Goal: Task Accomplishment & Management: Use online tool/utility

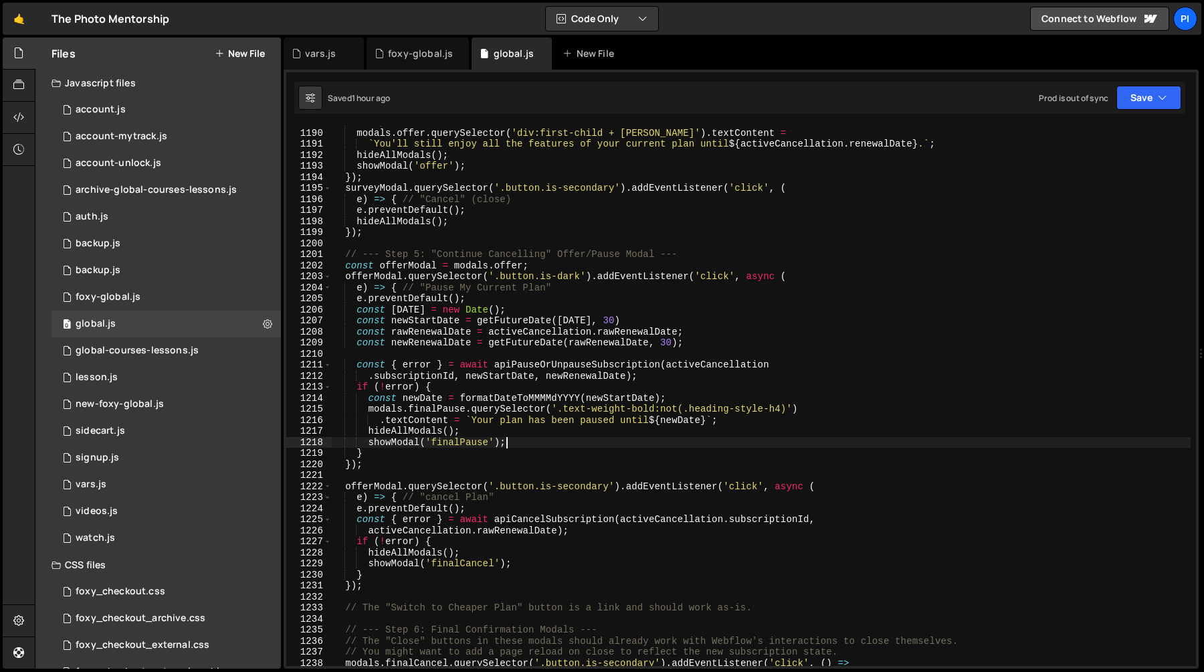
scroll to position [1263, 0]
click at [344, 255] on div "// Update renewal date in the next modal modals . offer . querySelector ( 'div:…" at bounding box center [761, 397] width 860 height 562
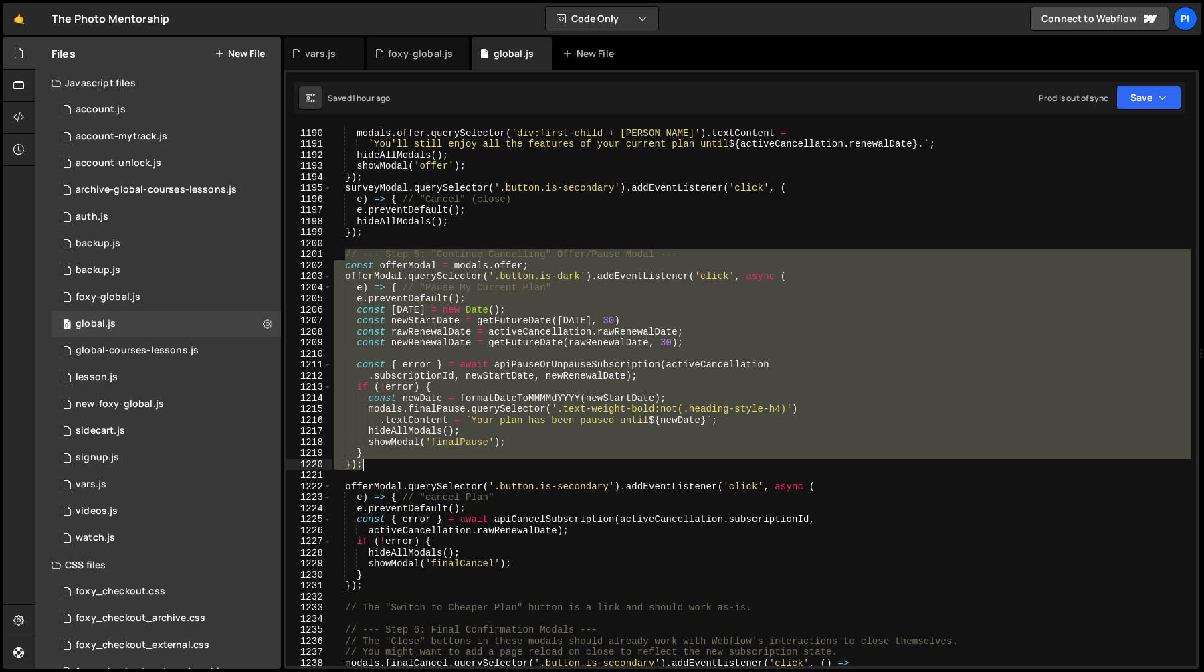
click at [376, 459] on div "// Update renewal date in the next modal modals . offer . querySelector ( 'div:…" at bounding box center [761, 397] width 860 height 562
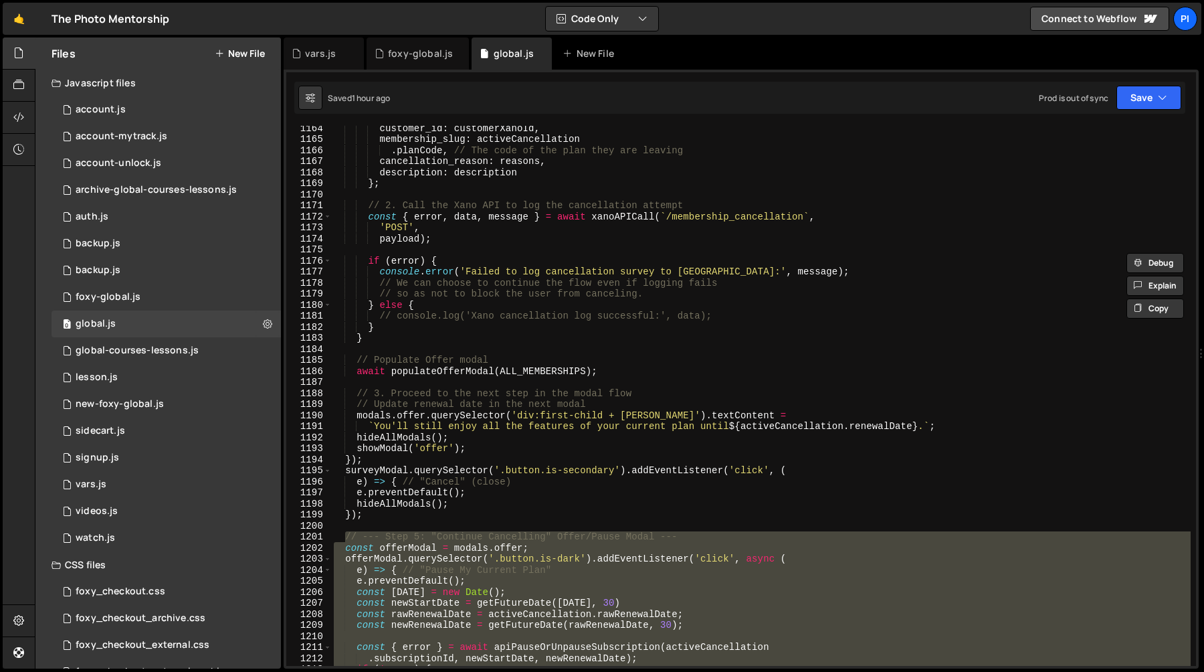
scroll to position [13297, 0]
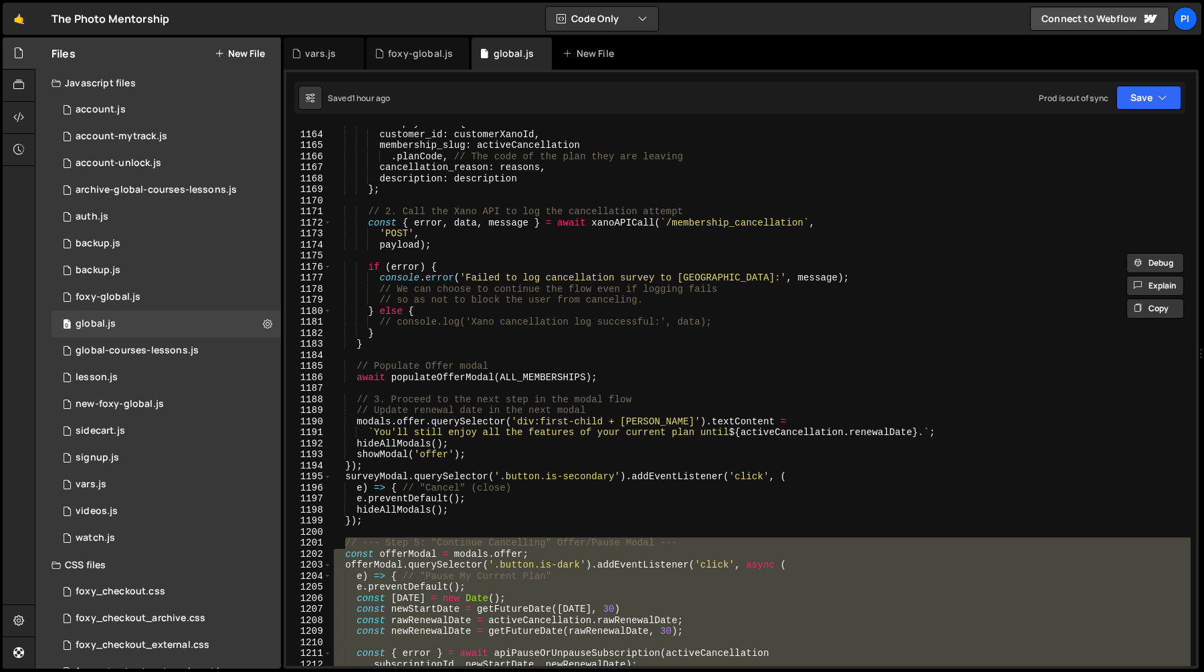
click at [545, 328] on div "const payload = { customer_id : customerXanoId , membership_slug : activeCancel…" at bounding box center [761, 399] width 860 height 562
type textarea "}"
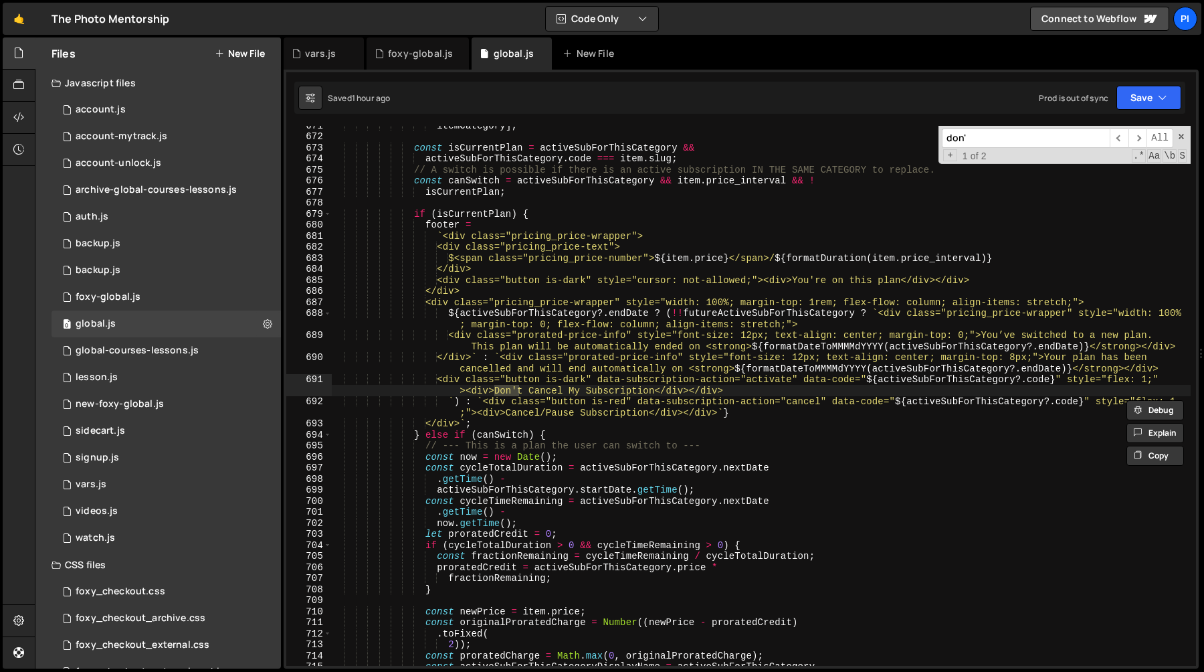
scroll to position [7500, 0]
type input "don't"
click at [1137, 136] on span "​" at bounding box center [1137, 137] width 19 height 19
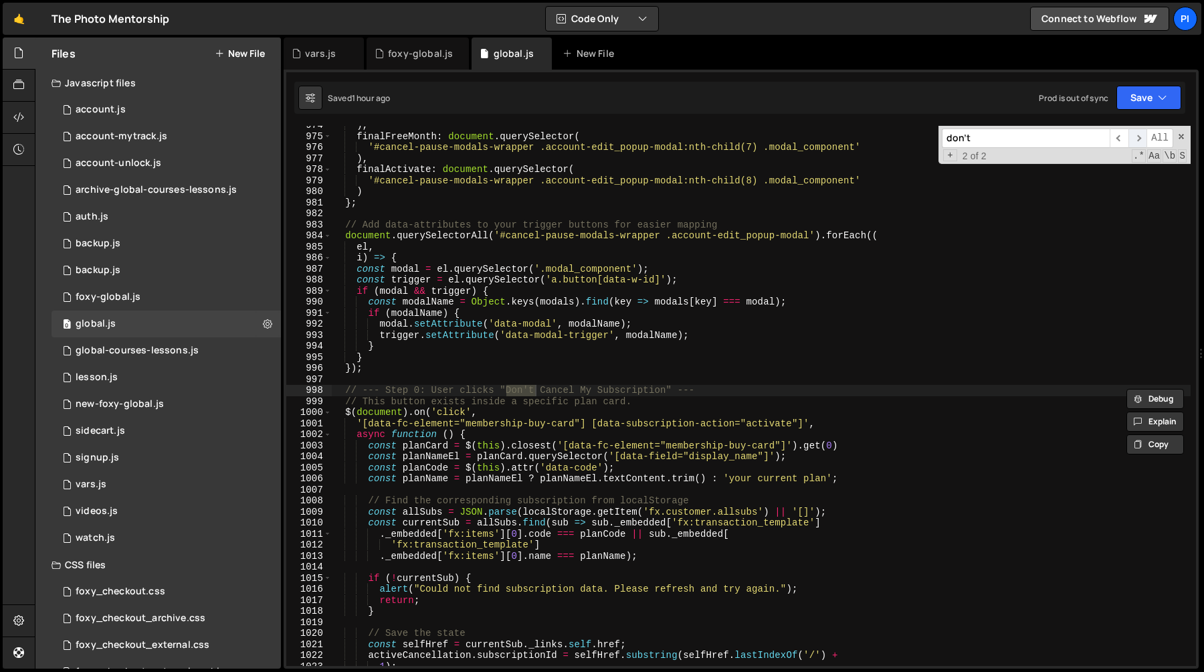
click at [1137, 136] on span "​" at bounding box center [1137, 137] width 19 height 19
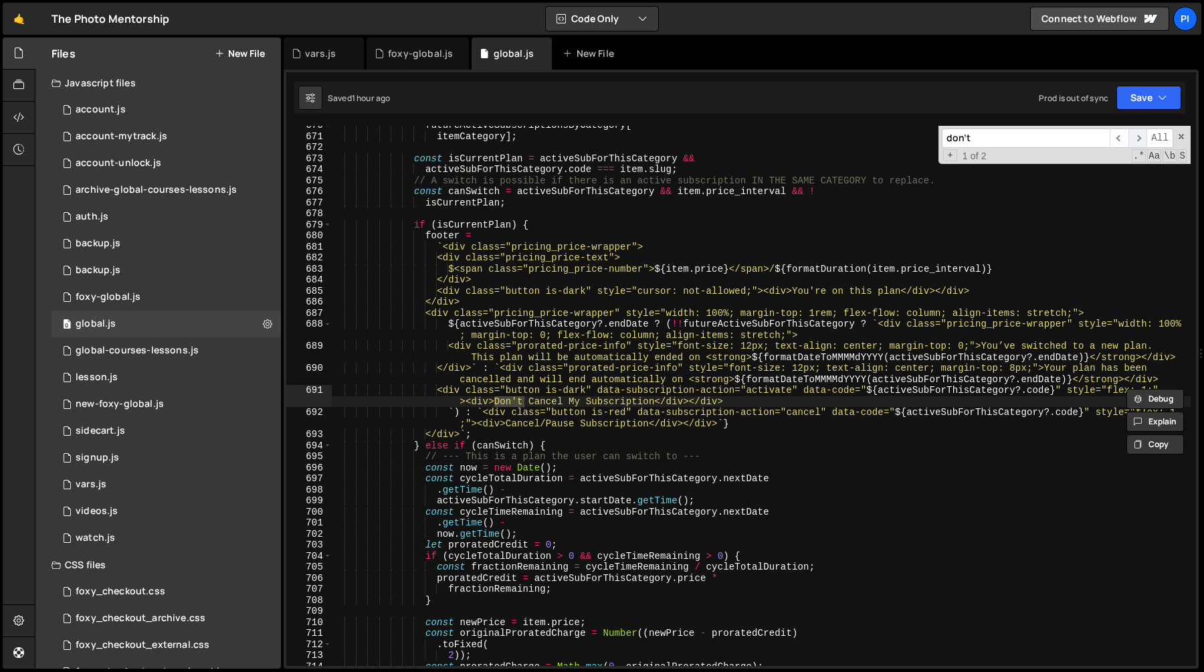
click at [1137, 136] on span "​" at bounding box center [1137, 137] width 19 height 19
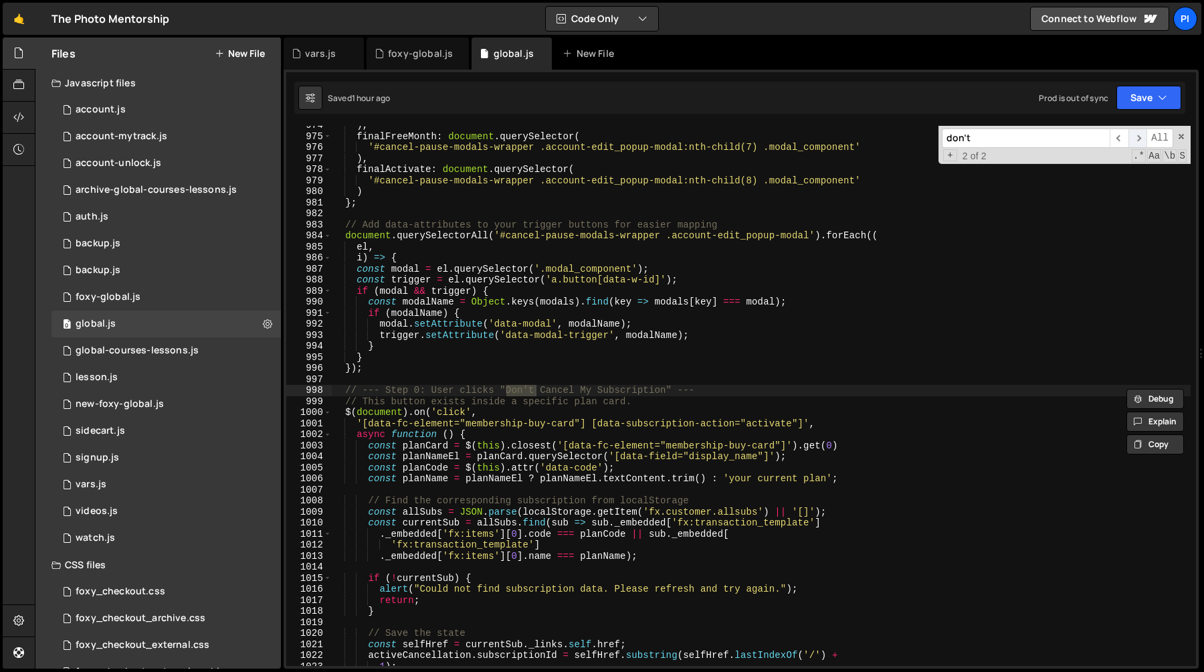
scroll to position [11198, 0]
click at [328, 411] on span at bounding box center [327, 412] width 7 height 11
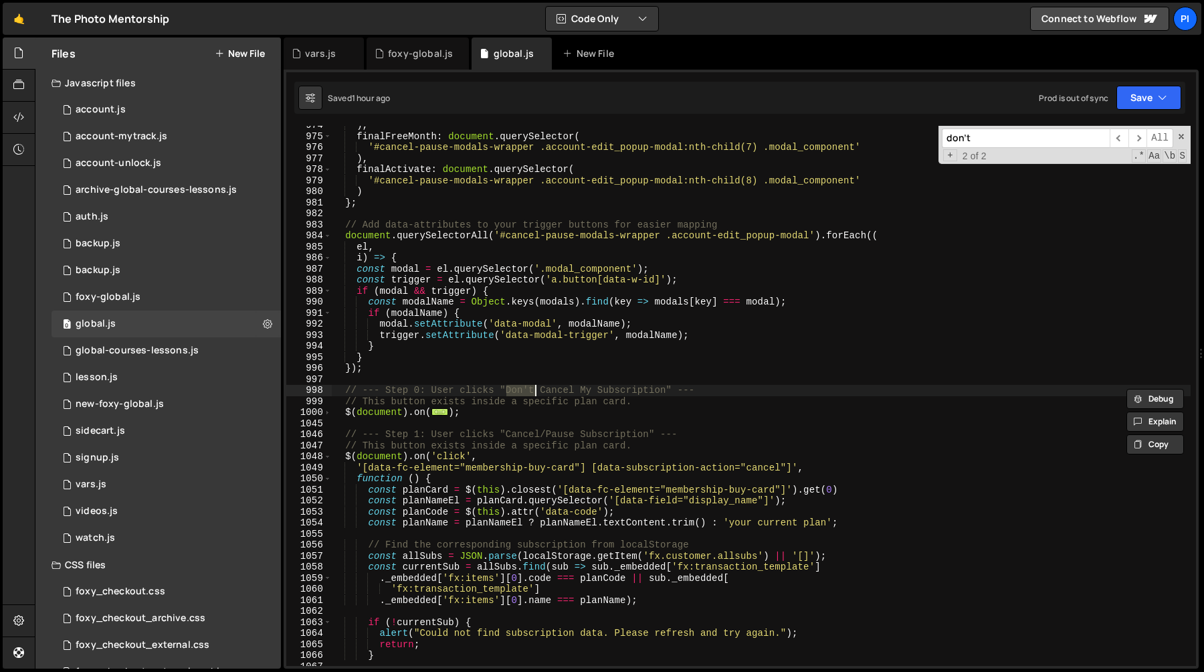
click at [344, 388] on div ") , finalFreeMonth : document . querySelector ( '#cancel-pause-modals-wrapper .…" at bounding box center [761, 401] width 860 height 562
click at [479, 411] on div ") , finalFreeMonth : document . querySelector ( '#cancel-pause-modals-wrapper .…" at bounding box center [761, 401] width 860 height 562
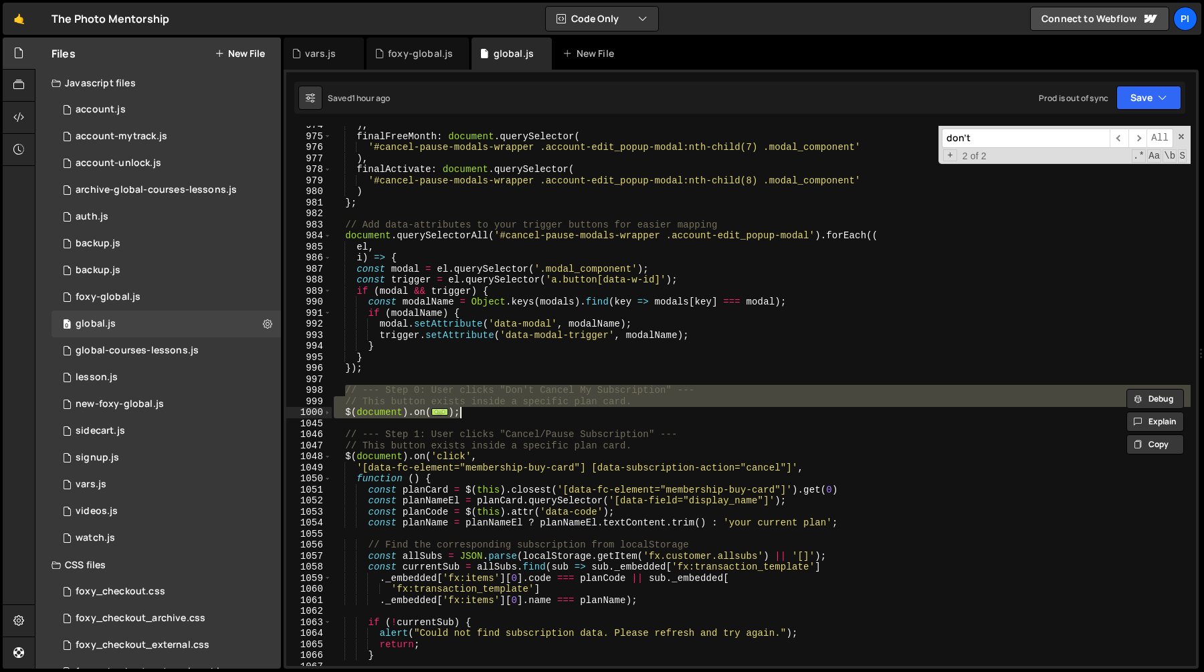
click at [478, 413] on div ") , finalFreeMonth : document . querySelector ( '#cancel-pause-modals-wrapper .…" at bounding box center [761, 396] width 860 height 540
type textarea "});"
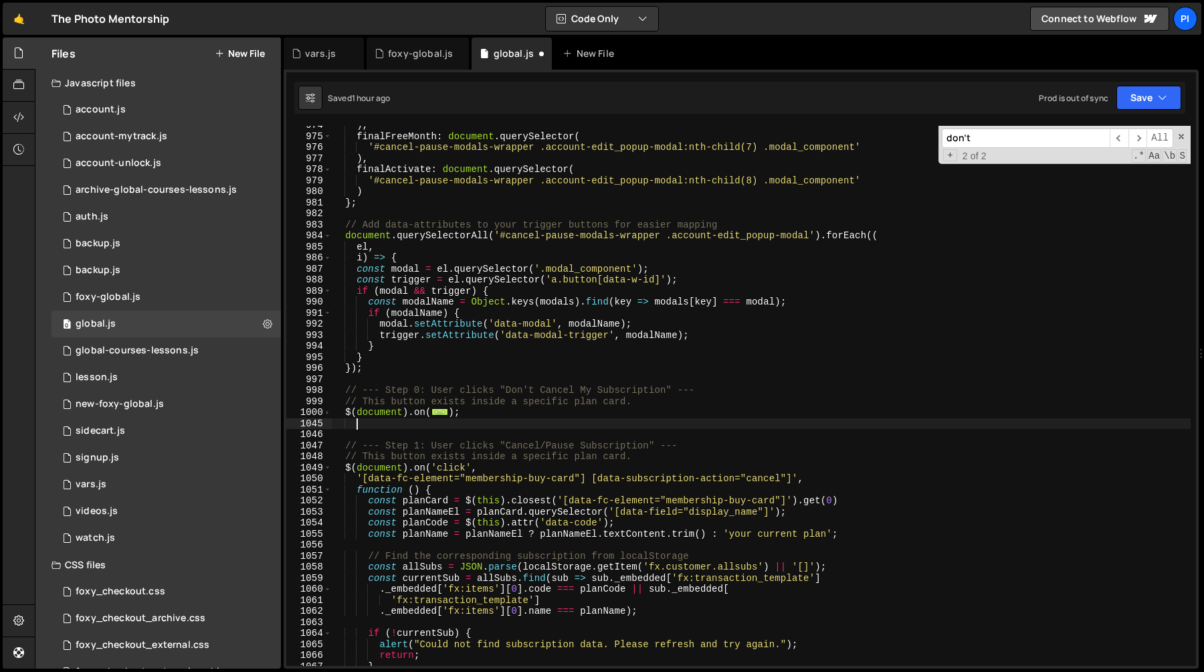
scroll to position [0, 1]
paste textarea "});"
type textarea "});"
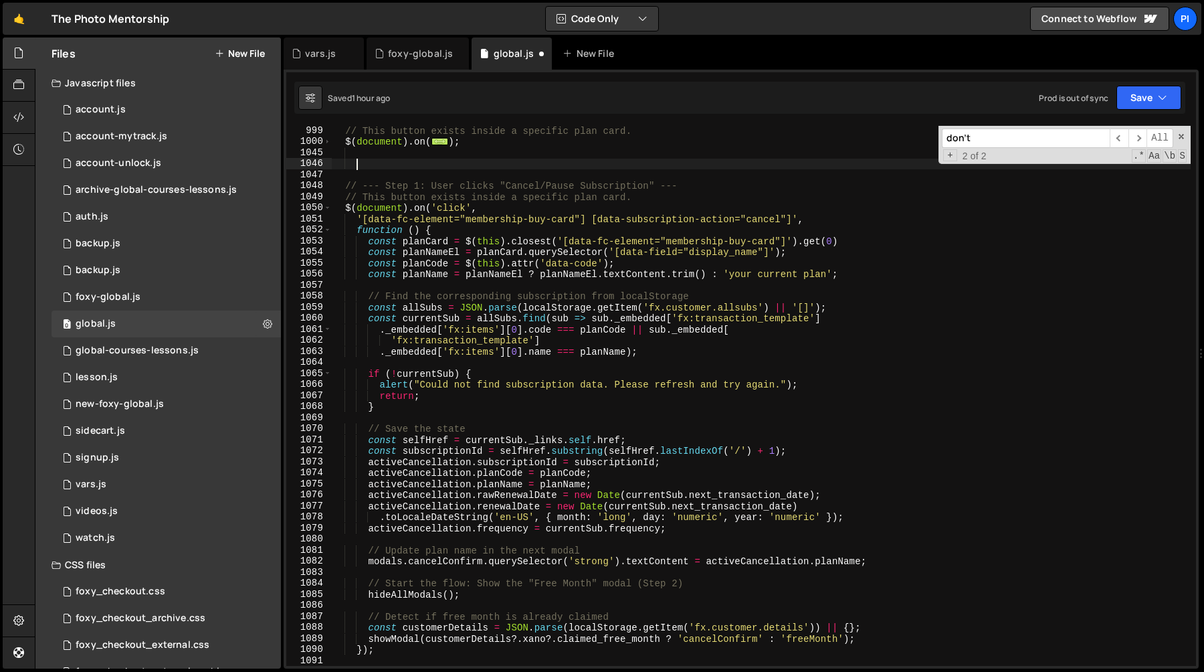
paste textarea "});"
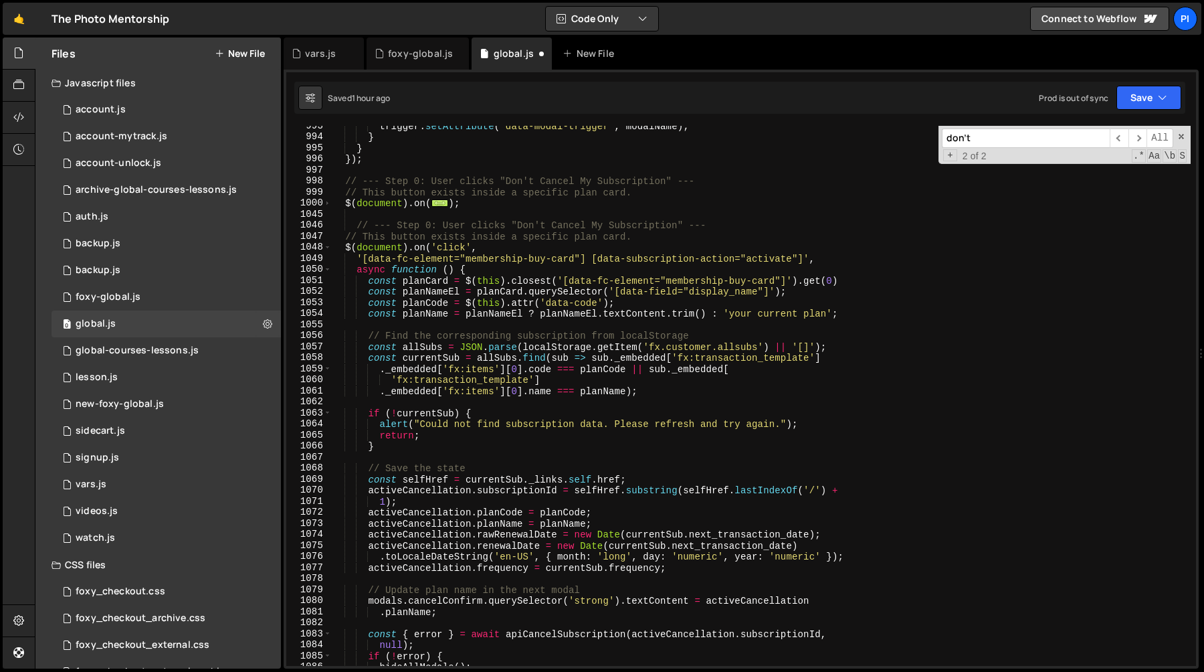
scroll to position [11404, 0]
click at [516, 228] on div "trigger . setAttribute ( 'data-modal-trigger' , modalName ) ; } } }) ; // --- S…" at bounding box center [761, 404] width 860 height 562
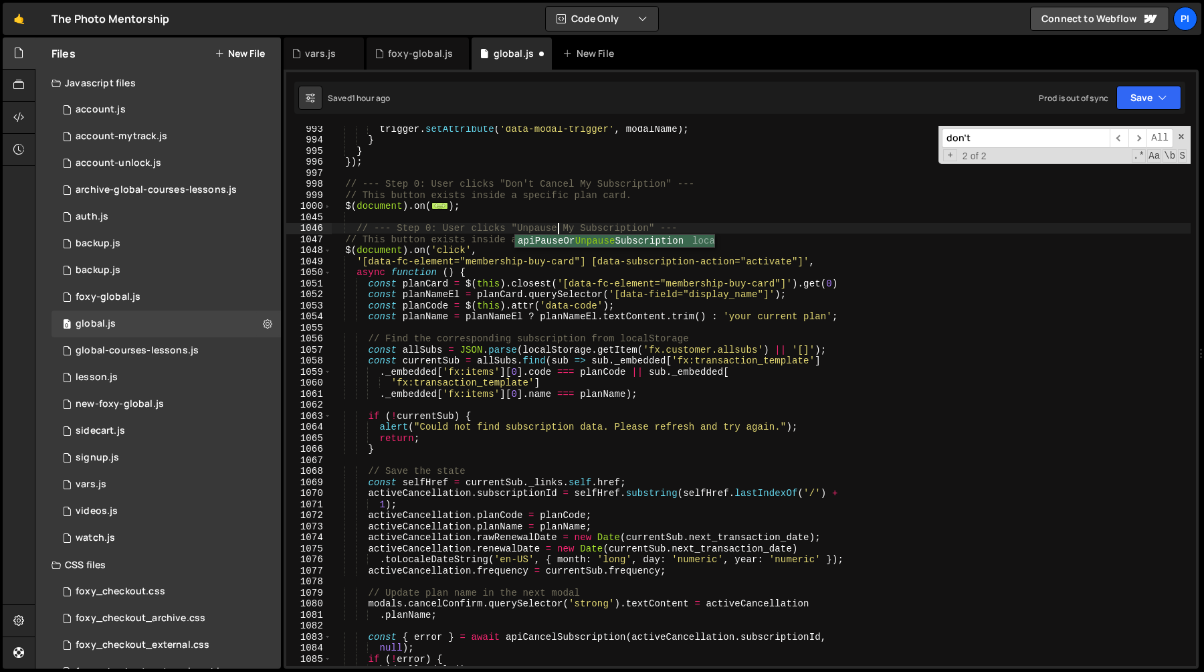
click at [551, 201] on div "trigger . setAttribute ( 'data-modal-trigger' , modalName ) ; } } }) ; // --- S…" at bounding box center [761, 404] width 860 height 562
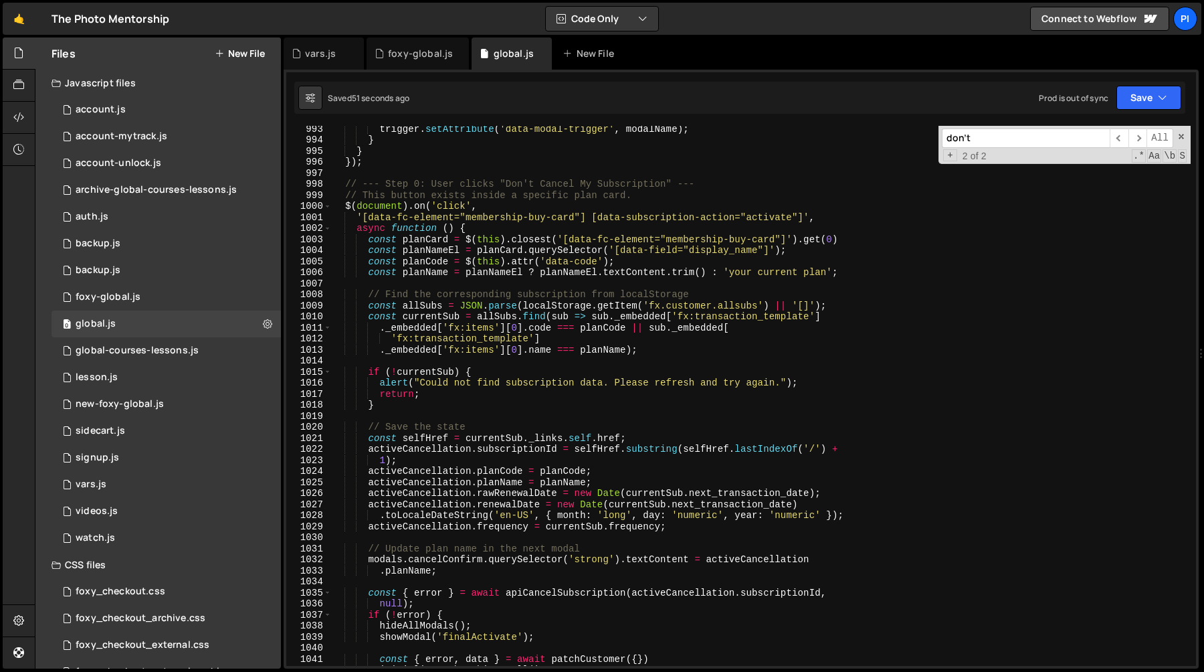
click at [538, 221] on div "trigger . setAttribute ( 'data-modal-trigger' , modalName ) ; } } }) ; // --- S…" at bounding box center [761, 404] width 860 height 562
click at [508, 218] on div "trigger . setAttribute ( 'data-modal-trigger' , modalName ) ; } } }) ; // --- S…" at bounding box center [761, 404] width 860 height 562
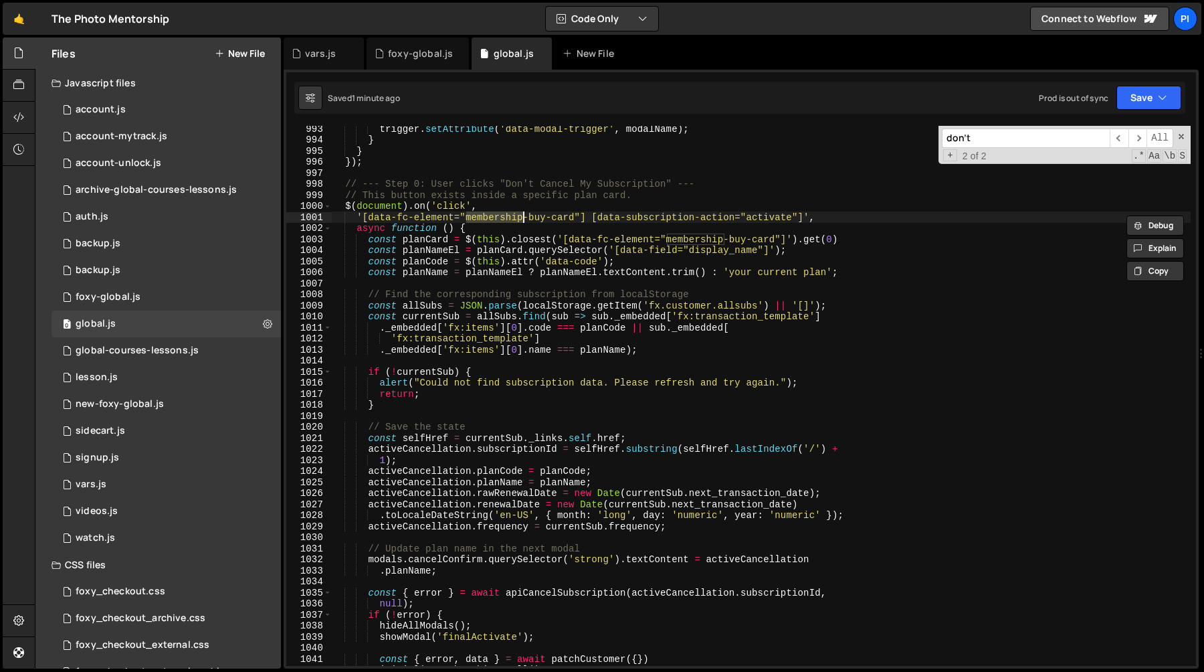
click at [761, 216] on div "trigger . setAttribute ( 'data-modal-trigger' , modalName ) ; } } }) ; // --- S…" at bounding box center [761, 404] width 860 height 562
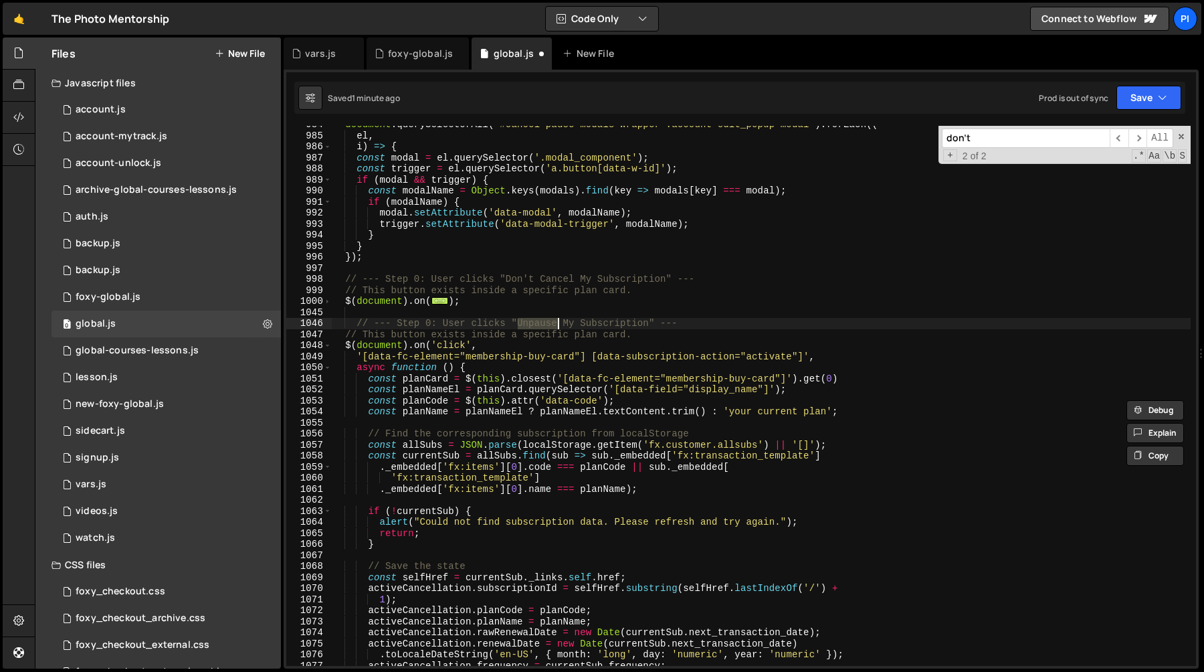
scroll to position [11327, 0]
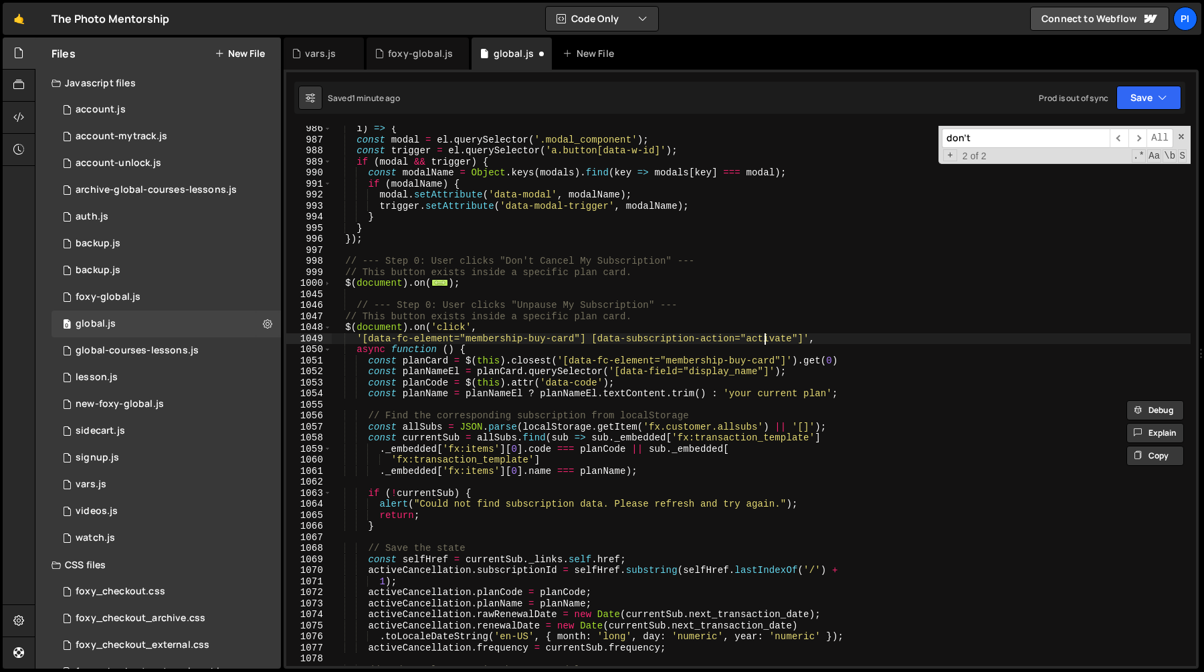
click at [763, 342] on div "i ) => { const modal = el . querySelector ( '.modal_component' ) ; const trigge…" at bounding box center [761, 404] width 860 height 562
click at [504, 330] on div "i ) => { const modal = el . querySelector ( '.modal_component' ) ; const trigge…" at bounding box center [761, 404] width 860 height 562
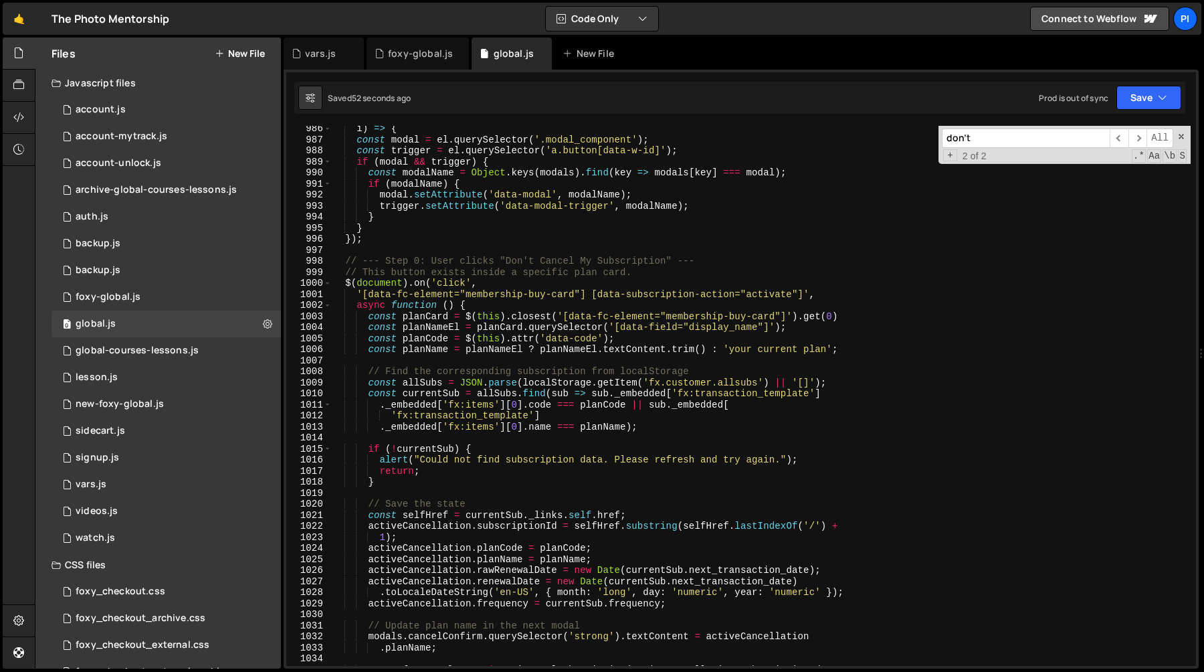
click at [599, 318] on div "i ) => { const modal = el . querySelector ( '.modal_component' ) ; const trigge…" at bounding box center [761, 404] width 860 height 562
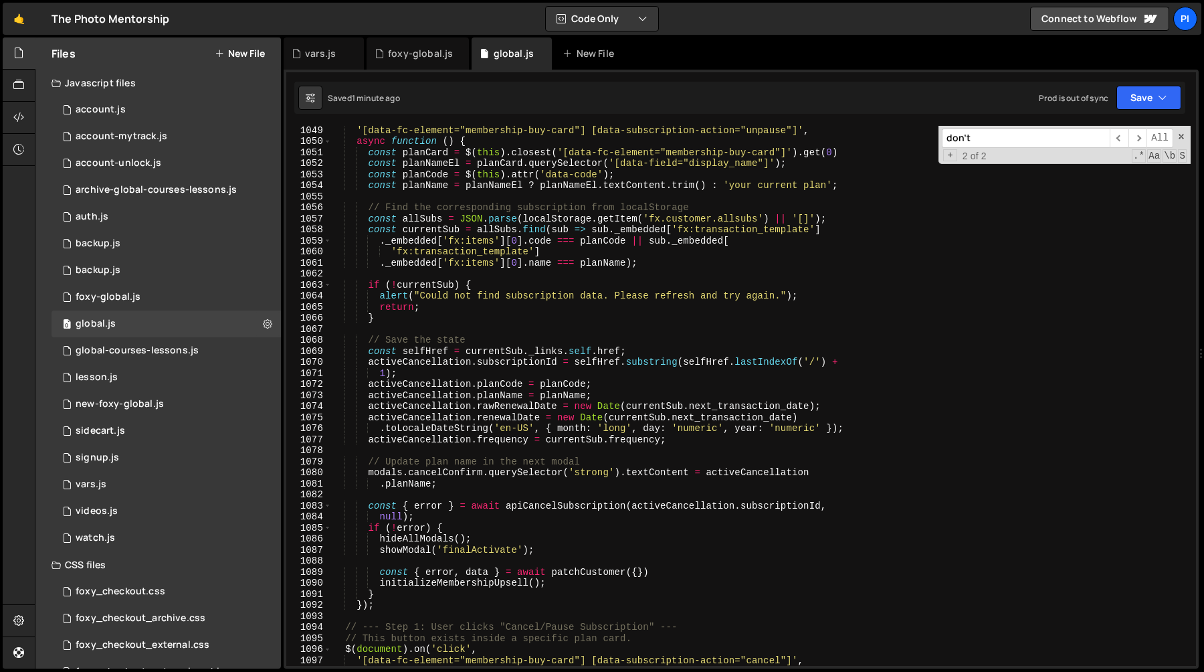
scroll to position [12014, 0]
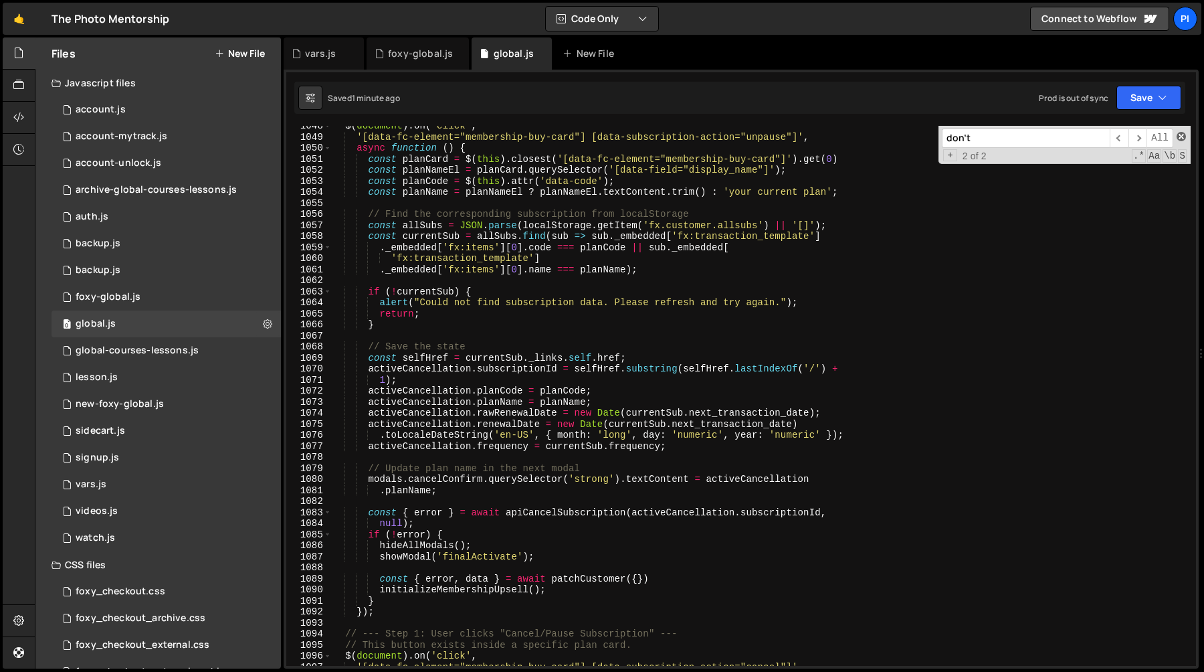
click at [1177, 134] on span at bounding box center [1181, 136] width 9 height 9
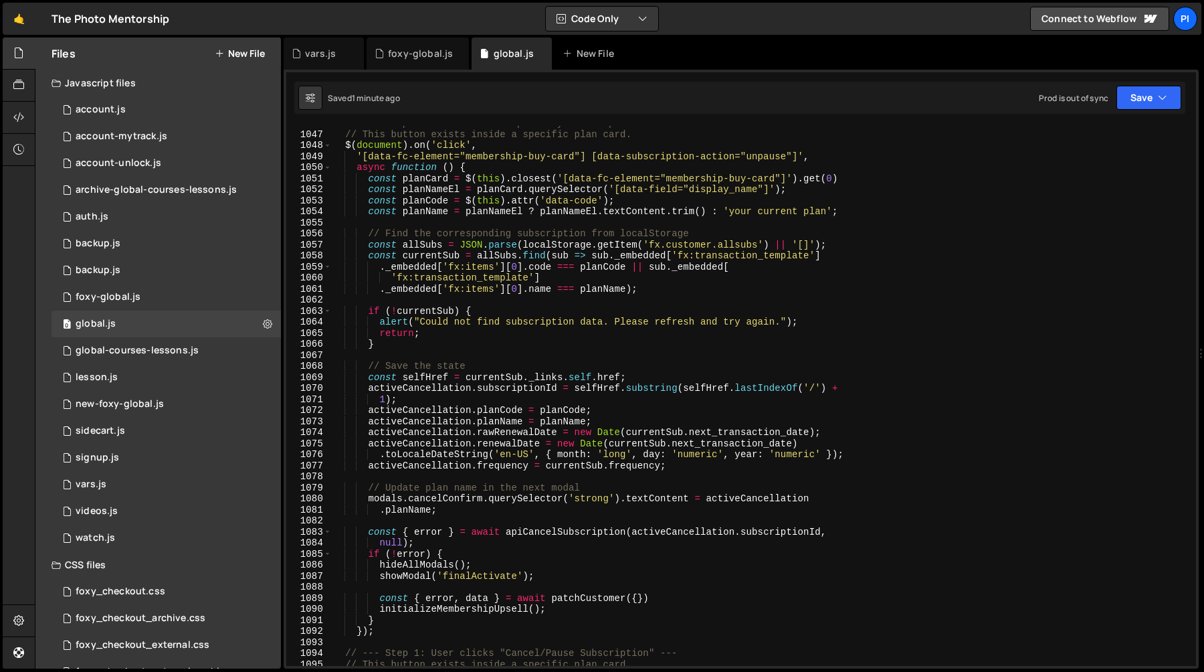
scroll to position [11989, 0]
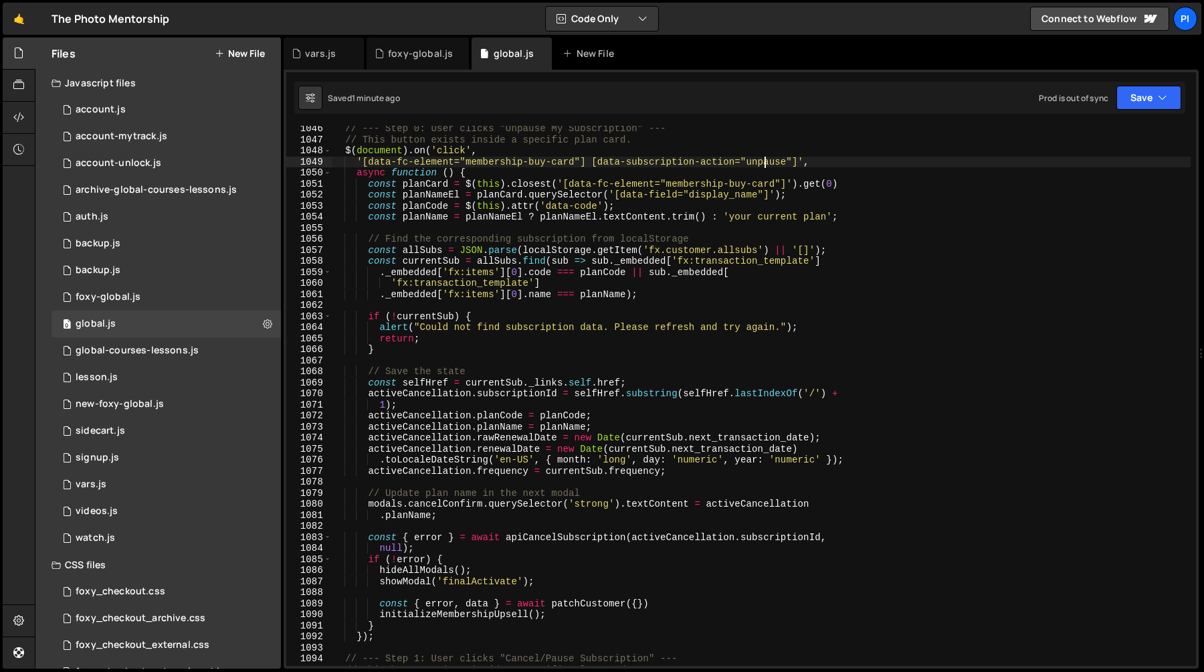
click at [767, 161] on div "// --- Step 0: User clicks "Unpause My Subscription" --- // This button exists …" at bounding box center [761, 404] width 860 height 562
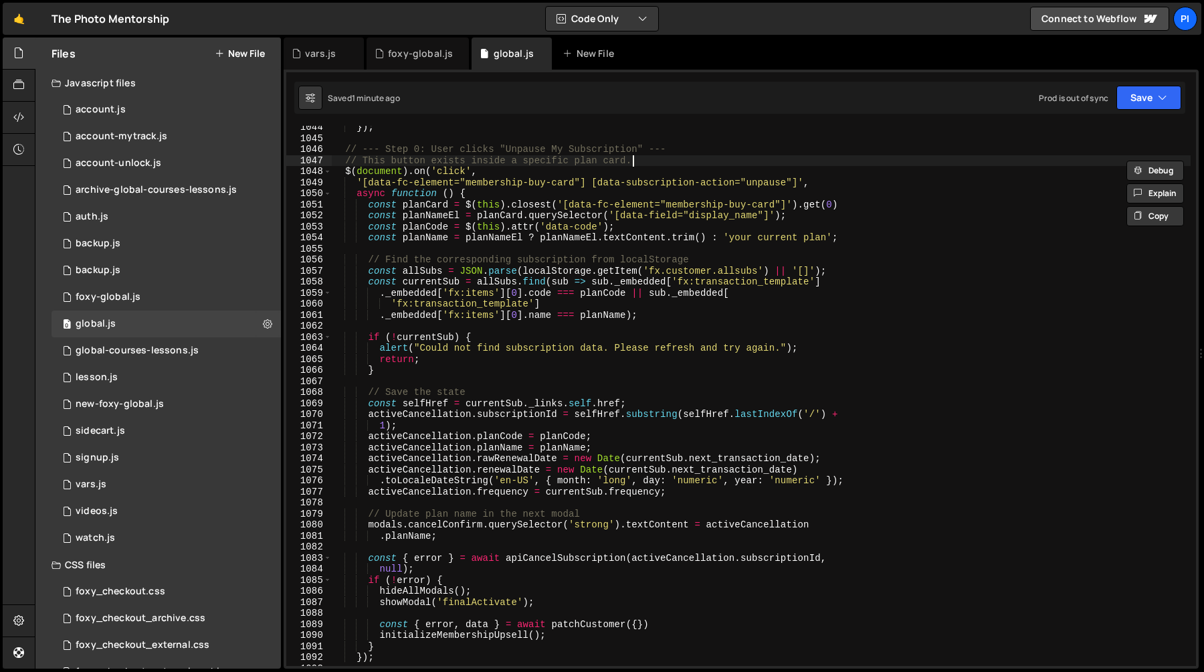
click at [675, 157] on div "}) ; // --- Step 0: User clicks "Unpause My Subscription" --- // This button ex…" at bounding box center [761, 403] width 860 height 562
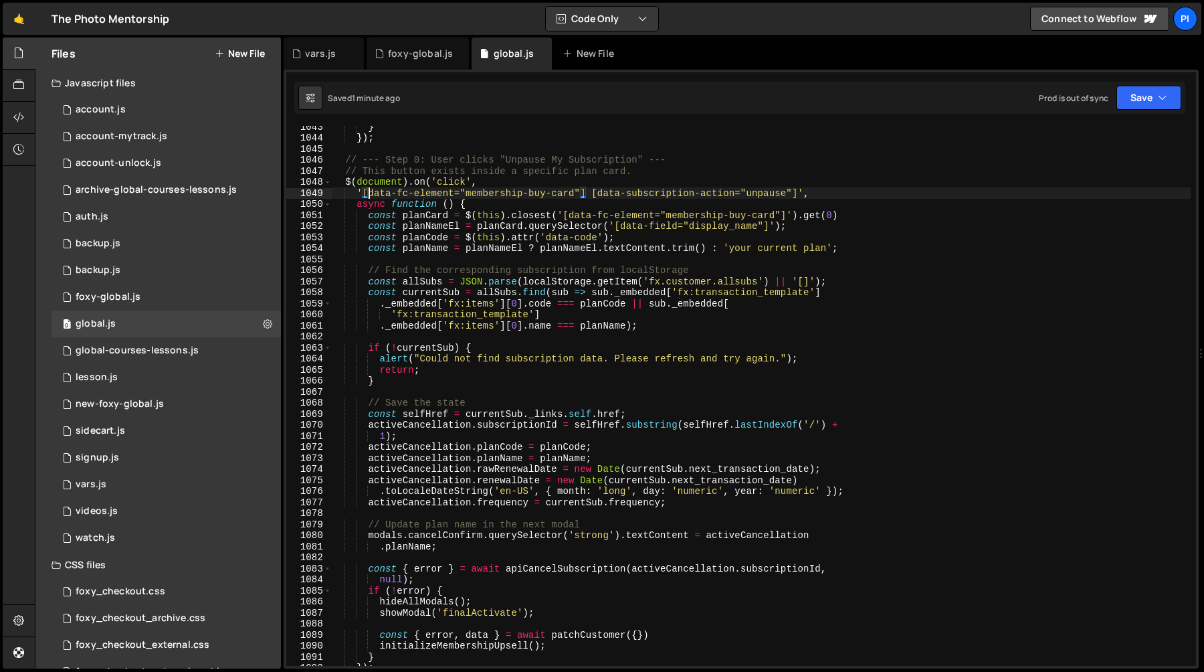
click at [367, 193] on div "} }) ; // --- Step 0: User clicks "Unpause My Subscription" --- // This button …" at bounding box center [761, 402] width 860 height 562
click at [757, 193] on div "} }) ; // --- Step 0: User clicks "Unpause My Subscription" --- // This button …" at bounding box center [761, 402] width 860 height 562
click at [369, 217] on div "} }) ; // --- Step 0: User clicks "Unpause My Subscription" --- // This button …" at bounding box center [761, 402] width 860 height 562
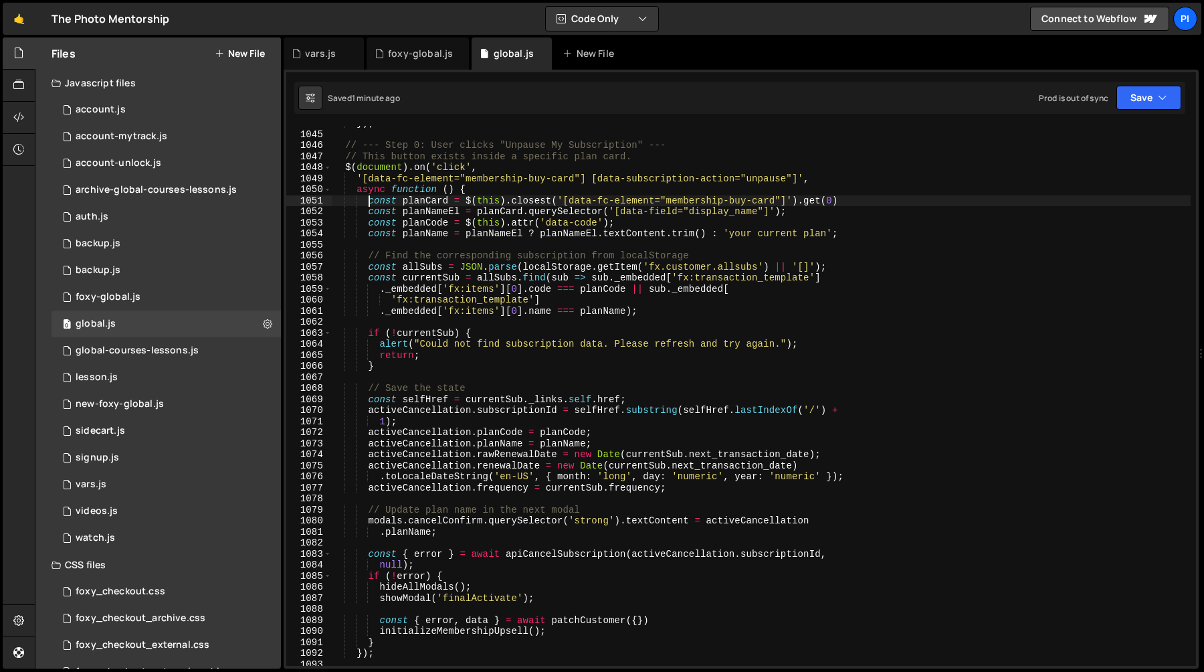
scroll to position [11972, 0]
click at [882, 243] on div "}) ; // --- Step 0: User clicks "Unpause My Subscription" --- // This button ex…" at bounding box center [761, 399] width 860 height 562
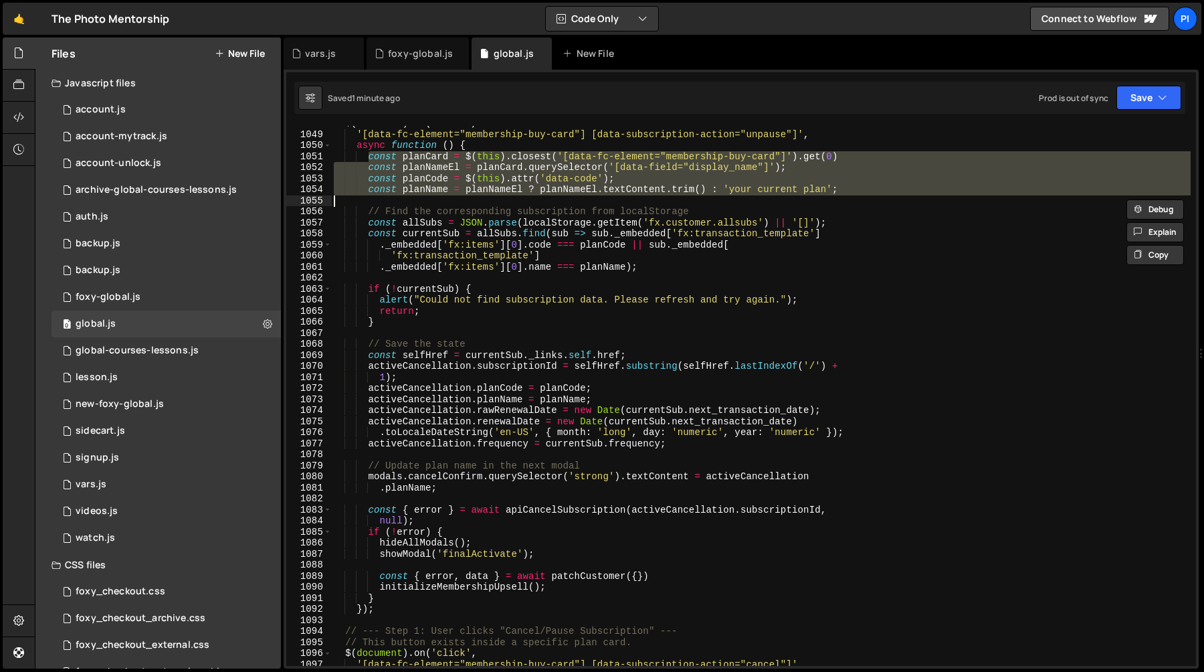
click at [512, 218] on div "$ ( document ) . on ( 'click' , '[data-fc-element="membership-buy-card"] [data-…" at bounding box center [761, 399] width 860 height 562
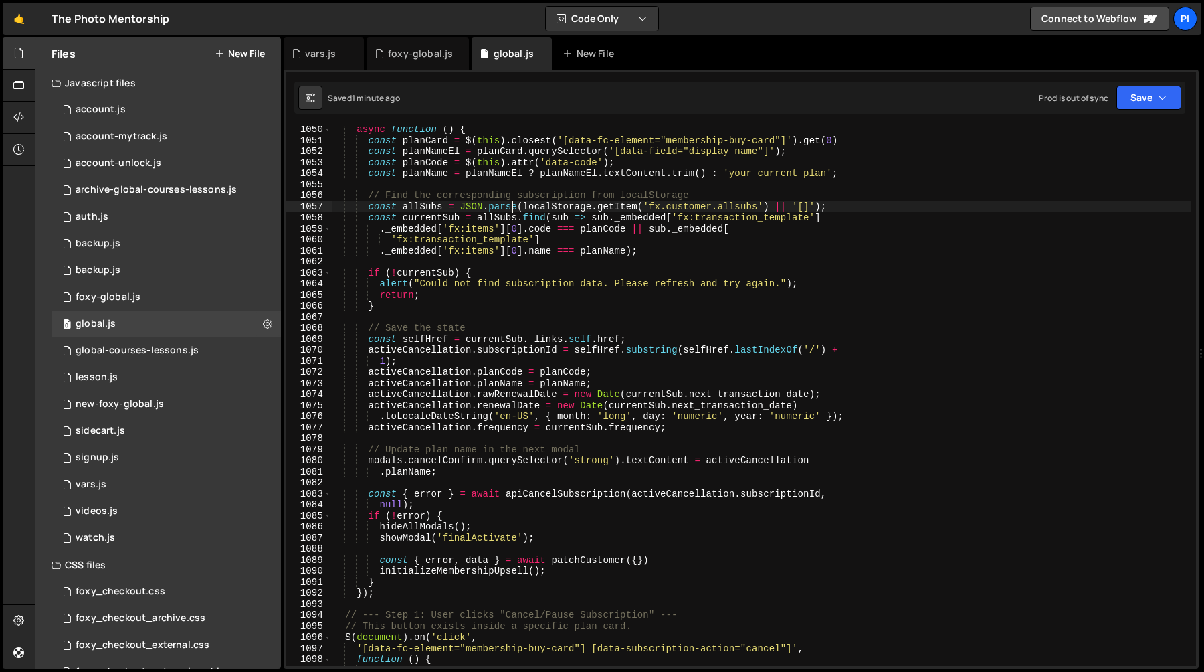
scroll to position [12043, 0]
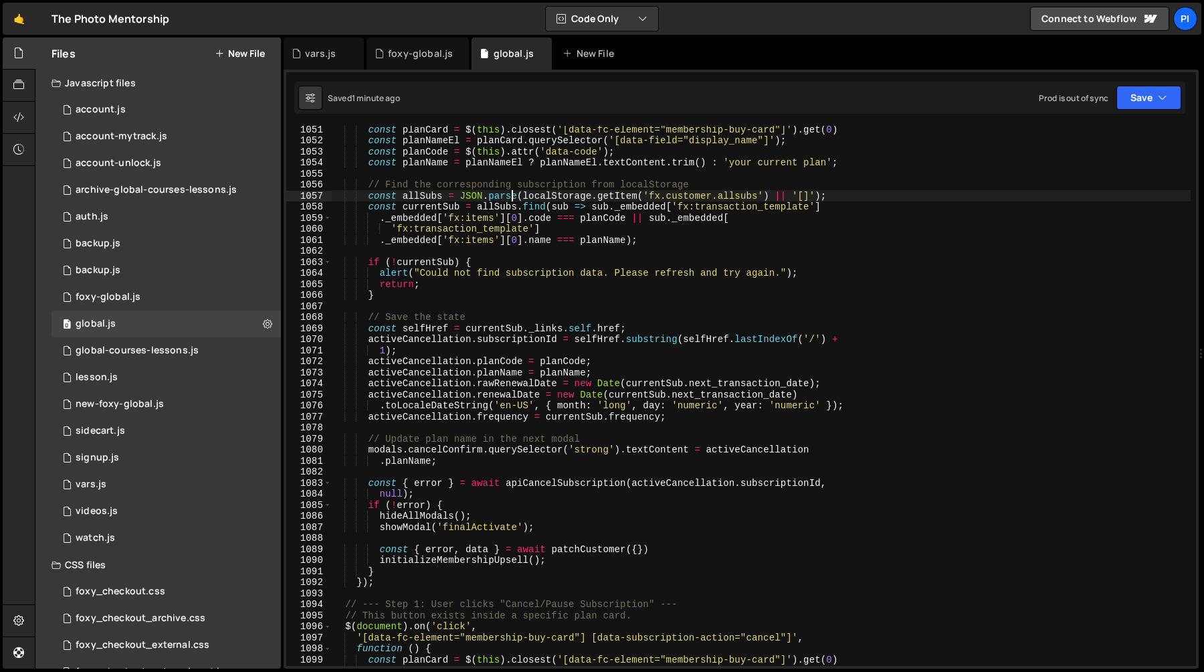
click at [425, 224] on div "const planCard = $ ( this ) . closest ( '[data-fc-element="membership-buy-card"…" at bounding box center [761, 405] width 860 height 562
click at [426, 278] on div "const planCard = $ ( this ) . closest ( '[data-fc-element="membership-buy-card"…" at bounding box center [761, 405] width 860 height 562
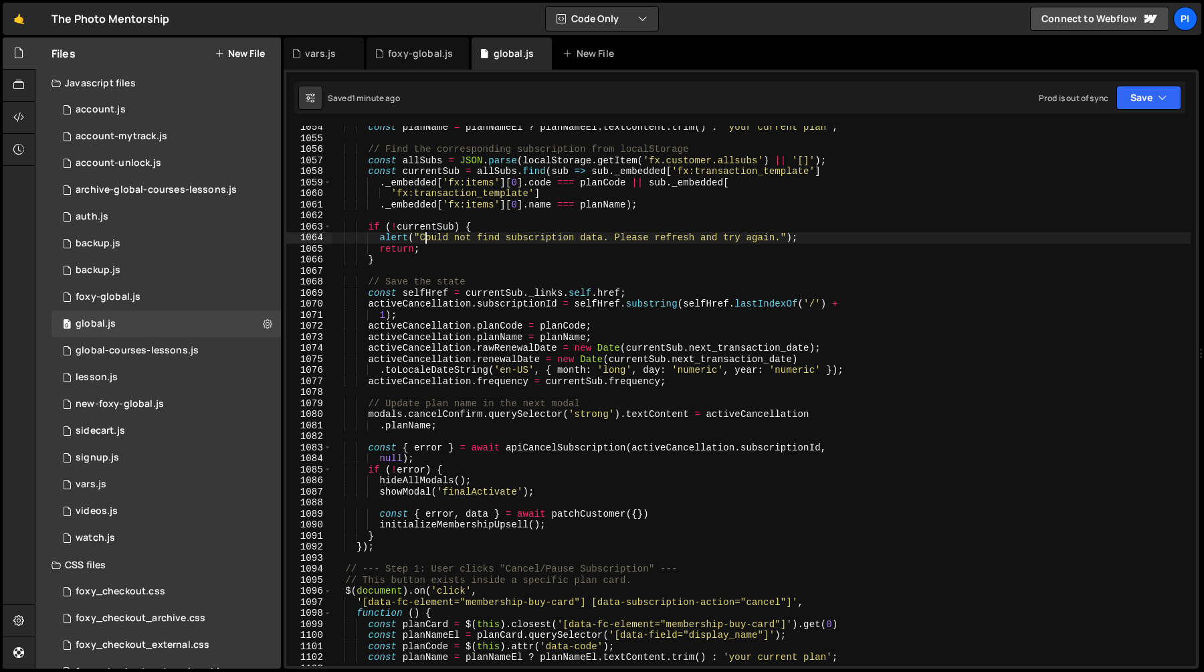
scroll to position [12094, 0]
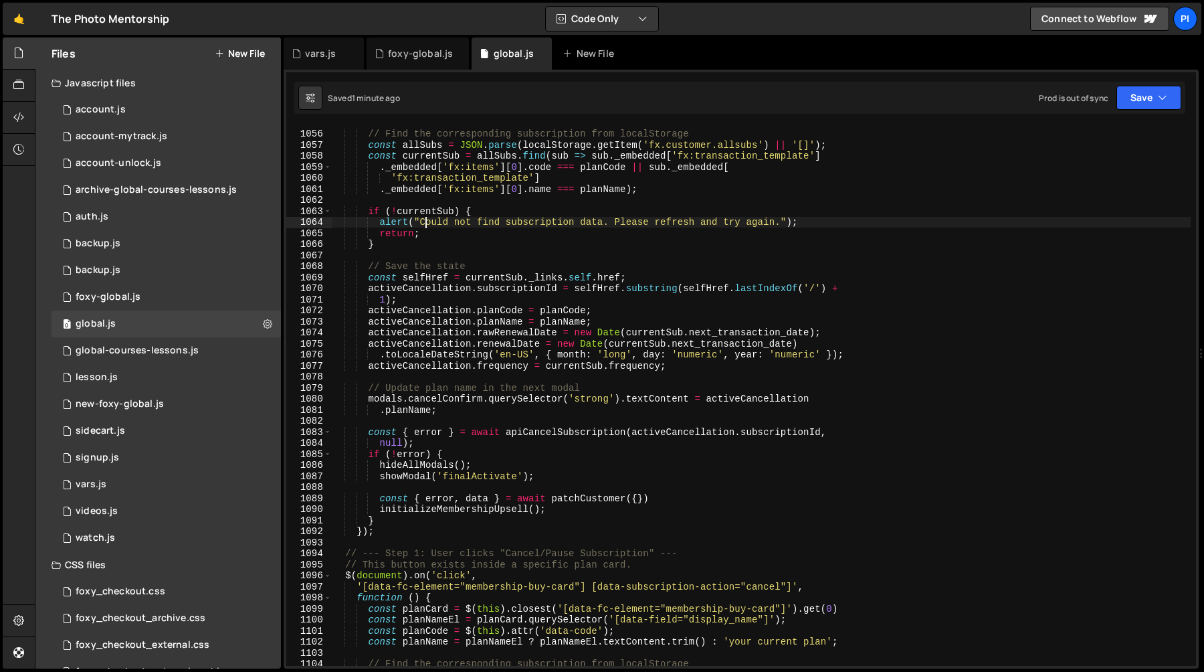
click at [502, 278] on div "// Find the corresponding subscription from localStorage const allSubs = JSON .…" at bounding box center [761, 398] width 860 height 562
click at [471, 318] on div "// Find the corresponding subscription from localStorage const allSubs = JSON .…" at bounding box center [761, 398] width 860 height 562
type textarea "activeCancellation.planName = planName;"
click at [528, 316] on div "// Find the corresponding subscription from localStorage const allSubs = JSON .…" at bounding box center [761, 398] width 860 height 562
click at [505, 377] on div "// Find the corresponding subscription from localStorage const allSubs = JSON .…" at bounding box center [761, 398] width 860 height 562
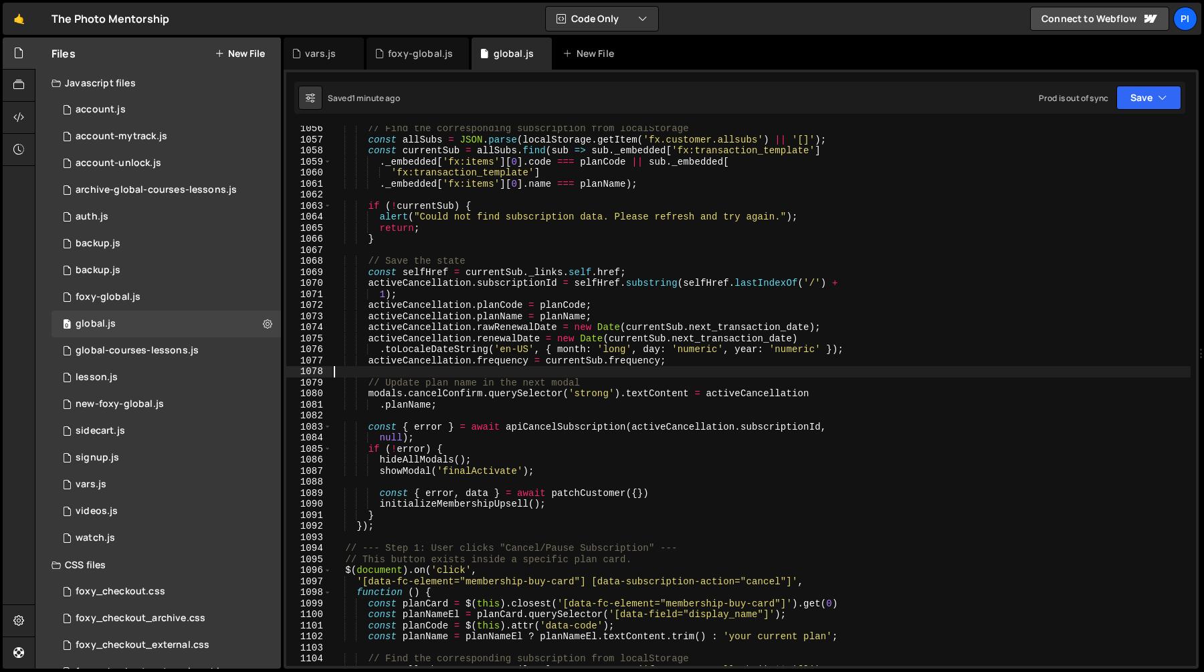
scroll to position [12111, 0]
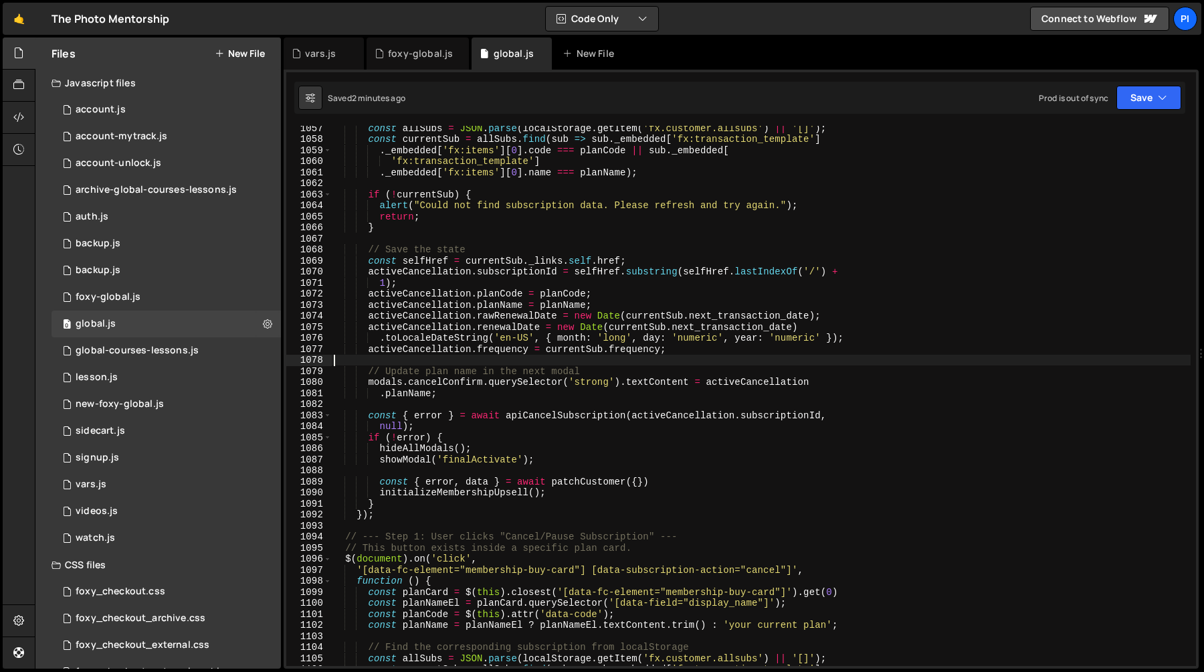
click at [427, 387] on div "const allSubs = JSON . parse ( localStorage . getItem ( 'fx.customer.allsubs' )…" at bounding box center [761, 403] width 860 height 562
click at [386, 387] on div "const allSubs = JSON . parse ( localStorage . getItem ( 'fx.customer.allsubs' )…" at bounding box center [761, 403] width 860 height 562
click at [445, 385] on div "const allSubs = JSON . parse ( localStorage . getItem ( 'fx.customer.allsubs' )…" at bounding box center [761, 403] width 860 height 562
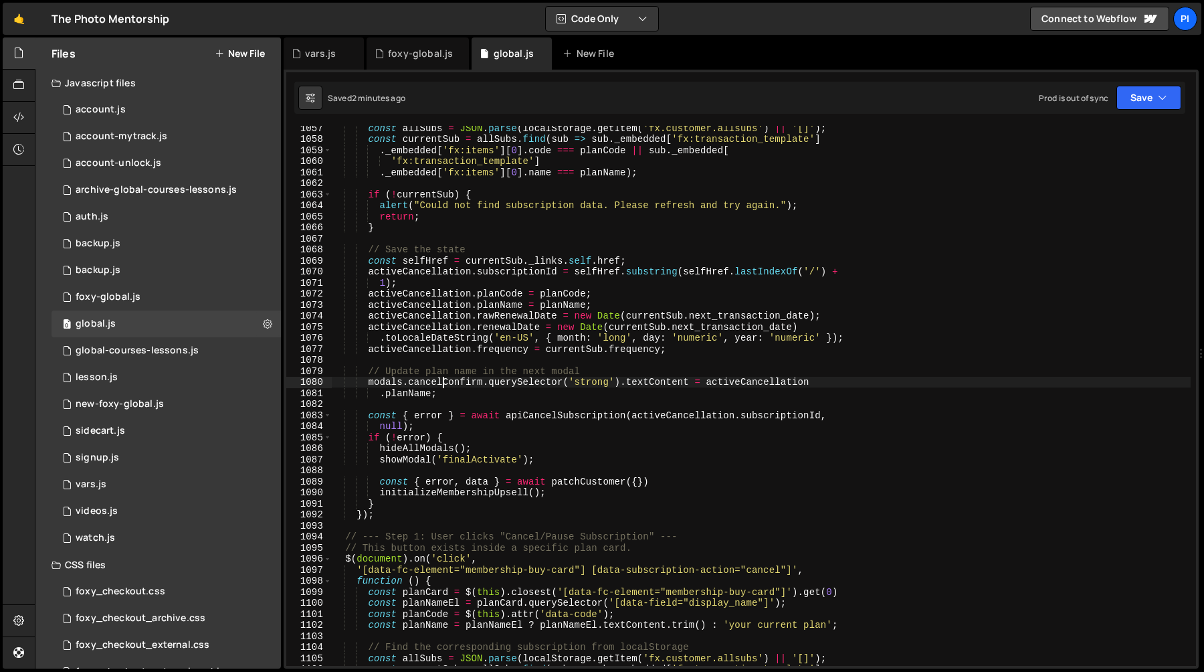
click at [445, 385] on div "const allSubs = JSON . parse ( localStorage . getItem ( 'fx.customer.allsubs' )…" at bounding box center [761, 403] width 860 height 562
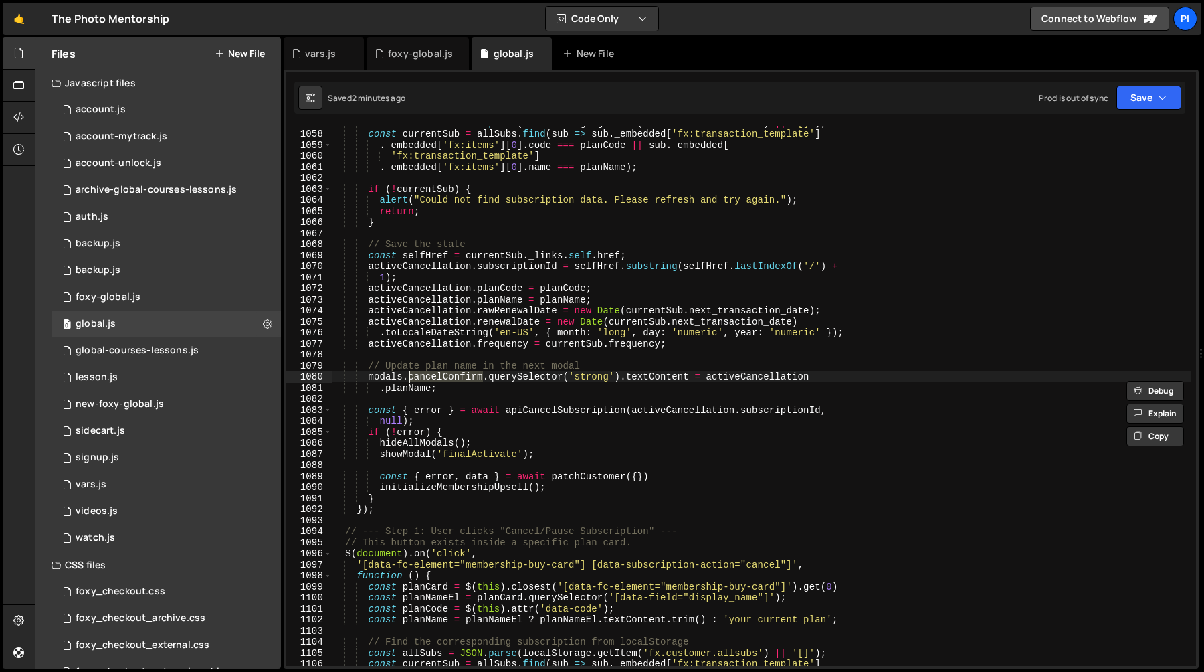
scroll to position [12116, 0]
click at [360, 367] on div "const allSubs = JSON . parse ( localStorage . getItem ( 'fx.customer.allsubs' )…" at bounding box center [761, 398] width 860 height 562
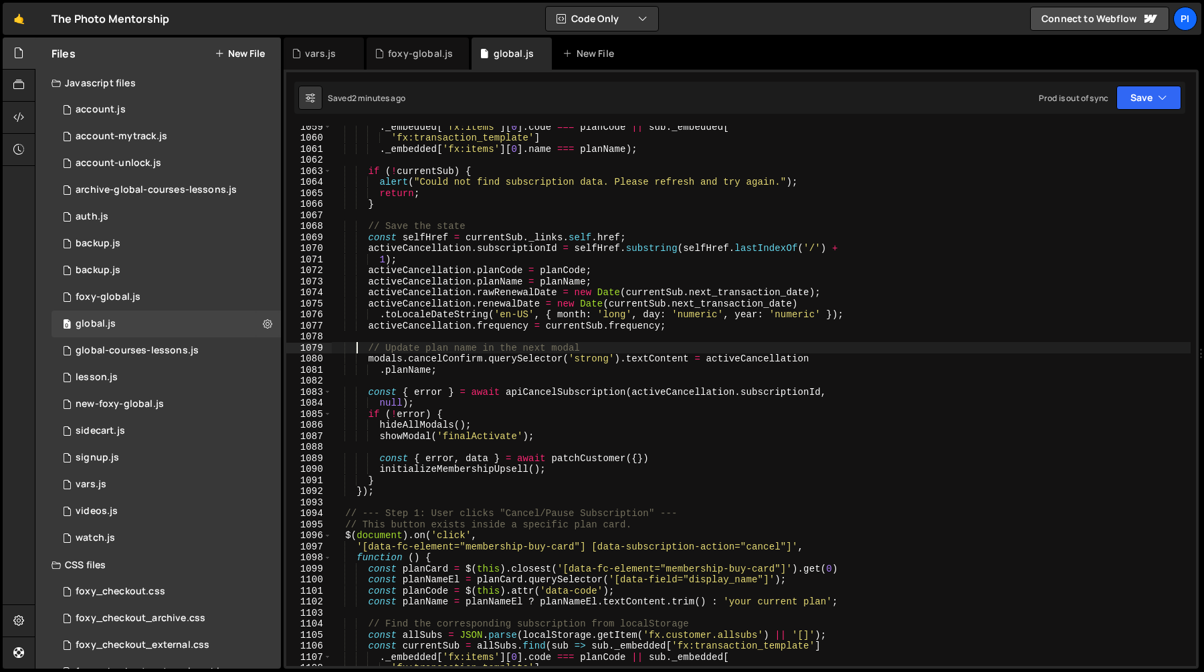
scroll to position [12137, 0]
click at [580, 389] on div ". _embedded [ 'fx:items' ] [ 0 ] . code === planCode || sub . _embedded [ 'fx:t…" at bounding box center [761, 399] width 860 height 562
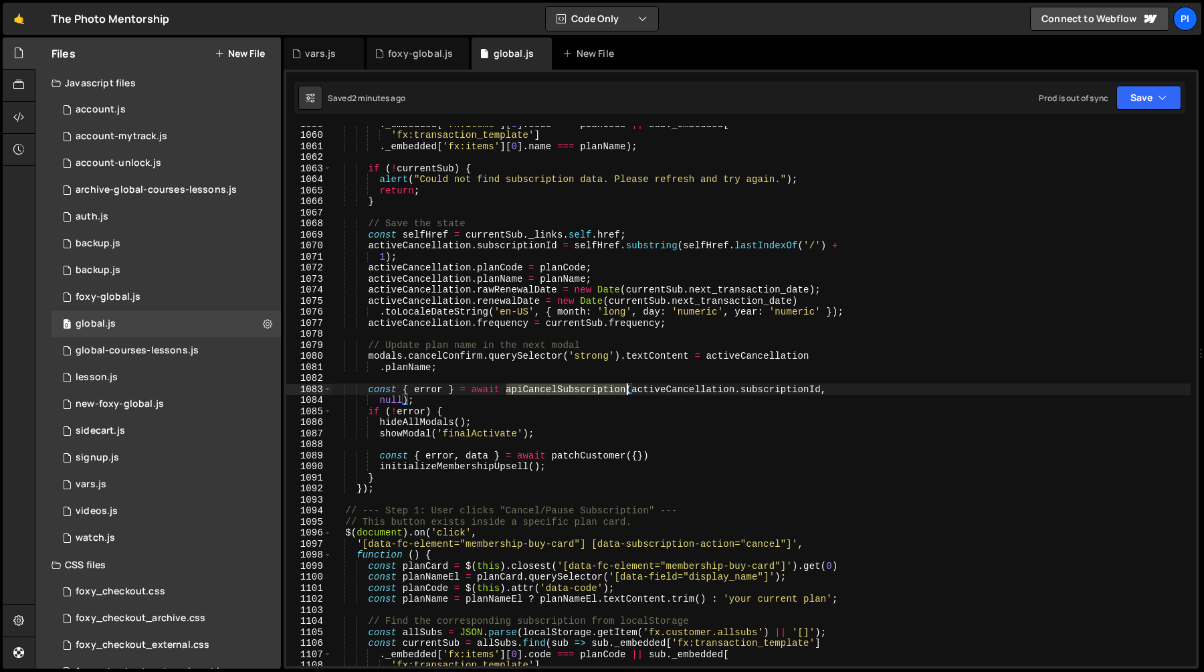
click at [580, 389] on div ". _embedded [ 'fx:items' ] [ 0 ] . code === planCode || sub . _embedded [ 'fx:t…" at bounding box center [761, 399] width 860 height 562
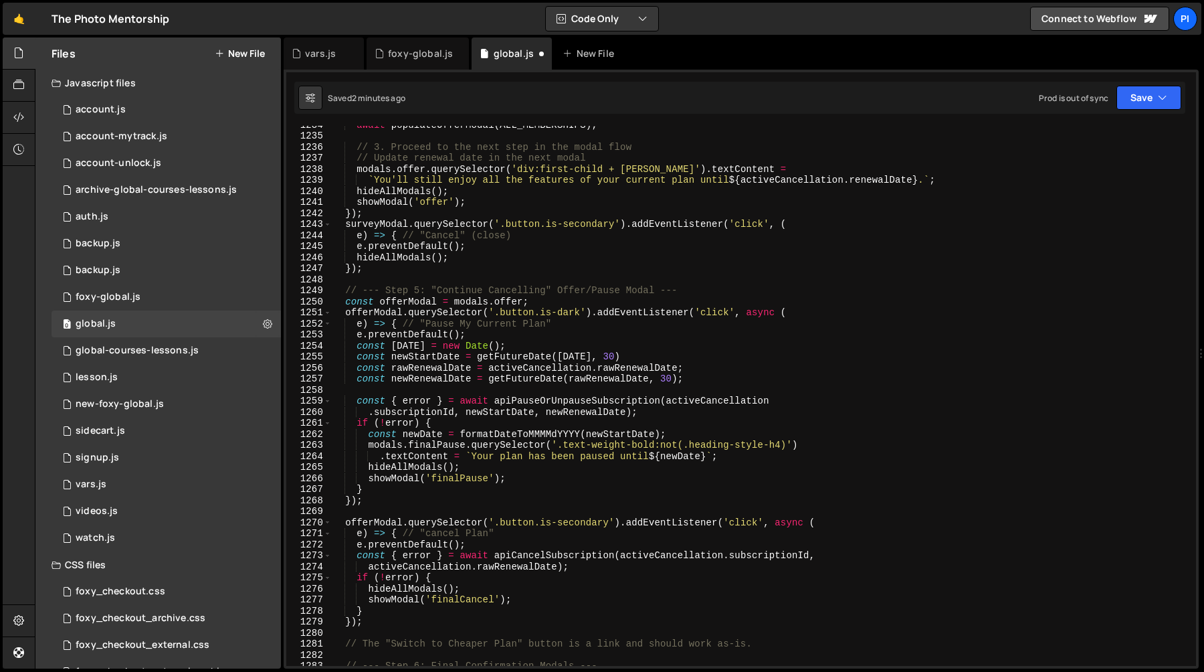
scroll to position [14079, 0]
click at [354, 344] on div "await populateOfferModal ( ALL_MEMBERSHIPS ) ; // 3. Proceed to the next step i…" at bounding box center [761, 400] width 860 height 562
click at [666, 409] on div "await populateOfferModal ( ALL_MEMBERSHIPS ) ; // 3. Proceed to the next step i…" at bounding box center [761, 400] width 860 height 562
type textarea "const { error } = await apiPauseOrUnpauseSubscription(activeCancellation .subsc…"
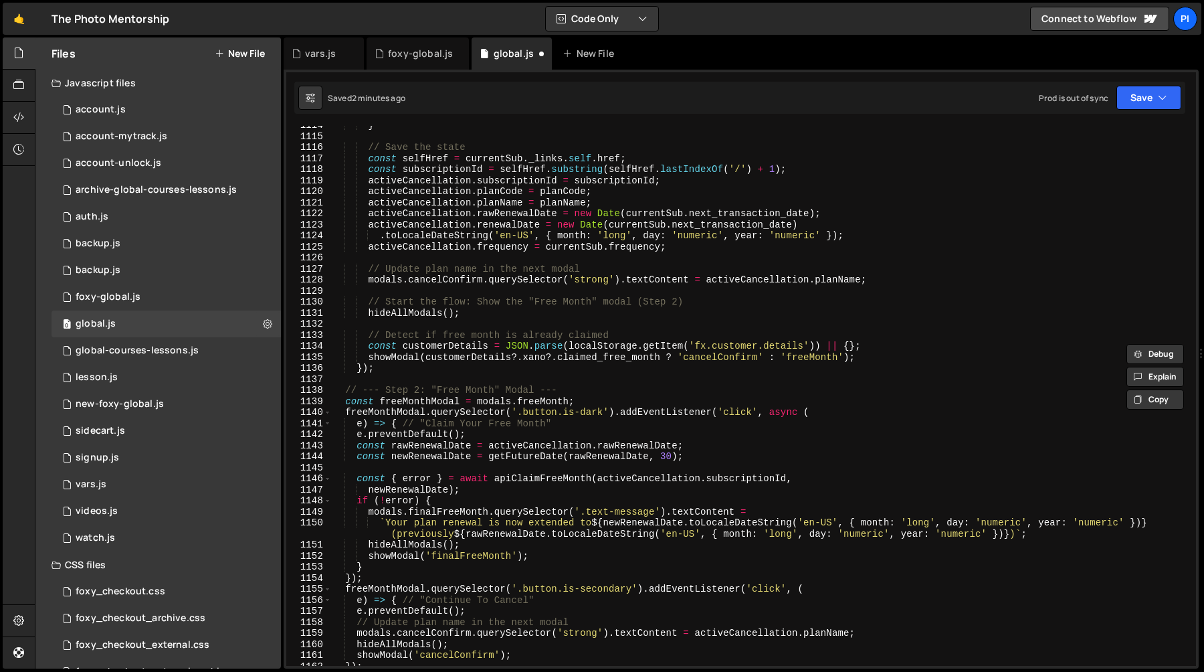
scroll to position [12602, 0]
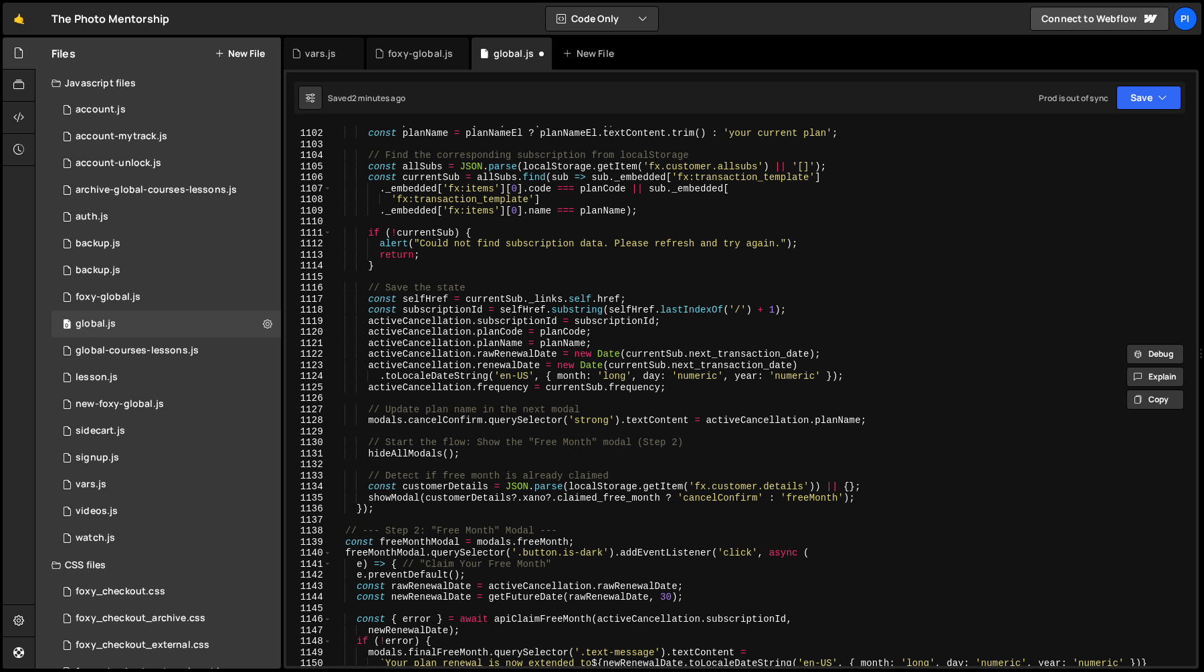
click at [687, 401] on div "const planCode = $ ( this ) . attr ( 'data-code' ) ; const planName = planNameE…" at bounding box center [761, 402] width 860 height 573
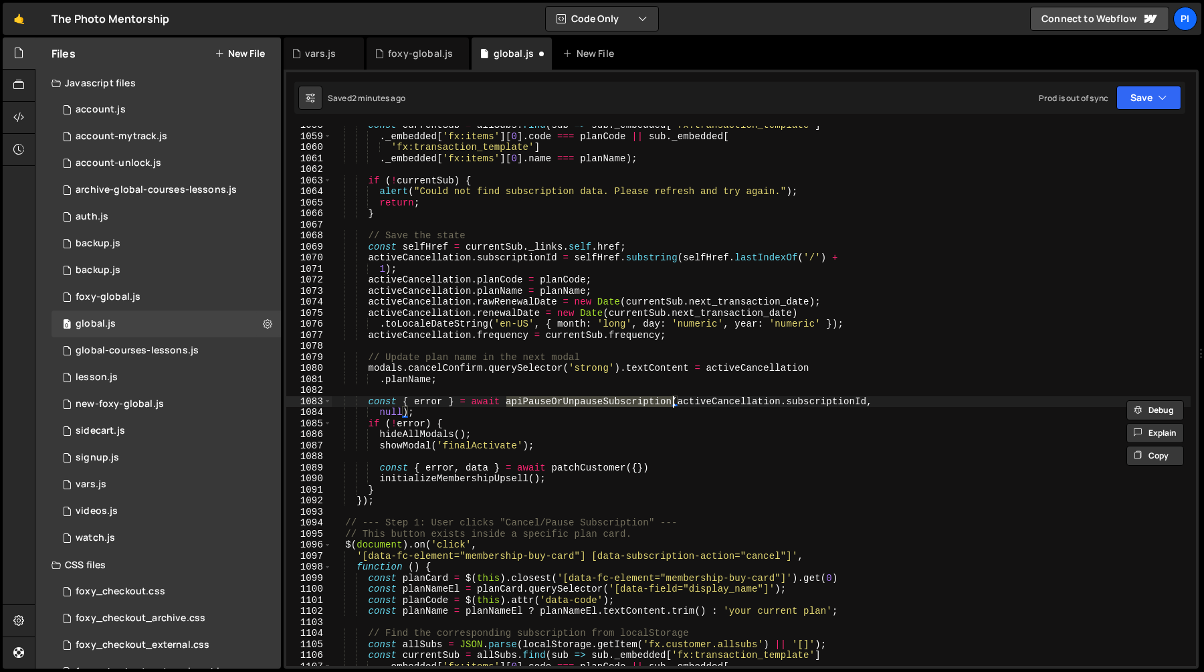
click at [367, 404] on div "const currentSub = allSubs . find ( sub => sub . _embedded [ 'fx:transaction_te…" at bounding box center [761, 401] width 860 height 562
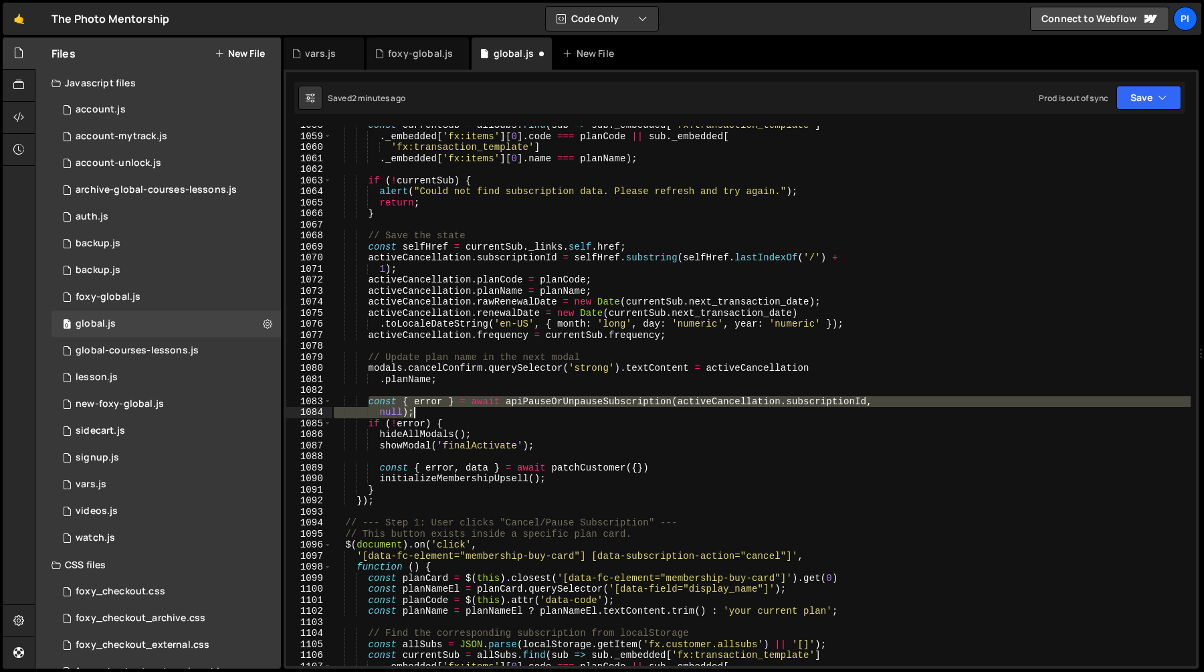
click at [464, 412] on div "const currentSub = allSubs . find ( sub => sub . _embedded [ 'fx:transaction_te…" at bounding box center [761, 401] width 860 height 562
paste textarea ".subscriptionId, newStartDate, newRenewalDate"
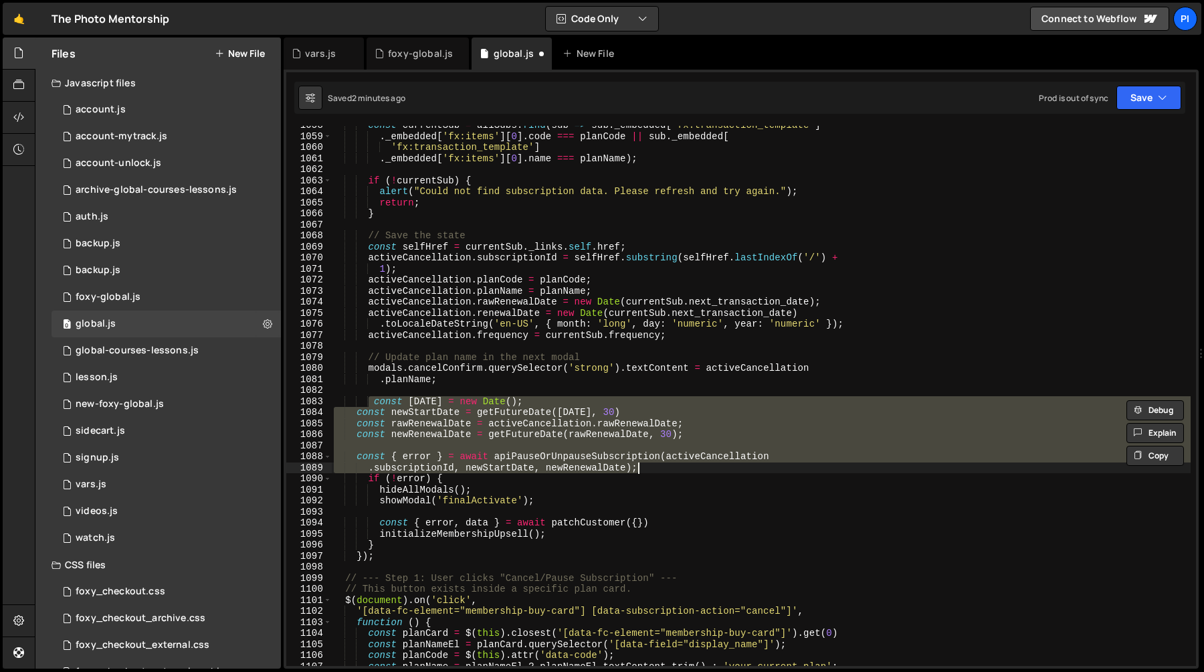
click at [710, 460] on div "const currentSub = allSubs . find ( sub => sub . _embedded [ 'fx:transaction_te…" at bounding box center [761, 396] width 860 height 540
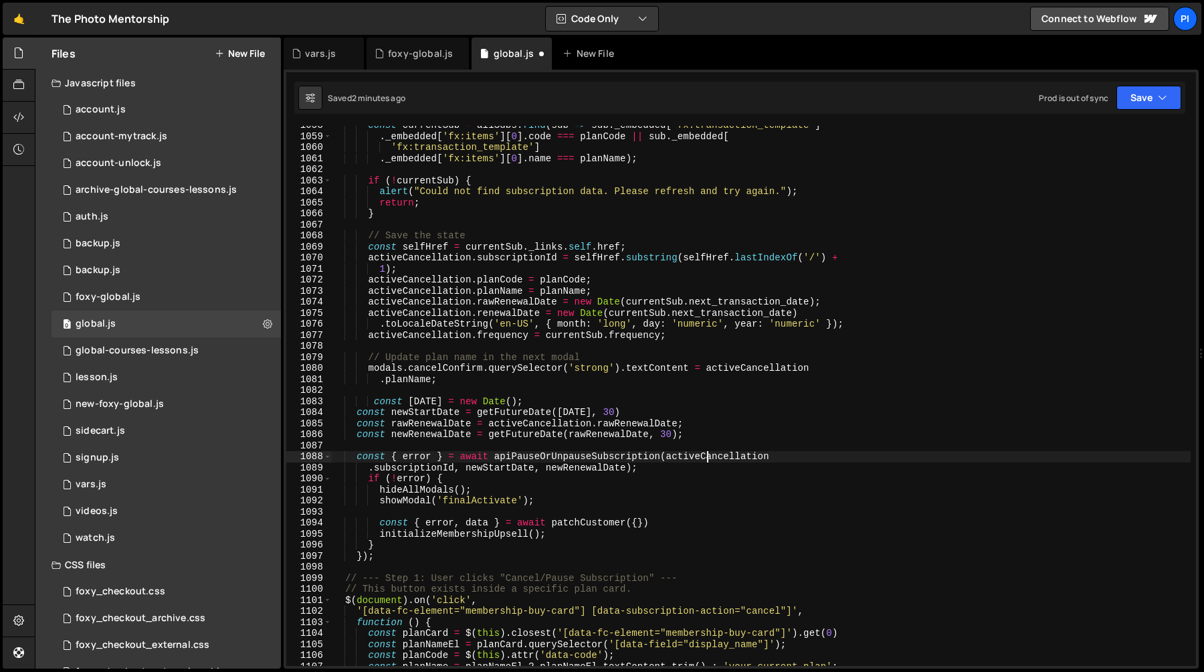
type textarea ".subscriptionId, newStartDate, newRenewalDate);"
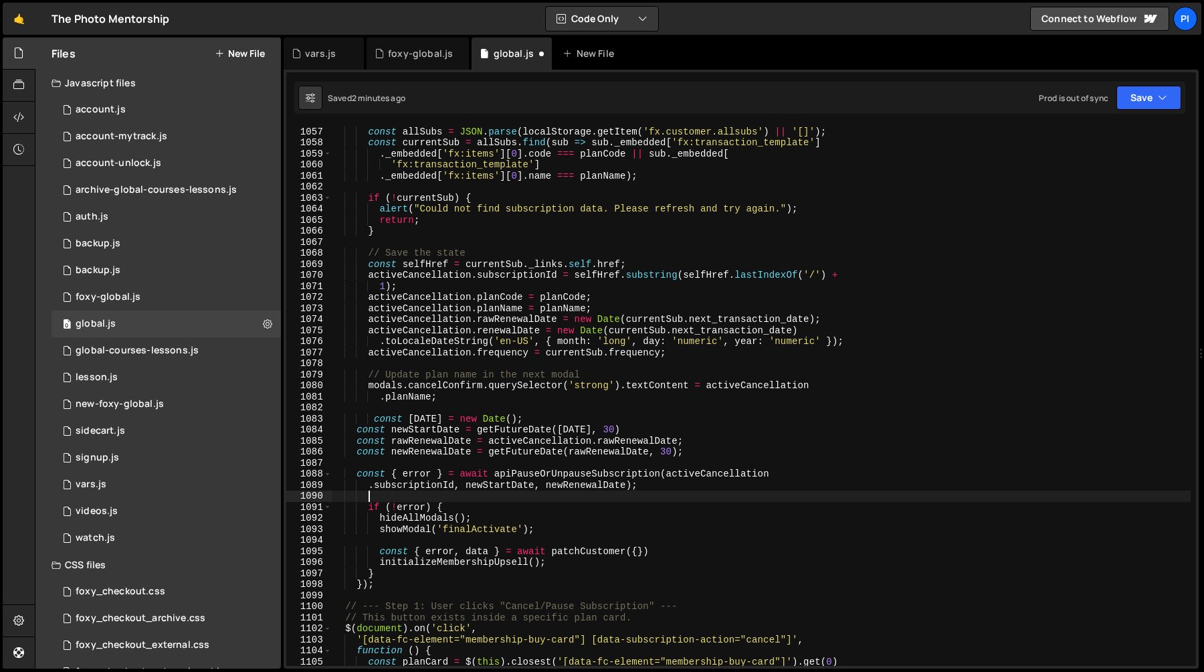
scroll to position [12102, 0]
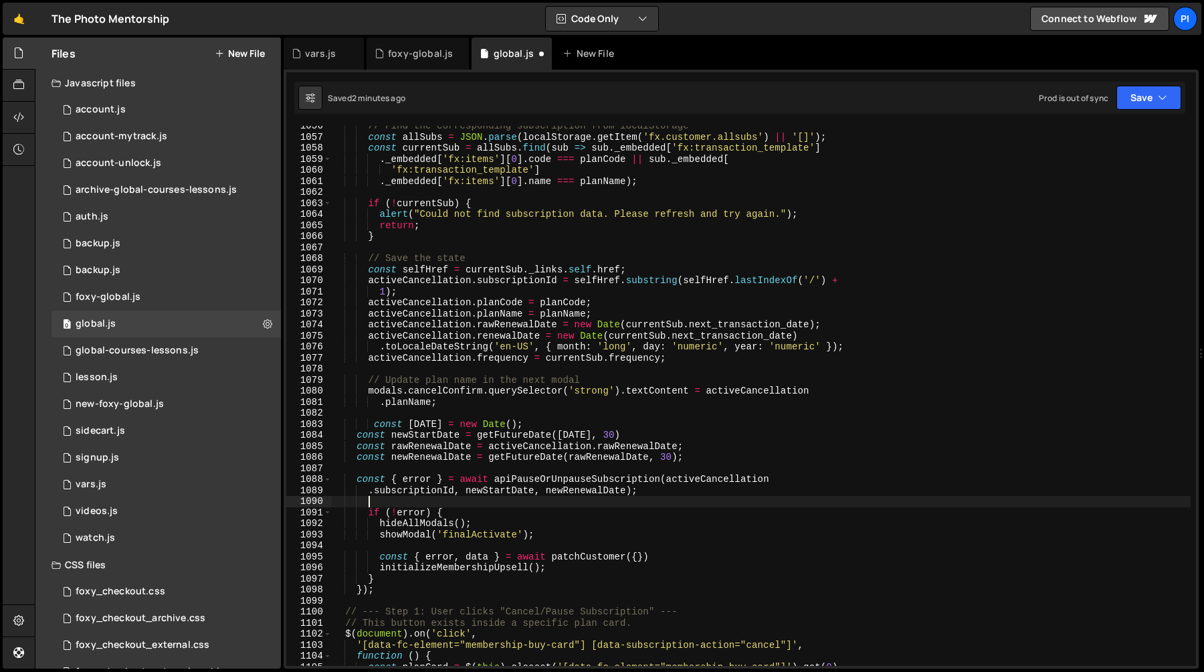
click at [580, 429] on div "// Find the corresponding subscription from localStorage const allSubs = JSON .…" at bounding box center [761, 401] width 860 height 562
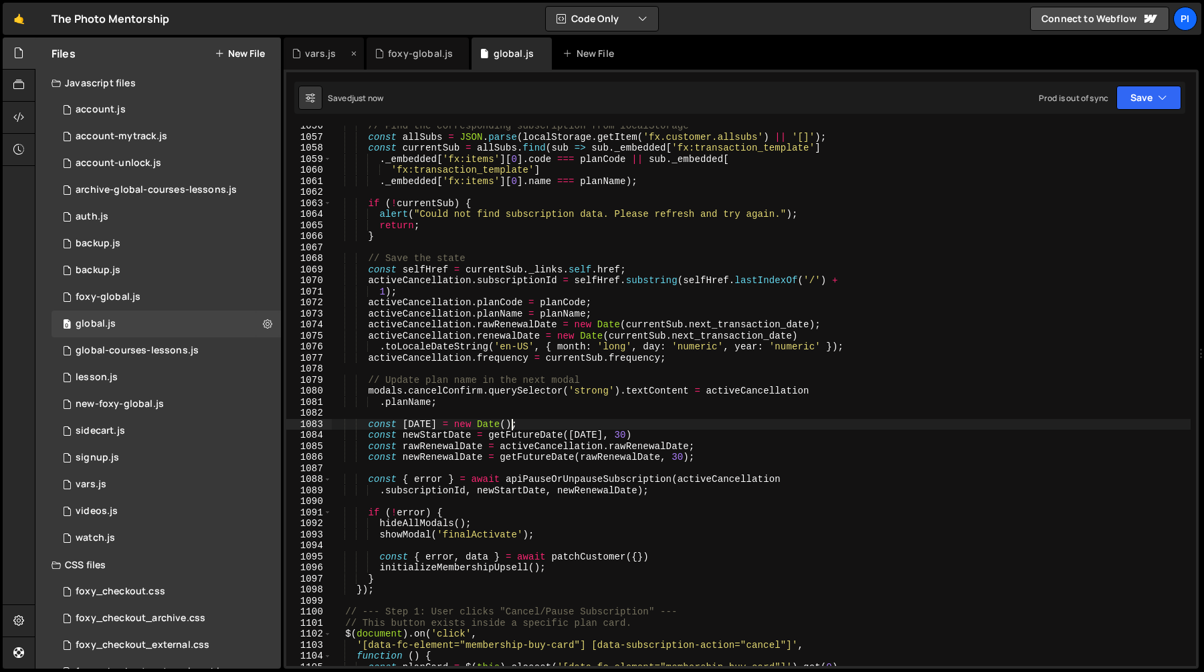
type textarea "const [DATE] = new Date();"
click at [316, 49] on div "vars.js" at bounding box center [320, 53] width 31 height 13
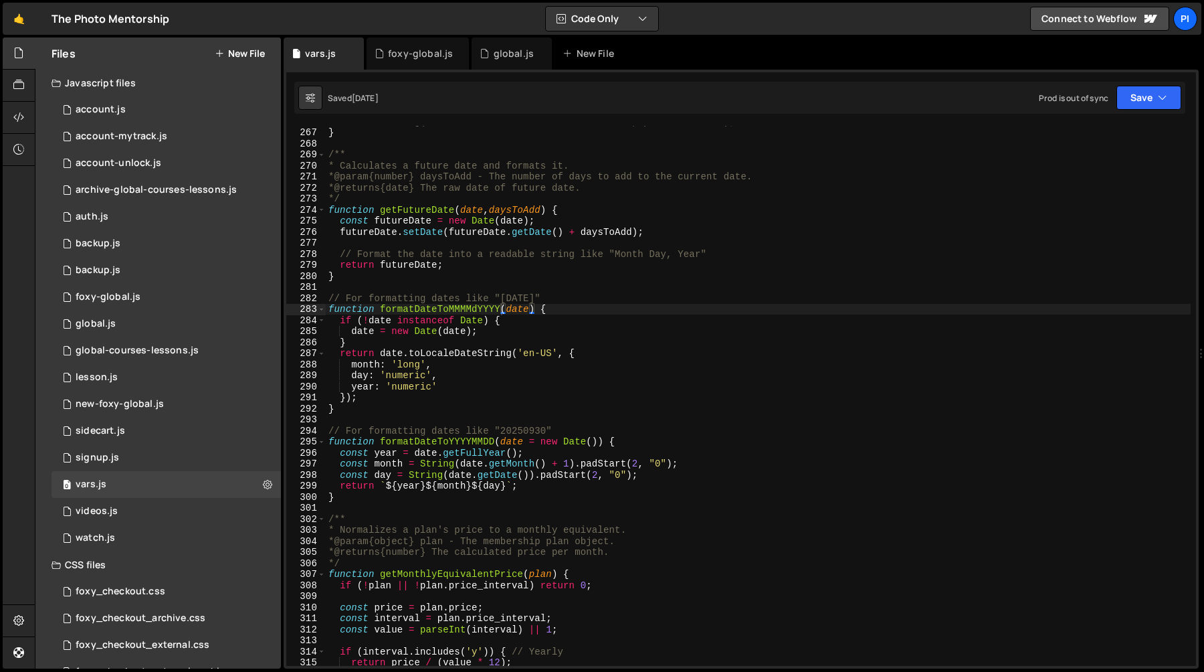
scroll to position [2935, 0]
click at [349, 274] on div "// console.log('Transaction cookie set with codes:', purchasedCodes); } /** * C…" at bounding box center [758, 397] width 865 height 562
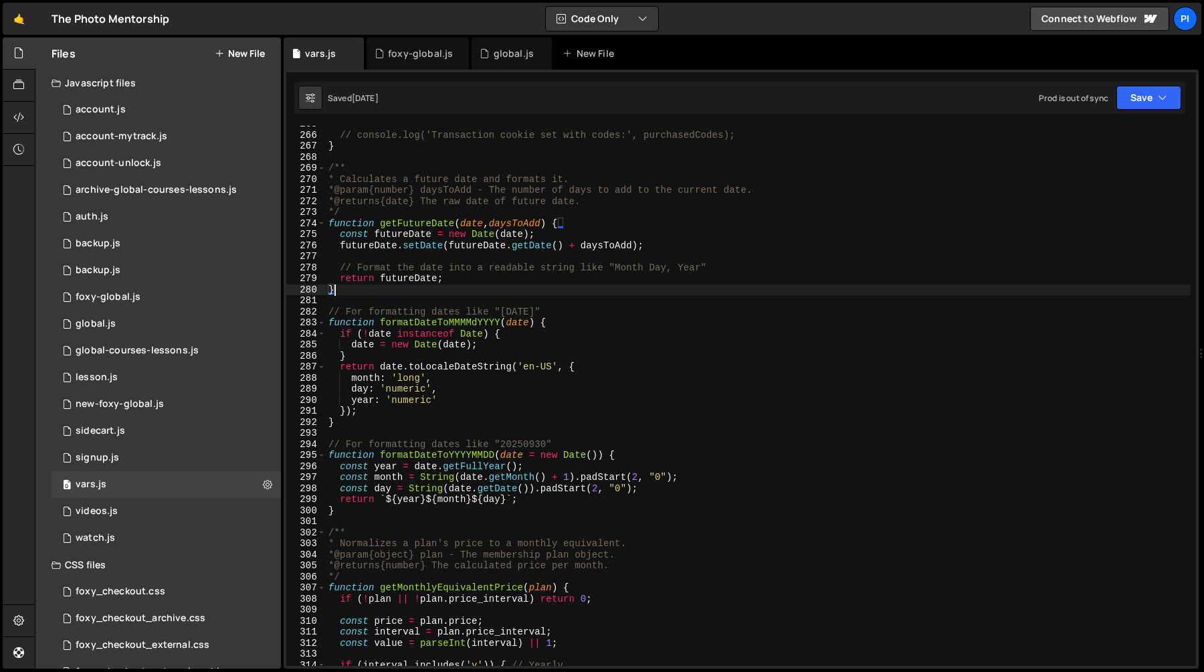
scroll to position [2918, 0]
click at [328, 173] on div "// console.log('Transaction cookie set with codes:', purchasedCodes); } /** * C…" at bounding box center [758, 403] width 865 height 562
type textarea "/** * Calculates a future date and formats it."
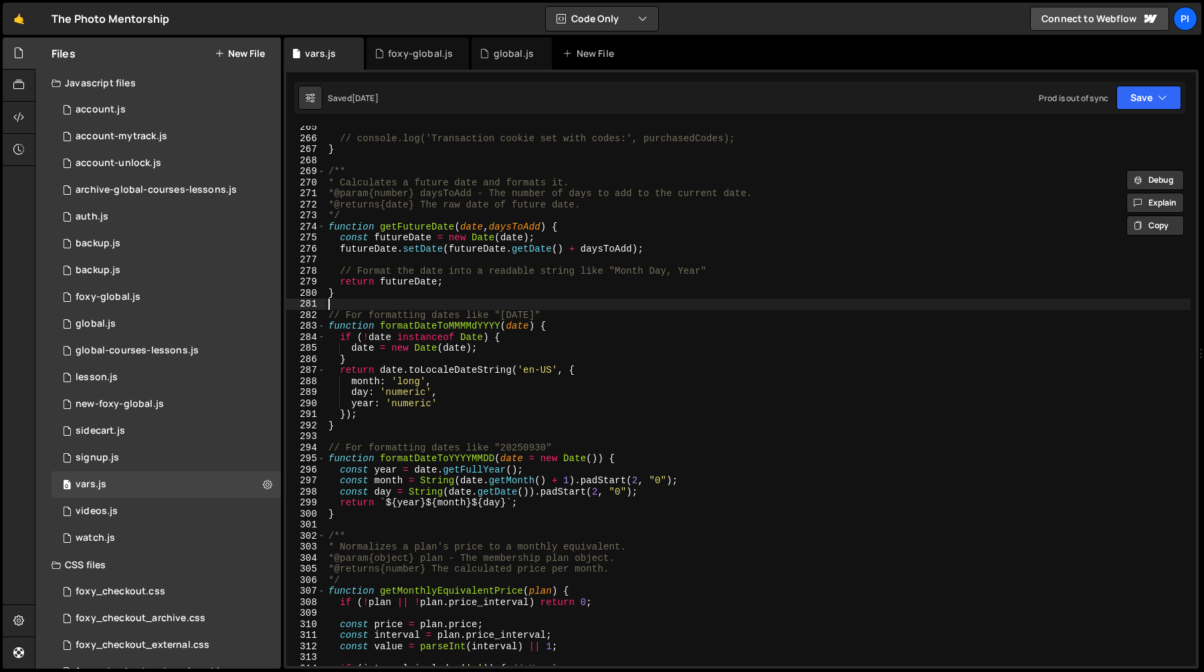
click at [349, 308] on div "// console.log('Transaction cookie set with codes:', purchasedCodes); } /** * C…" at bounding box center [758, 403] width 865 height 562
click at [354, 300] on div "// console.log('Transaction cookie set with codes:', purchasedCodes); } /** * C…" at bounding box center [758, 403] width 865 height 562
click at [354, 298] on div "// console.log('Transaction cookie set with codes:', purchasedCodes); } /** * C…" at bounding box center [758, 403] width 865 height 562
type textarea "}"
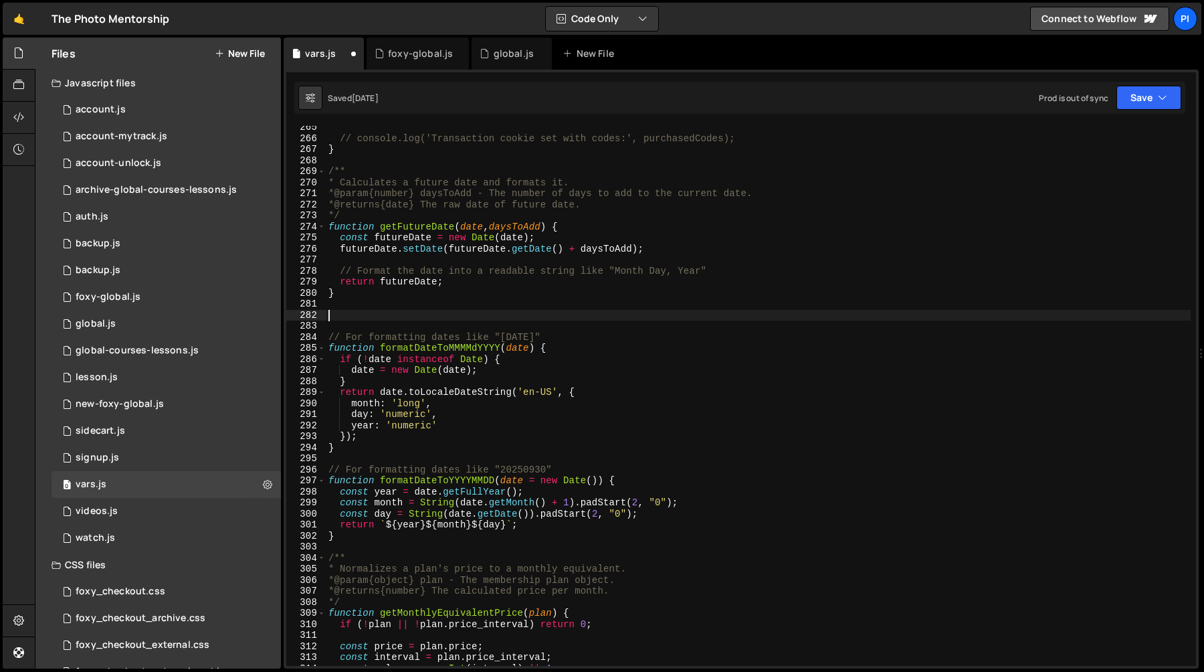
paste textarea "}"
type textarea "}"
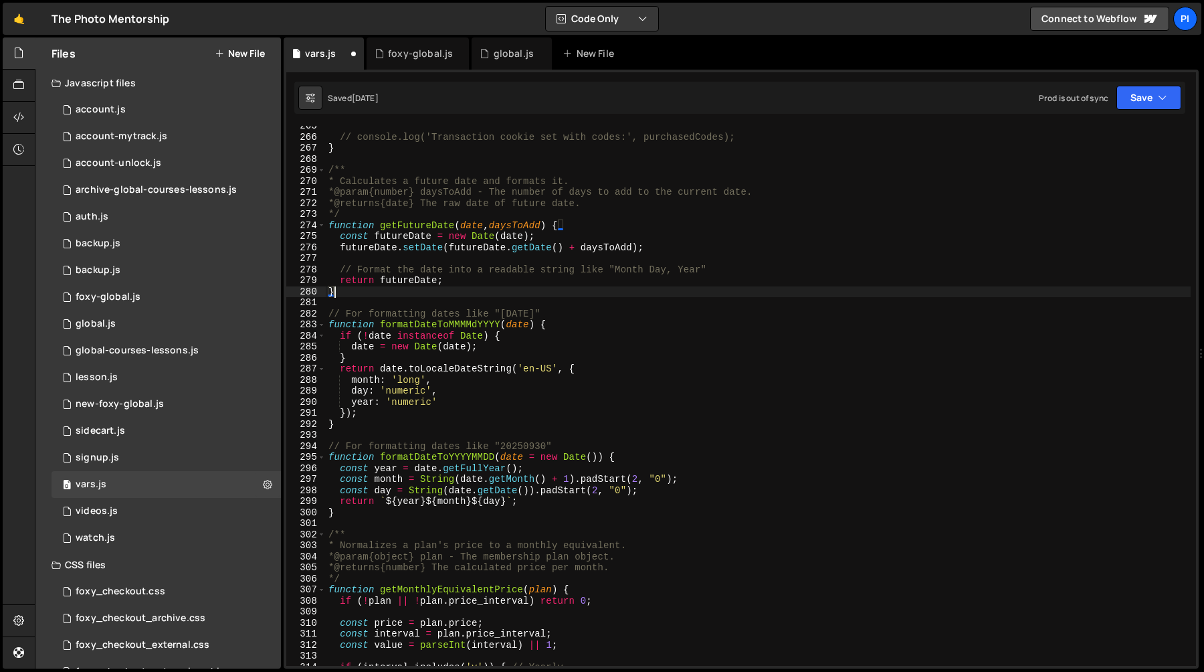
scroll to position [2919, 0]
type textarea "}"
click at [498, 52] on div "global.js" at bounding box center [514, 53] width 40 height 13
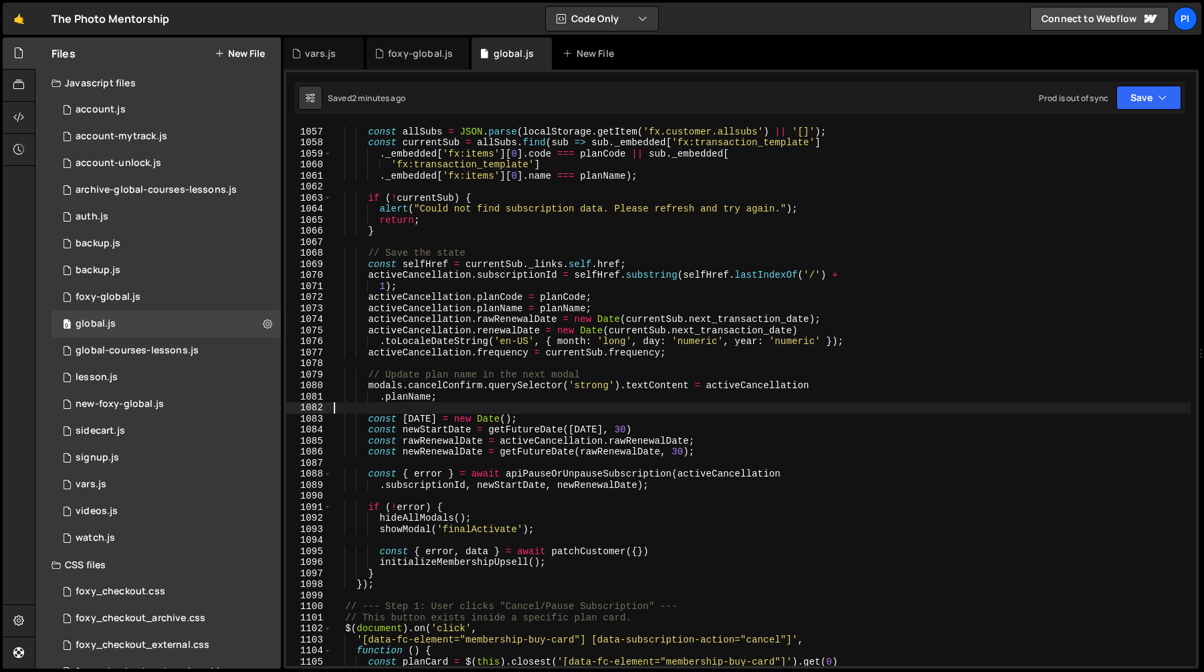
scroll to position [0, 0]
click at [523, 405] on div "// Find the corresponding subscription from localStorage const allSubs = JSON .…" at bounding box center [761, 396] width 860 height 562
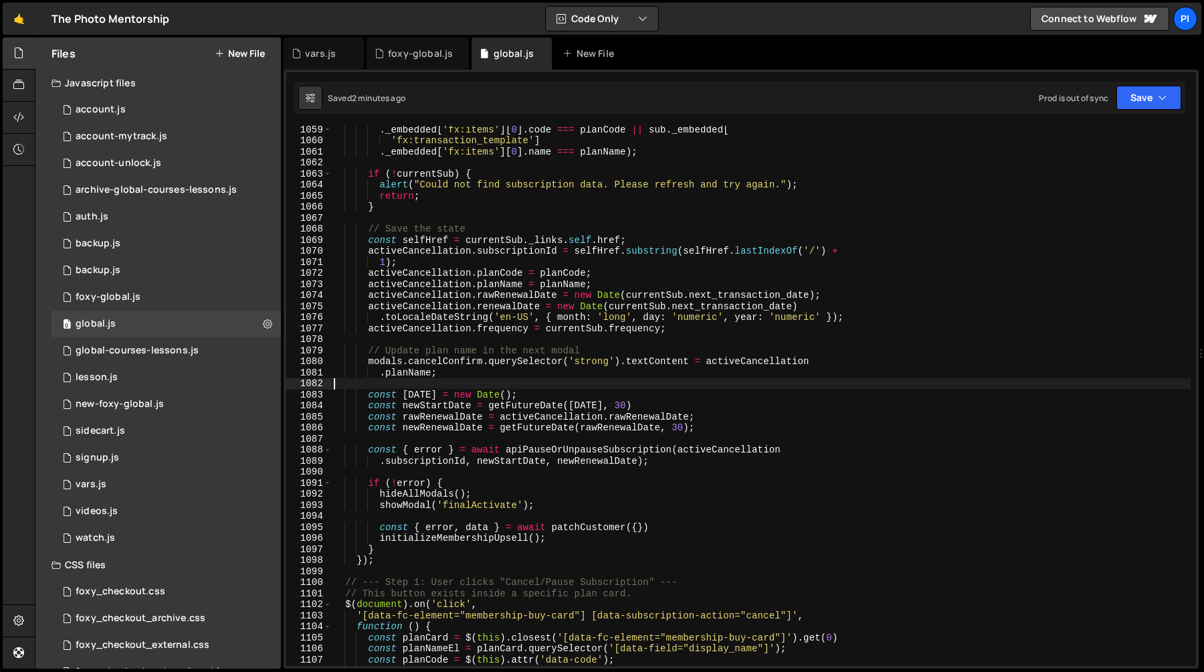
scroll to position [12131, 0]
paste textarea "}"
type textarea "}"
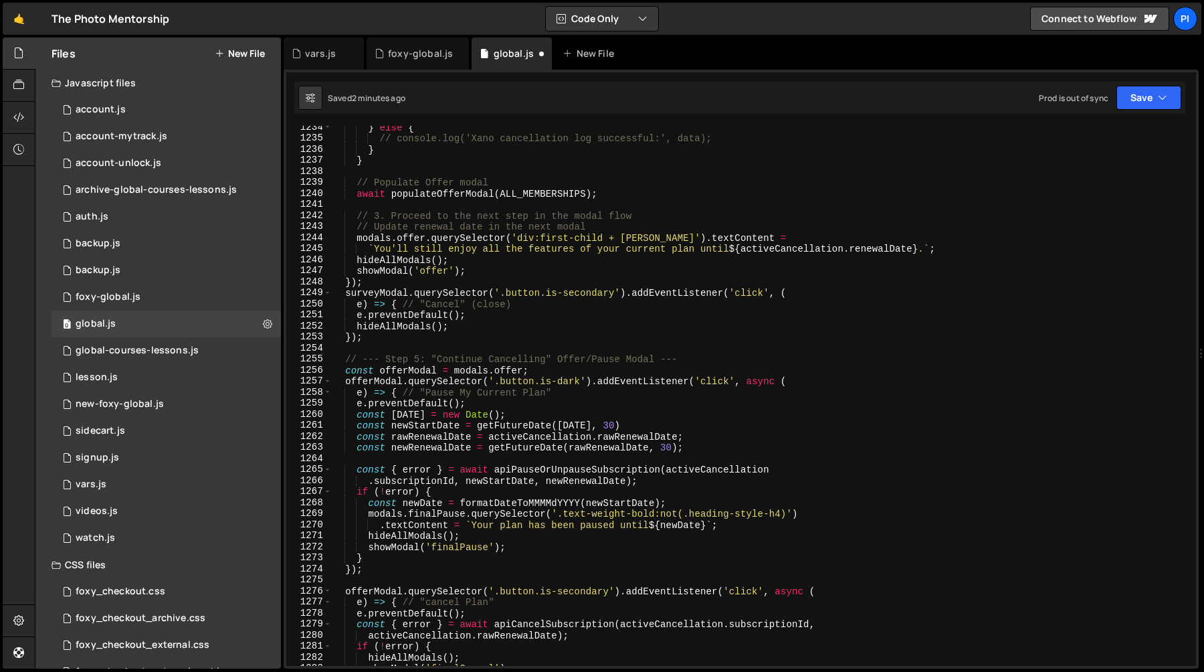
scroll to position [14075, 0]
click at [356, 420] on div "} else { // console.log('Xano cancellation log successful:', data); } } // Popu…" at bounding box center [761, 404] width 860 height 562
click at [689, 483] on div "} else { // console.log('Xano cancellation log successful:', data); } } // Popu…" at bounding box center [761, 404] width 860 height 562
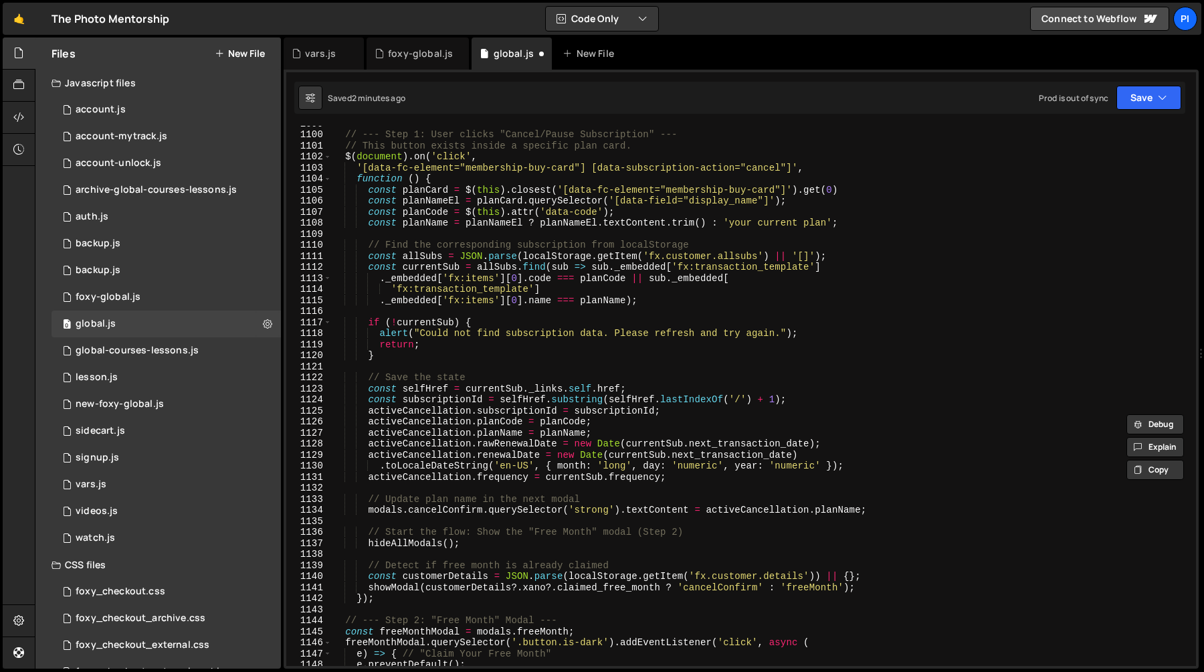
scroll to position [12579, 0]
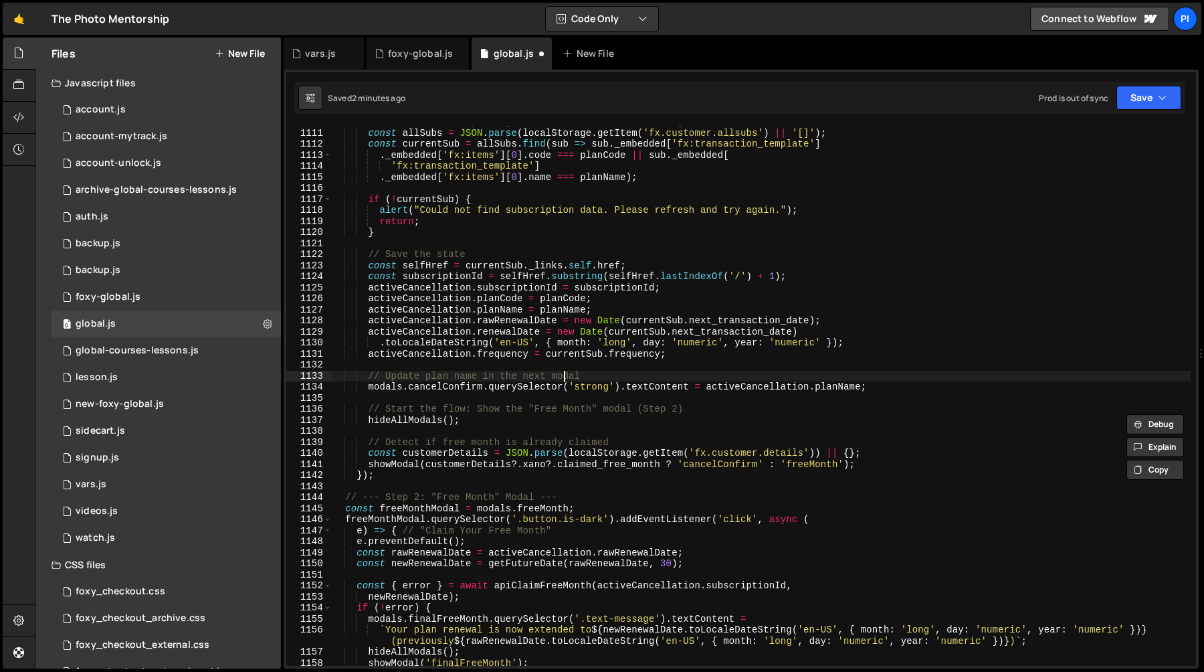
click at [561, 377] on div "// Find the corresponding subscription from localStorage const allSubs = JSON .…" at bounding box center [761, 397] width 860 height 562
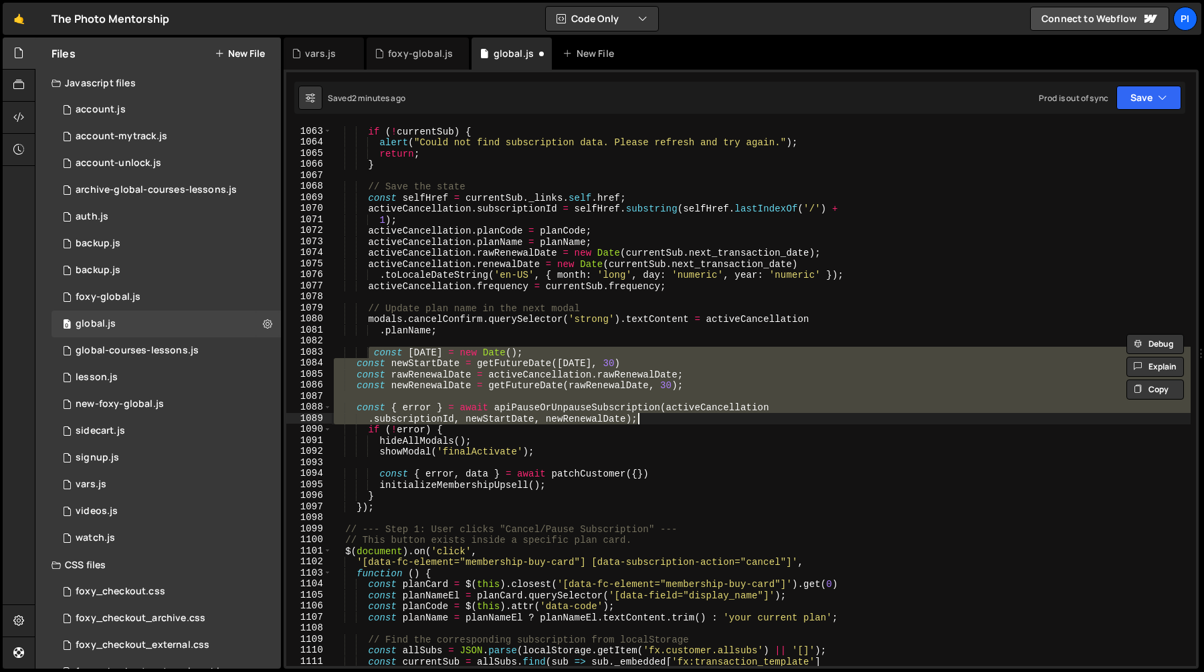
scroll to position [12176, 0]
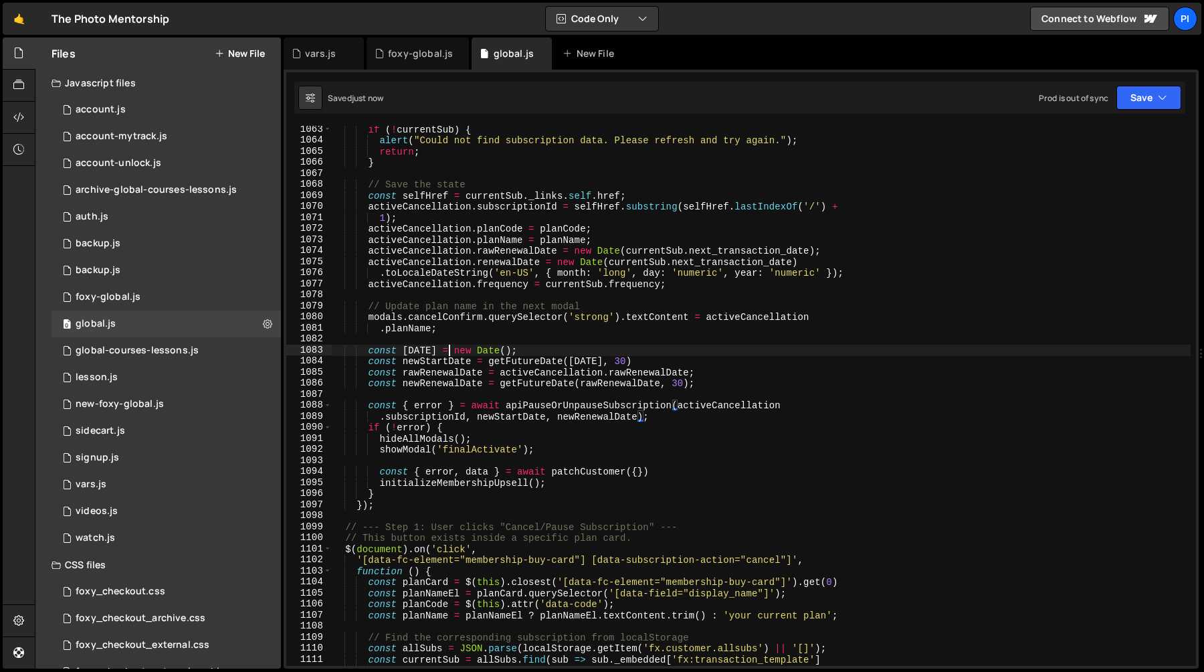
click at [450, 351] on div "if ( ! currentSub ) { alert ( "Could not find subscription data. Please refresh…" at bounding box center [761, 405] width 860 height 562
click at [508, 348] on div "if ( ! currentSub ) { alert ( "Could not find subscription data. Please refresh…" at bounding box center [761, 405] width 860 height 562
click at [416, 355] on div "if ( ! currentSub ) { alert ( "Could not find subscription data. Please refresh…" at bounding box center [761, 405] width 860 height 562
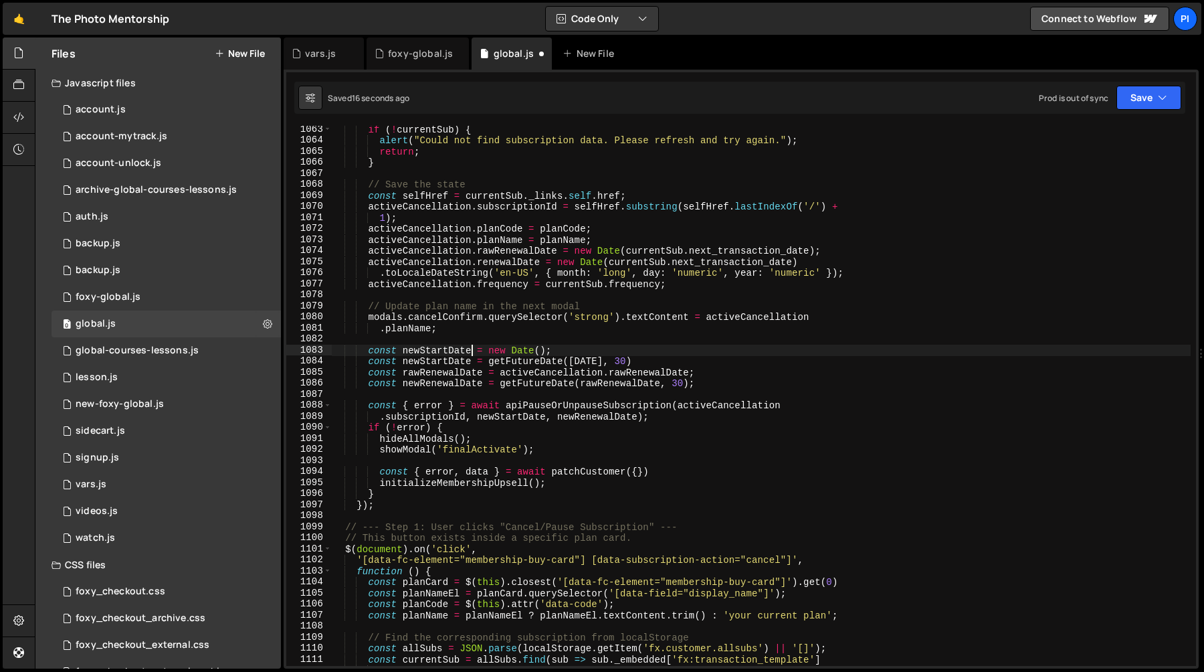
click at [417, 385] on div "if ( ! currentSub ) { alert ( "Could not find subscription data. Please refresh…" at bounding box center [761, 405] width 860 height 562
click at [430, 367] on div "if ( ! currentSub ) { alert ( "Could not find subscription data. Please refresh…" at bounding box center [761, 405] width 860 height 562
click at [437, 364] on div "if ( ! currentSub ) { alert ( "Could not find subscription data. Please refresh…" at bounding box center [761, 405] width 860 height 562
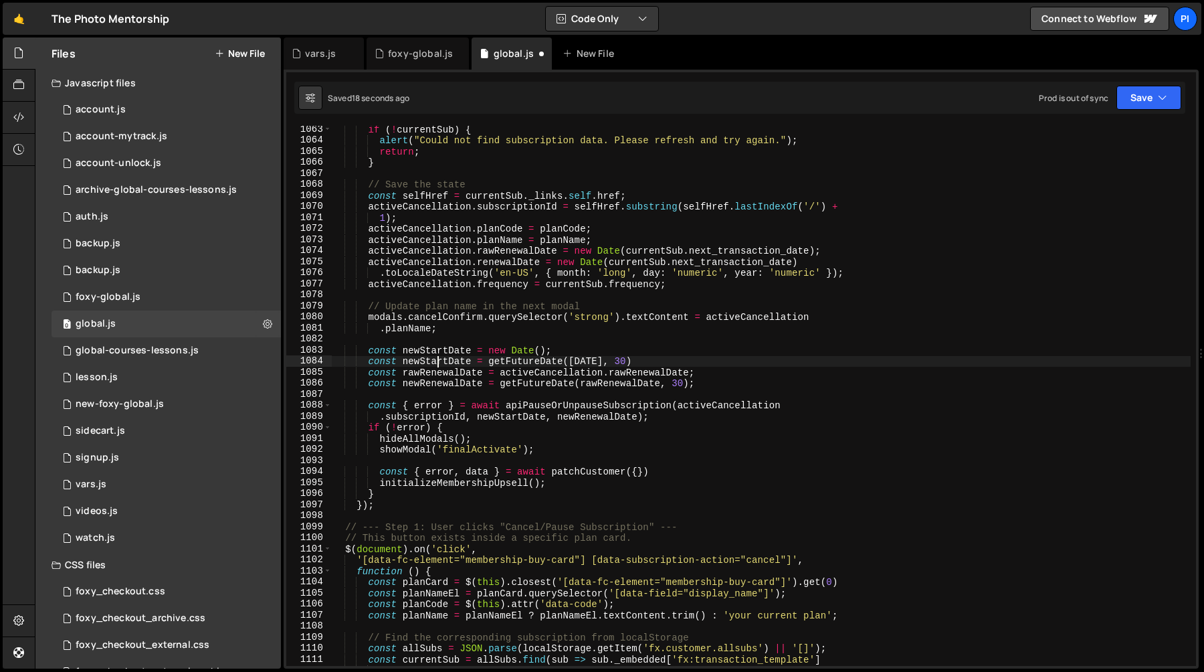
click at [437, 364] on div "if ( ! currentSub ) { alert ( "Could not find subscription data. Please refresh…" at bounding box center [761, 405] width 860 height 562
paste textarea "Renewal"
click at [716, 385] on div "if ( ! currentSub ) { alert ( "Could not find subscription data. Please refresh…" at bounding box center [761, 405] width 860 height 562
click at [693, 367] on div "if ( ! currentSub ) { alert ( "Could not find subscription data. Please refresh…" at bounding box center [761, 405] width 860 height 562
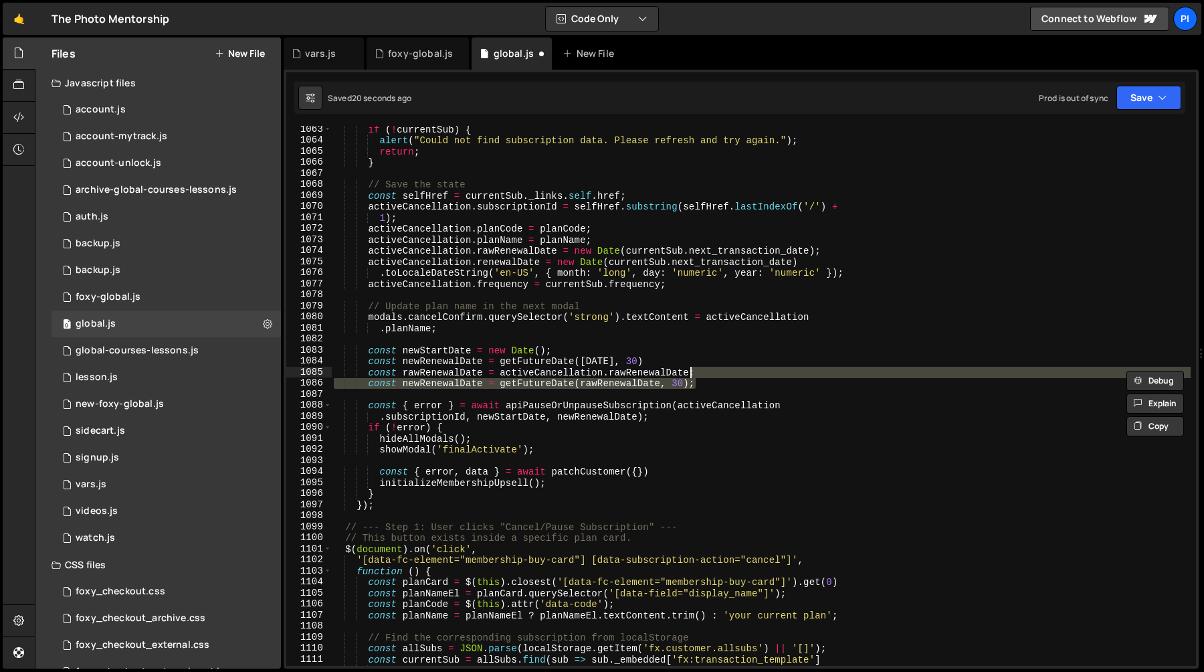
click at [674, 355] on div "if ( ! currentSub ) { alert ( "Could not find subscription data. Please refresh…" at bounding box center [761, 405] width 860 height 562
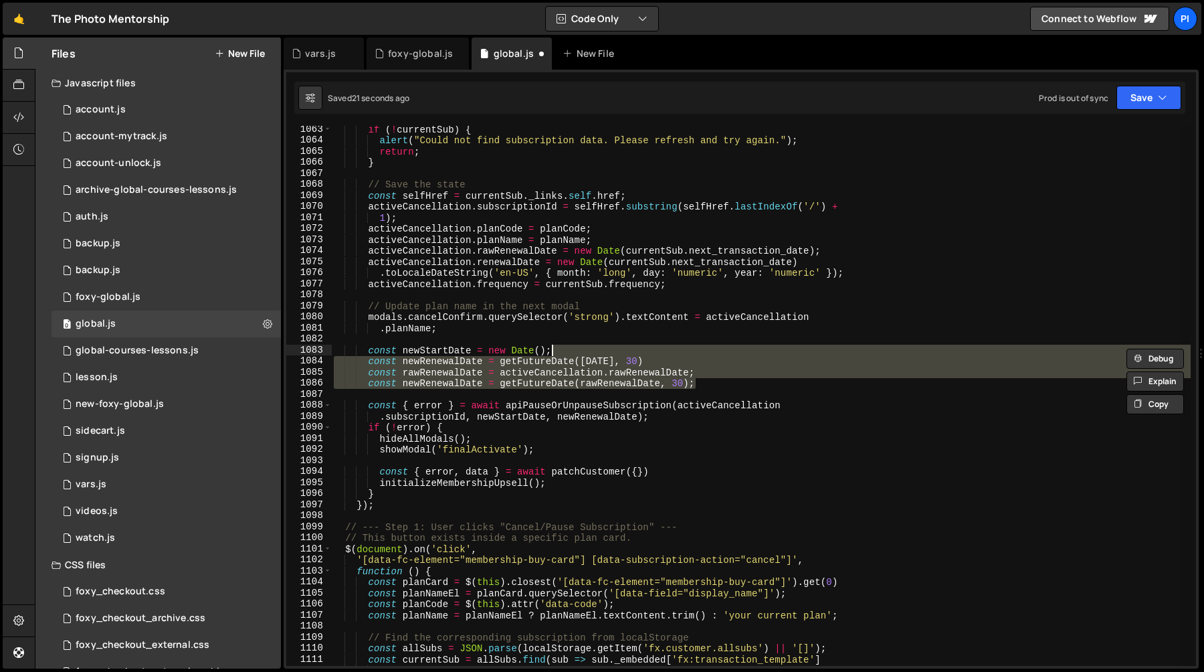
click at [655, 363] on div "if ( ! currentSub ) { alert ( "Could not find subscription data. Please refresh…" at bounding box center [761, 396] width 860 height 540
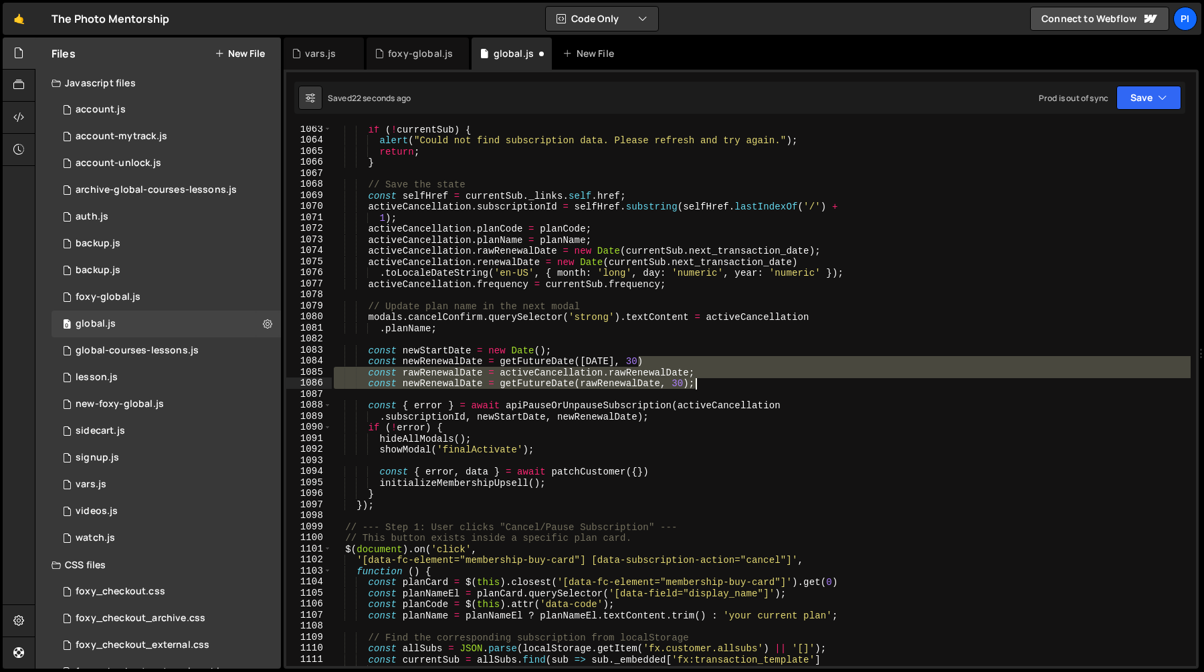
click at [707, 384] on div "if ( ! currentSub ) { alert ( "Could not find subscription data. Please refresh…" at bounding box center [761, 405] width 860 height 562
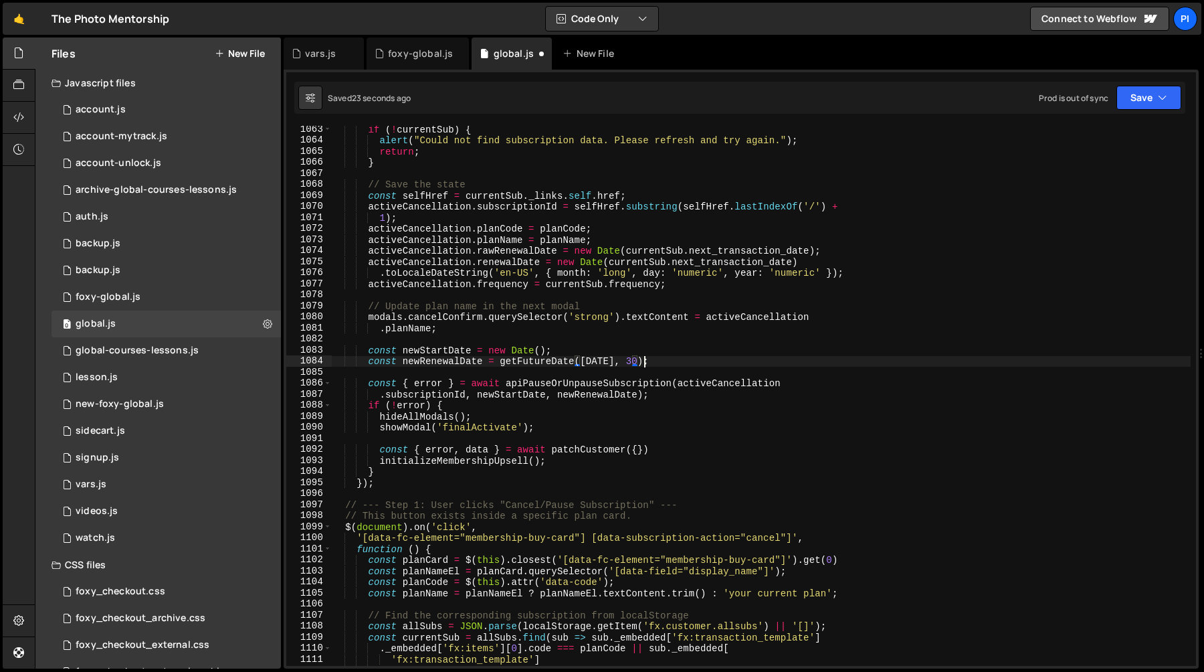
scroll to position [0, 21]
click at [437, 353] on div "if ( ! currentSub ) { alert ( "Could not find subscription data. Please refresh…" at bounding box center [761, 405] width 860 height 562
click at [458, 359] on div "if ( ! currentSub ) { alert ( "Could not find subscription data. Please refresh…" at bounding box center [761, 405] width 860 height 562
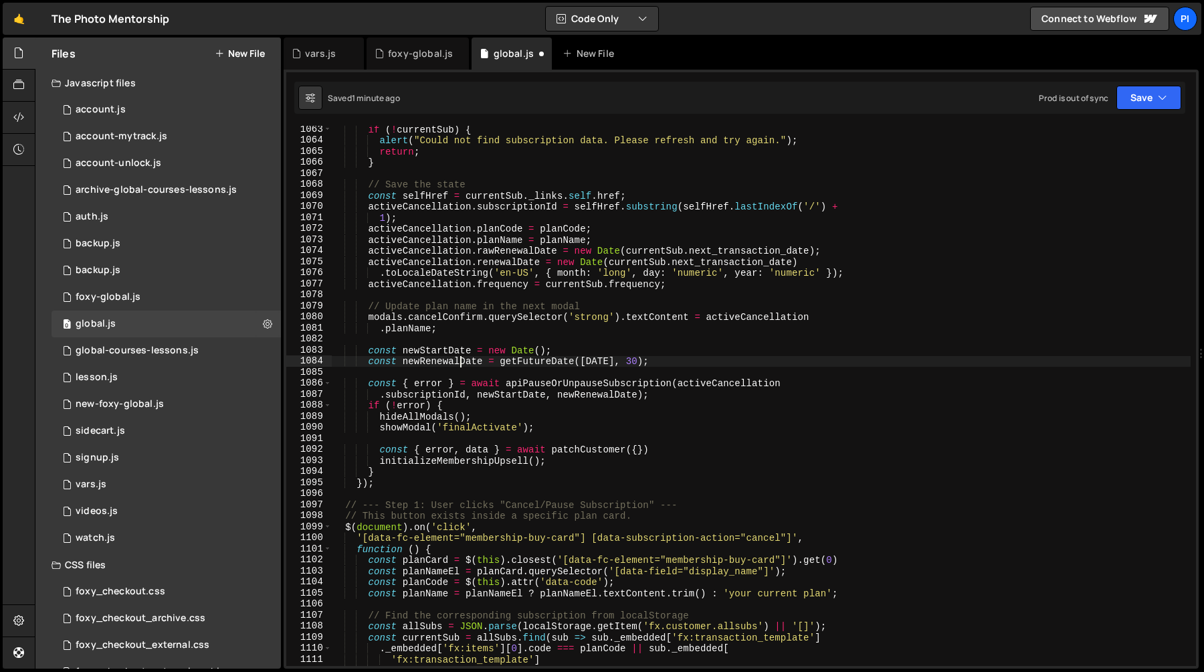
click at [458, 359] on div "if ( ! currentSub ) { alert ( "Could not find subscription data. Please refresh…" at bounding box center [761, 405] width 860 height 562
click at [432, 349] on div "if ( ! currentSub ) { alert ( "Could not find subscription data. Please refresh…" at bounding box center [761, 405] width 860 height 562
click at [720, 385] on div "if ( ! currentSub ) { alert ( "Could not find subscription data. Please refresh…" at bounding box center [761, 405] width 860 height 562
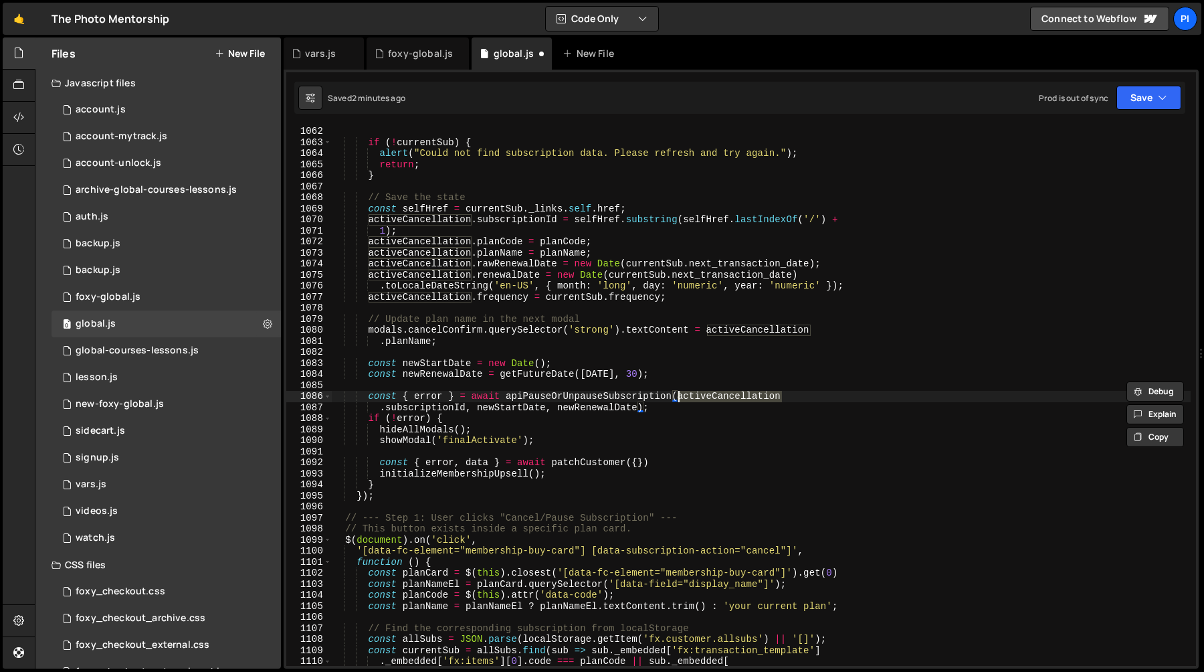
scroll to position [12156, 0]
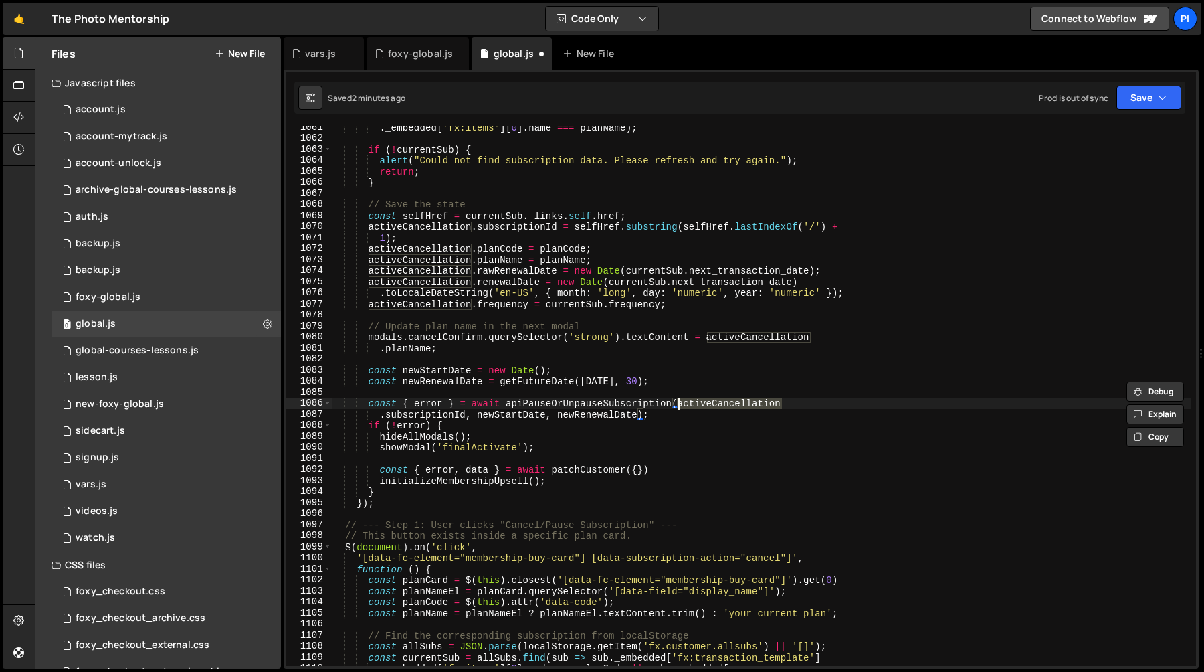
click at [410, 413] on div ". _embedded [ 'fx:items' ] [ 0 ] . name === planName ) ; if ( ! currentSub ) { …" at bounding box center [761, 403] width 860 height 562
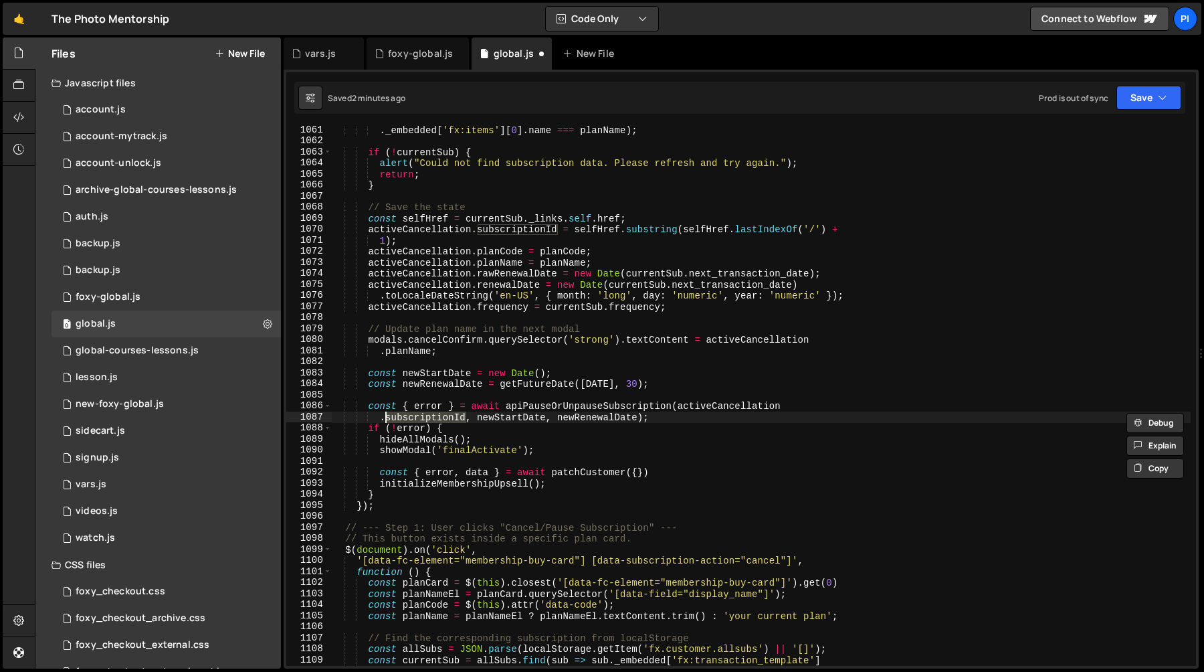
scroll to position [12153, 0]
click at [443, 417] on div ". _embedded [ 'fx:items' ] [ 0 ] . name === planName ) ; if ( ! currentSub ) { …" at bounding box center [761, 396] width 860 height 540
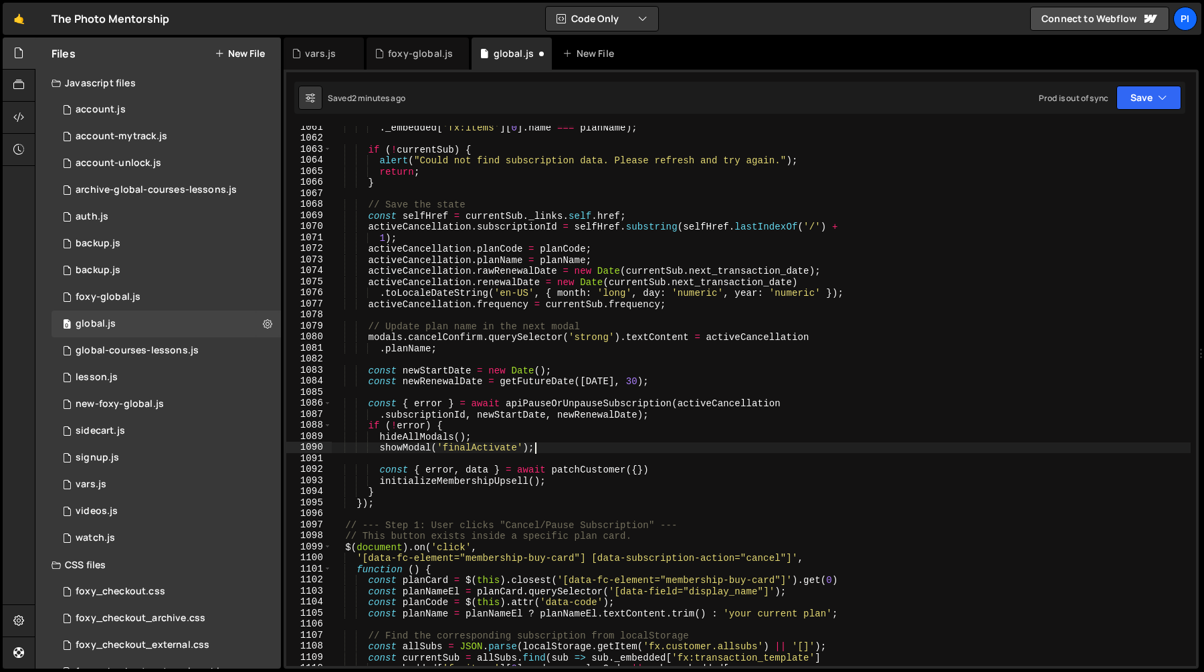
click at [564, 452] on div ". _embedded [ 'fx:items' ] [ 0 ] . name === planName ) ; if ( ! currentSub ) { …" at bounding box center [761, 403] width 860 height 562
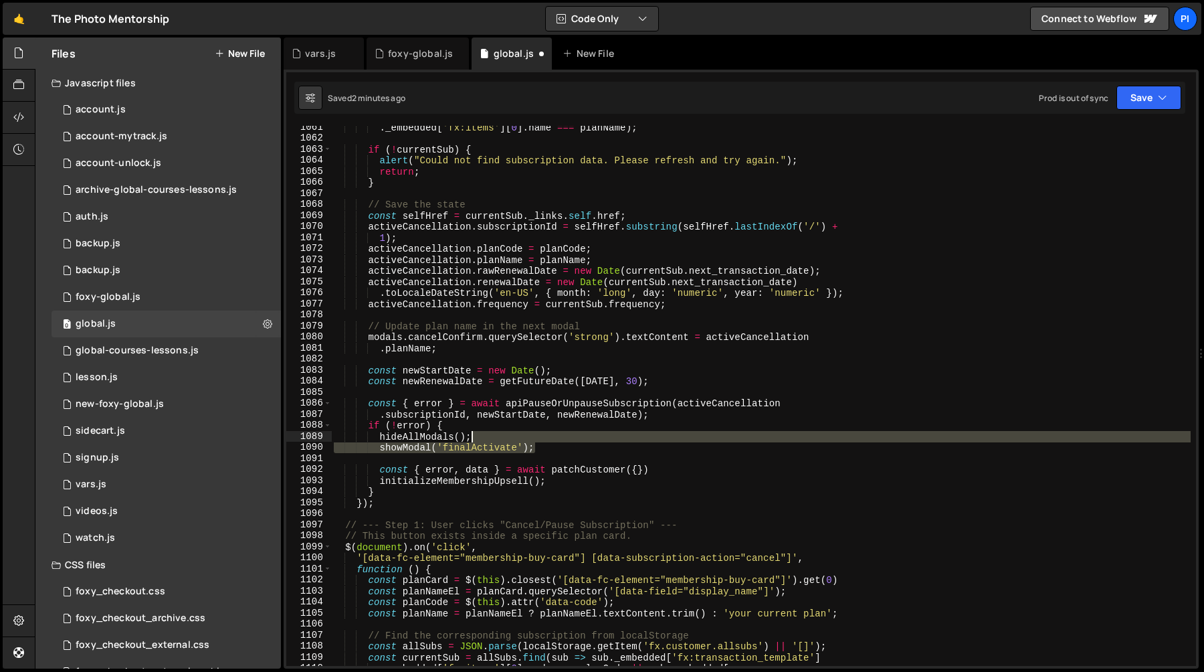
click at [551, 435] on div ". _embedded [ 'fx:items' ] [ 0 ] . name === planName ) ; if ( ! currentSub ) { …" at bounding box center [761, 403] width 860 height 562
type textarea "hideAllModals();"
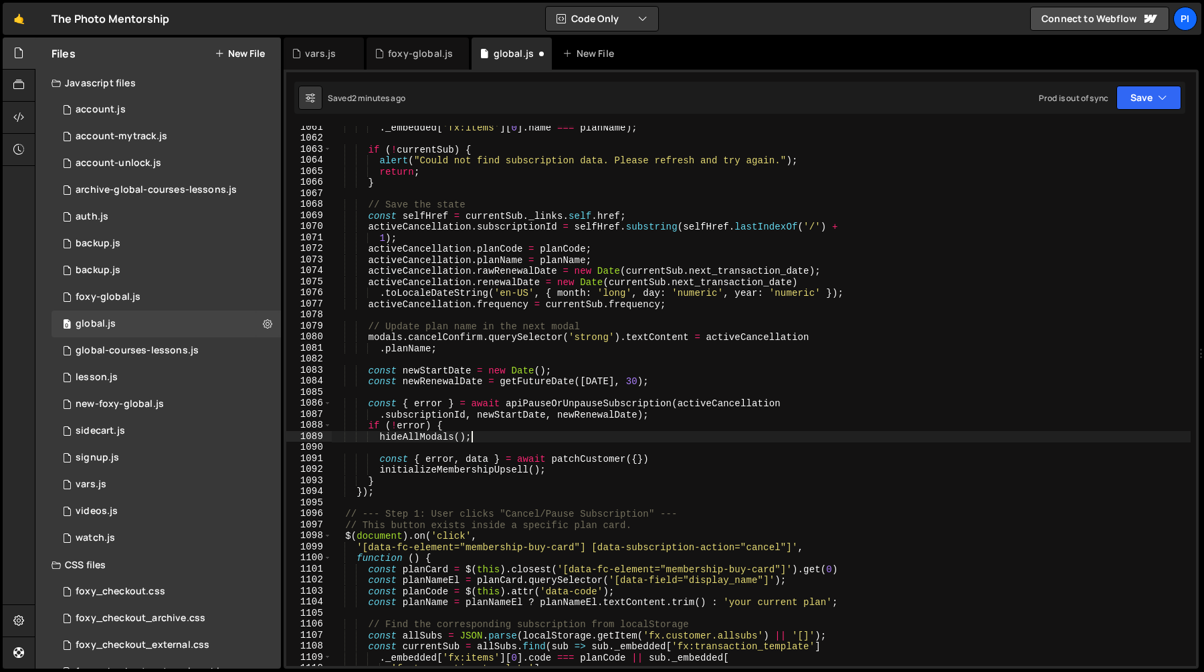
scroll to position [0, 0]
click at [556, 435] on div ". _embedded [ 'fx:items' ] [ 0 ] . name === planName ) ; if ( ! currentSub ) { …" at bounding box center [761, 403] width 860 height 562
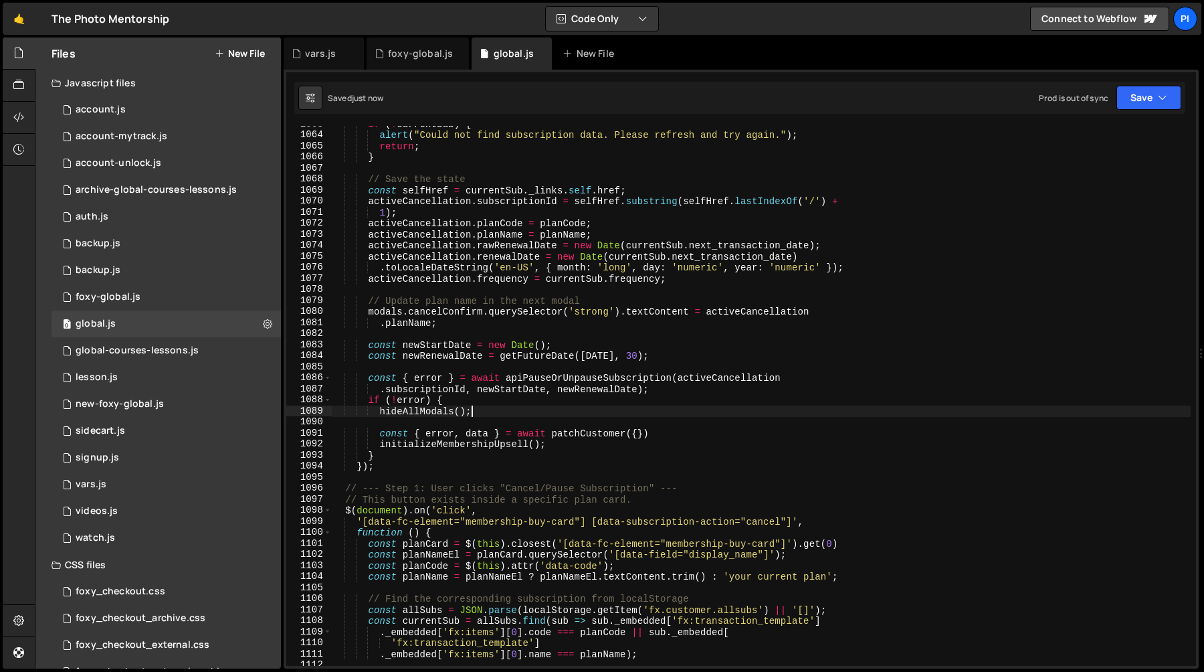
scroll to position [12203, 0]
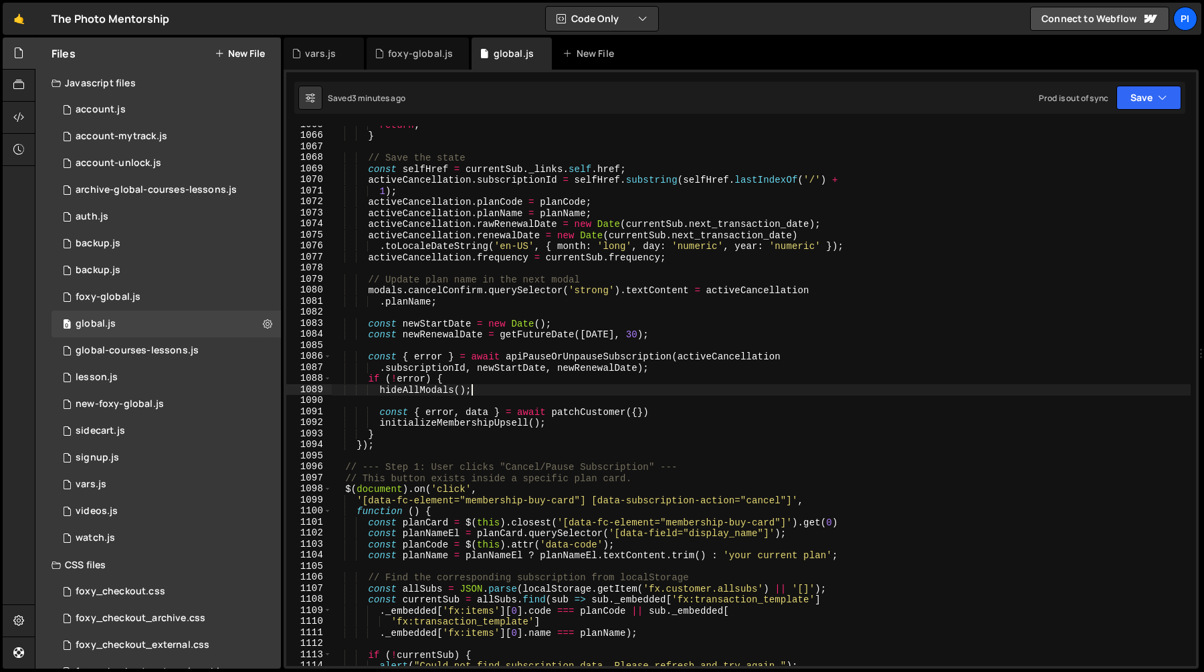
click at [526, 297] on div "return ; } // Save the state const selfHref = currentSub . _links . self . href…" at bounding box center [761, 400] width 860 height 562
type textarea ".planName;"
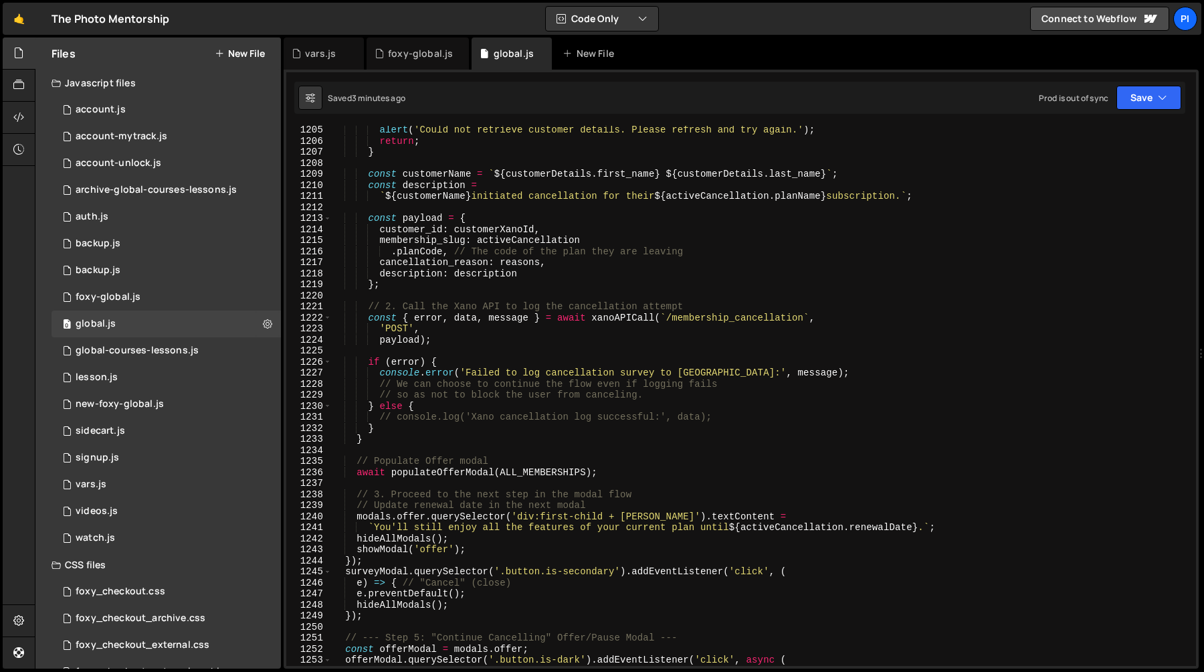
scroll to position [13754, 0]
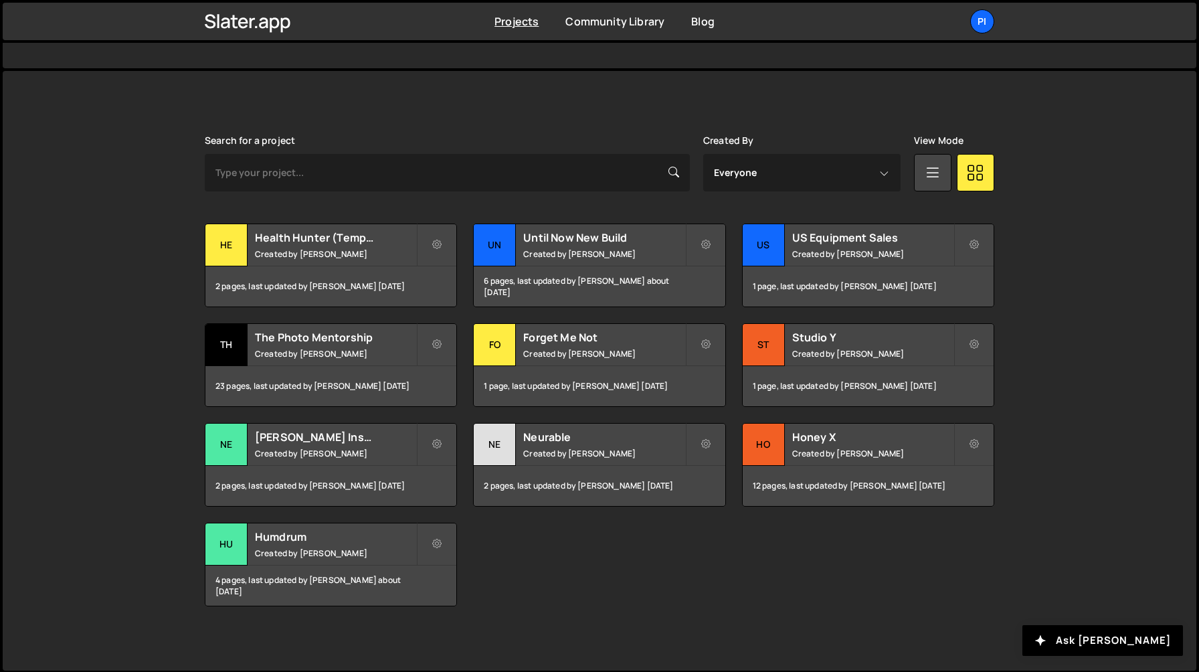
scroll to position [316, 0]
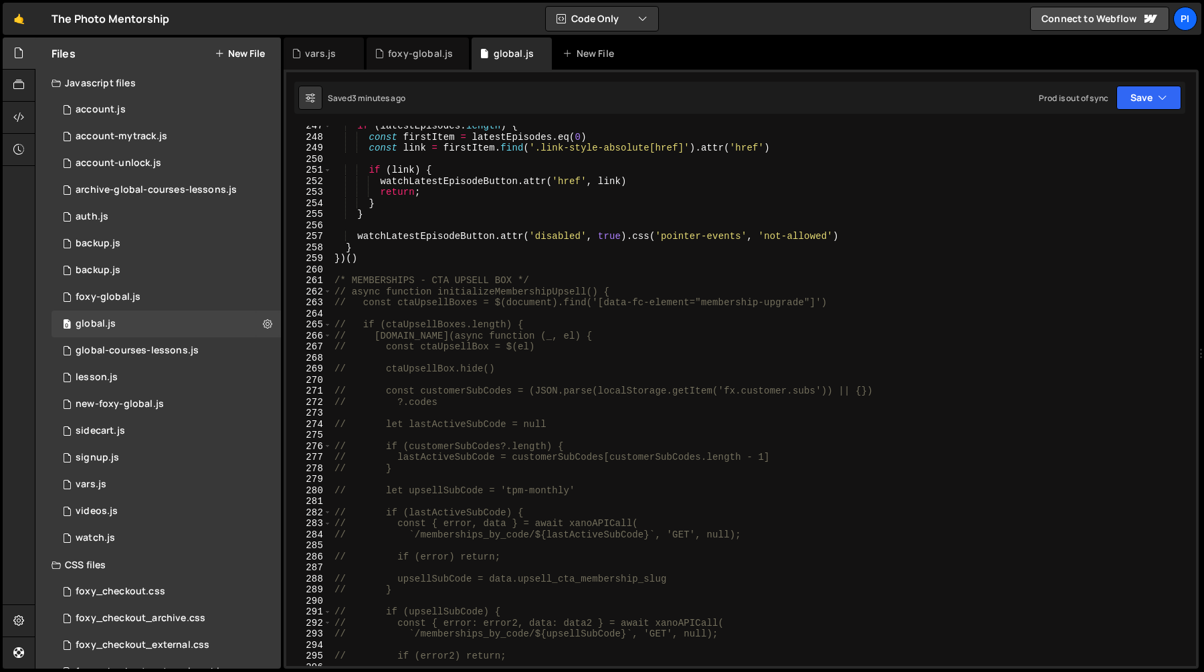
scroll to position [2769, 0]
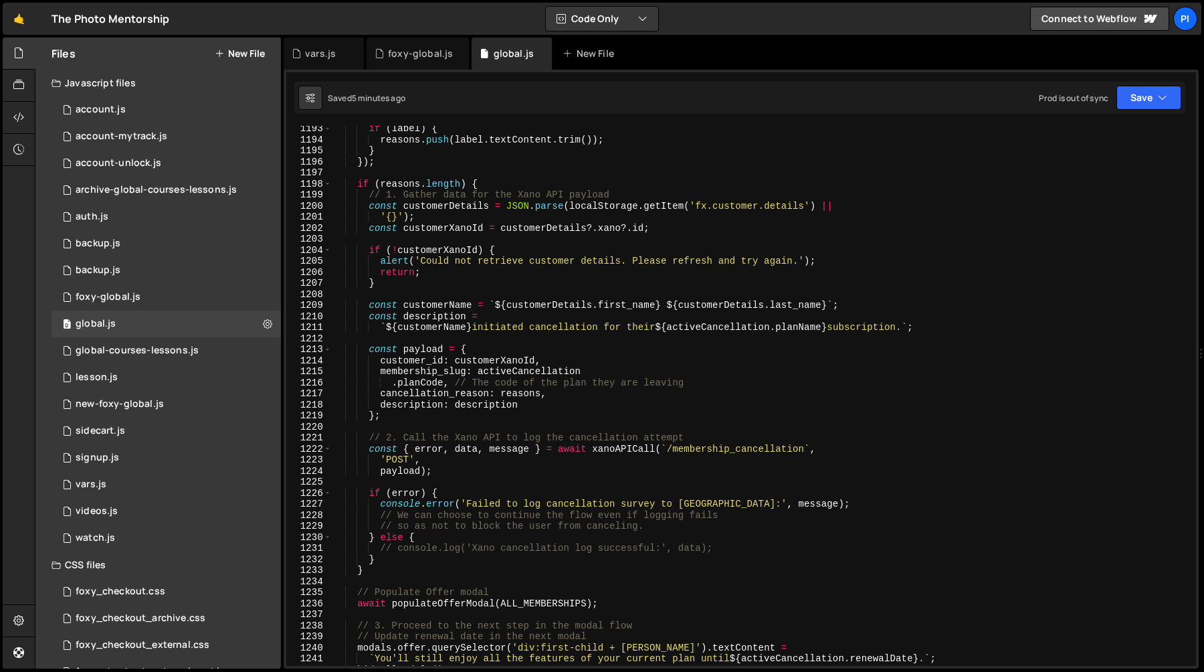
scroll to position [13622, 0]
click at [608, 452] on div "if ( label ) { reasons . push ( label . textContent . trim ( )) ; } }) ; if ( r…" at bounding box center [761, 404] width 859 height 562
click at [536, 419] on div "if ( label ) { reasons . push ( label . textContent . trim ( )) ; } }) ; if ( r…" at bounding box center [761, 404] width 859 height 562
type textarea "};"
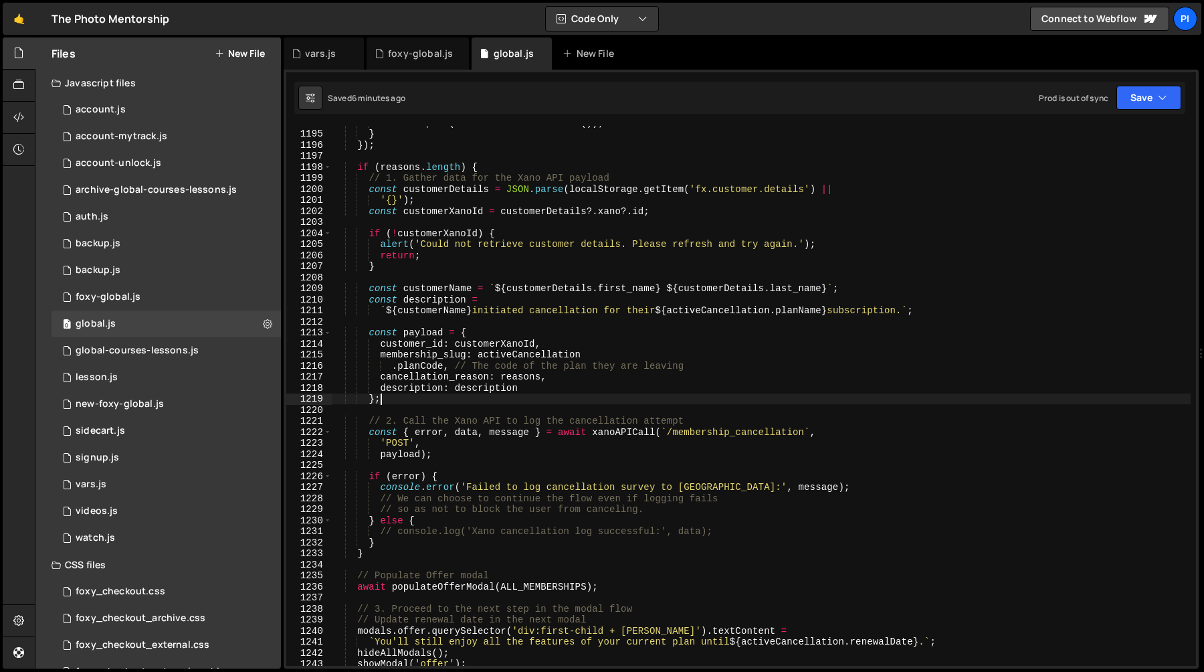
scroll to position [13639, 0]
click at [392, 325] on div "reasons . push ( label . textContent . trim ( )) ; } }) ; if ( reasons . length…" at bounding box center [761, 398] width 859 height 562
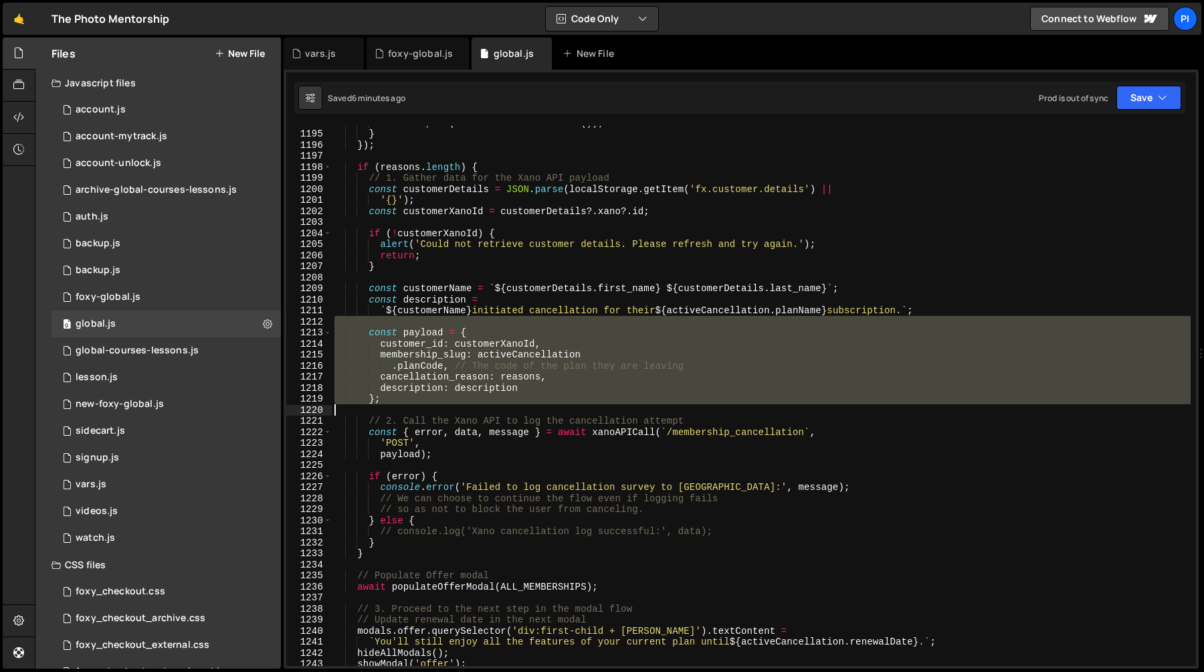
click at [406, 405] on div "reasons . push ( label . textContent . trim ( )) ; } }) ; if ( reasons . length…" at bounding box center [761, 398] width 859 height 562
click at [408, 398] on div "reasons . push ( label . textContent . trim ( )) ; } }) ; if ( reasons . length…" at bounding box center [761, 396] width 859 height 540
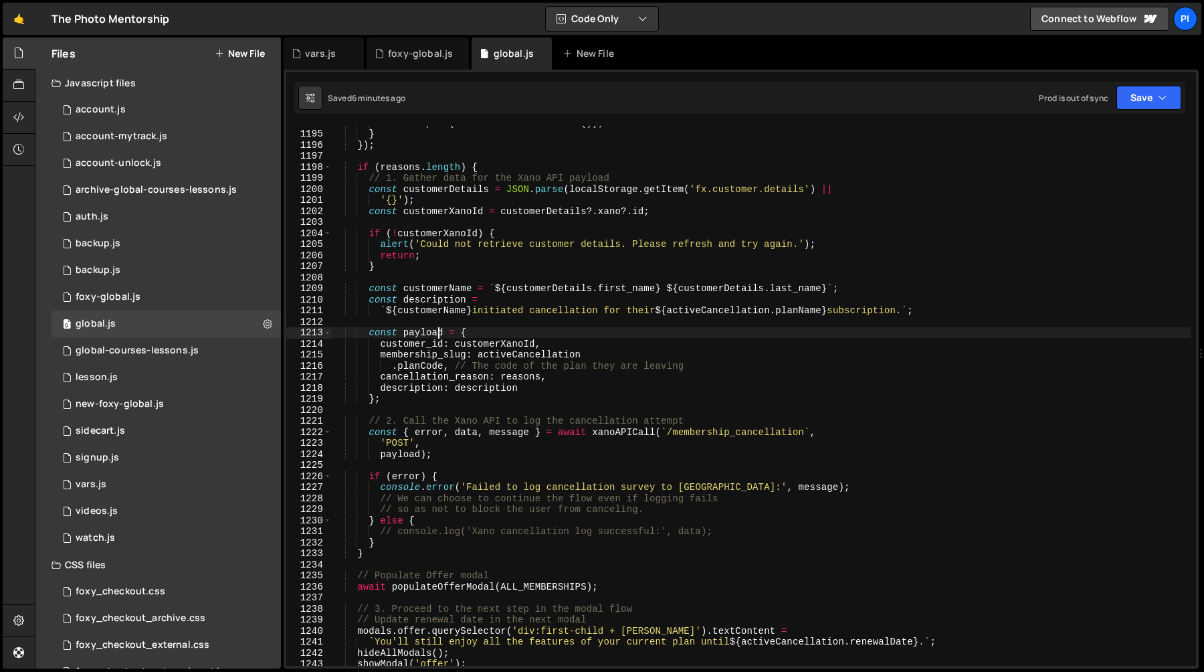
click at [439, 330] on div "reasons . push ( label . textContent . trim ( )) ; } }) ; if ( reasons . length…" at bounding box center [761, 398] width 859 height 562
type textarea "const payload = {"
click at [441, 324] on div "reasons . push ( label . textContent . trim ( )) ; } }) ; if ( reasons . length…" at bounding box center [761, 398] width 859 height 562
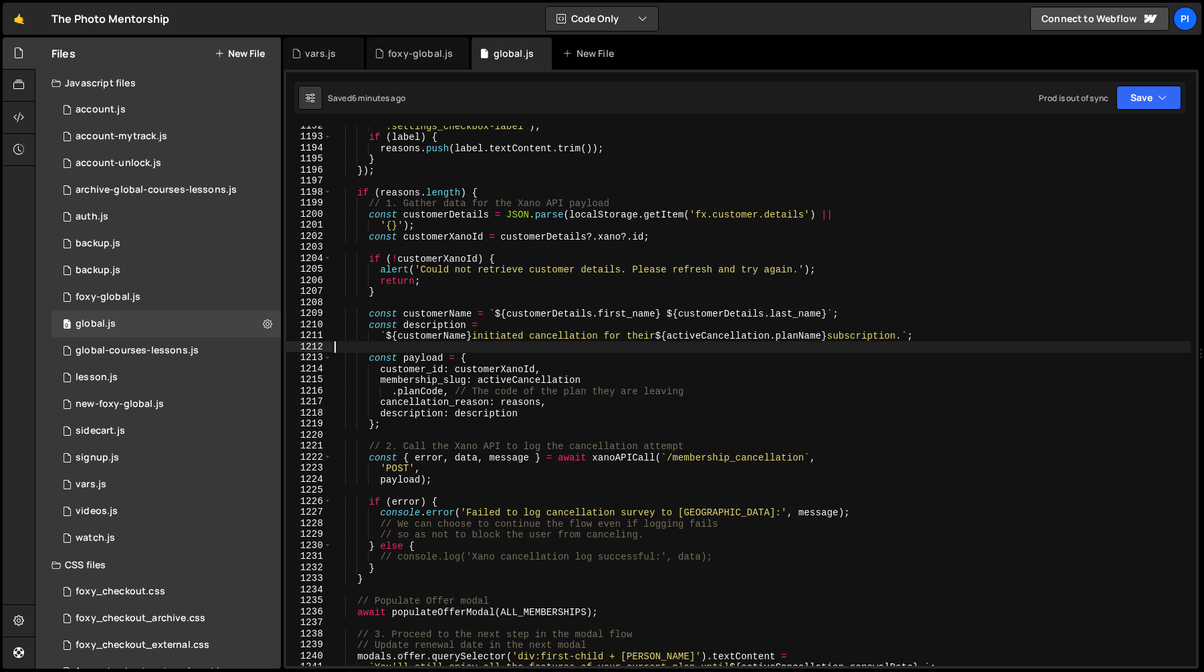
scroll to position [13627, 0]
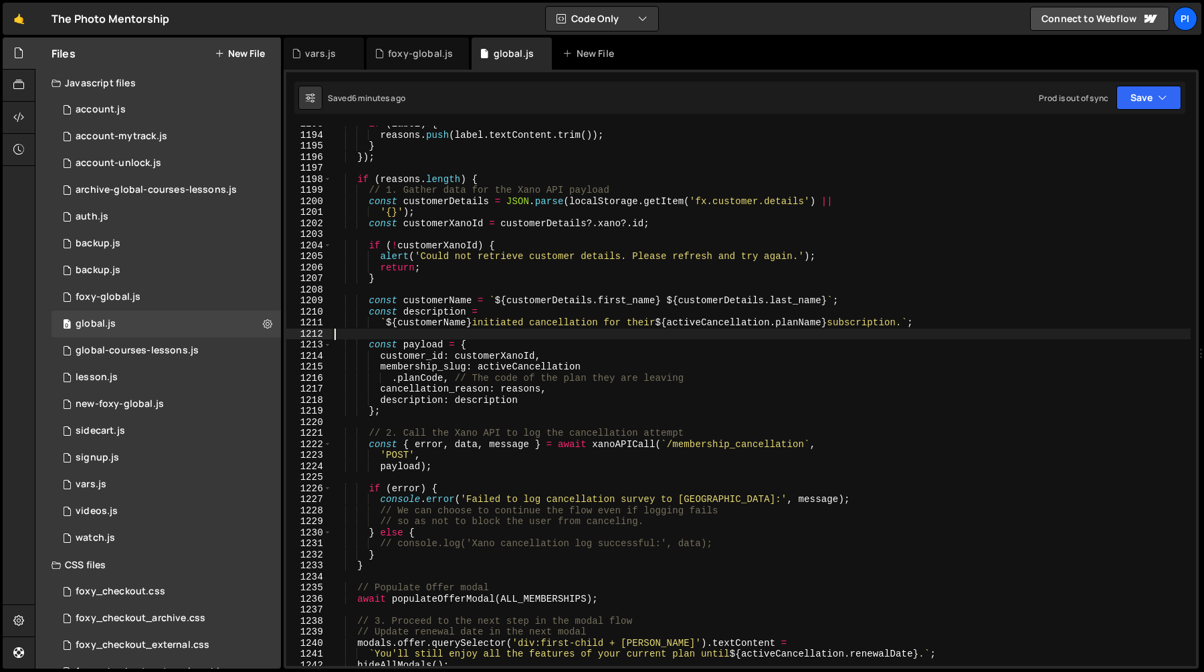
click at [493, 358] on div "if ( label ) { reasons . push ( label . textContent . trim ( )) ; } }) ; if ( r…" at bounding box center [761, 399] width 859 height 562
type textarea "customer_id: customerXanoId,"
click at [498, 334] on div "if ( label ) { reasons . push ( label . textContent . trim ( )) ; } }) ; if ( r…" at bounding box center [761, 399] width 859 height 562
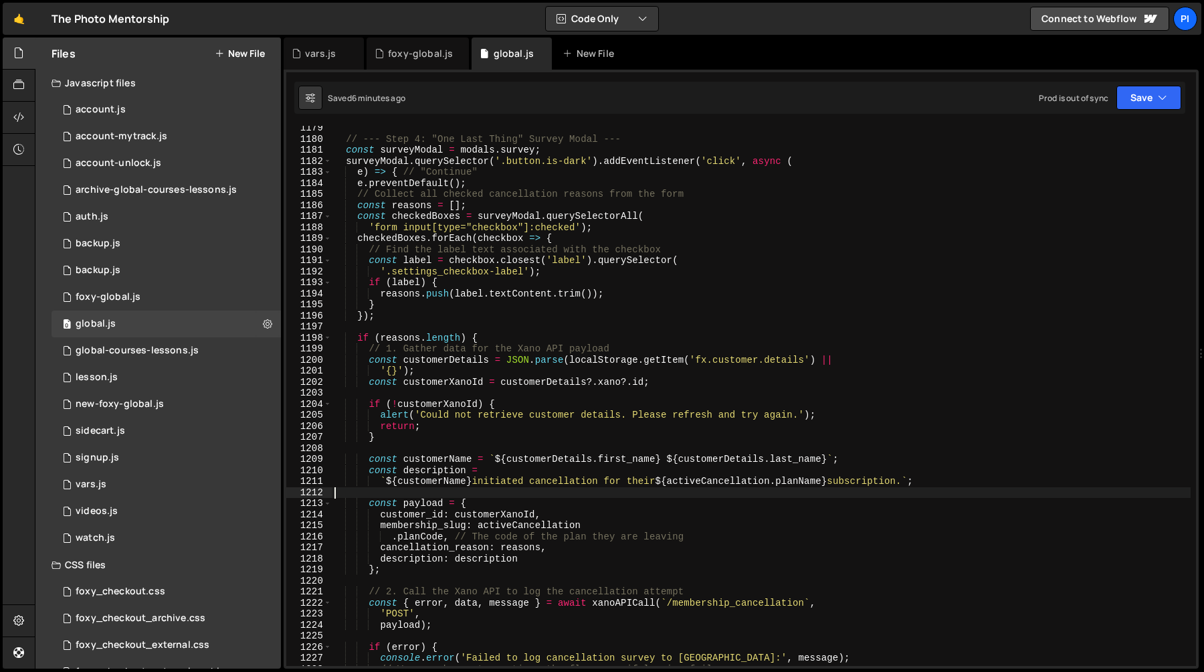
scroll to position [13474, 0]
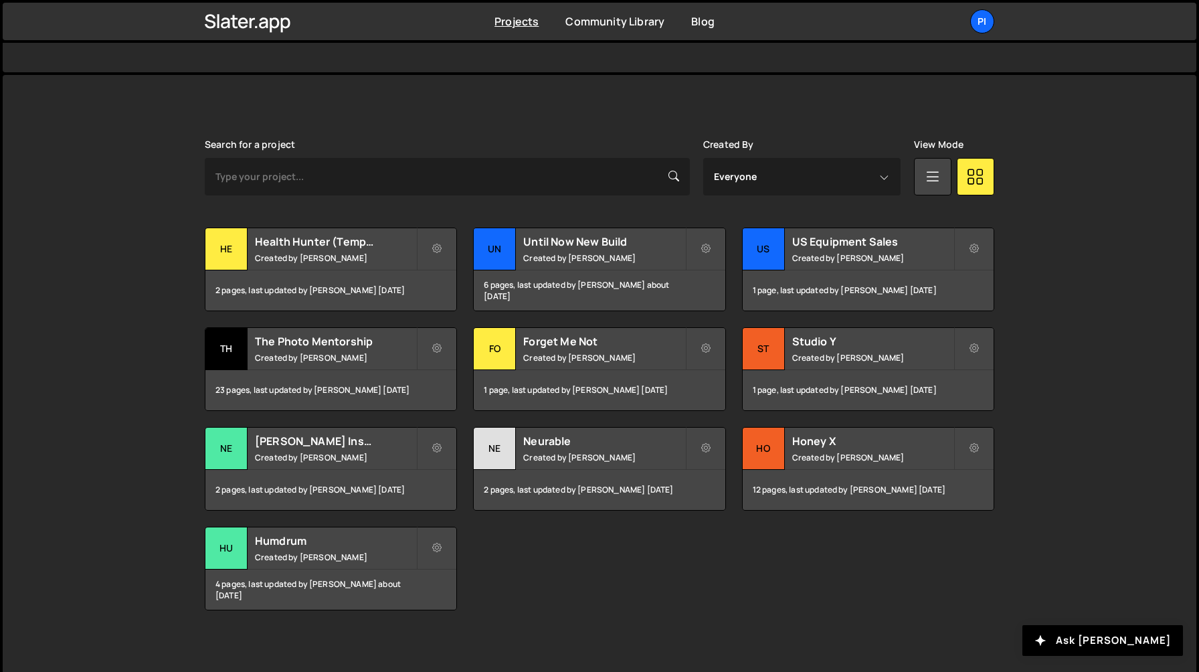
scroll to position [316, 0]
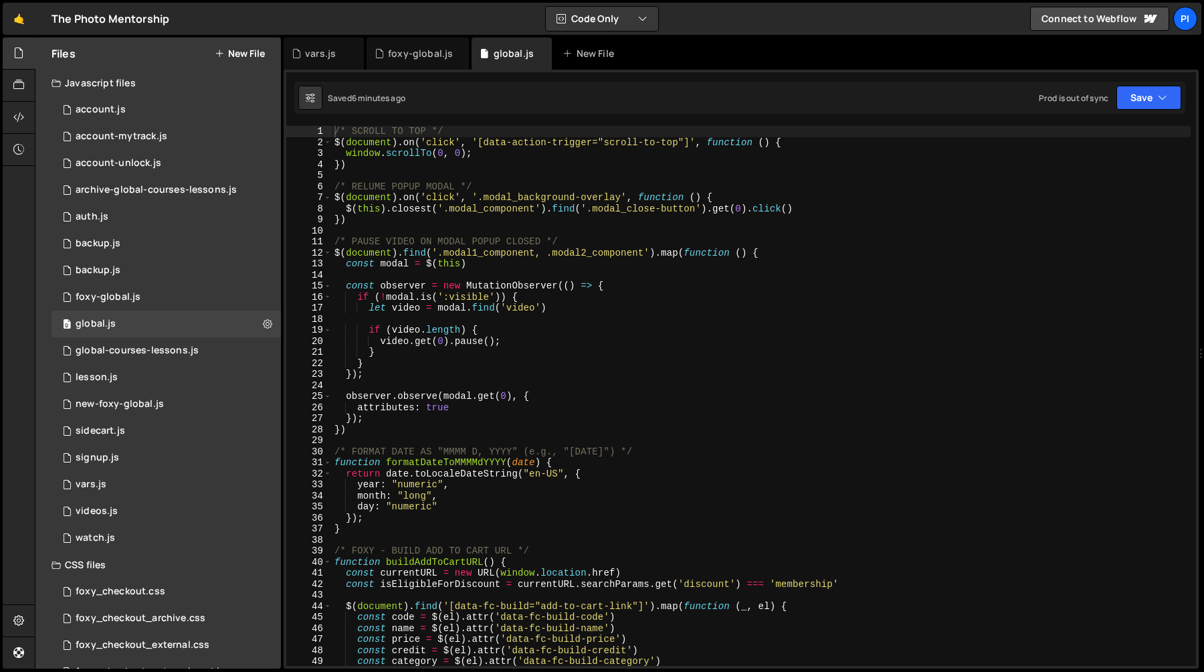
scroll to position [1263, 0]
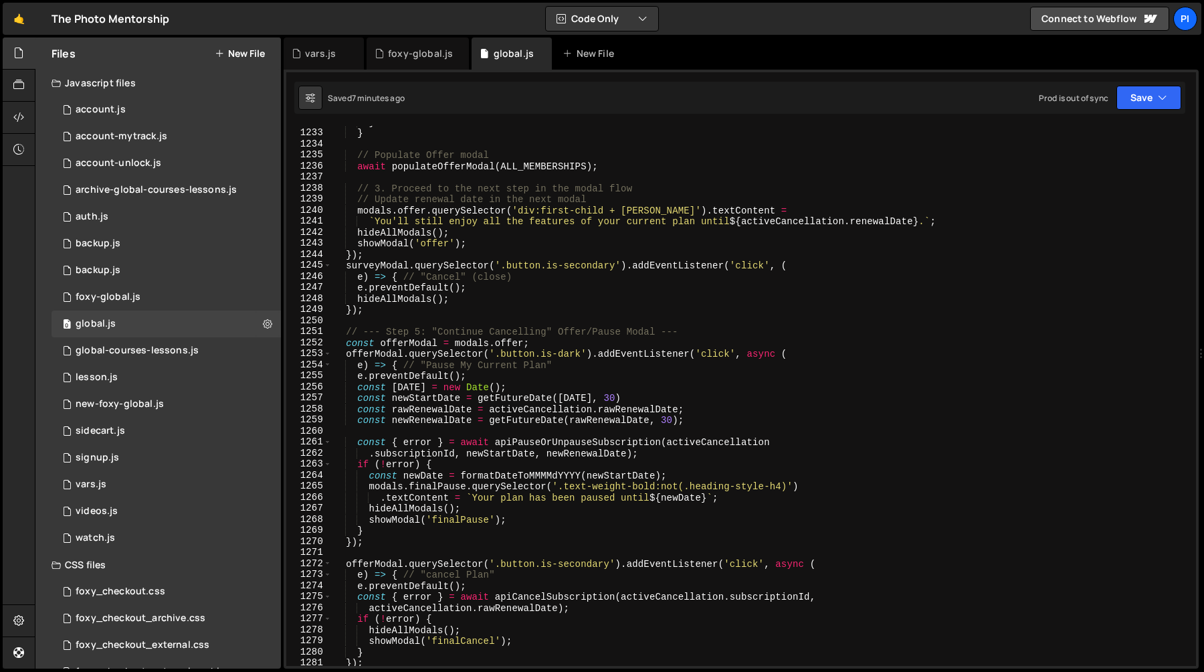
scroll to position [14059, 0]
click at [511, 387] on div "} } // Populate Offer modal await populateOfferModal ( ALL_MEMBERSHIPS ) ; // 3…" at bounding box center [761, 397] width 859 height 562
click at [508, 480] on div "} } // Populate Offer modal await populateOfferModal ( ALL_MEMBERSHIPS ) ; // 3…" at bounding box center [761, 397] width 859 height 562
click at [589, 450] on div "} } // Populate Offer modal await populateOfferModal ( ALL_MEMBERSHIPS ) ; // 3…" at bounding box center [761, 397] width 859 height 562
click at [580, 407] on div "} } // Populate Offer modal await populateOfferModal ( ALL_MEMBERSHIPS ) ; // 3…" at bounding box center [761, 397] width 859 height 562
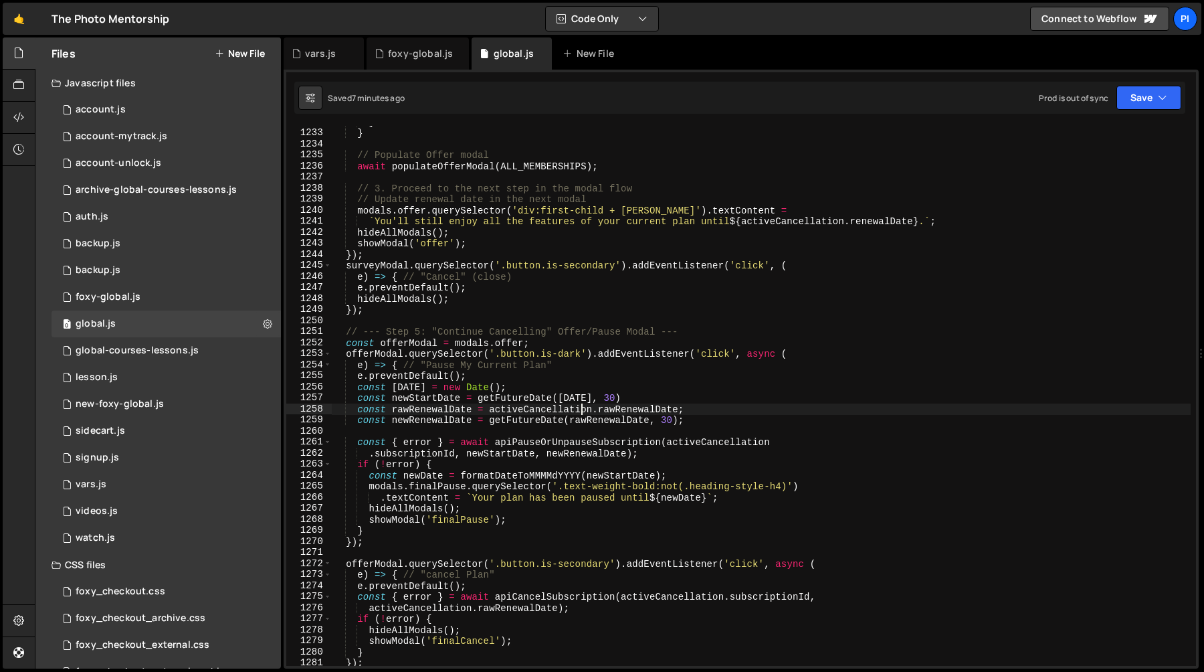
click at [580, 407] on div "} } // Populate Offer modal await populateOfferModal ( ALL_MEMBERSHIPS ) ; // 3…" at bounding box center [761, 397] width 859 height 562
click at [314, 58] on div "vars.js" at bounding box center [320, 53] width 31 height 13
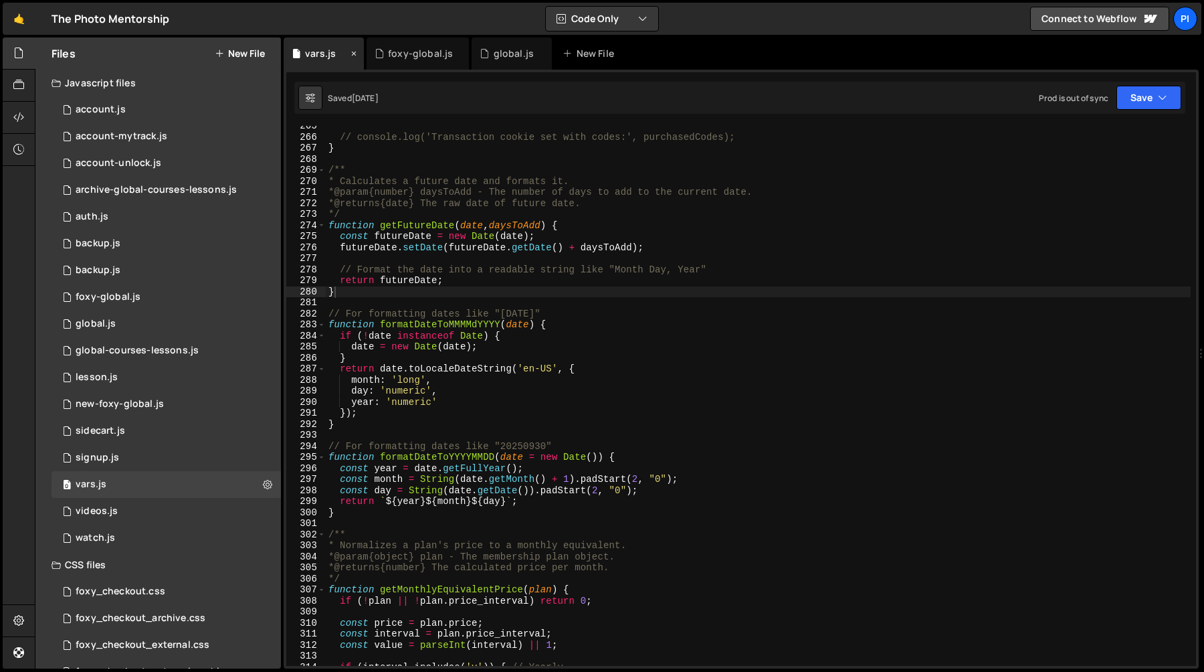
scroll to position [2919, 0]
click at [503, 60] on div "global.js" at bounding box center [514, 53] width 40 height 13
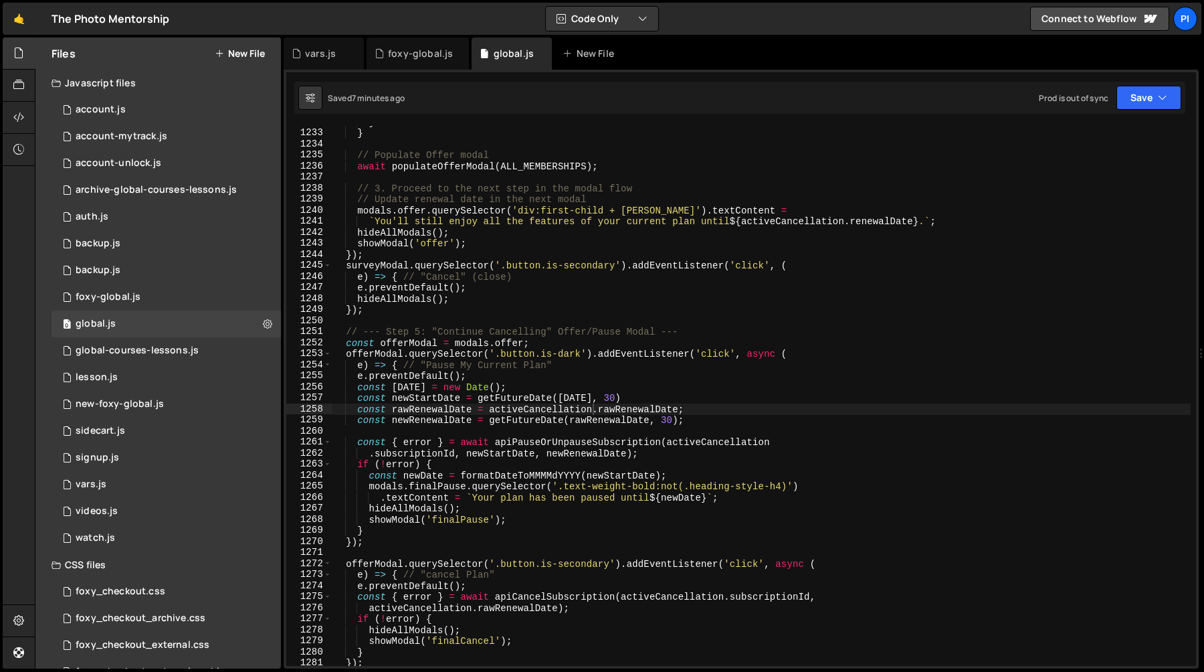
scroll to position [1263, 0]
click at [710, 411] on div "} } // Populate Offer modal await populateOfferModal ( ALL_MEMBERSHIPS ) ; // 3…" at bounding box center [761, 397] width 859 height 562
click at [705, 423] on div "} } // Populate Offer modal await populateOfferModal ( ALL_MEMBERSHIPS ) ; // 3…" at bounding box center [761, 397] width 859 height 562
click at [705, 404] on div "} } // Populate Offer modal await populateOfferModal ( ALL_MEMBERSHIPS ) ; // 3…" at bounding box center [761, 397] width 859 height 562
click at [687, 392] on div "} } // Populate Offer modal await populateOfferModal ( ALL_MEMBERSHIPS ) ; // 3…" at bounding box center [761, 397] width 859 height 562
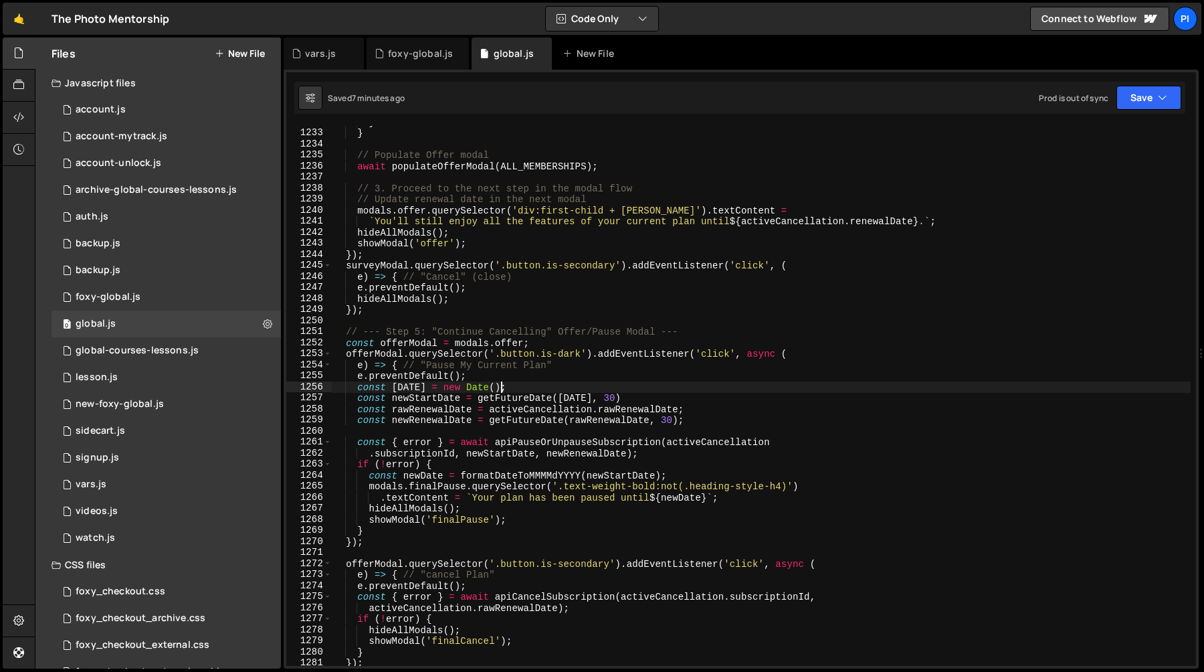
click at [637, 399] on div "} } // Populate Offer modal await populateOfferModal ( ALL_MEMBERSHIPS ) ; // 3…" at bounding box center [761, 397] width 859 height 562
type textarea "const newStartDate = getFutureDate([DATE], 30)"
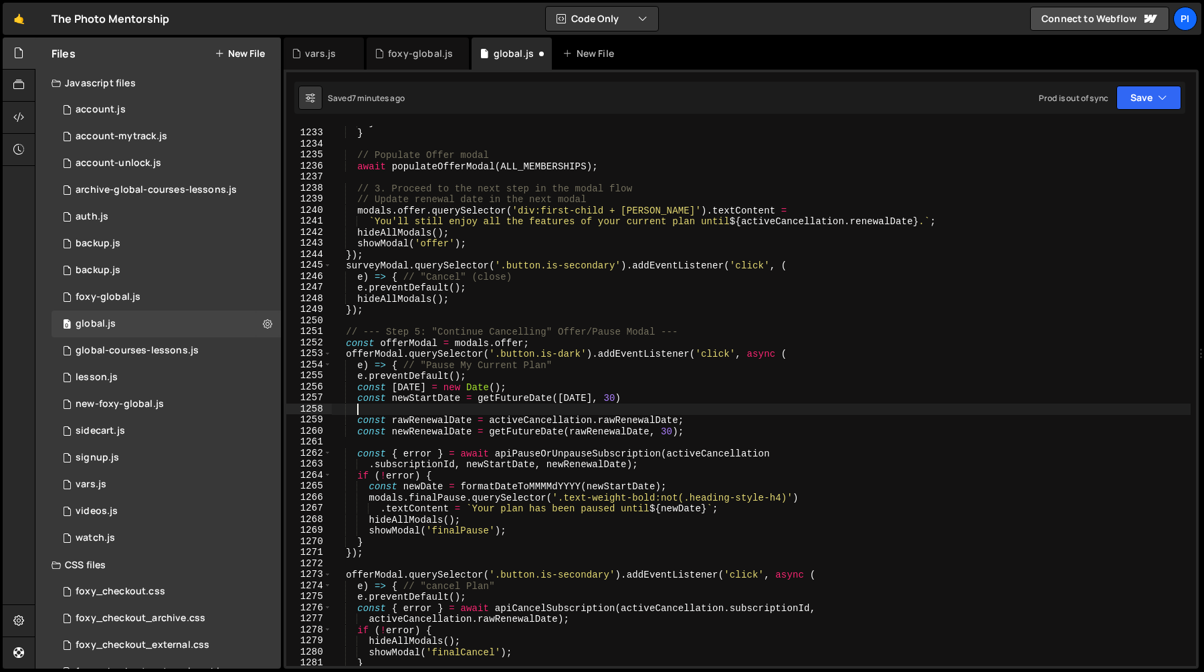
paste textarea "newStartDate.setSeconds(10)"
click at [413, 400] on div "} } // Populate Offer modal await populateOfferModal ( ALL_MEMBERSHIPS ) ; // 3…" at bounding box center [761, 397] width 859 height 562
click at [397, 408] on div "} } // Populate Offer modal await populateOfferModal ( ALL_MEMBERSHIPS ) ; // 3…" at bounding box center [761, 397] width 859 height 562
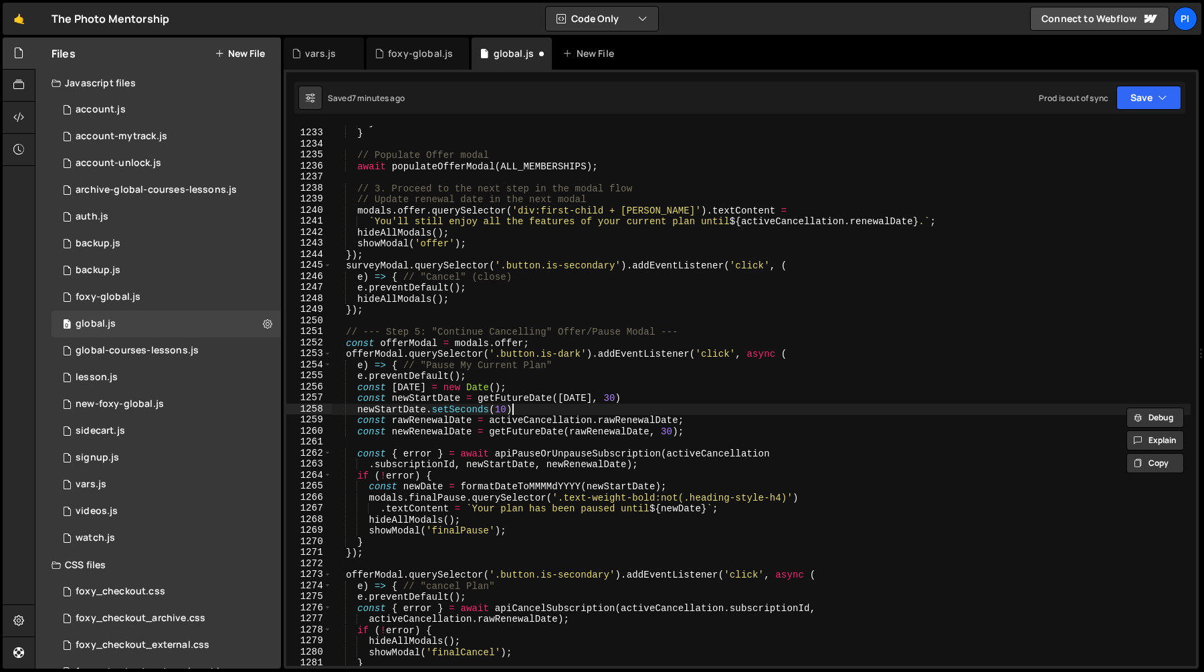
click at [517, 408] on div "} } // Populate Offer modal await populateOfferModal ( ALL_MEMBERSHIPS ) ; // 3…" at bounding box center [761, 397] width 859 height 562
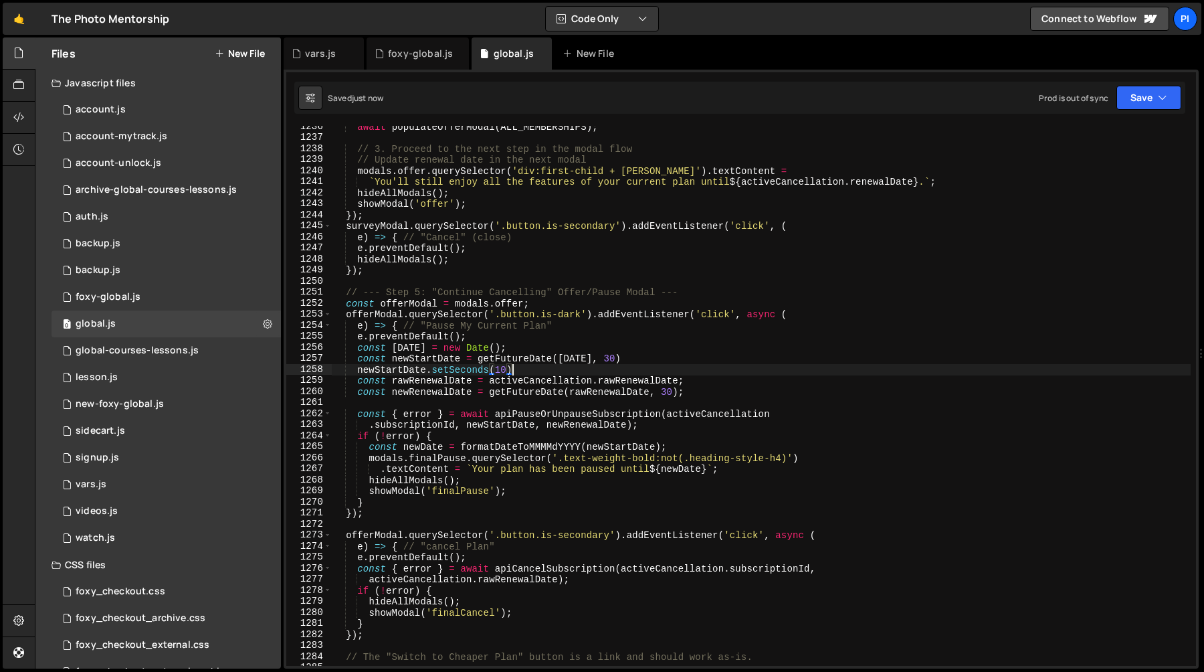
scroll to position [14116, 0]
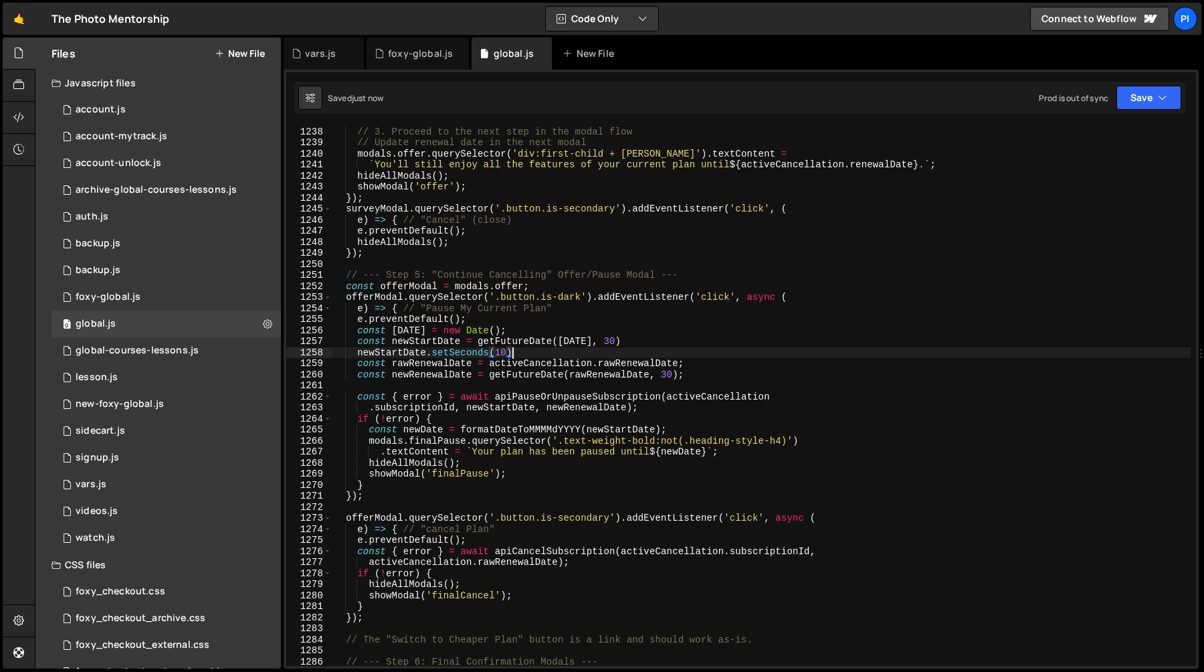
click at [631, 343] on div "// 3. Proceed to the next step in the modal flow // Update renewal date in the …" at bounding box center [761, 396] width 859 height 562
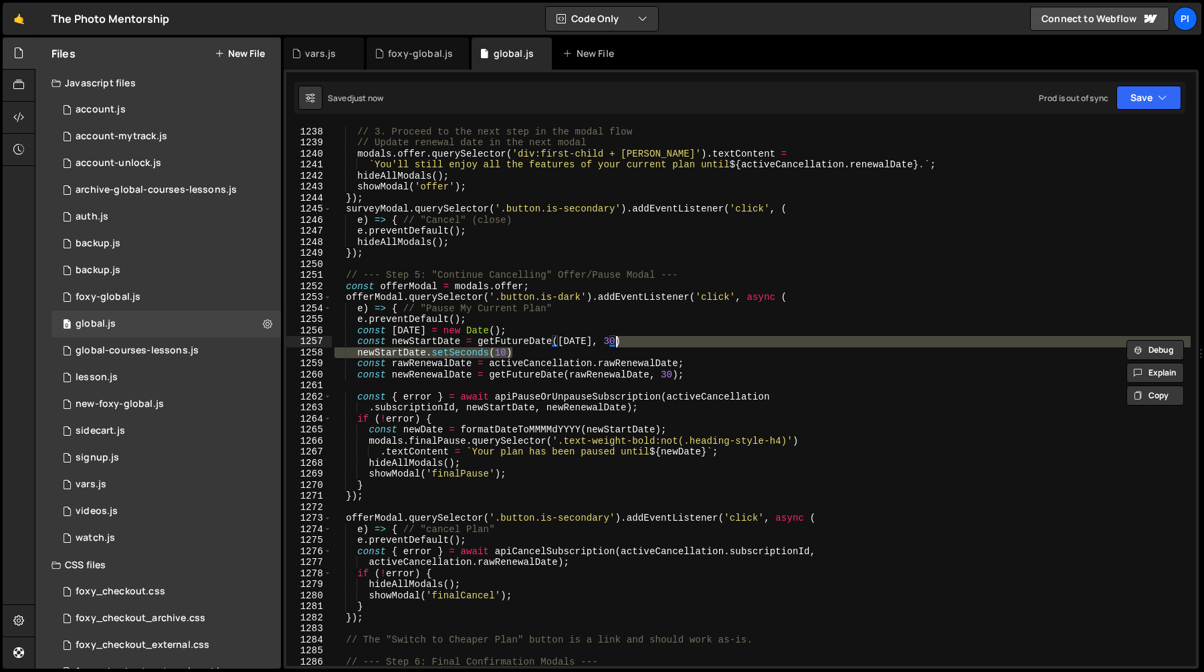
click at [539, 355] on div "// 3. Proceed to the next step in the modal flow // Update renewal date in the …" at bounding box center [761, 396] width 859 height 540
click at [648, 345] on div "// 3. Proceed to the next step in the modal flow // Update renewal date in the …" at bounding box center [761, 396] width 859 height 562
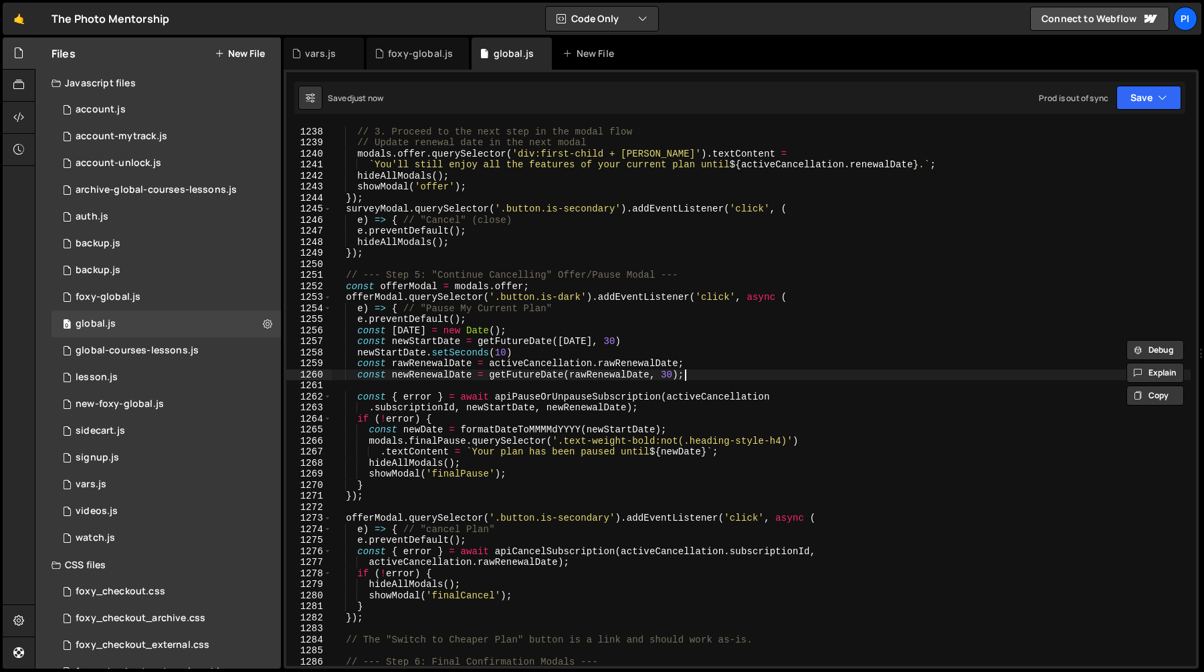
click at [702, 374] on div "// 3. Proceed to the next step in the modal flow // Update renewal date in the …" at bounding box center [761, 396] width 859 height 562
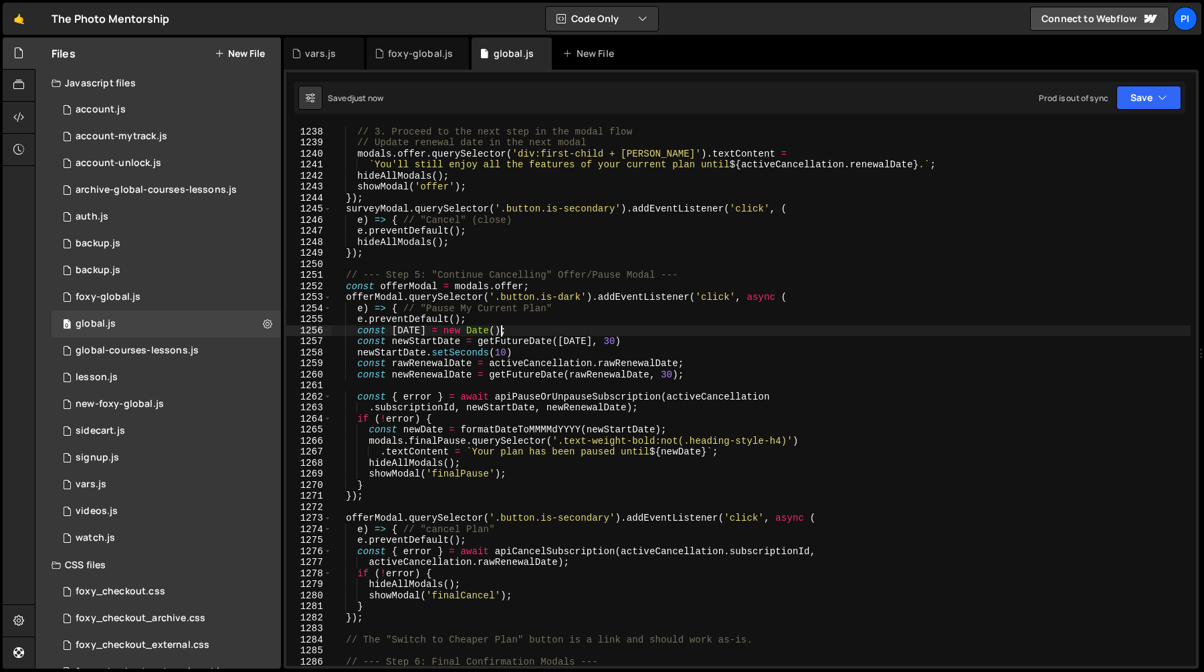
click at [656, 336] on div "// 3. Proceed to the next step in the modal flow // Update renewal date in the …" at bounding box center [761, 396] width 859 height 562
click at [650, 349] on div "// 3. Proceed to the next step in the modal flow // Update renewal date in the …" at bounding box center [761, 396] width 859 height 562
type textarea "newStartDate.setSeconds(10)"
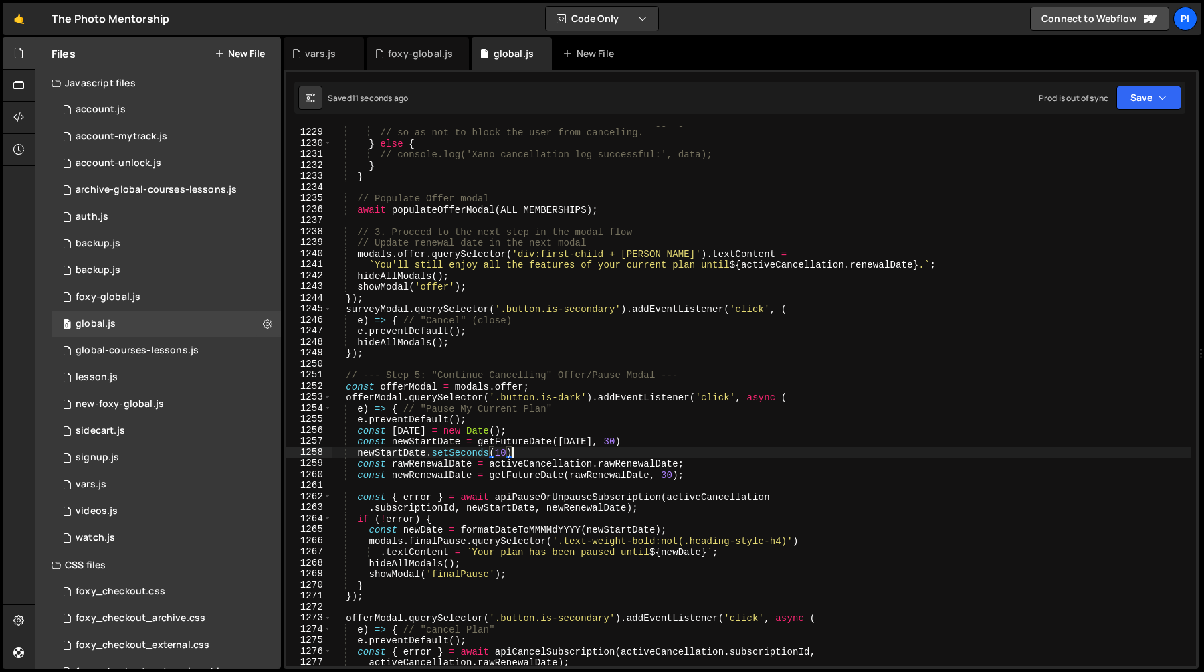
scroll to position [14012, 0]
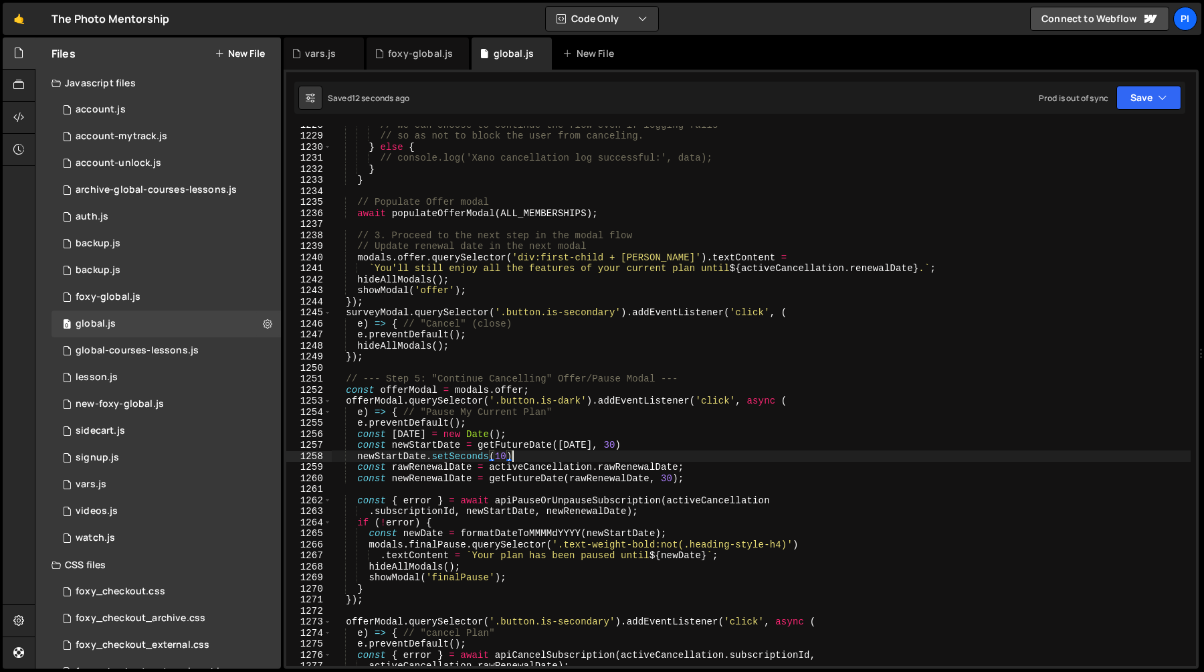
click at [530, 456] on div "// We can choose to continue the flow even if logging fails // so as not to blo…" at bounding box center [761, 400] width 859 height 562
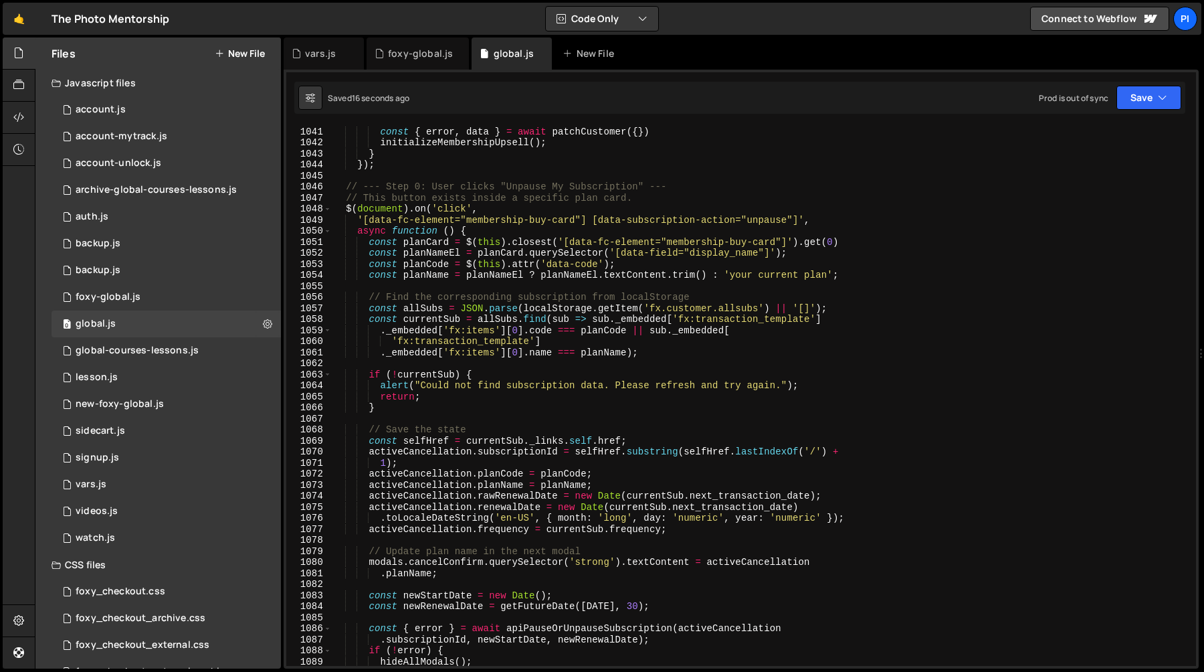
scroll to position [11934, 0]
click at [458, 448] on div "const { error , data } = await patchCustomer ({ }) initializeMembershipUpsell (…" at bounding box center [761, 404] width 859 height 562
type textarea "activeCancellation.subscriptionId = selfHref.substring(selfHref.lastIndexOf('/'…"
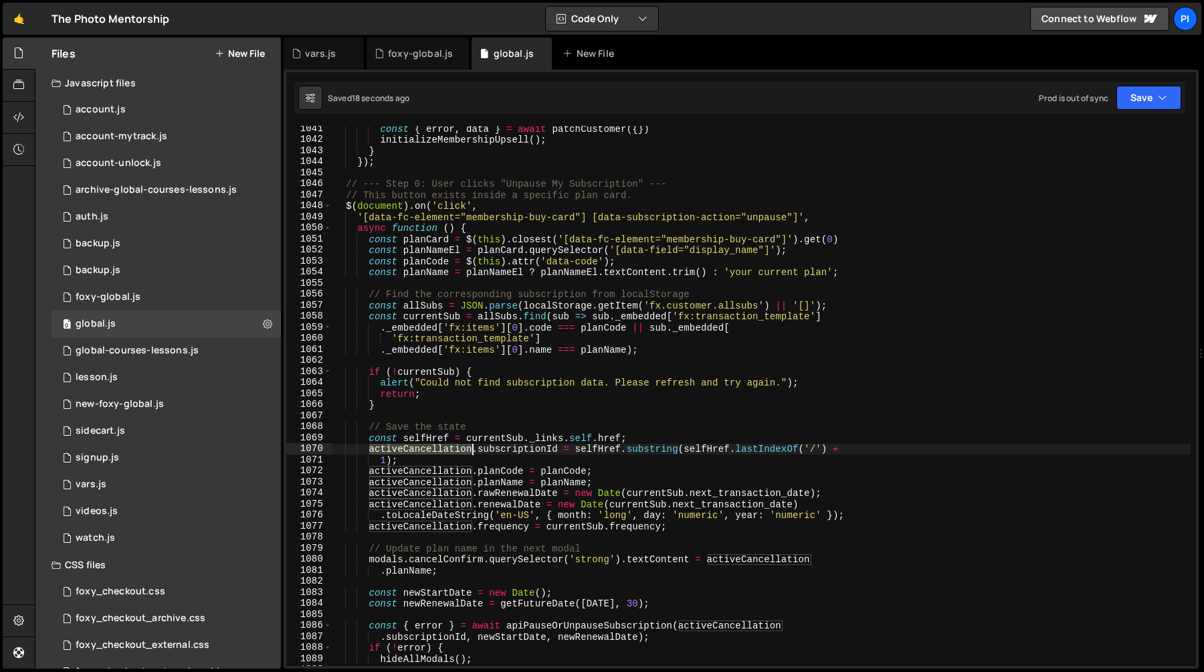
click at [458, 448] on div "const { error , data } = await patchCustomer ({ }) initializeMembershipUpsell (…" at bounding box center [761, 404] width 859 height 562
click at [558, 450] on div "const { error , data } = await patchCustomer ({ }) initializeMembershipUpsell (…" at bounding box center [761, 404] width 859 height 562
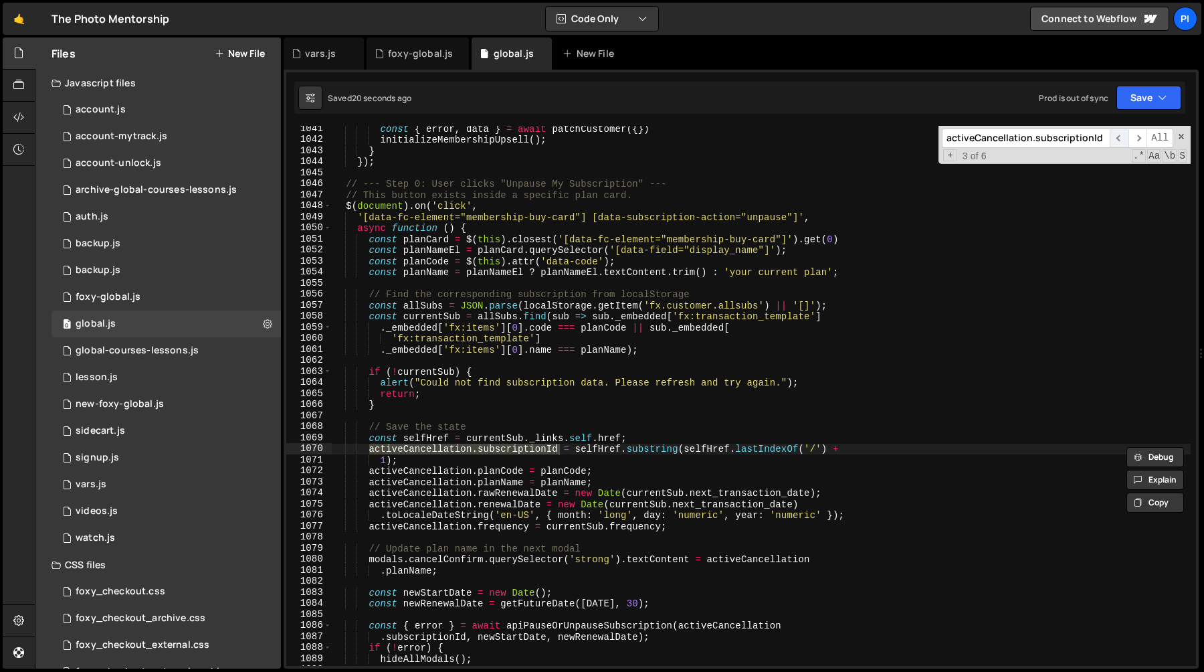
click at [1119, 132] on span "​" at bounding box center [1119, 137] width 19 height 19
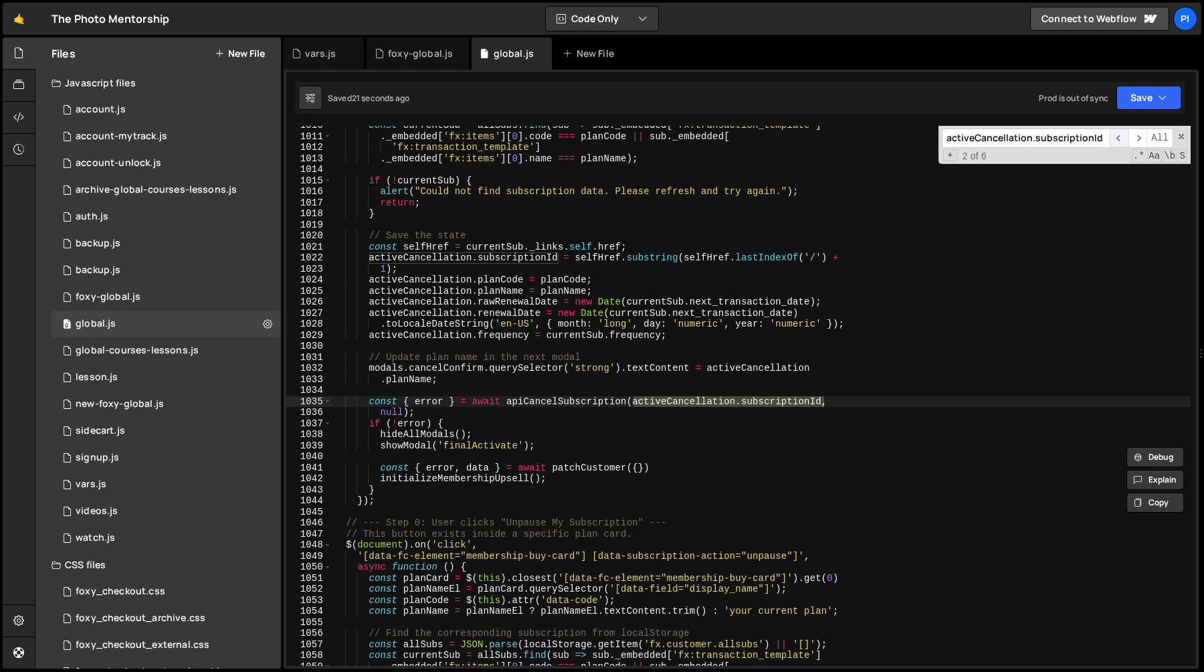
click at [1119, 132] on span "​" at bounding box center [1119, 137] width 19 height 19
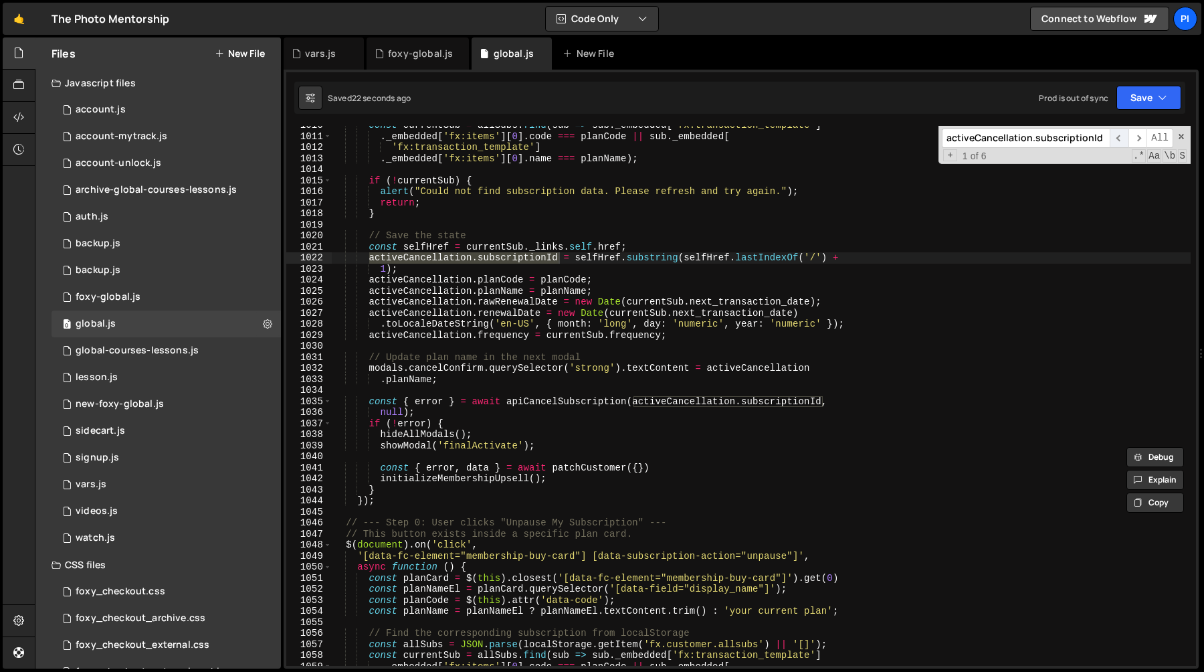
click at [1119, 132] on span "​" at bounding box center [1119, 137] width 19 height 19
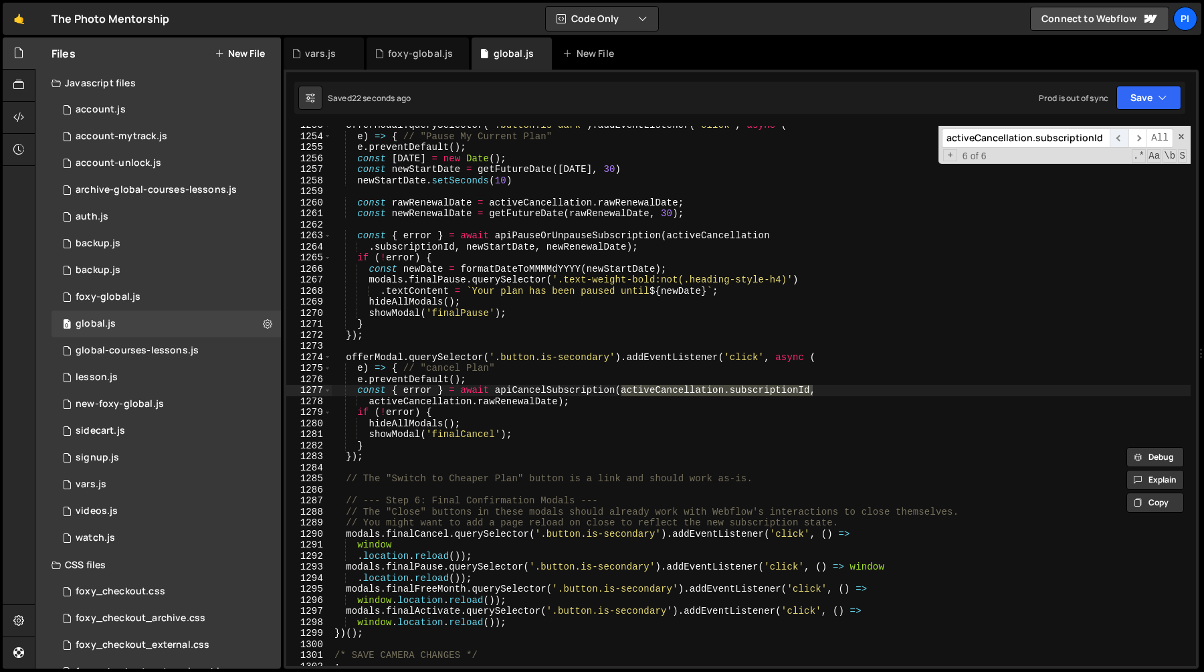
scroll to position [14288, 0]
click at [1068, 139] on input "activeCancellation.subscriptionId" at bounding box center [1026, 137] width 168 height 19
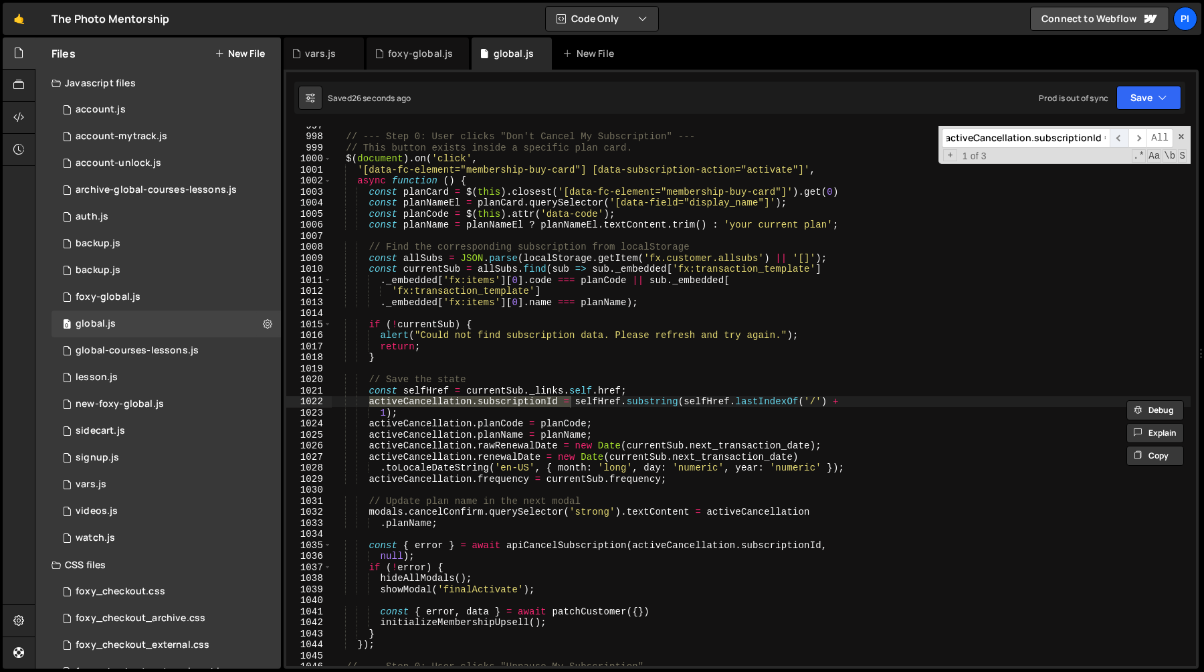
scroll to position [0, 1]
click at [1119, 139] on span "​" at bounding box center [1119, 137] width 19 height 19
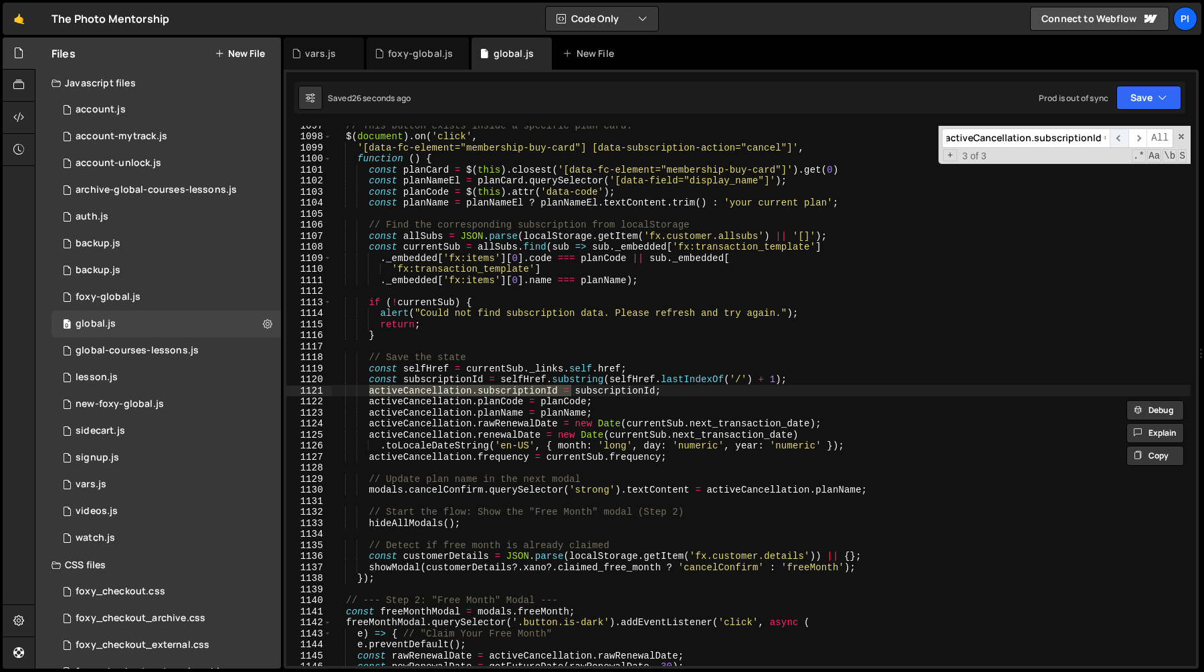
click at [1119, 139] on span "​" at bounding box center [1119, 137] width 19 height 19
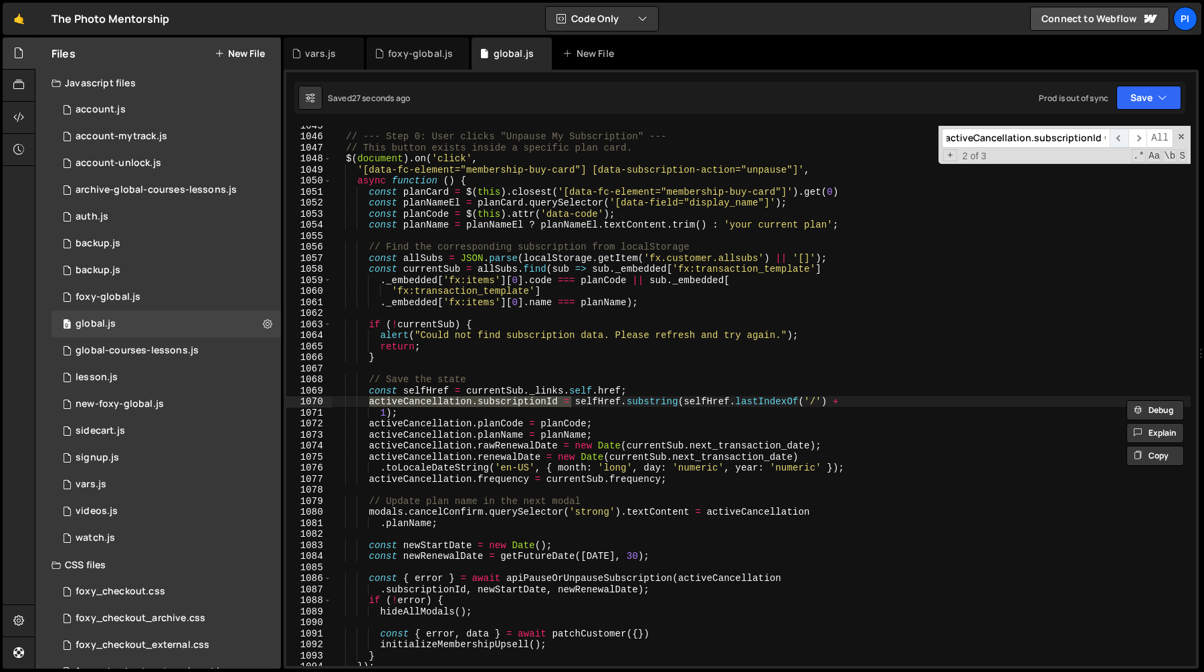
click at [1119, 139] on span "​" at bounding box center [1119, 137] width 19 height 19
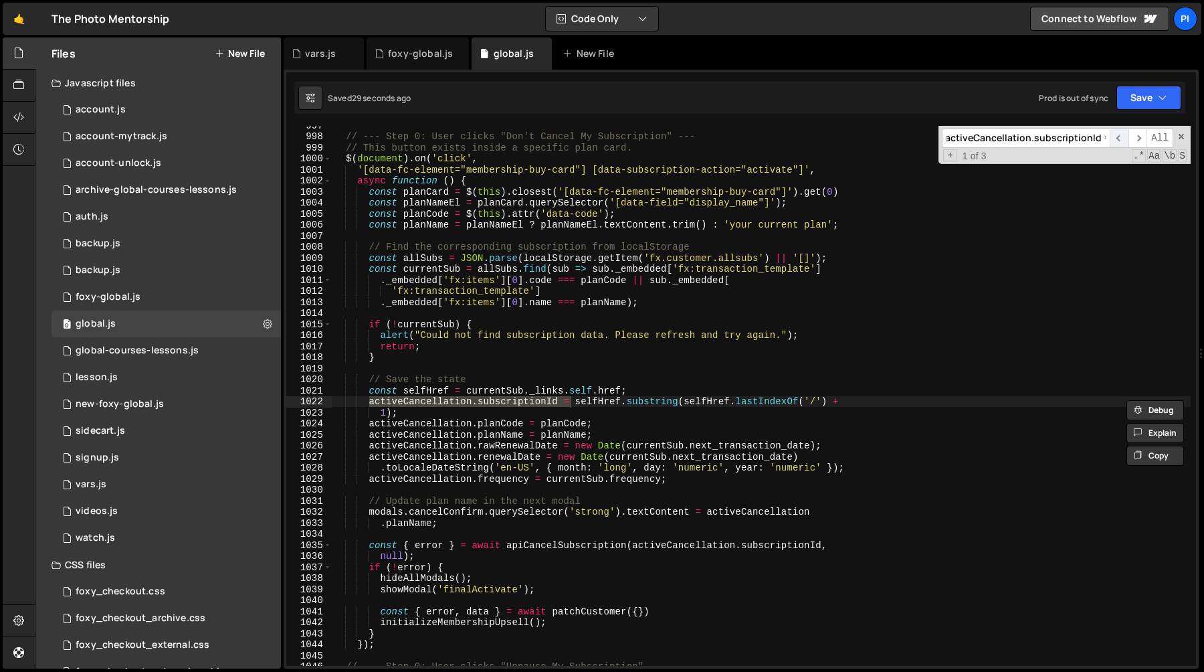
scroll to position [11451, 0]
click at [1119, 139] on span "​" at bounding box center [1119, 137] width 19 height 19
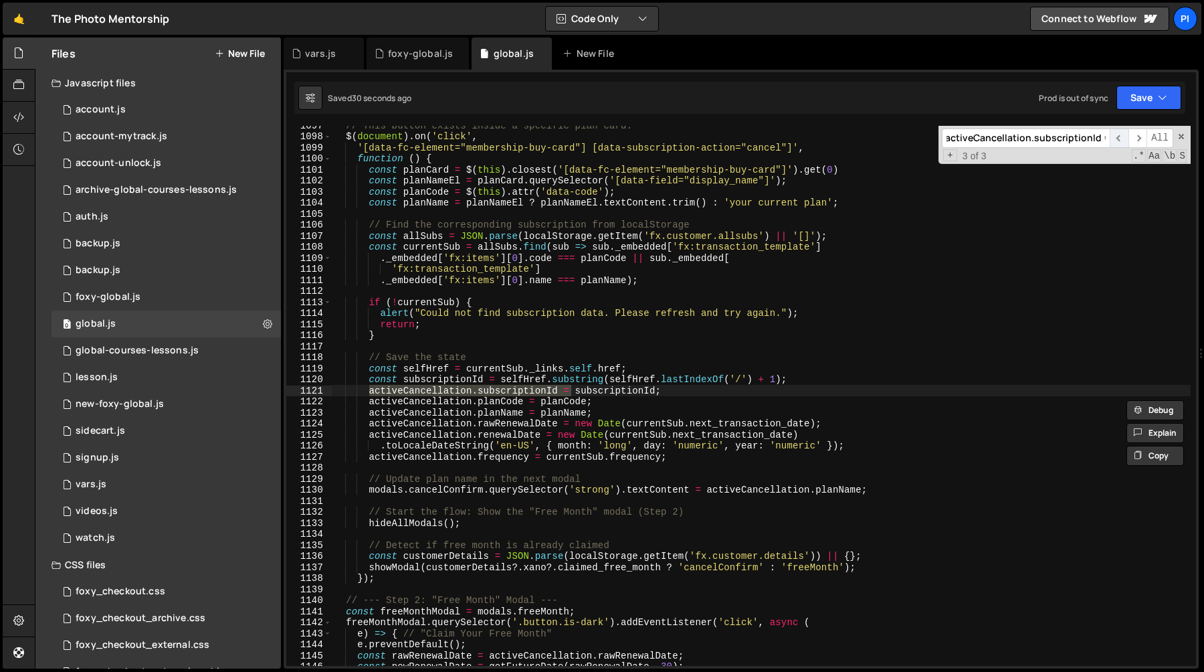
click at [1119, 139] on span "​" at bounding box center [1119, 137] width 19 height 19
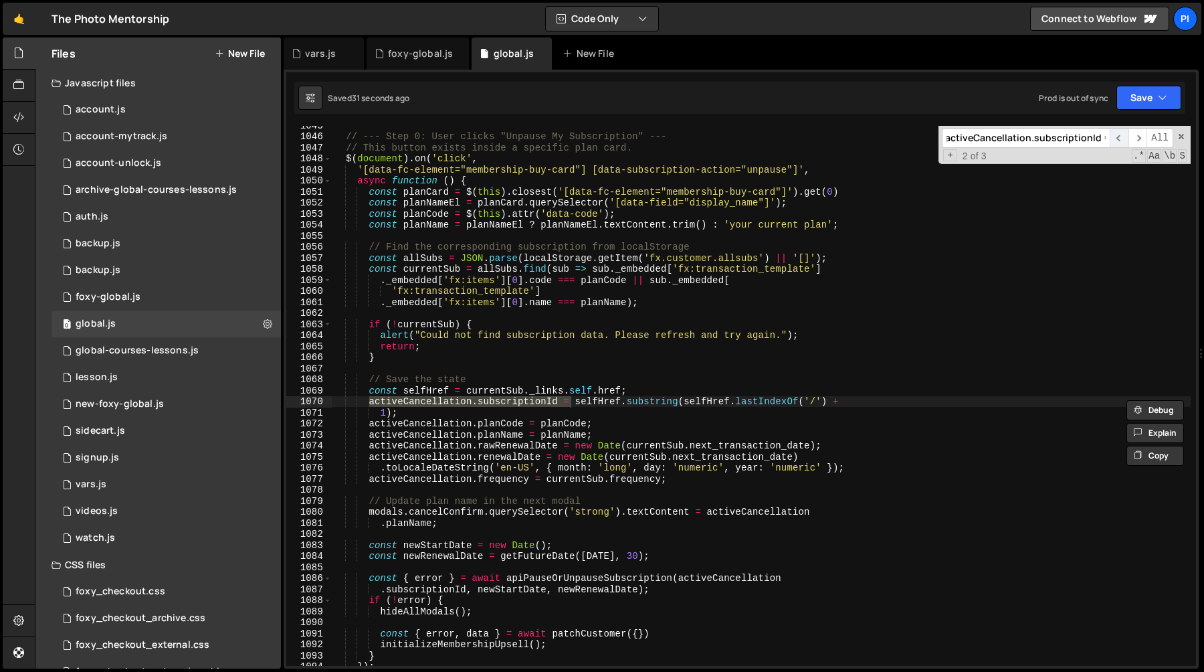
click at [1119, 139] on span "​" at bounding box center [1119, 137] width 19 height 19
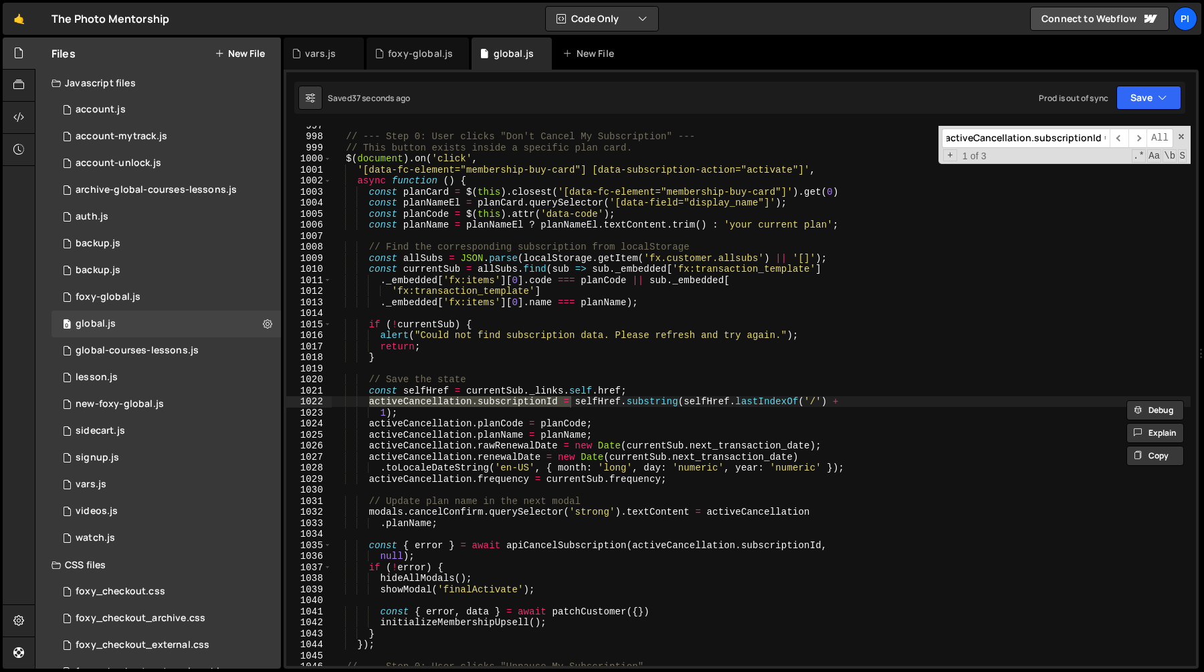
click at [1011, 144] on input "activeCancellation.subscriptionId =" at bounding box center [1026, 137] width 168 height 19
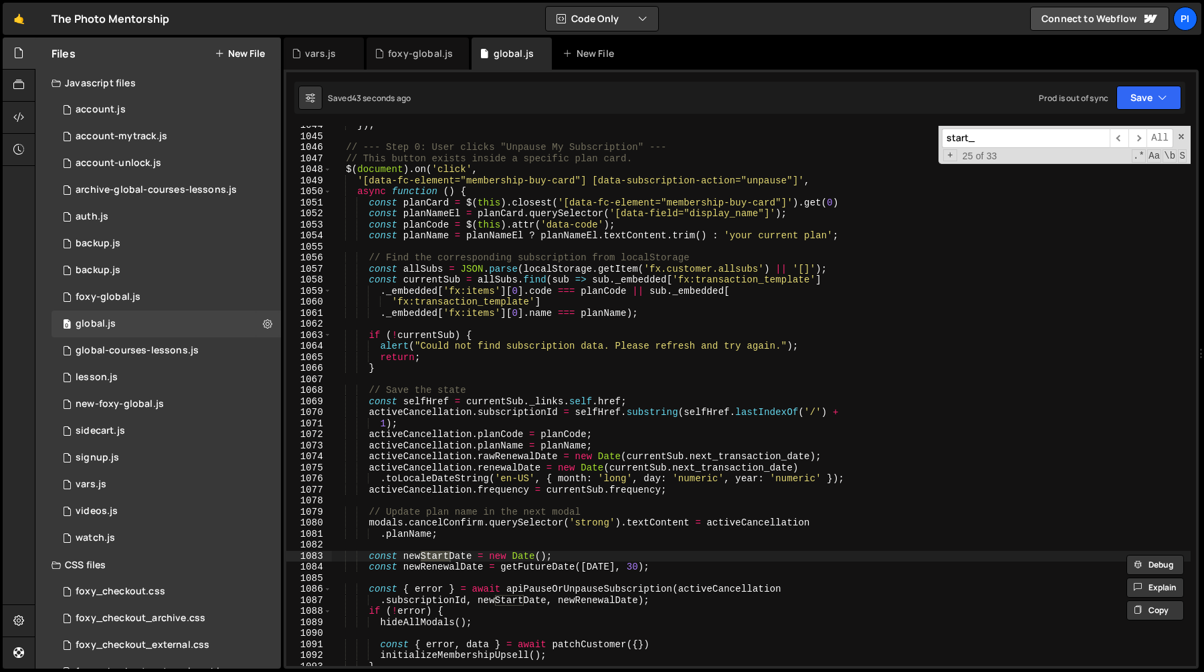
scroll to position [20734, 0]
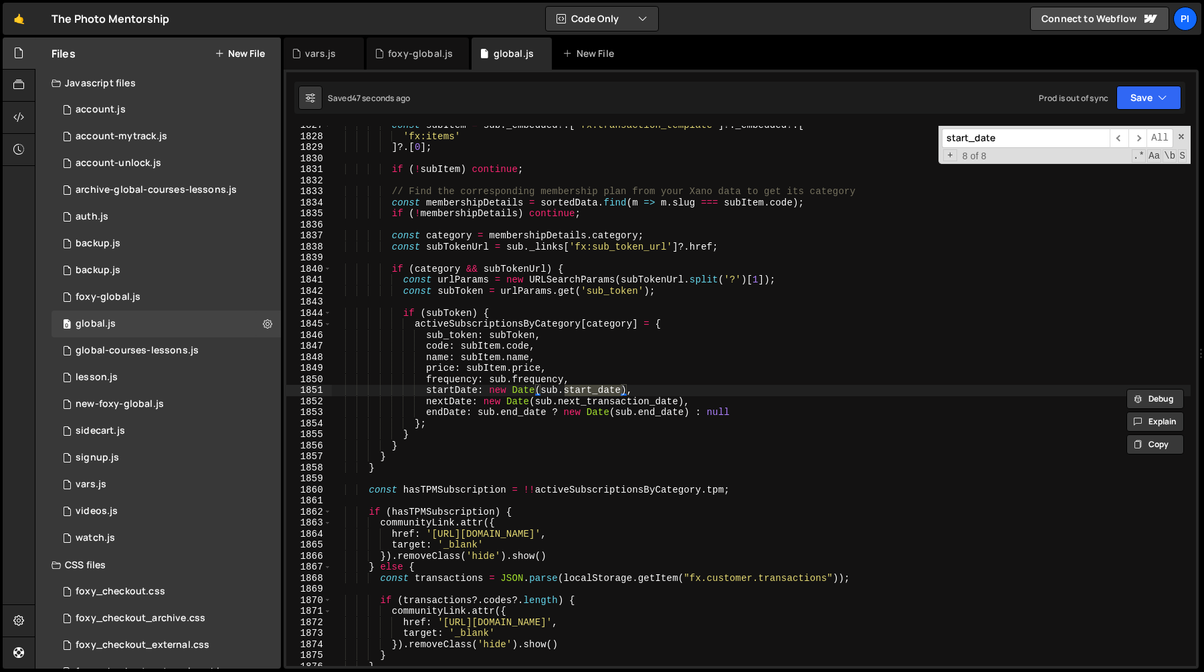
type input "start_date"
type textarea "startDate: new Date(sub.start_date),"
click at [641, 391] on div "const subItem = sub . _embedded ?. [ 'fx:transaction_template' ] ?. _embedded ?…" at bounding box center [761, 401] width 859 height 562
click at [1134, 135] on span "​" at bounding box center [1137, 137] width 19 height 19
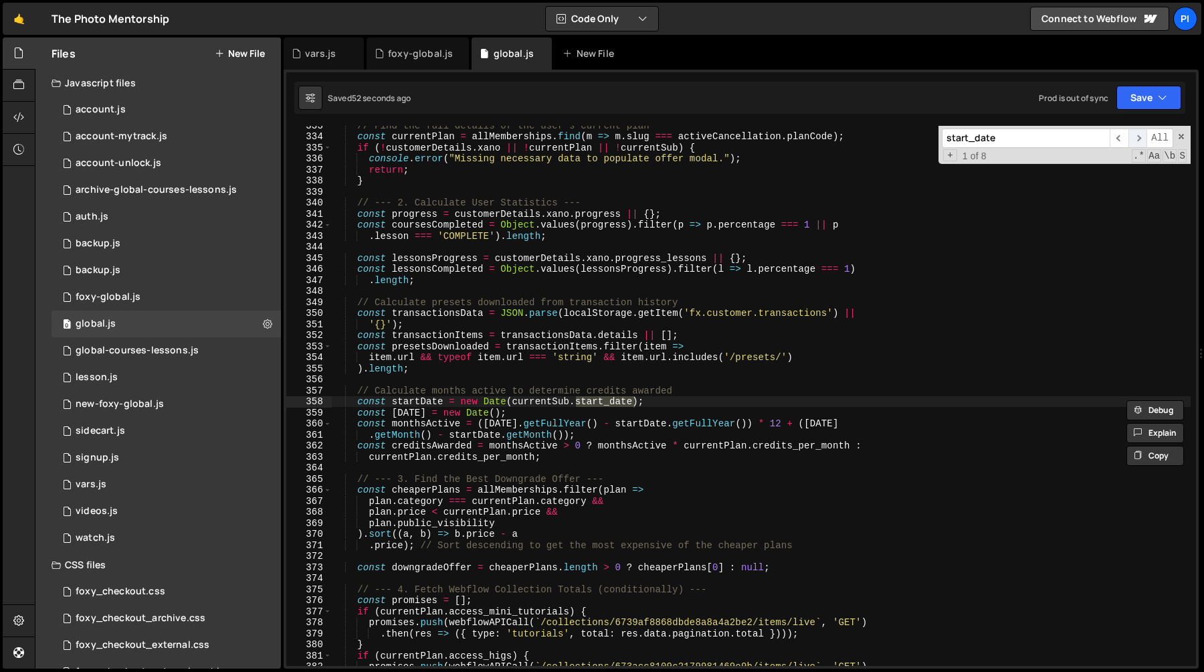
scroll to position [3681, 0]
click at [1115, 136] on span "​" at bounding box center [1119, 137] width 19 height 19
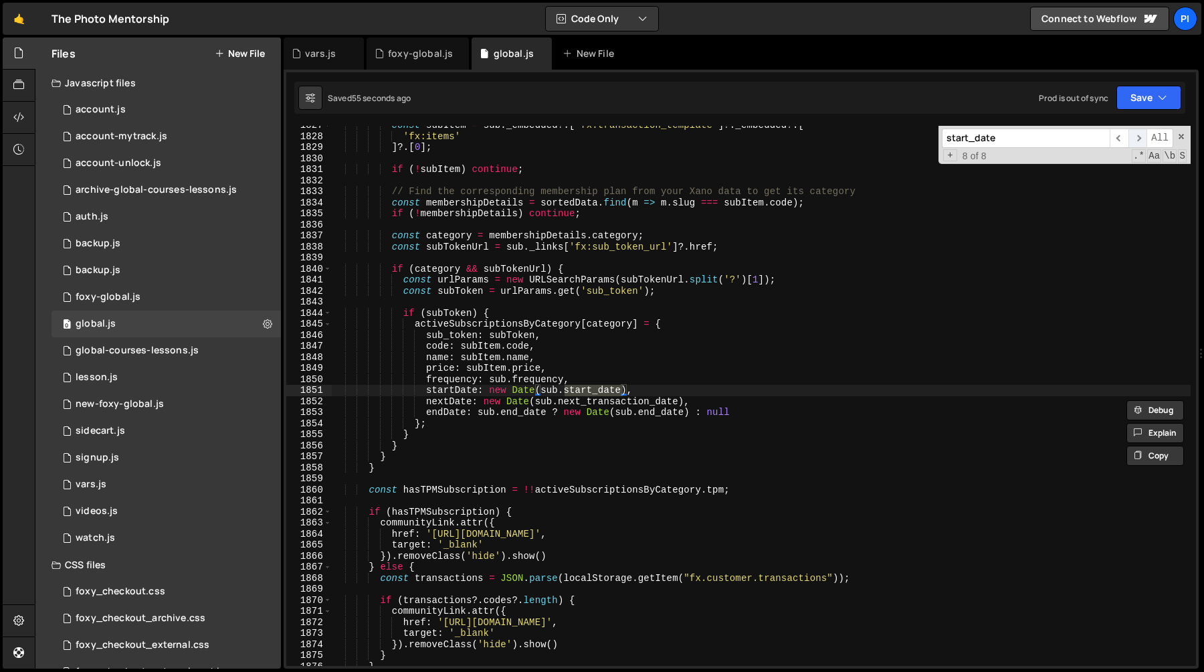
click at [1133, 137] on span "​" at bounding box center [1137, 137] width 19 height 19
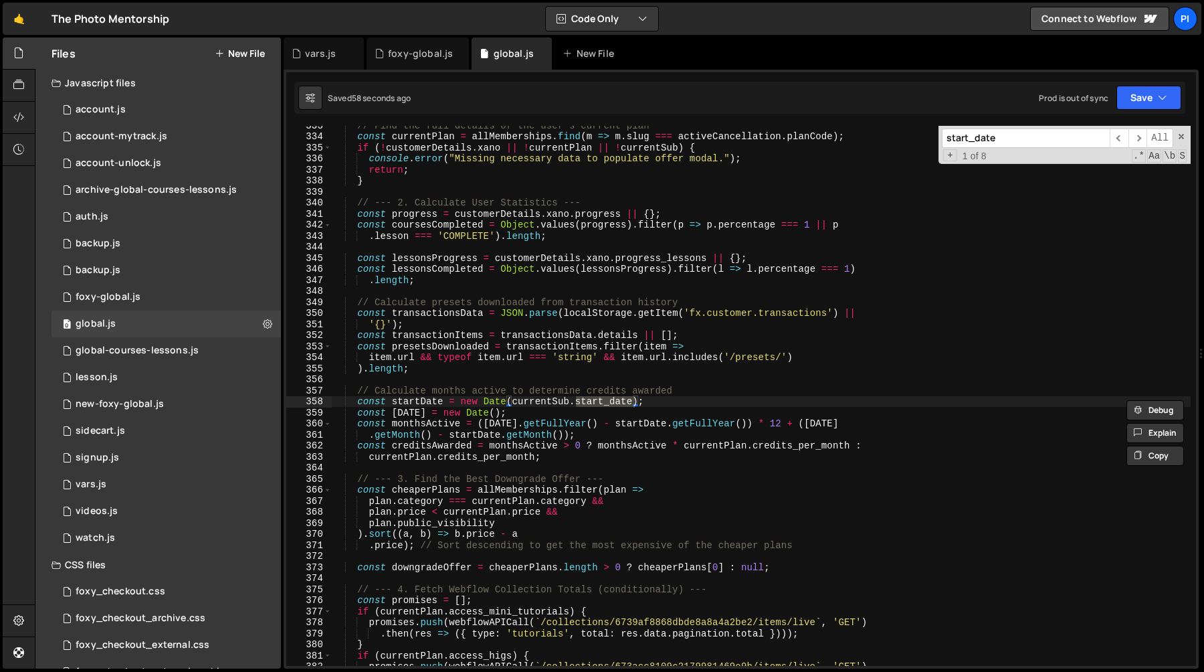
click at [1057, 142] on input "start_date" at bounding box center [1026, 137] width 168 height 19
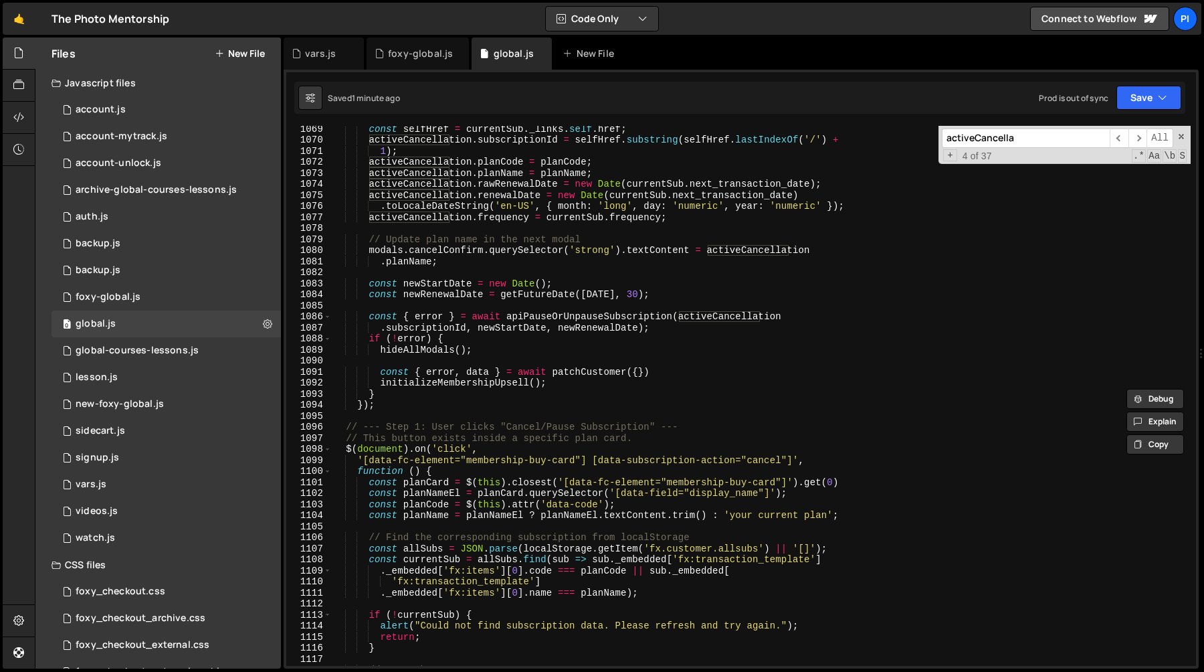
scroll to position [12238, 0]
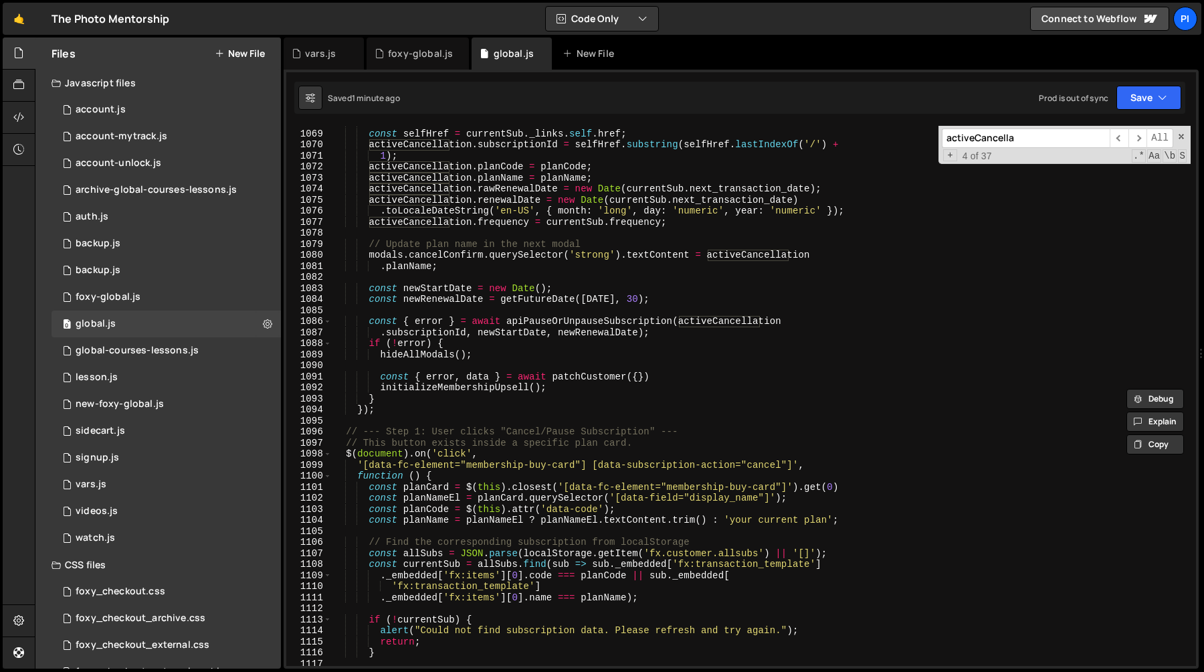
type input "activeCancella"
click at [566, 427] on div "// Save the state const selfHref = currentSub . _links . self . href ; activeCa…" at bounding box center [761, 398] width 859 height 562
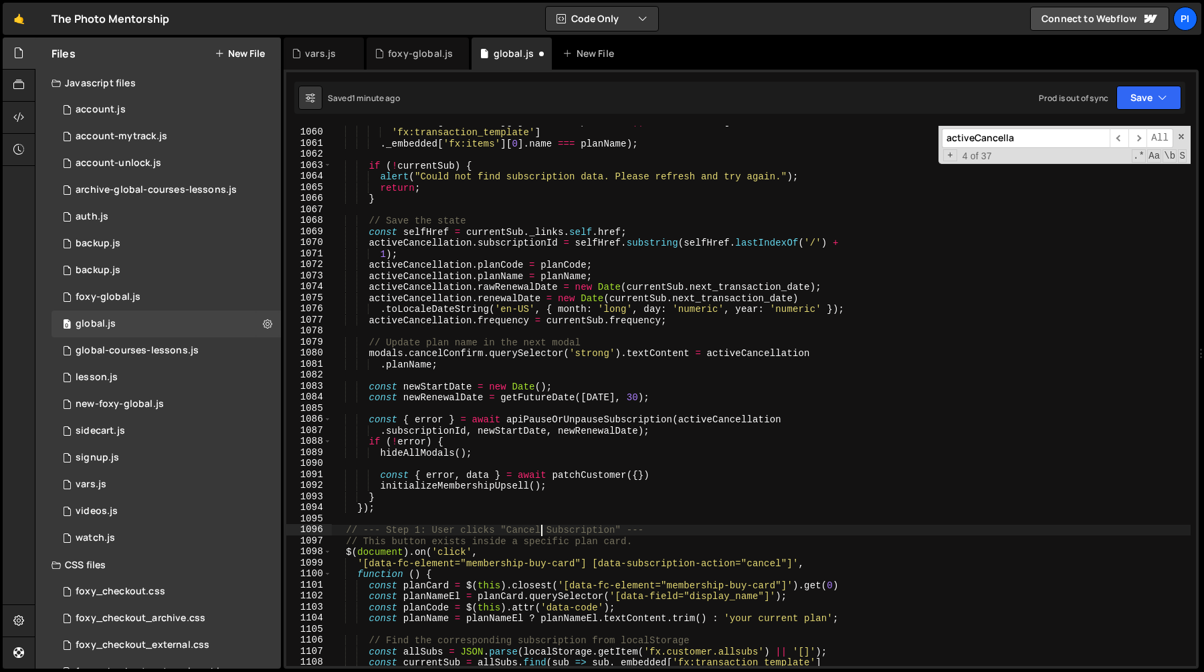
scroll to position [12280, 0]
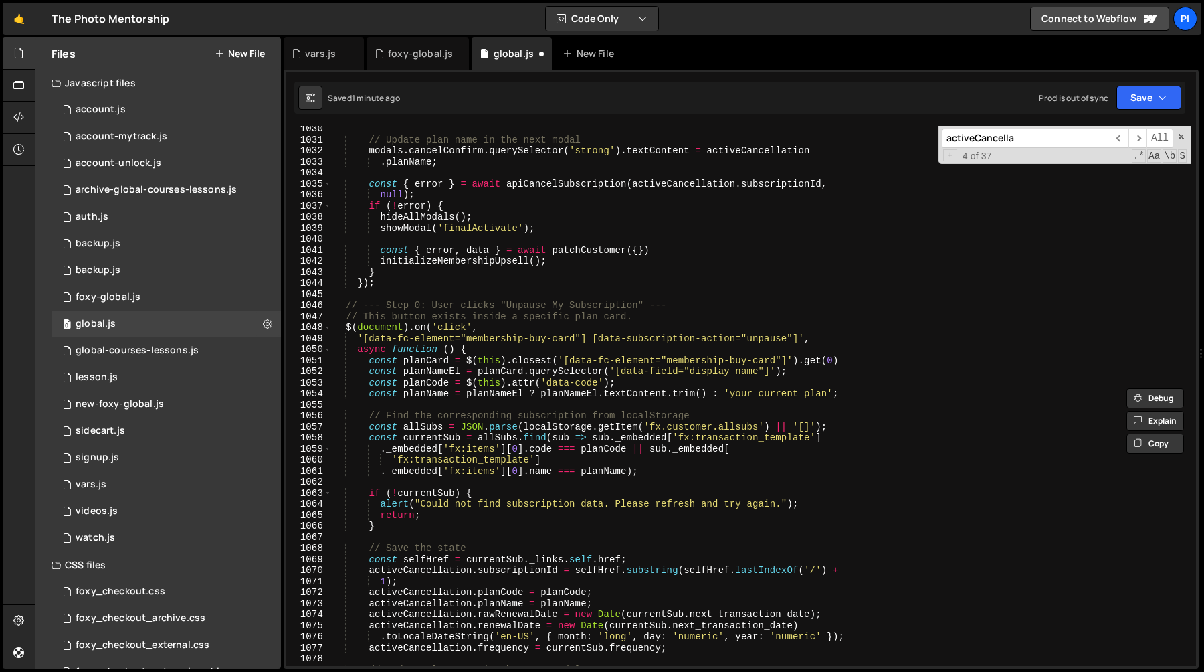
click at [588, 300] on div "// Update plan name in the next modal modals . cancelConfirm . querySelector ( …" at bounding box center [761, 404] width 859 height 562
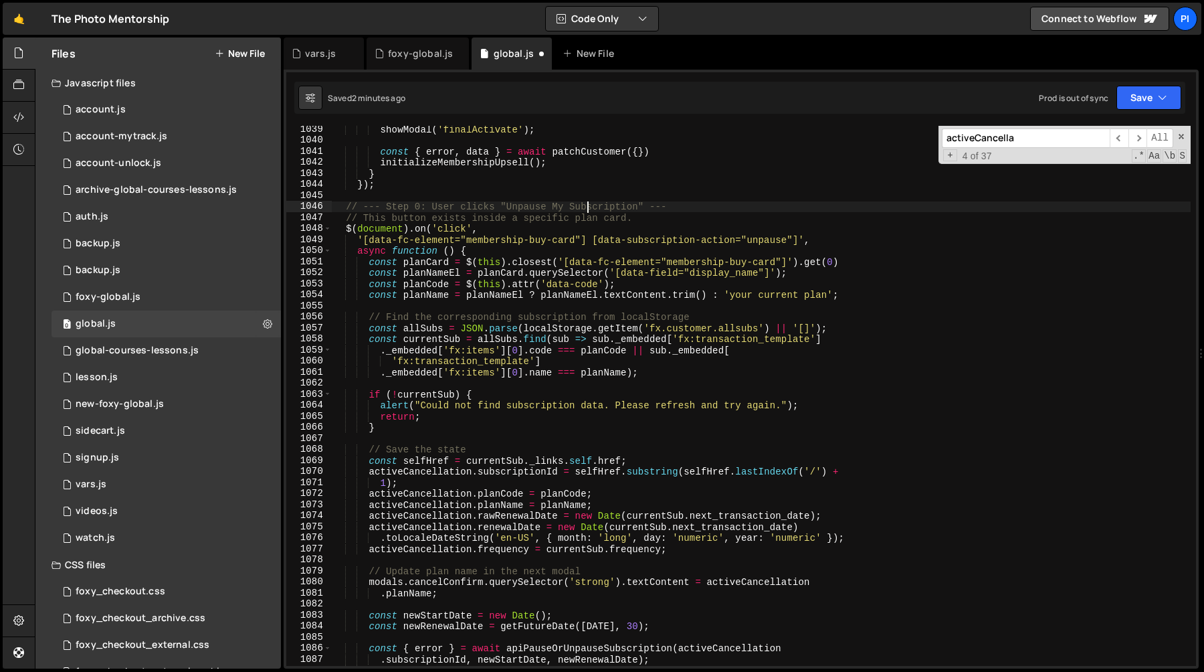
scroll to position [11923, 0]
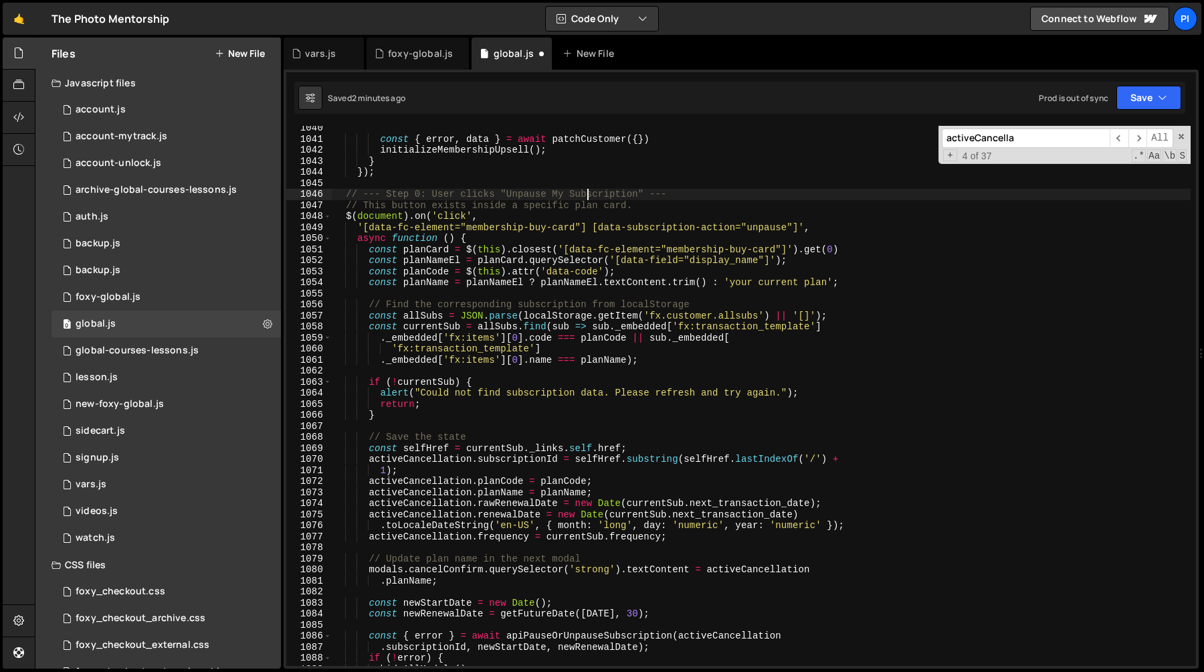
click at [423, 245] on div "const { error , data } = await patchCustomer ({ }) initializeMembershipUpsell (…" at bounding box center [761, 403] width 859 height 562
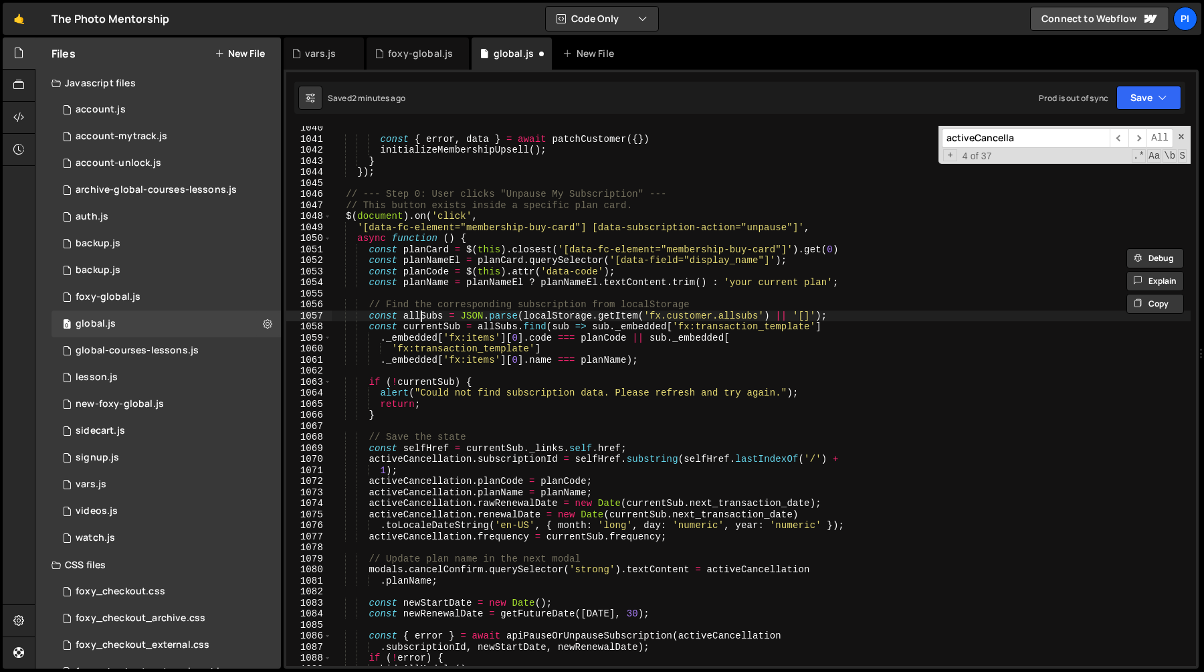
click at [422, 315] on div "const { error , data } = await patchCustomer ({ }) initializeMembershipUpsell (…" at bounding box center [761, 403] width 859 height 562
click at [424, 329] on div "const { error , data } = await patchCustomer ({ }) initializeMembershipUpsell (…" at bounding box center [761, 403] width 859 height 562
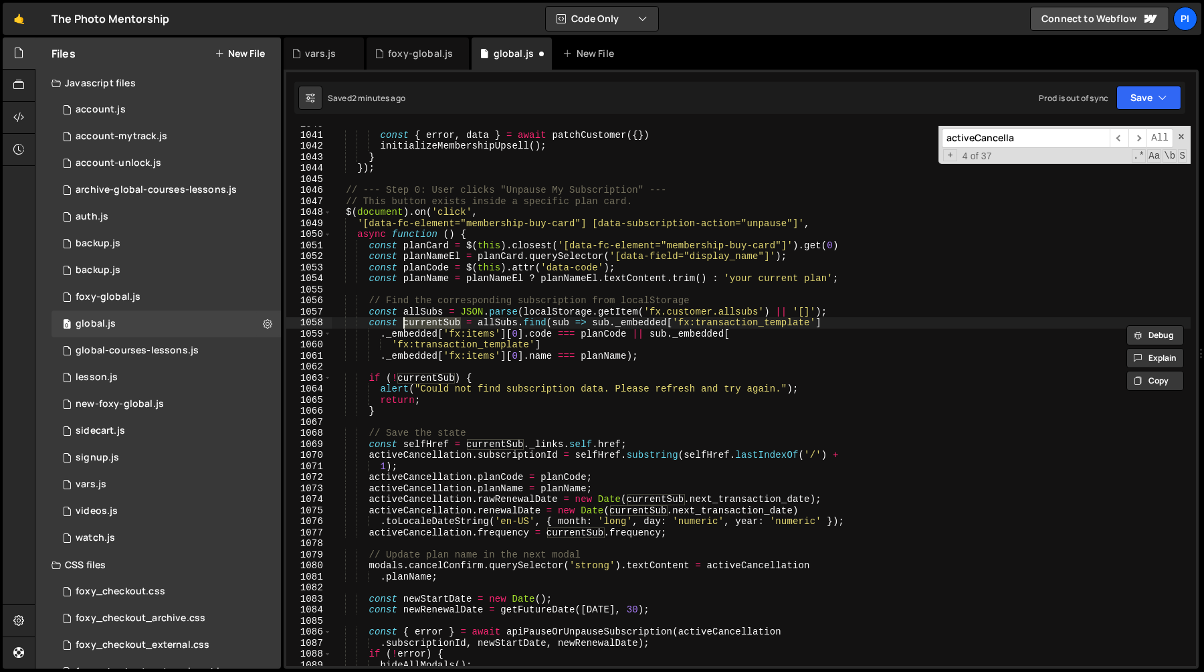
scroll to position [11952, 0]
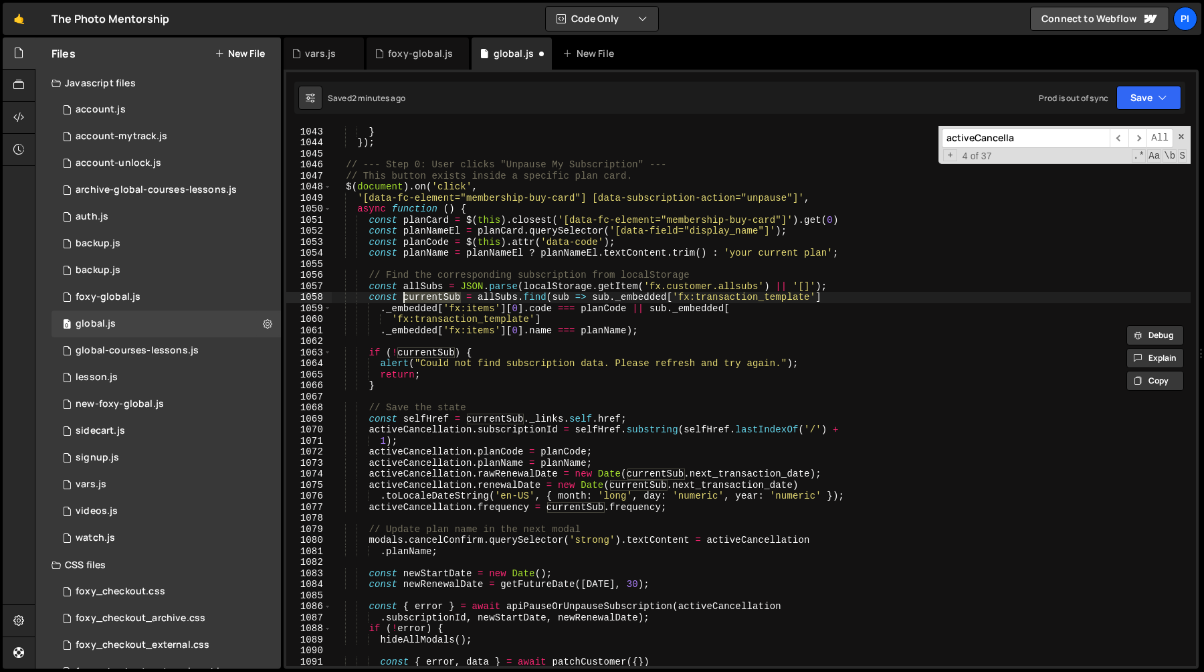
click at [595, 441] on div "initializeMembershipUpsell ( ) ; } }) ; // --- Step 0: User clicks "Unpause My …" at bounding box center [761, 396] width 859 height 562
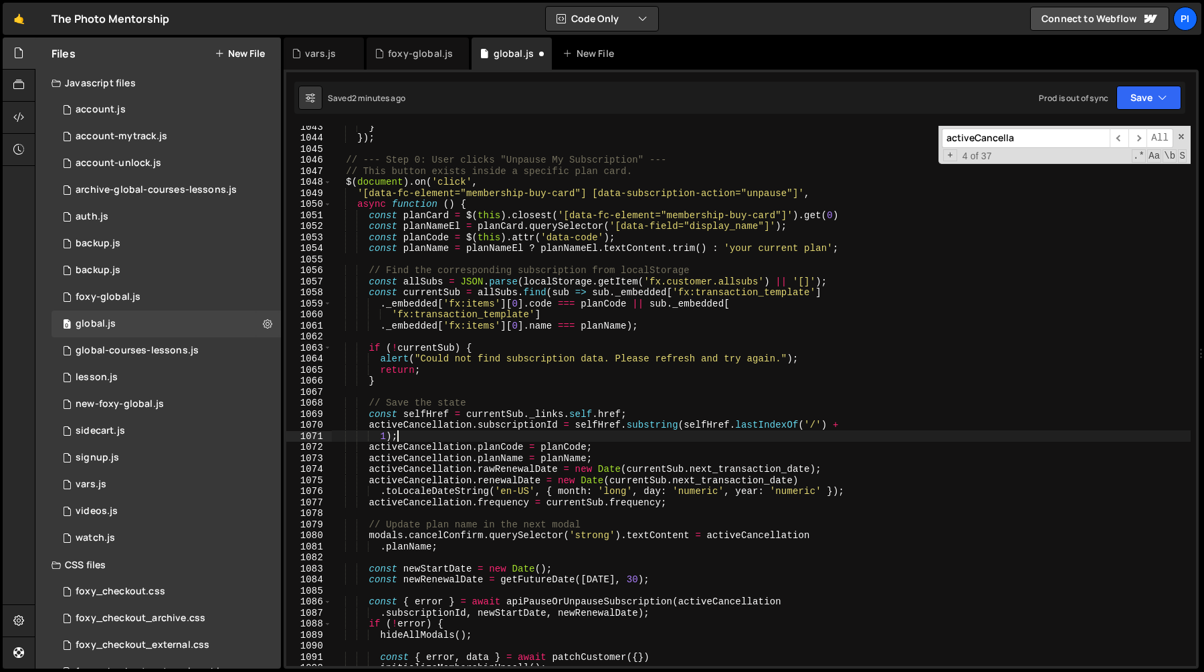
scroll to position [11971, 0]
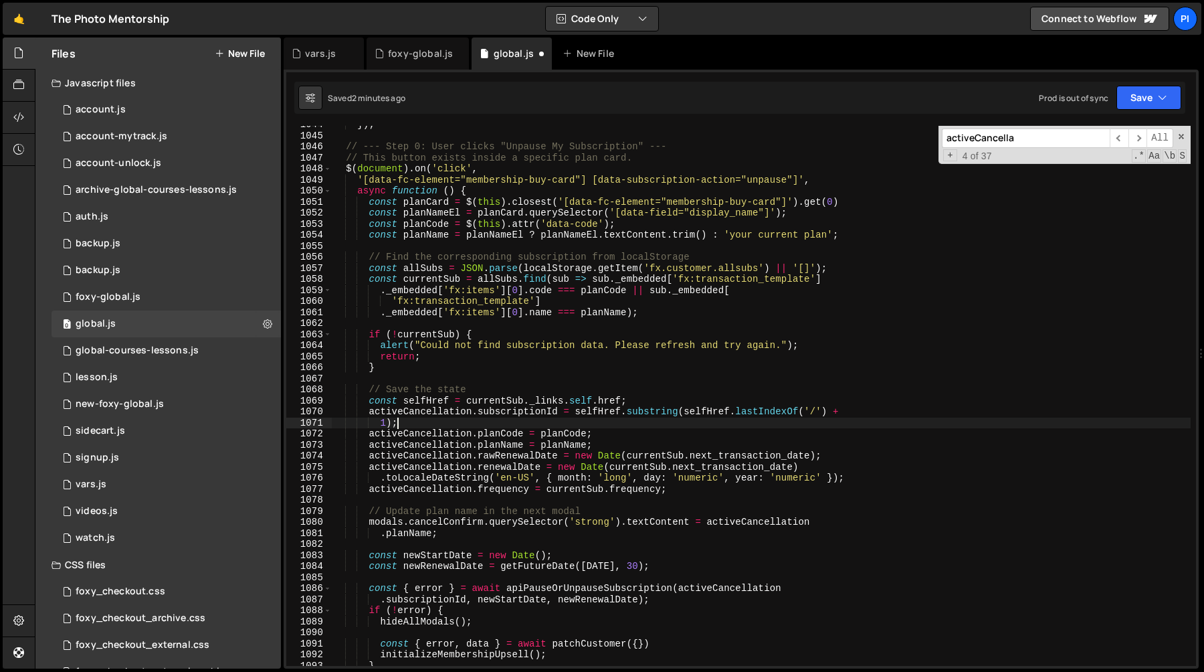
click at [504, 407] on div "}) ; // --- Step 0: User clicks "Unpause My Subscription" --- // This button ex…" at bounding box center [761, 400] width 859 height 562
click at [504, 401] on div "}) ; // --- Step 0: User clicks "Unpause My Subscription" --- // This button ex…" at bounding box center [761, 400] width 859 height 562
type textarea "const selfHref = currentSub._links.self.href;"
click at [504, 401] on div "}) ; // --- Step 0: User clicks "Unpause My Subscription" --- // This button ex…" at bounding box center [761, 400] width 859 height 562
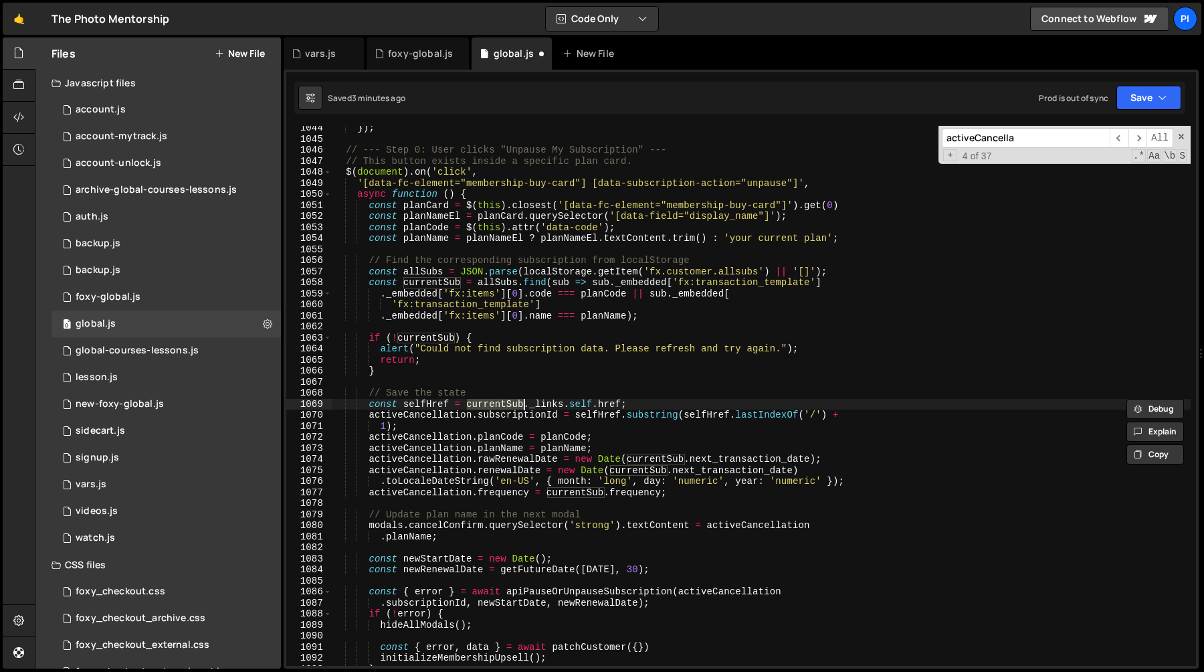
scroll to position [11990, 0]
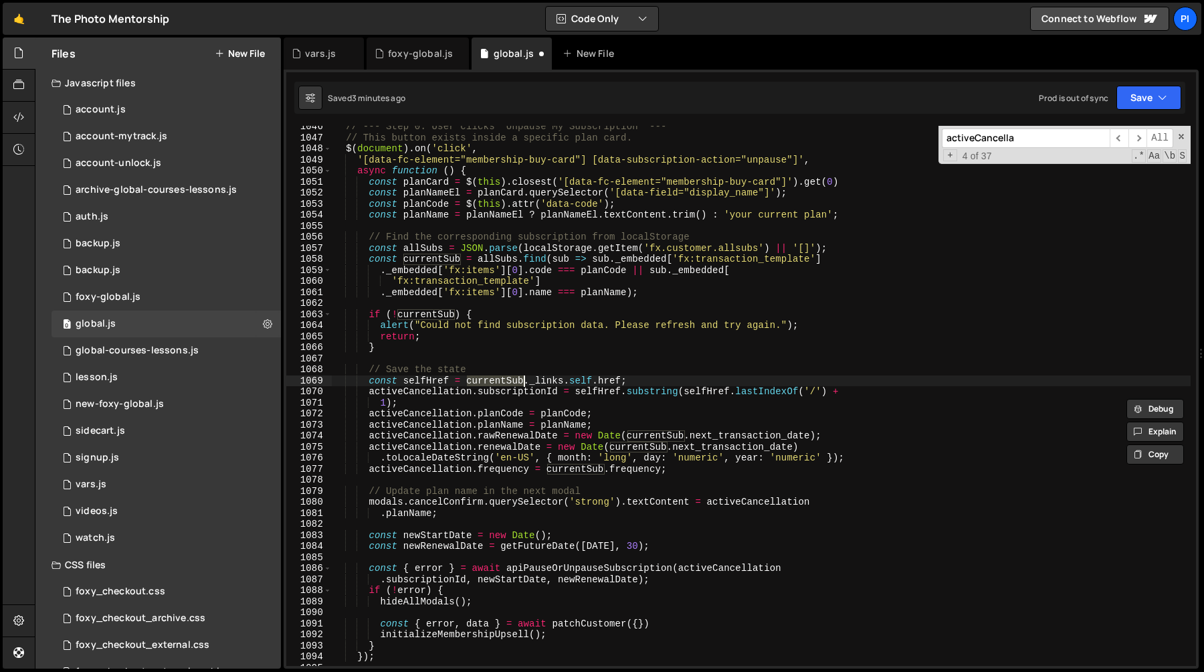
click at [498, 528] on div "// --- Step 0: User clicks "Unpause My Subscription" --- // This button exists …" at bounding box center [761, 402] width 859 height 562
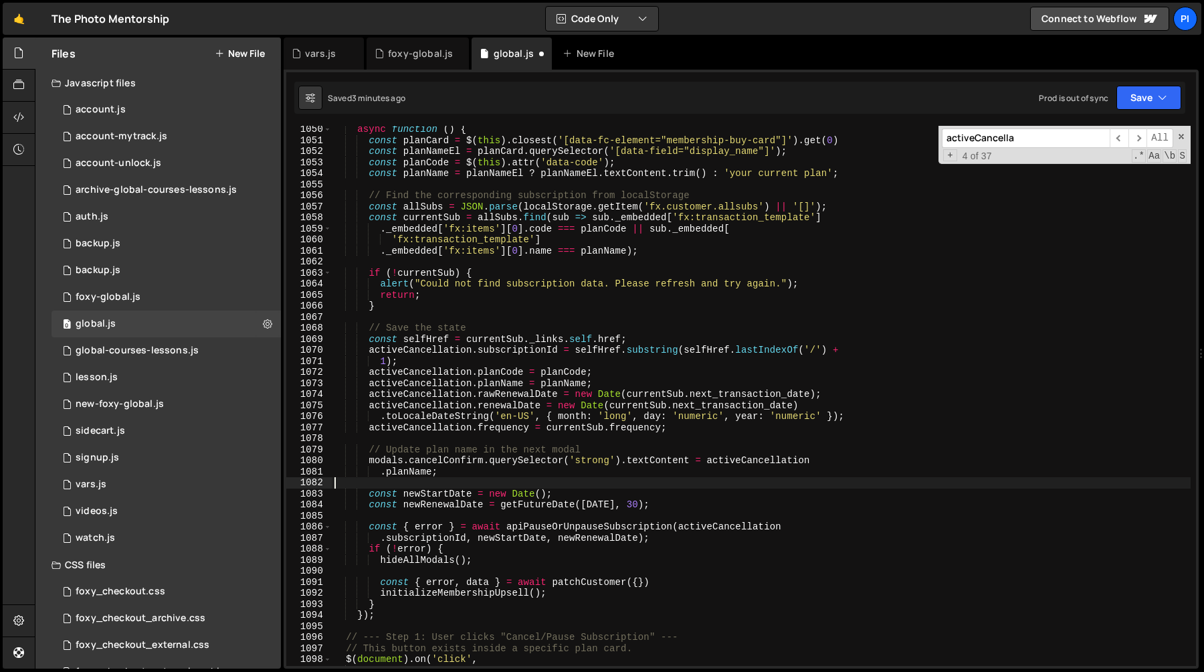
scroll to position [12035, 0]
click at [1063, 140] on input "activeCancella" at bounding box center [1026, 137] width 168 height 19
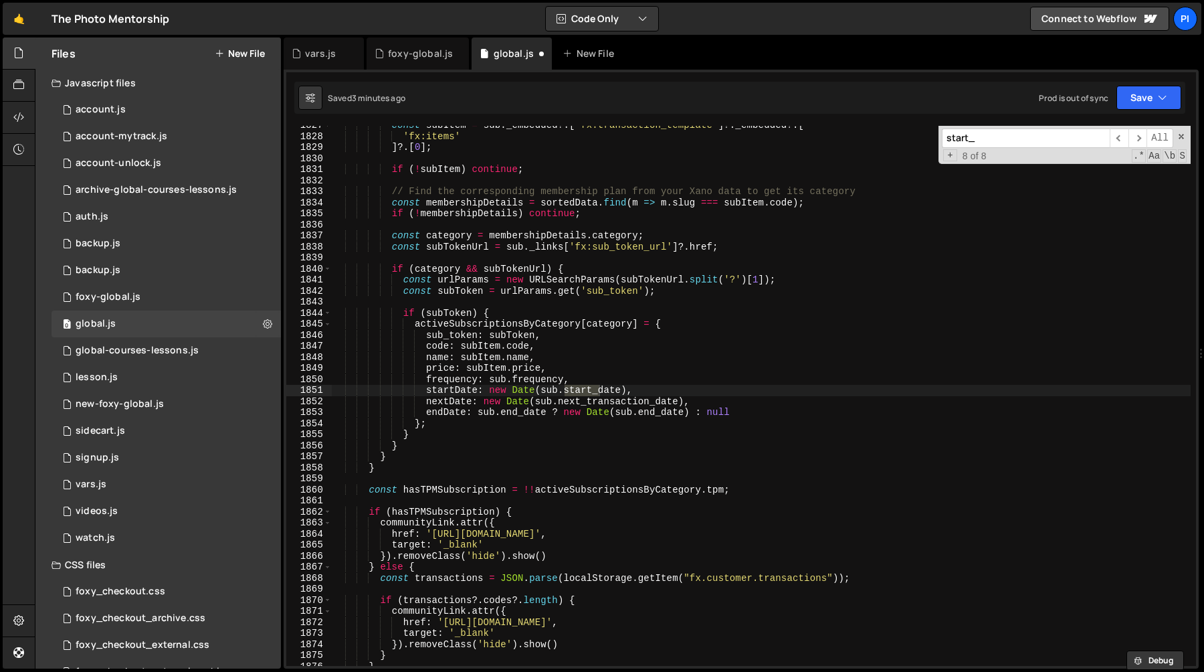
scroll to position [20734, 0]
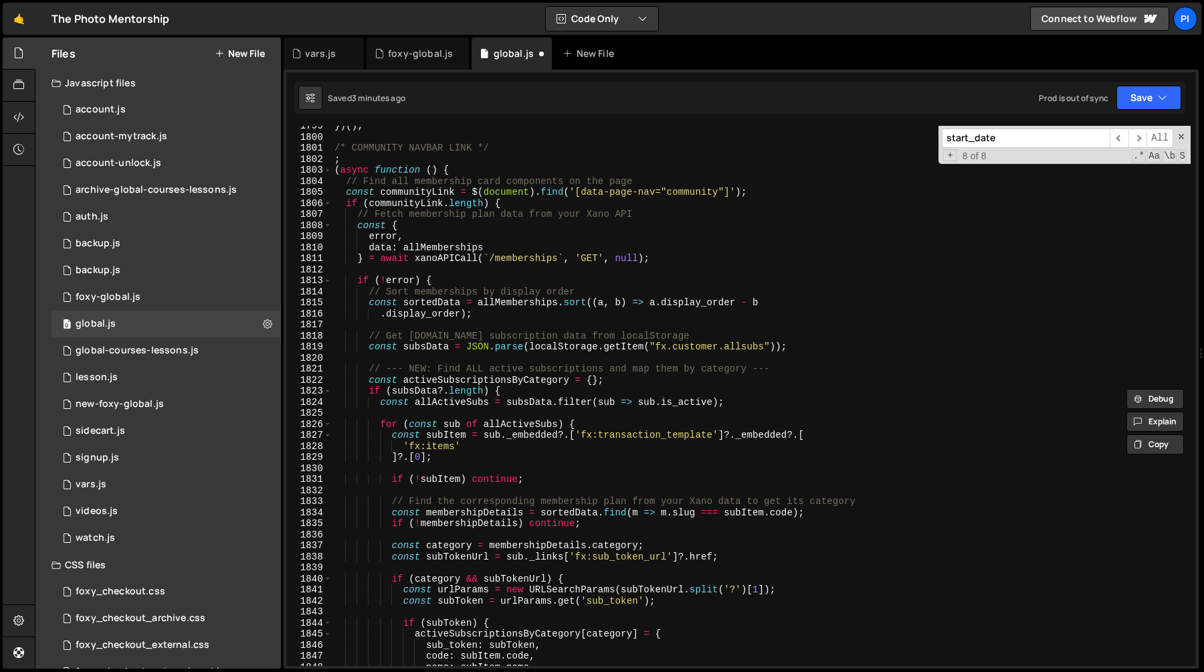
type input "start_date"
click at [829, 371] on div "}) ( ) ; /* COMMUNITY NAVBAR LINK */ ; ( async function ( ) { // Find all membe…" at bounding box center [761, 401] width 859 height 562
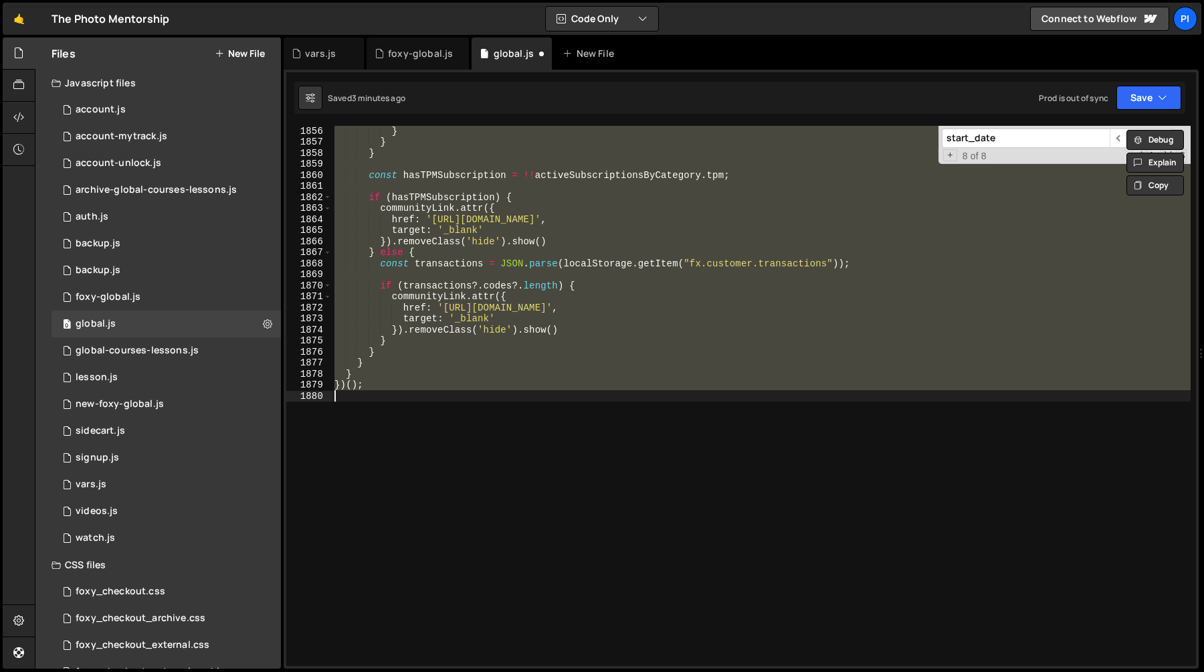
scroll to position [14067, 0]
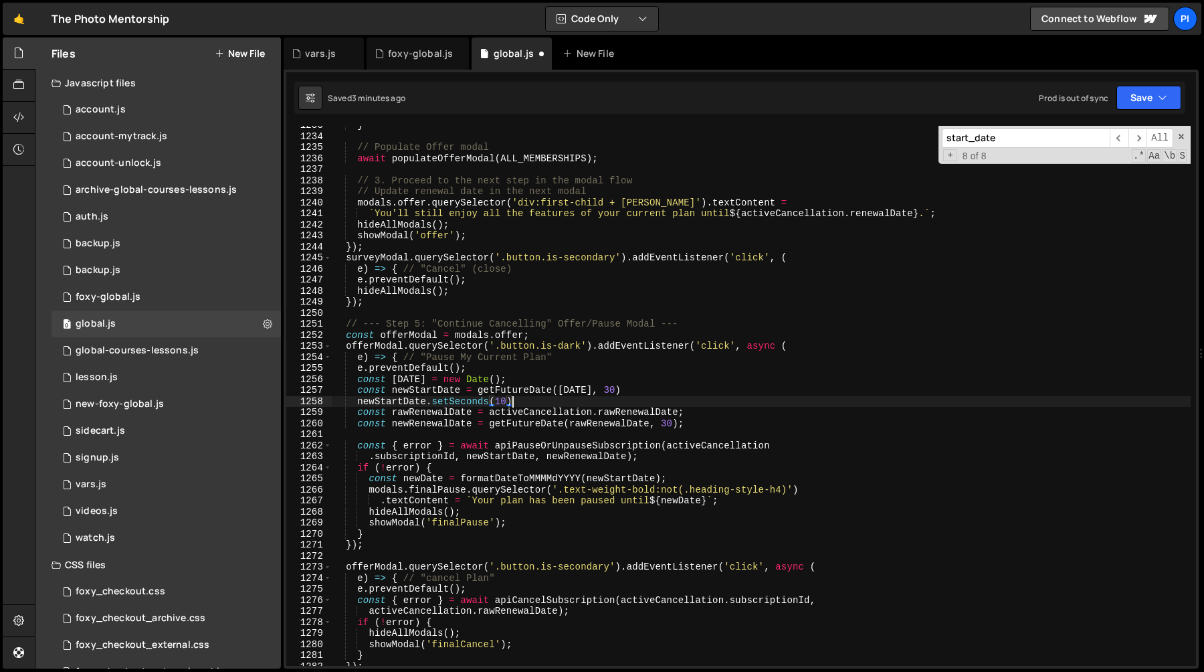
type textarea "newStartDate.setSeconds(10)"
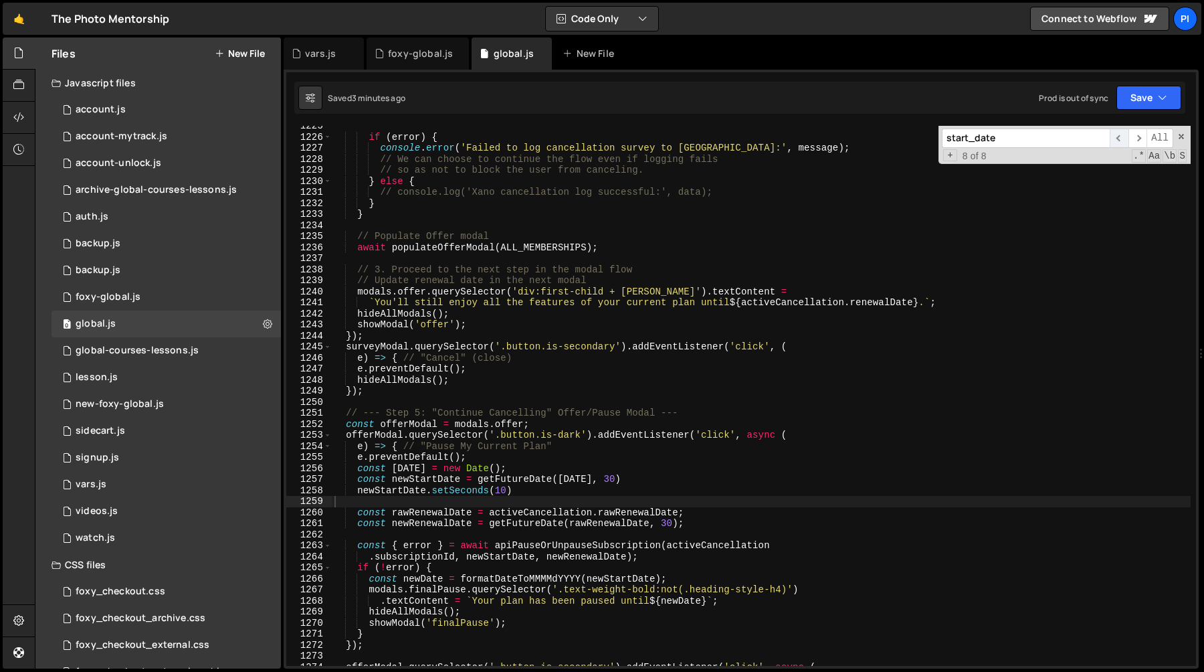
click at [1119, 142] on span "​" at bounding box center [1119, 137] width 19 height 19
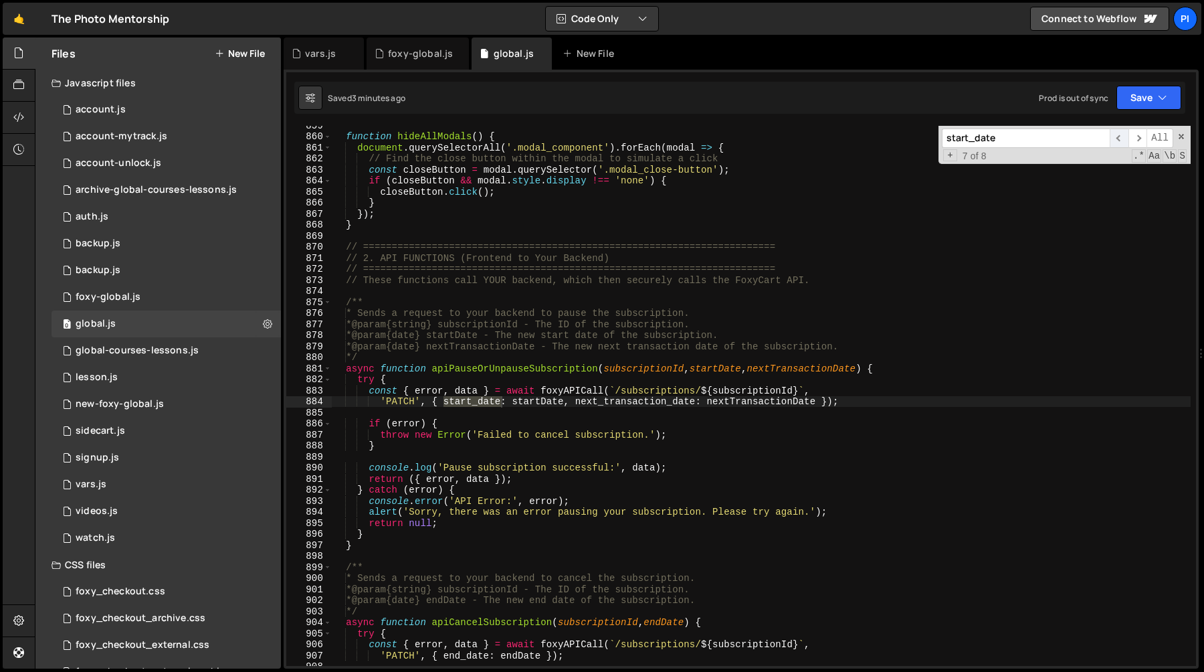
click at [1119, 142] on span "​" at bounding box center [1119, 137] width 19 height 19
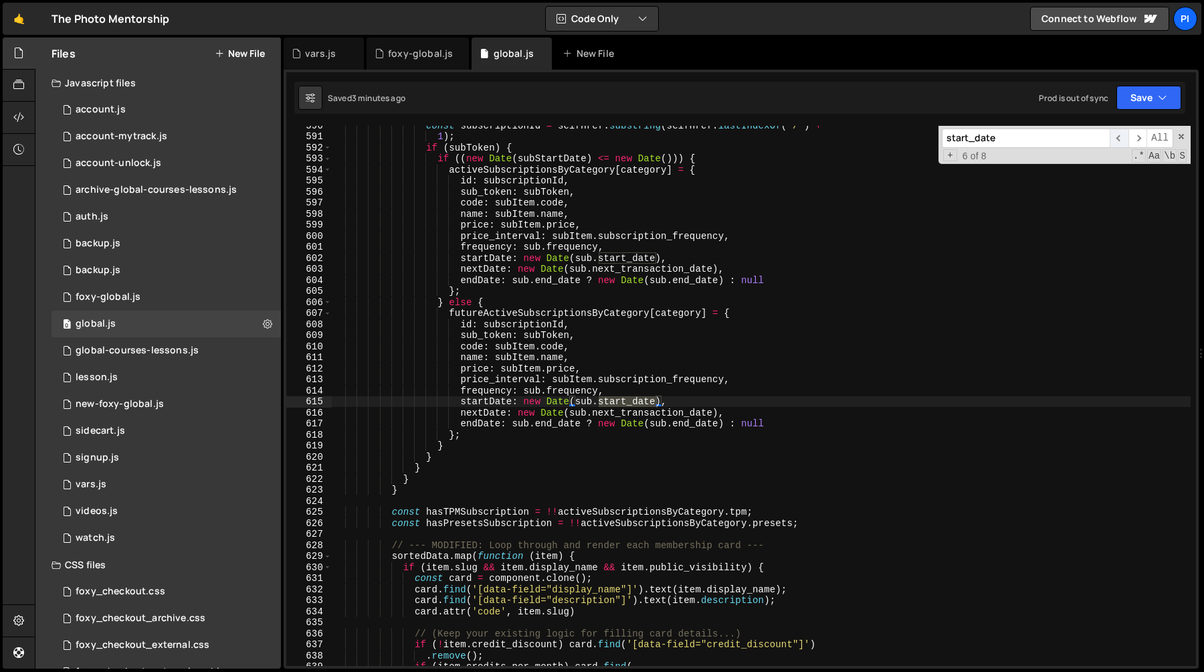
click at [1119, 142] on span "​" at bounding box center [1119, 137] width 19 height 19
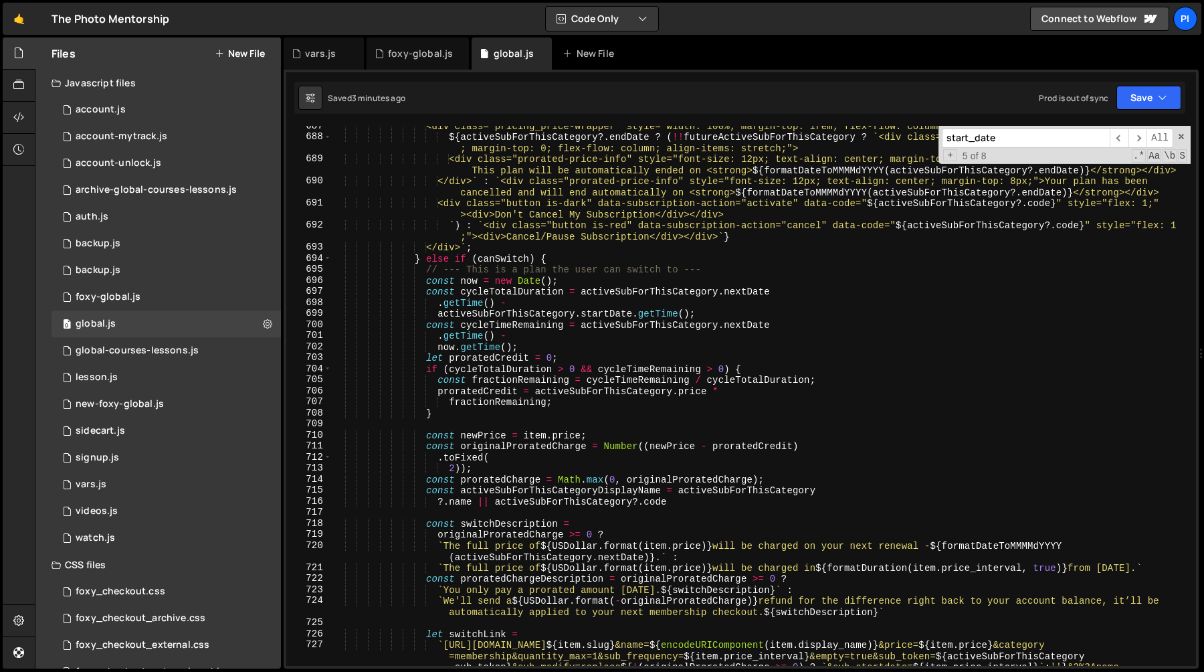
scroll to position [7679, 0]
click at [406, 63] on div "foxy-global.js" at bounding box center [418, 53] width 102 height 32
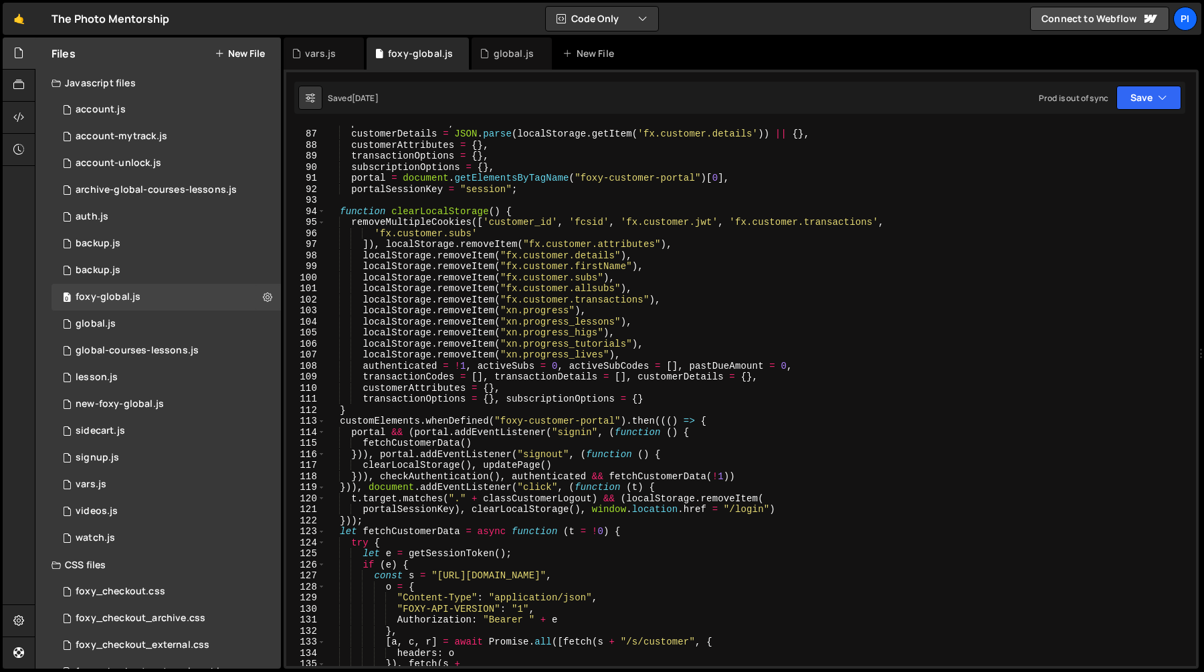
scroll to position [694, 0]
type textarea "]), localStorage.removeItem("fx.customer.attributes"),"
click at [794, 239] on div "pastDueAmount = 0 , customerDetails = JSON . parse ( localStorage . getItem ( '…" at bounding box center [758, 398] width 865 height 562
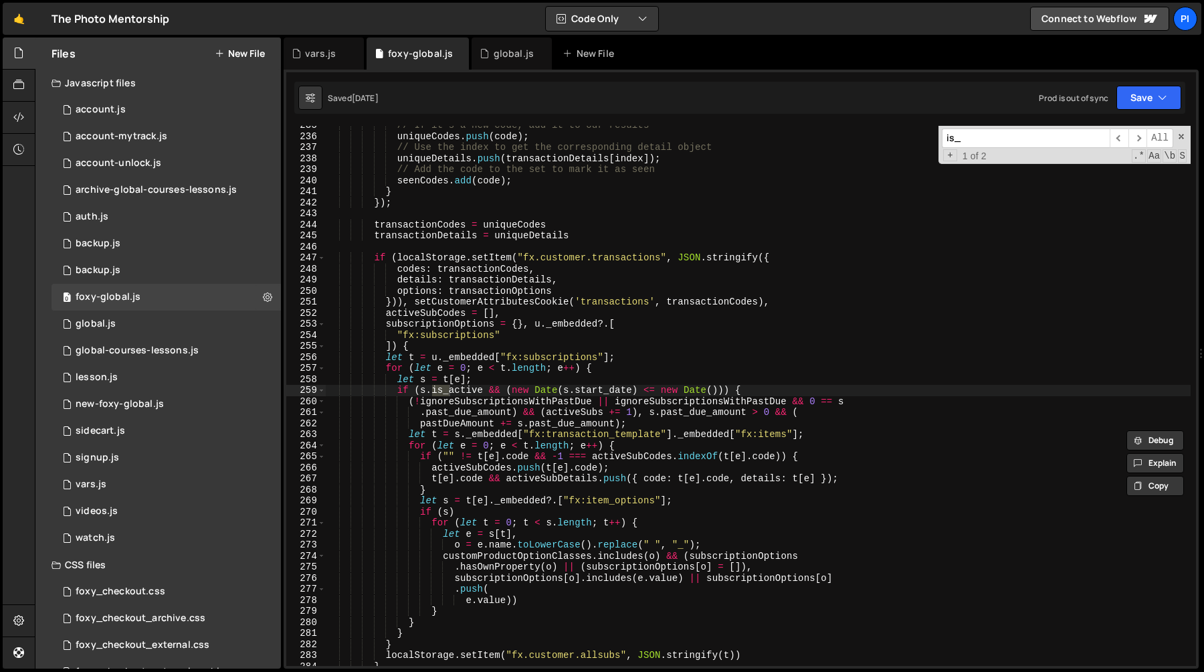
scroll to position [2655, 0]
type input "is_active"
type textarea "if ([DOMAIN_NAME]_active && (new Date(s.start_date) <= new Date())) {"
click at [517, 391] on div "// If it's a new code, add it to our results uniqueCodes . push ( code ) ; // U…" at bounding box center [758, 401] width 865 height 562
click at [486, 394] on div "// If it's a new code, add it to our results uniqueCodes . push ( code ) ; // U…" at bounding box center [758, 401] width 865 height 562
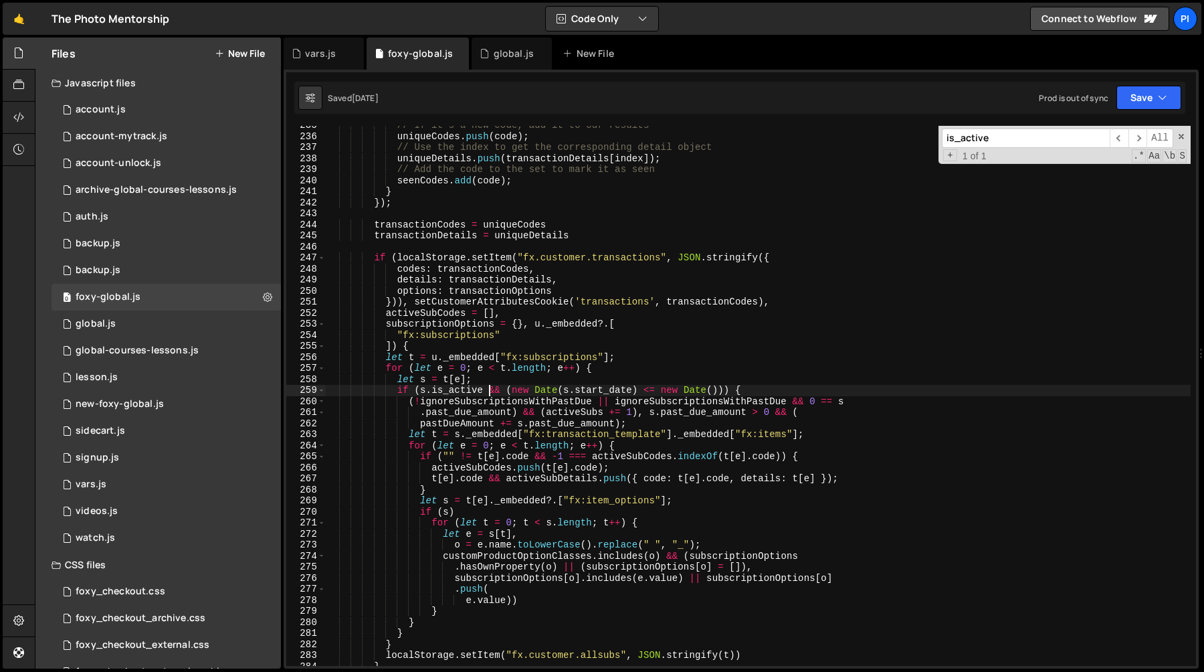
click at [482, 390] on div "// If it's a new code, add it to our results uniqueCodes . push ( code ) ; // U…" at bounding box center [758, 401] width 865 height 562
click at [496, 61] on div "global.js" at bounding box center [512, 53] width 80 height 32
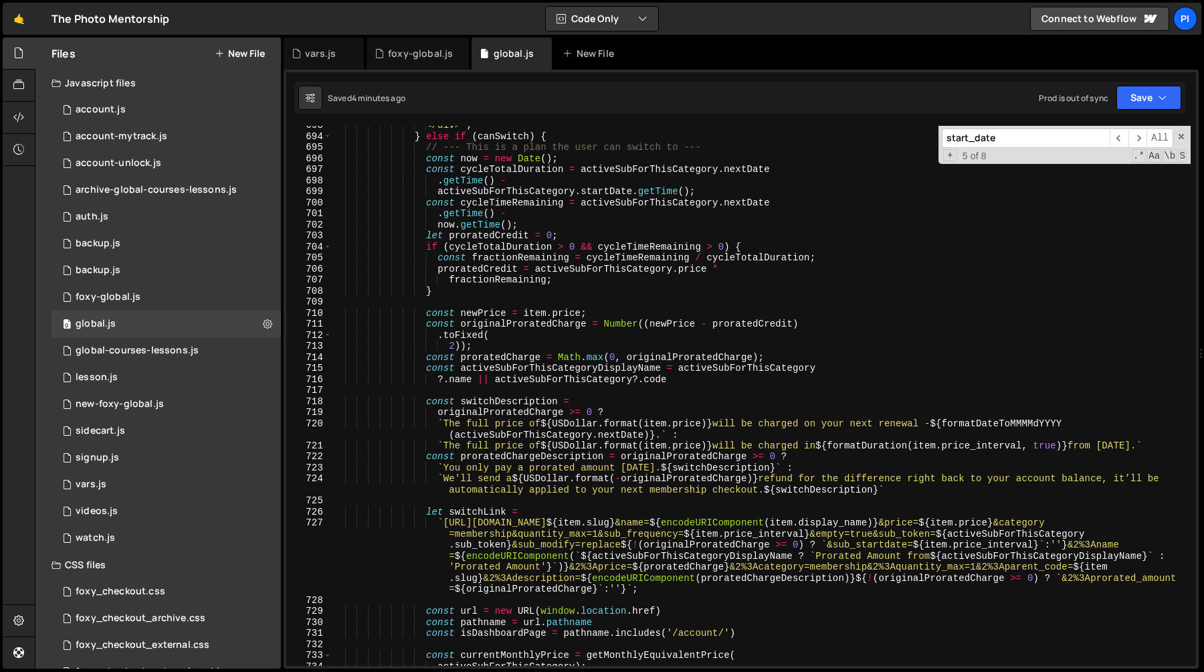
scroll to position [7798, 0]
click at [536, 366] on div "</div> ` ; } else if ( canSwitch ) { // --- This is a plan the user can switch …" at bounding box center [761, 401] width 859 height 562
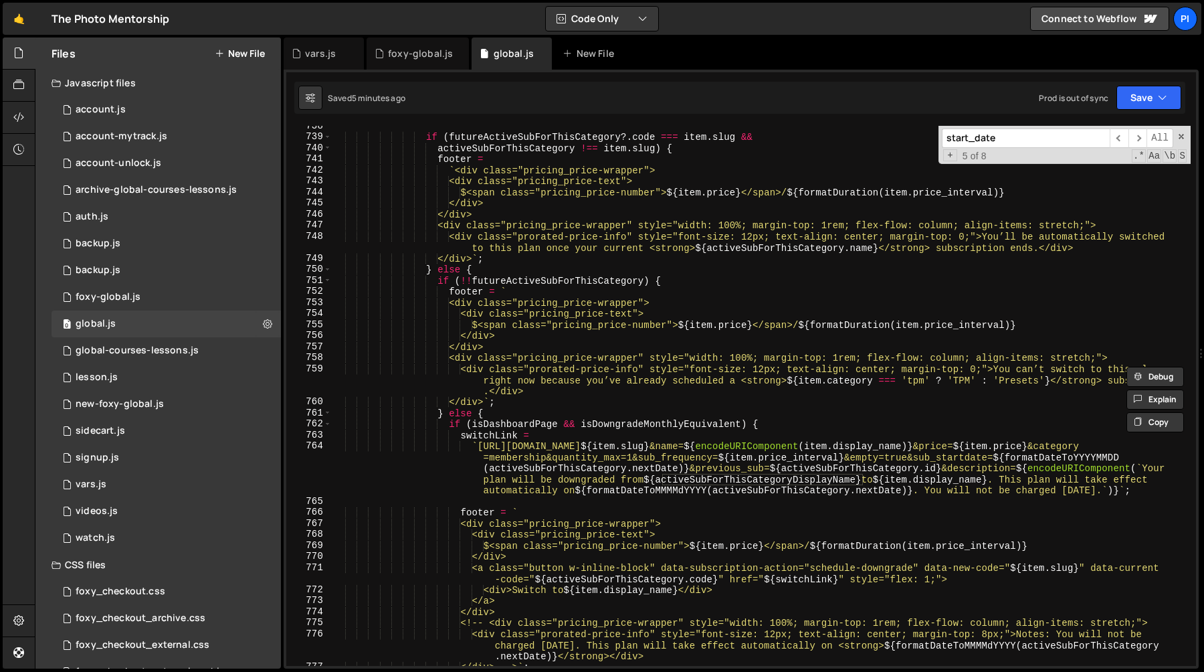
scroll to position [8396, 0]
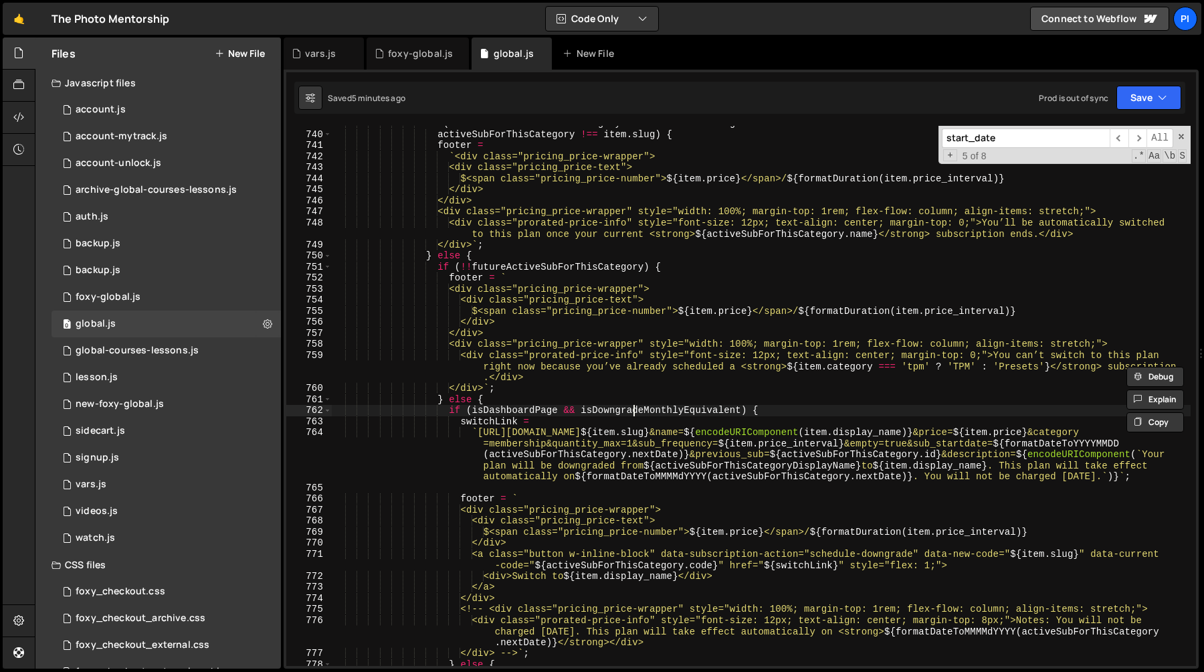
click at [633, 407] on div "if ( futureActiveSubForThisCategory ?. code === item . slug && activeSubForThis…" at bounding box center [761, 399] width 859 height 562
type textarea "if (isDashboardPage && isDowngradeMonthlyEquivalent) {"
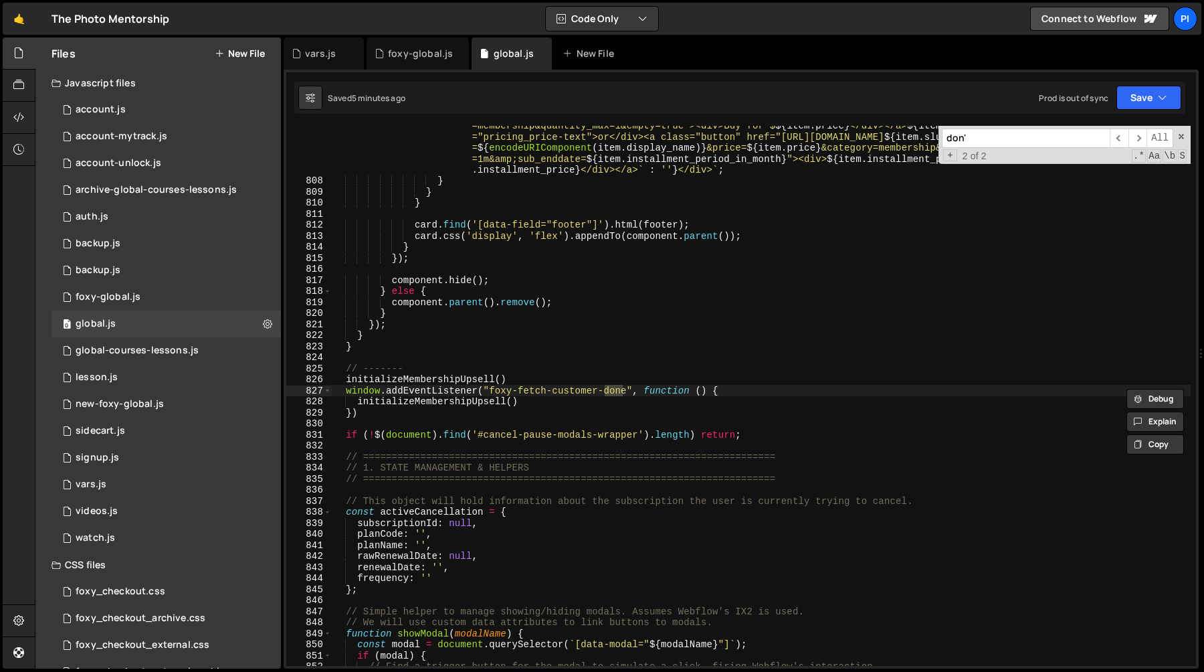
scroll to position [11198, 0]
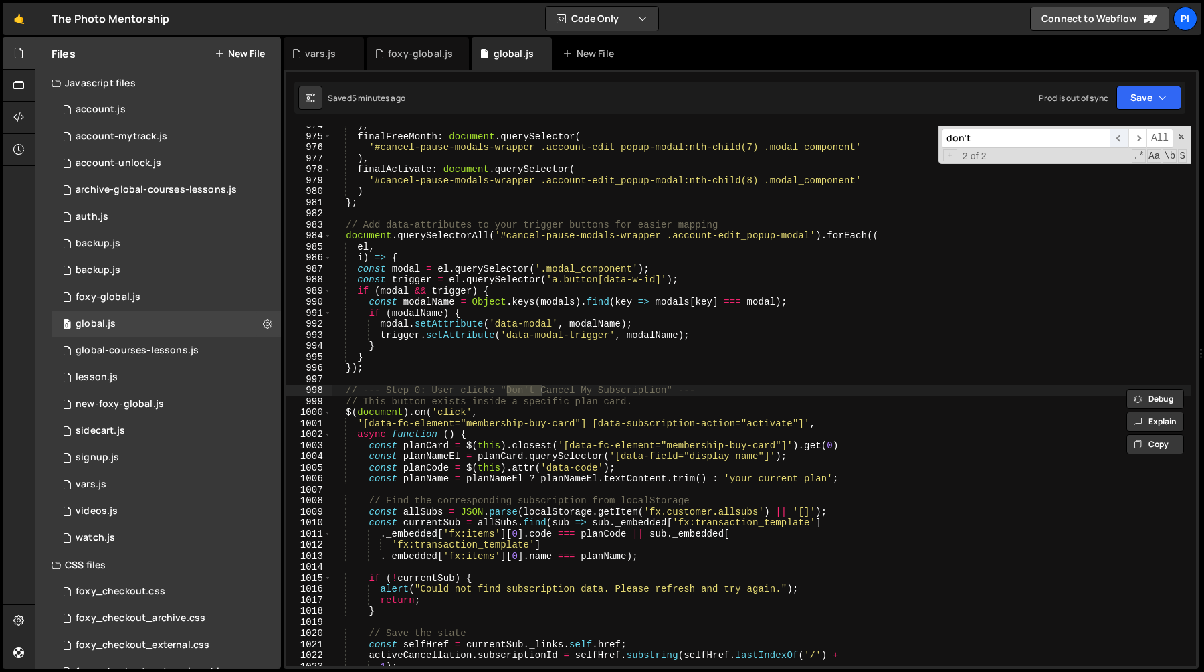
type input "don't"
click at [1120, 139] on span "​" at bounding box center [1119, 137] width 19 height 19
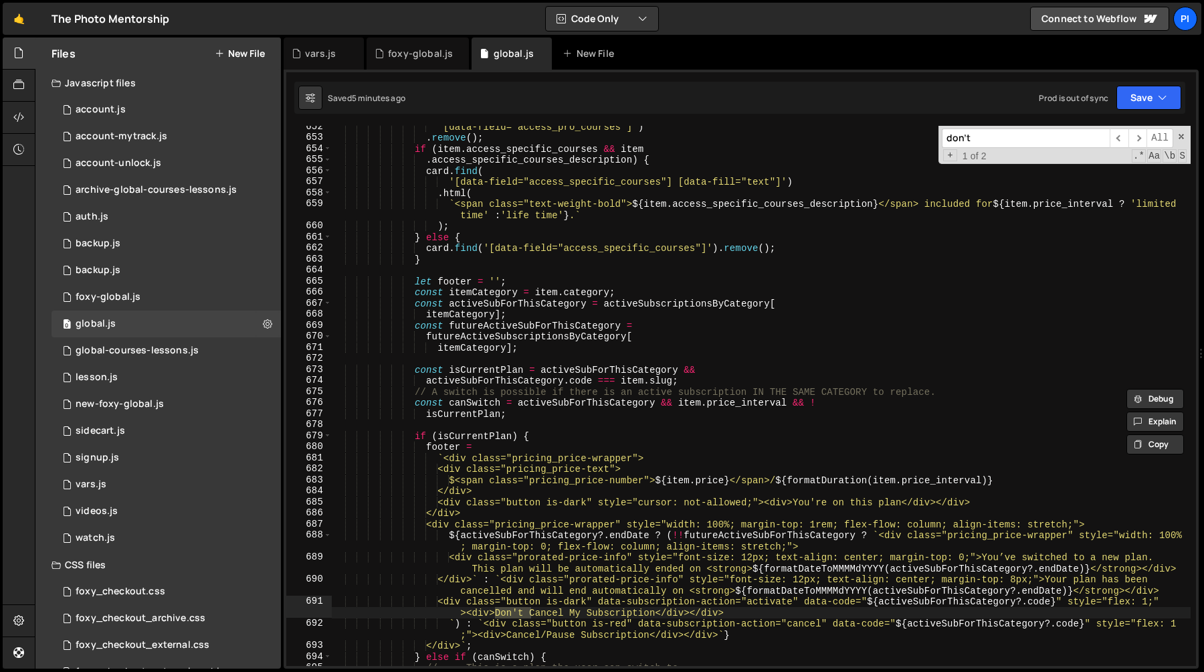
scroll to position [7278, 0]
click at [502, 371] on div "'[data-field="access_pro_courses"]' ) . remove ( ) ; if ( item . access_specifi…" at bounding box center [761, 402] width 859 height 562
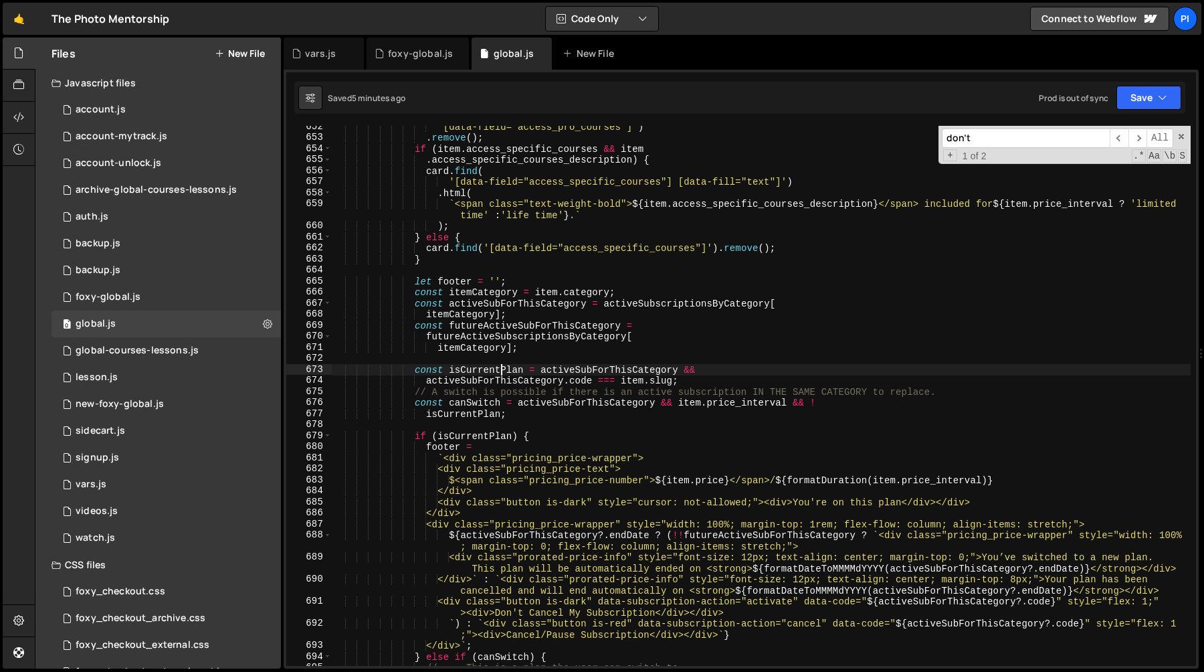
click at [502, 371] on div "'[data-field="access_pro_courses"]' ) . remove ( ) ; if ( item . access_specifi…" at bounding box center [761, 402] width 859 height 562
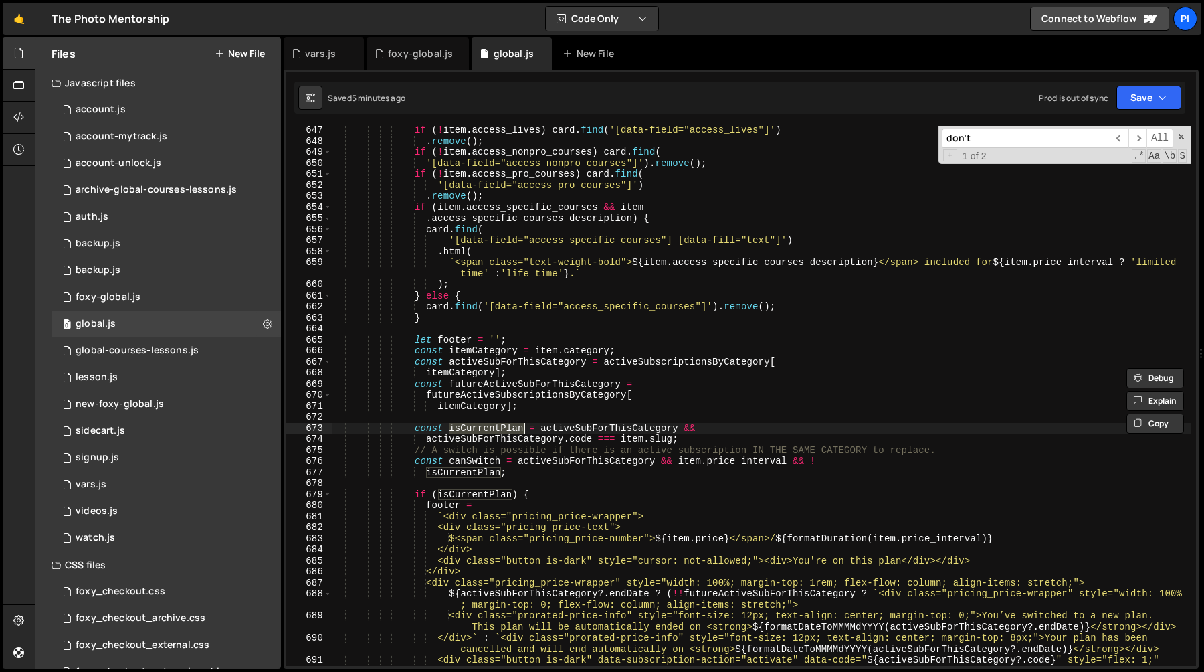
scroll to position [7212, 0]
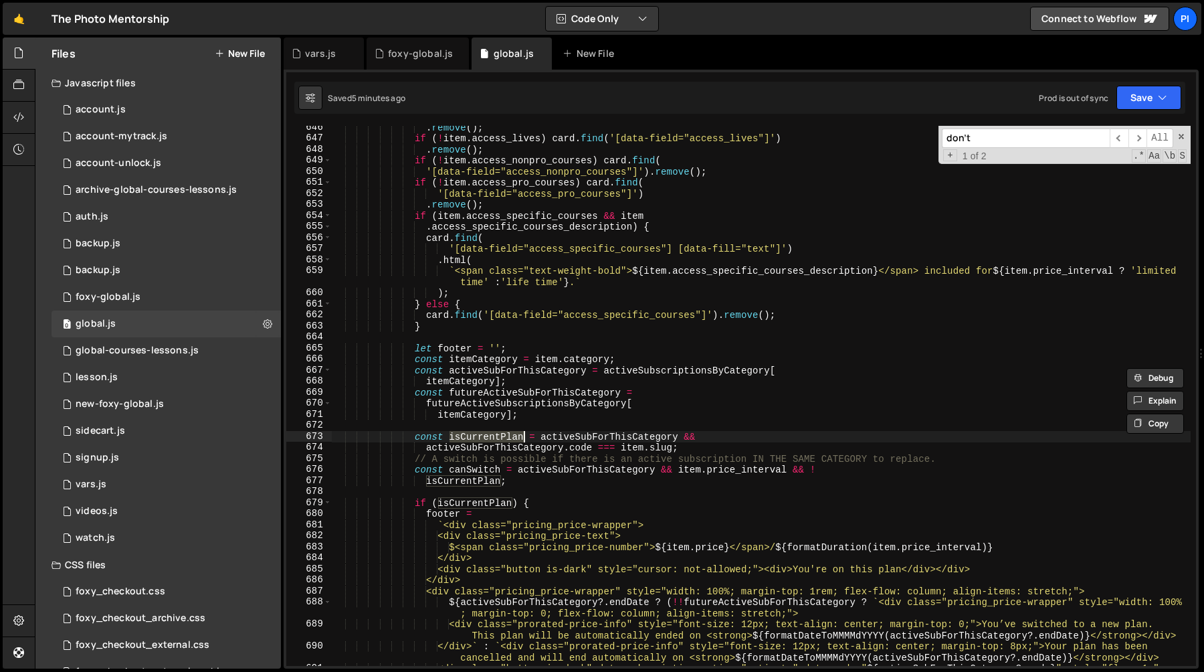
click at [600, 431] on div ". remove ( ) ; if ( ! item . access_lives ) card . find ( '[data-field="access_…" at bounding box center [761, 408] width 859 height 573
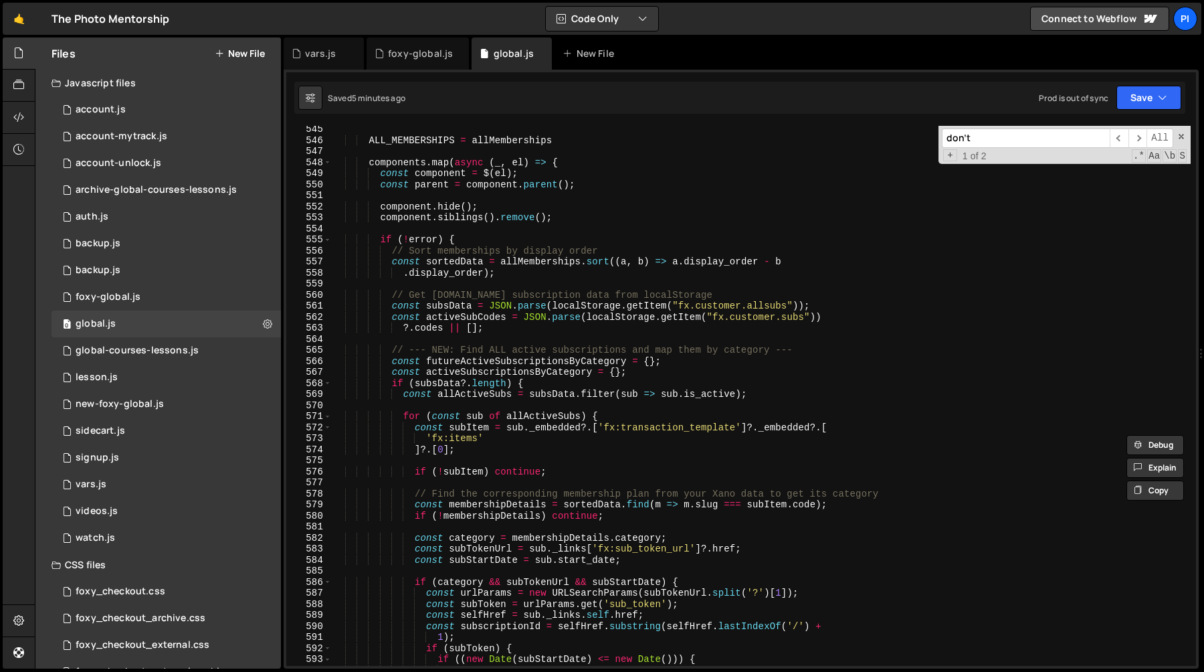
scroll to position [6095, 0]
click at [649, 419] on div "ALL_MEMBERSHIPS = allMemberships components . map ( async ( _ , el ) => { const…" at bounding box center [761, 405] width 859 height 562
type textarea "for (const sub of allActiveSubs) {"
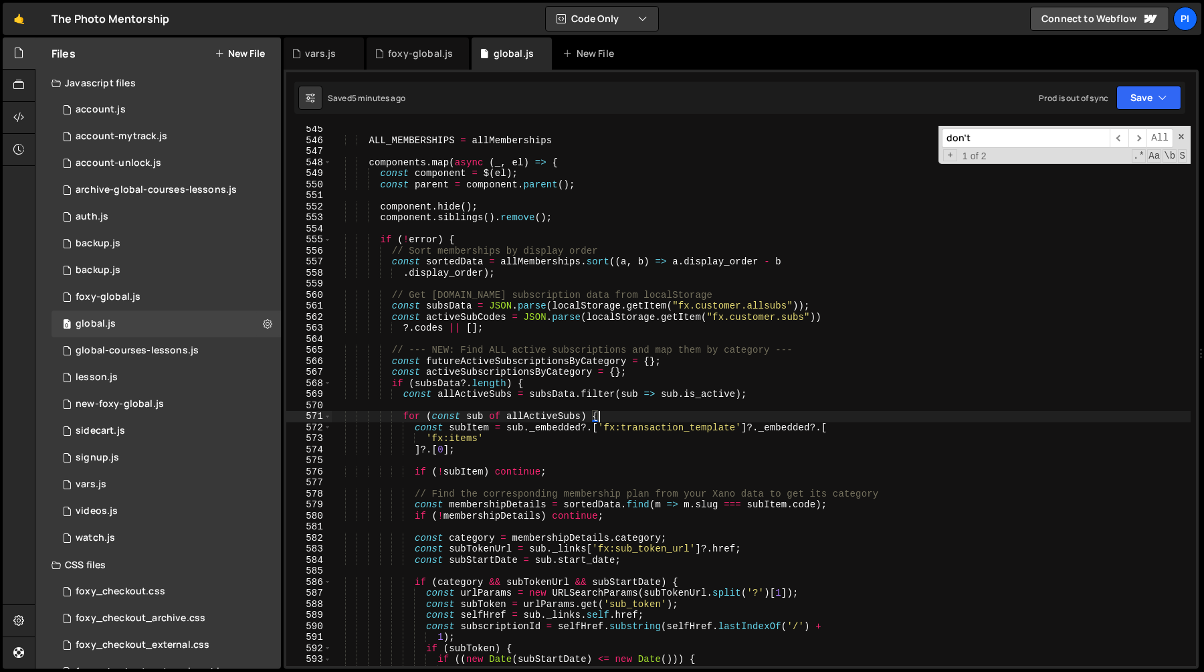
click at [557, 415] on div "ALL_MEMBERSHIPS = allMemberships components . map ( async ( _ , el ) => { const…" at bounding box center [761, 405] width 859 height 562
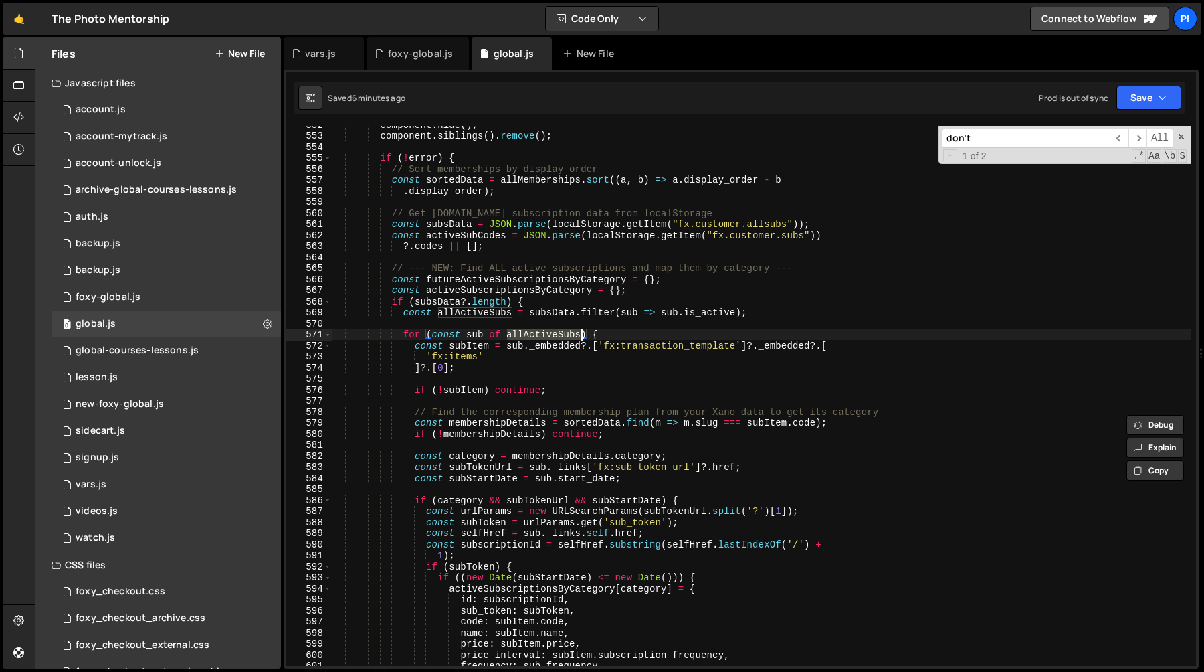
scroll to position [6176, 0]
click at [611, 334] on div "component . hide ( ) ; component . siblings ( ) . remove ( ) ; if ( ! error ) {…" at bounding box center [761, 400] width 859 height 562
click at [595, 322] on div "component . hide ( ) ; component . siblings ( ) . remove ( ) ; if ( ! error ) {…" at bounding box center [761, 400] width 859 height 562
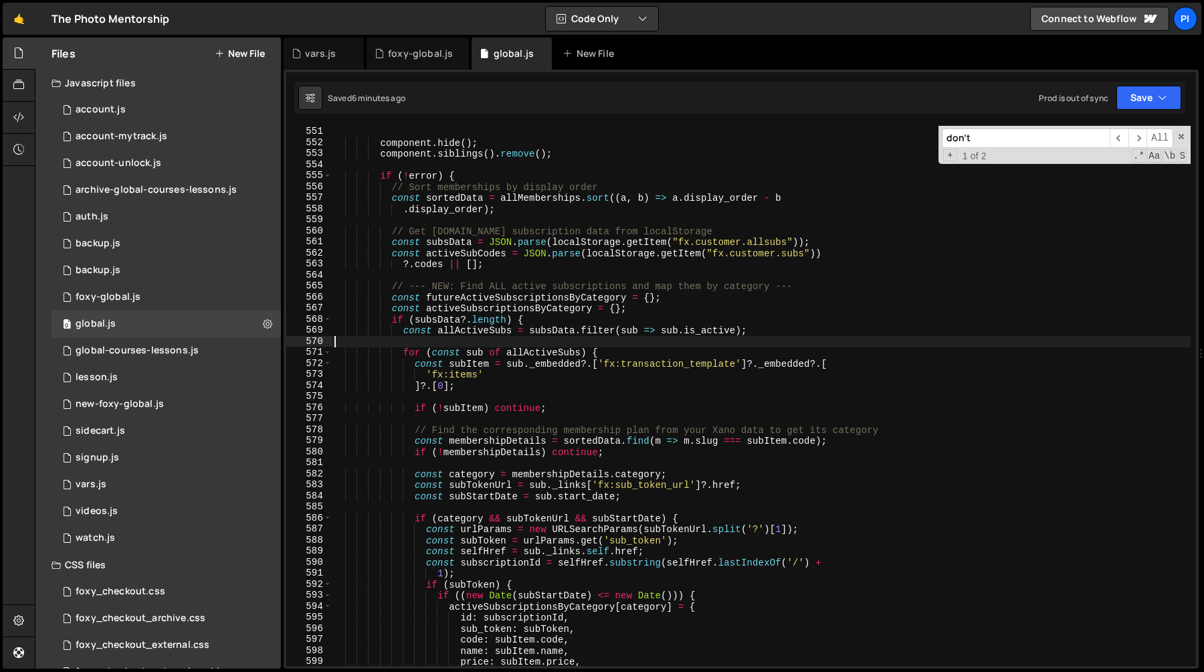
scroll to position [6150, 0]
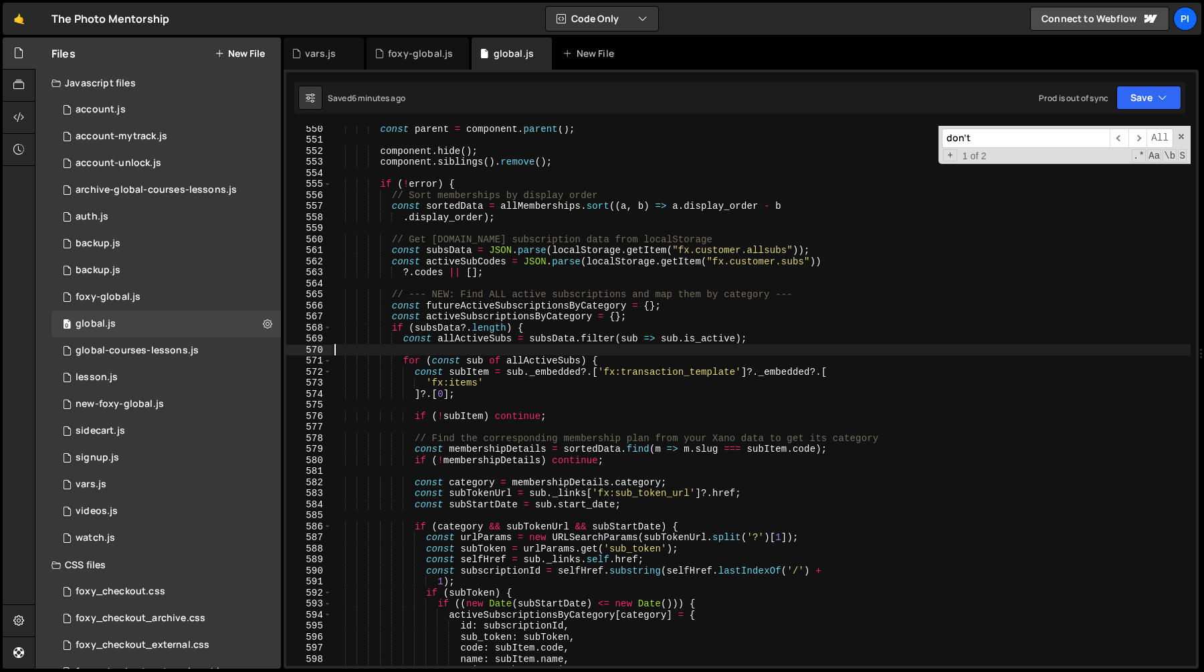
click at [663, 322] on div "const parent = component . parent ( ) ; component . hide ( ) ; component . sibl…" at bounding box center [761, 404] width 859 height 562
click at [663, 312] on div "const parent = component . parent ( ) ; component . hide ( ) ; component . sibl…" at bounding box center [761, 404] width 859 height 562
type textarea "const activeSubscriptionsByCategory = {};"
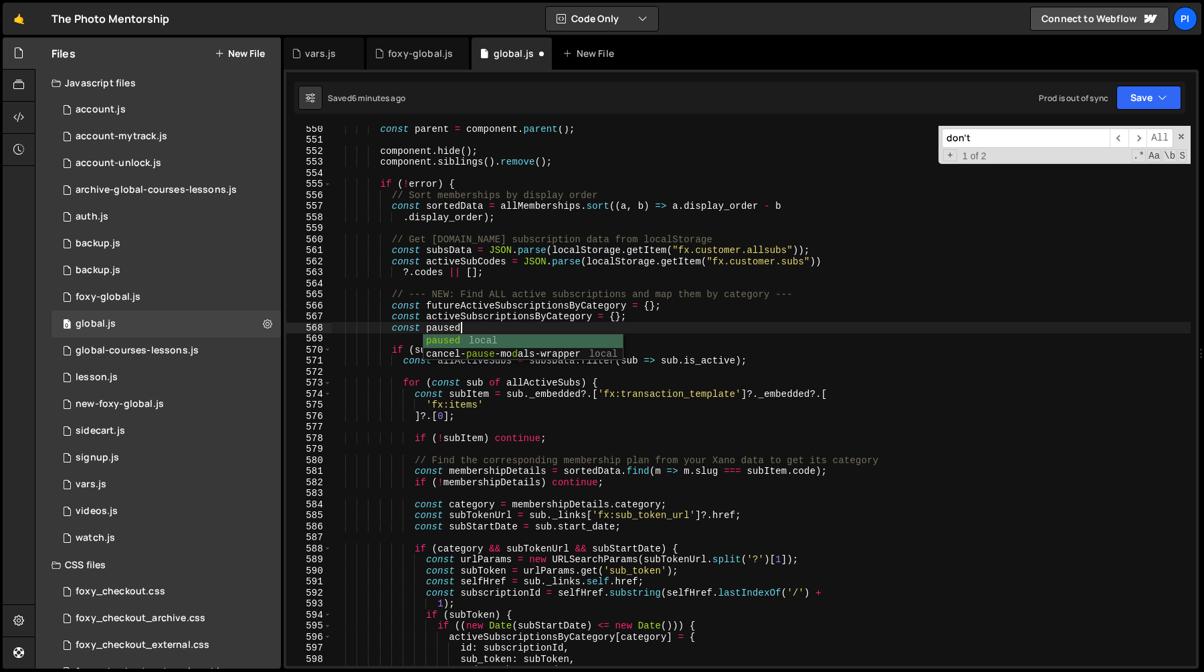
scroll to position [0, 8]
click at [461, 317] on div "const parent = component . parent ( ) ; component . hide ( ) ; component . sibl…" at bounding box center [761, 404] width 859 height 562
click at [595, 316] on div "const parent = component . parent ( ) ; component . hide ( ) ; component . sibl…" at bounding box center [761, 404] width 859 height 562
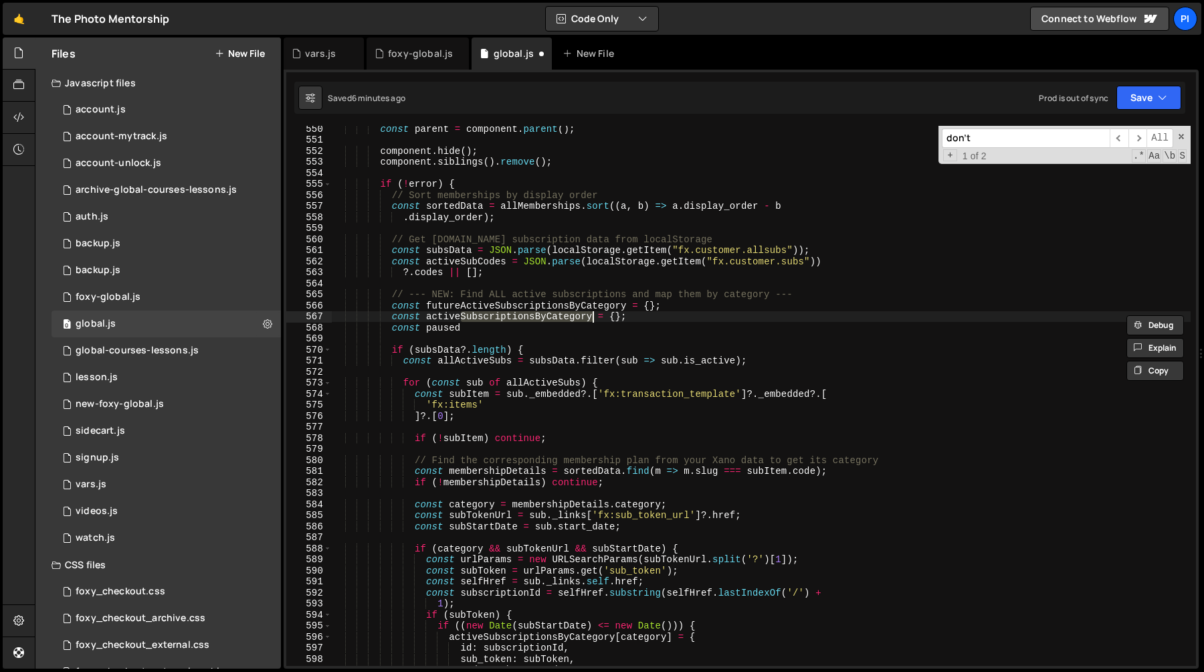
click at [522, 327] on div "const parent = component . parent ( ) ; component . hide ( ) ; component . sibl…" at bounding box center [761, 404] width 859 height 562
paste textarea "SubscriptionsByCategory"
click at [541, 332] on div "const parent = component . parent ( ) ; component . hide ( ) ; component . sibl…" at bounding box center [761, 404] width 859 height 562
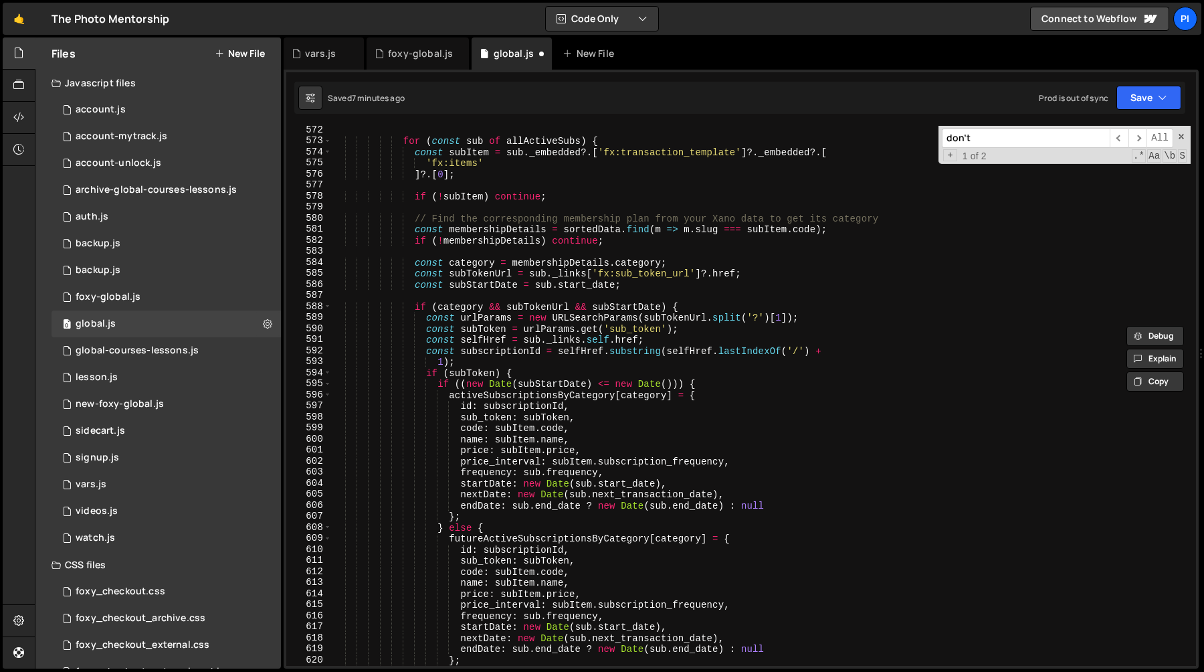
scroll to position [6375, 0]
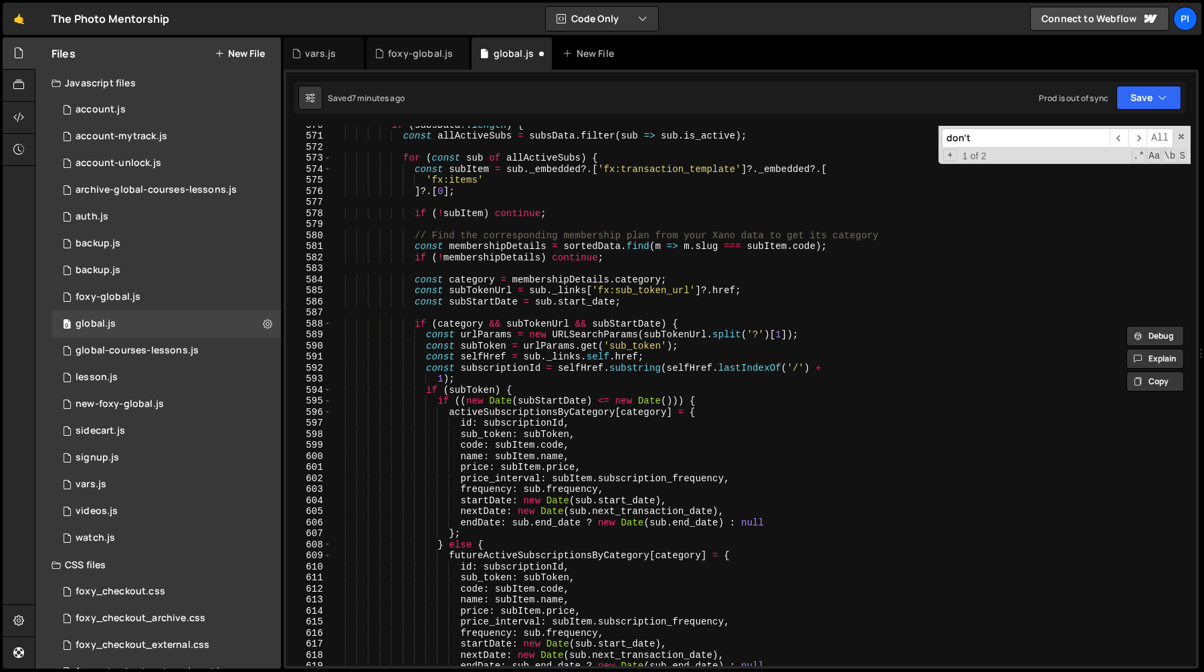
click at [476, 386] on div "if ( subsData ?. length ) { const allActiveSubs = subsData . filter ( sub => su…" at bounding box center [761, 400] width 859 height 562
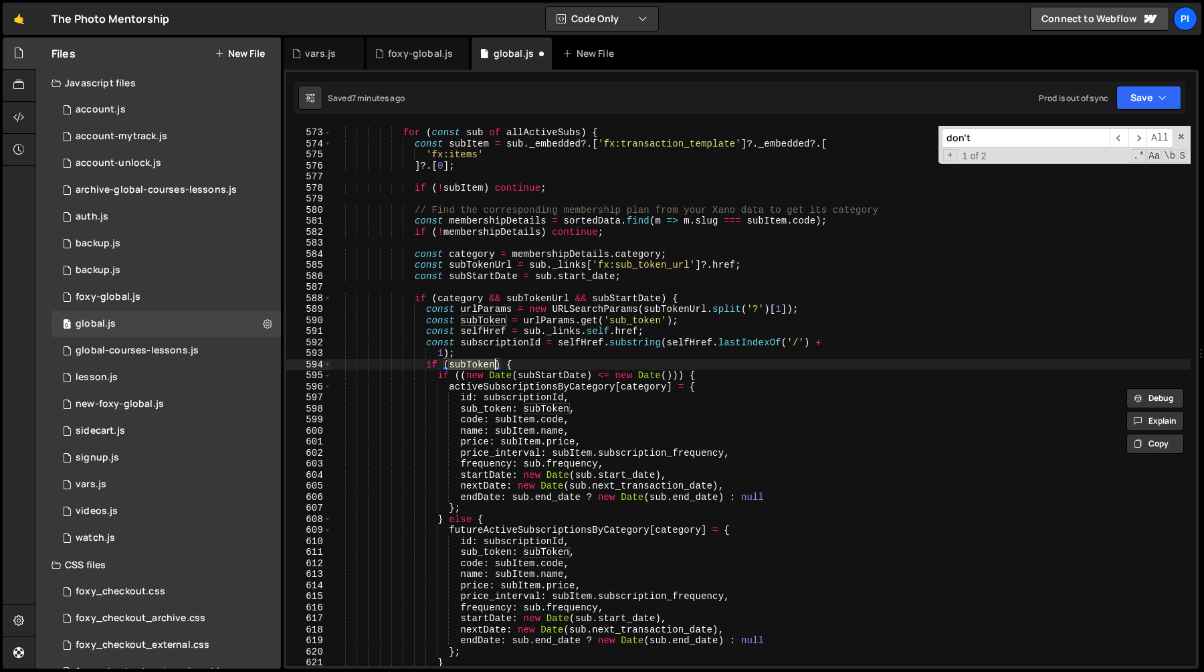
scroll to position [6395, 0]
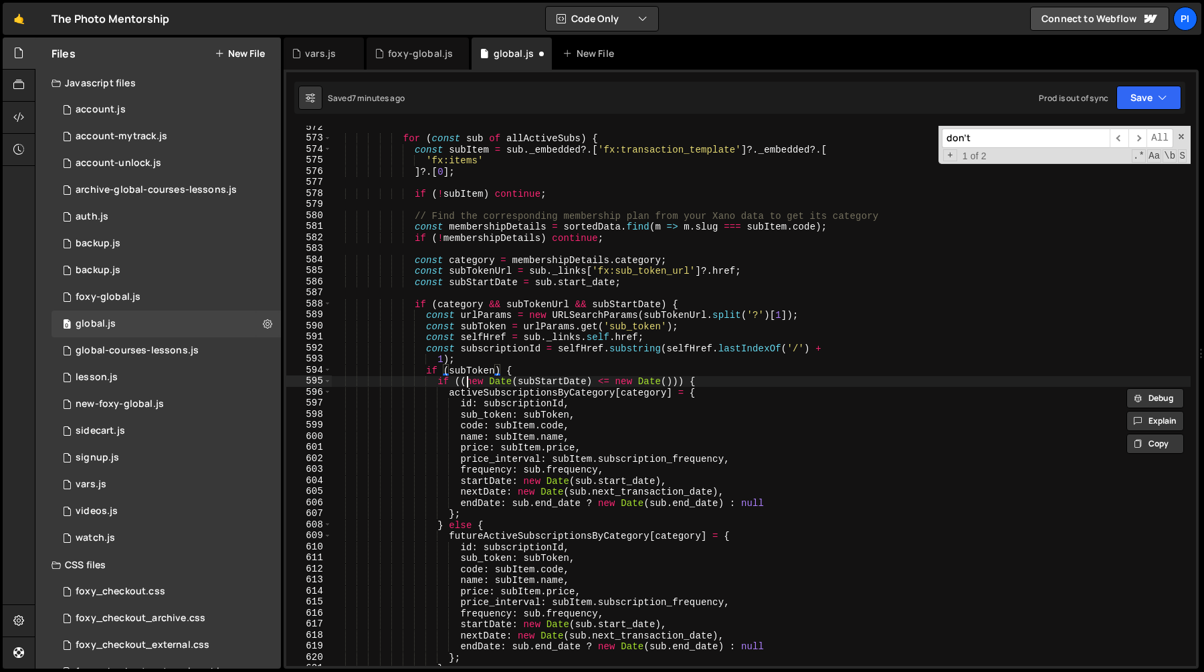
click at [467, 383] on div "for ( const sub of allActiveSubs ) { const subItem = sub . _embedded ?. [ 'fx:t…" at bounding box center [761, 403] width 859 height 562
click at [462, 385] on div "for ( const sub of allActiveSubs ) { const subItem = sub . _embedded ?. [ 'fx:t…" at bounding box center [761, 403] width 859 height 562
click at [497, 524] on div "for ( const sub of allActiveSubs ) { const subItem = sub . _embedded ?. [ 'fx:t…" at bounding box center [761, 403] width 859 height 562
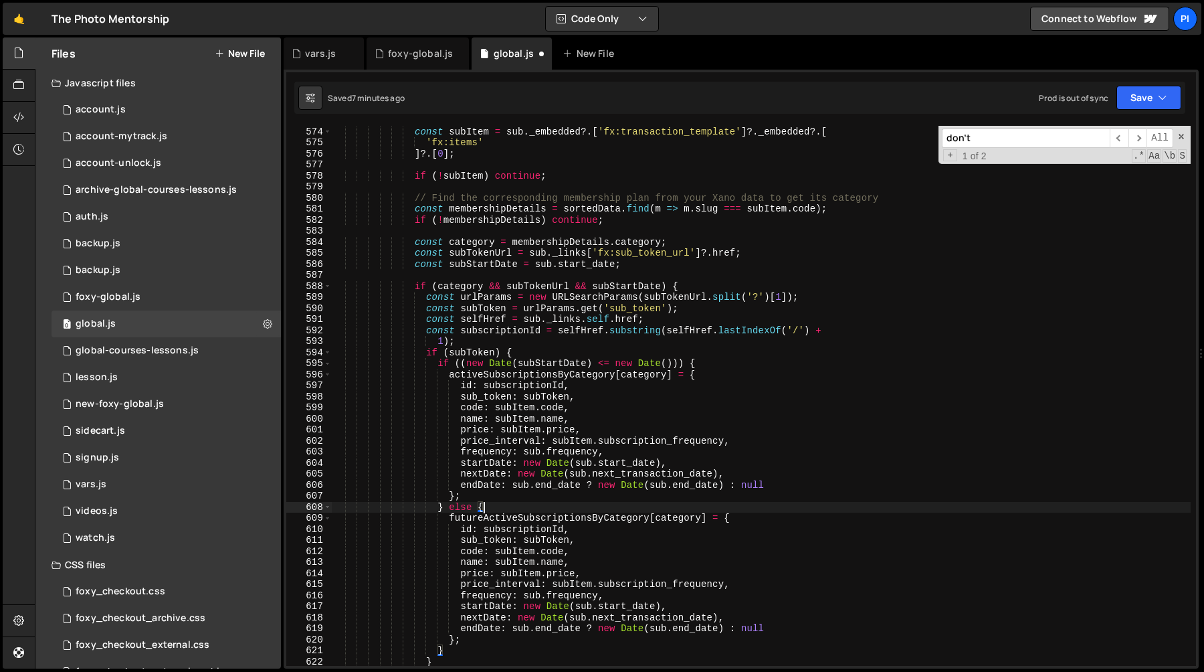
scroll to position [6417, 0]
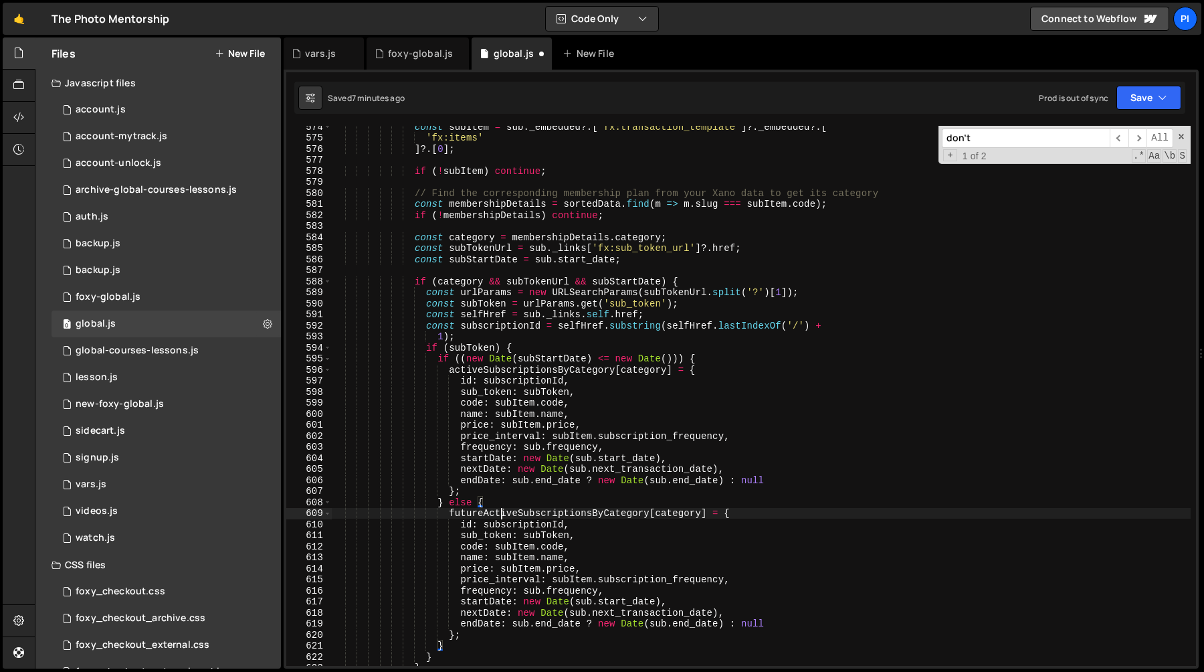
click at [502, 517] on div "const subItem = sub . _embedded ?. [ 'fx:transaction_template' ] ?. _embedded ?…" at bounding box center [761, 402] width 859 height 562
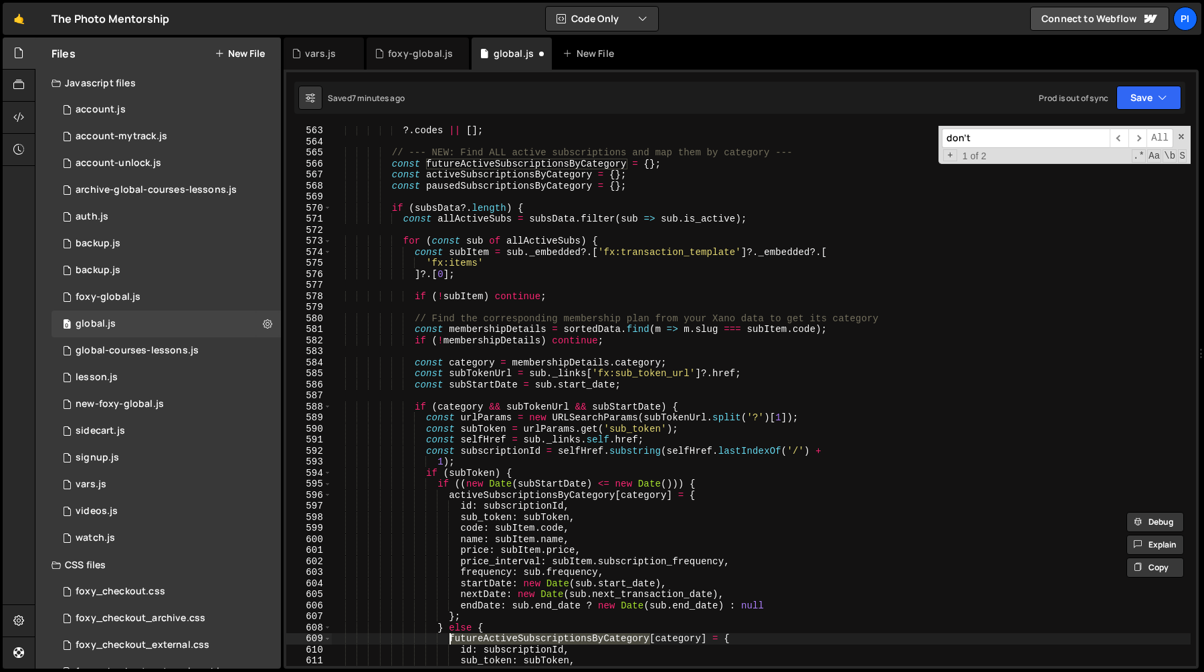
scroll to position [6262, 0]
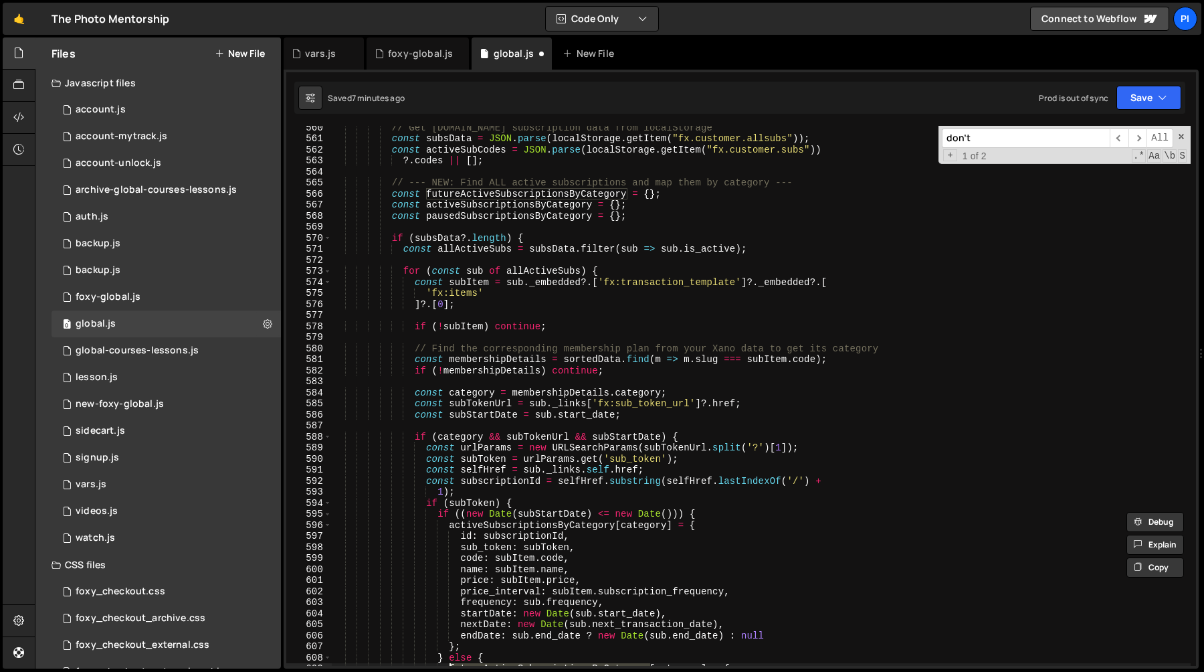
click at [451, 195] on div "// Get [DOMAIN_NAME] subscription data from localStorage const subsData = JSON …" at bounding box center [761, 403] width 859 height 562
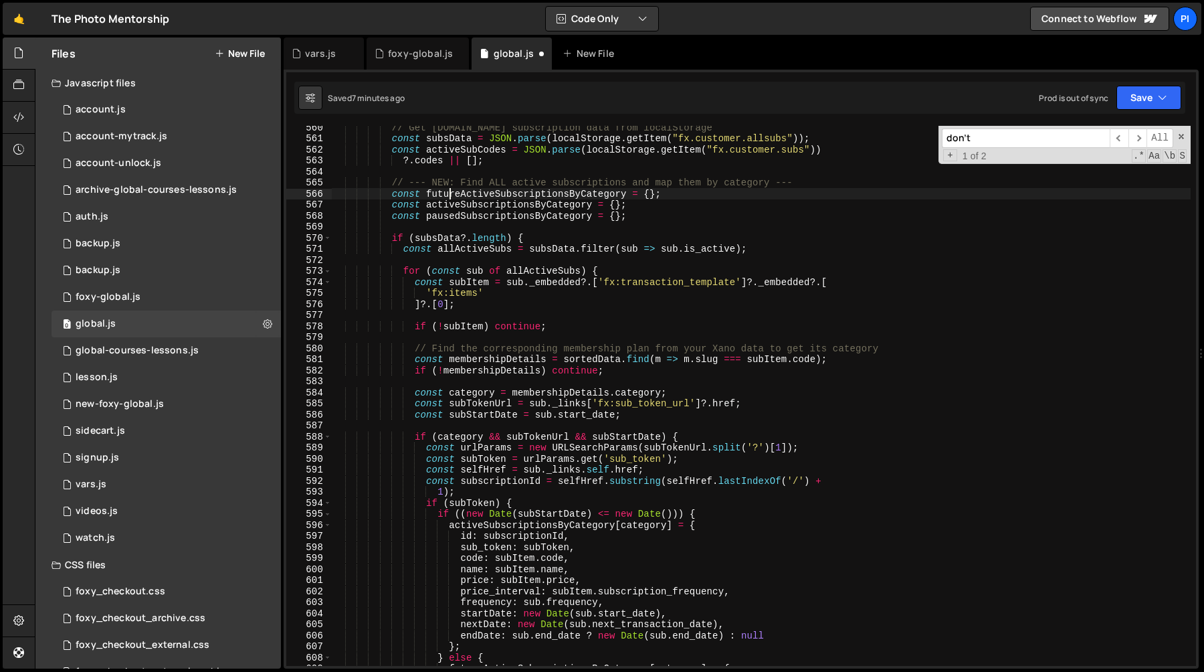
click at [451, 195] on div "// Get [DOMAIN_NAME] subscription data from localStorage const subsData = JSON …" at bounding box center [761, 403] width 859 height 562
type textarea "const futureActiveSubscriptionsByCategory = {};"
type input "futureActiveSubscriptionsByCategory"
click at [1134, 140] on span "​" at bounding box center [1137, 137] width 19 height 19
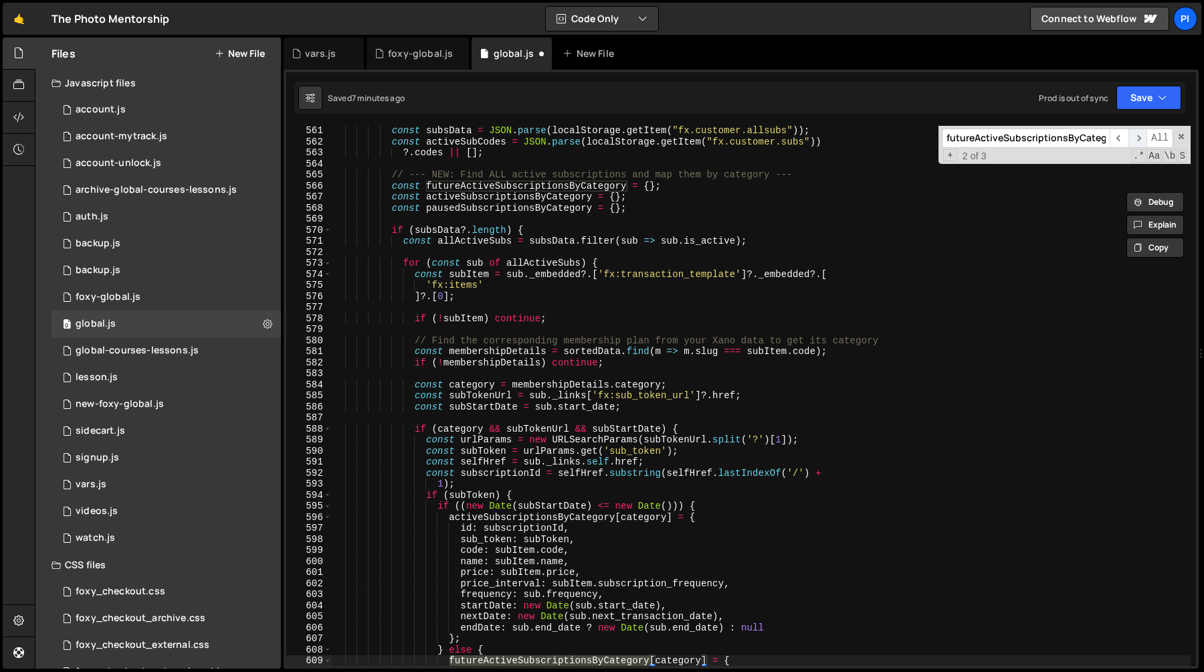
click at [1134, 140] on span "​" at bounding box center [1137, 137] width 19 height 19
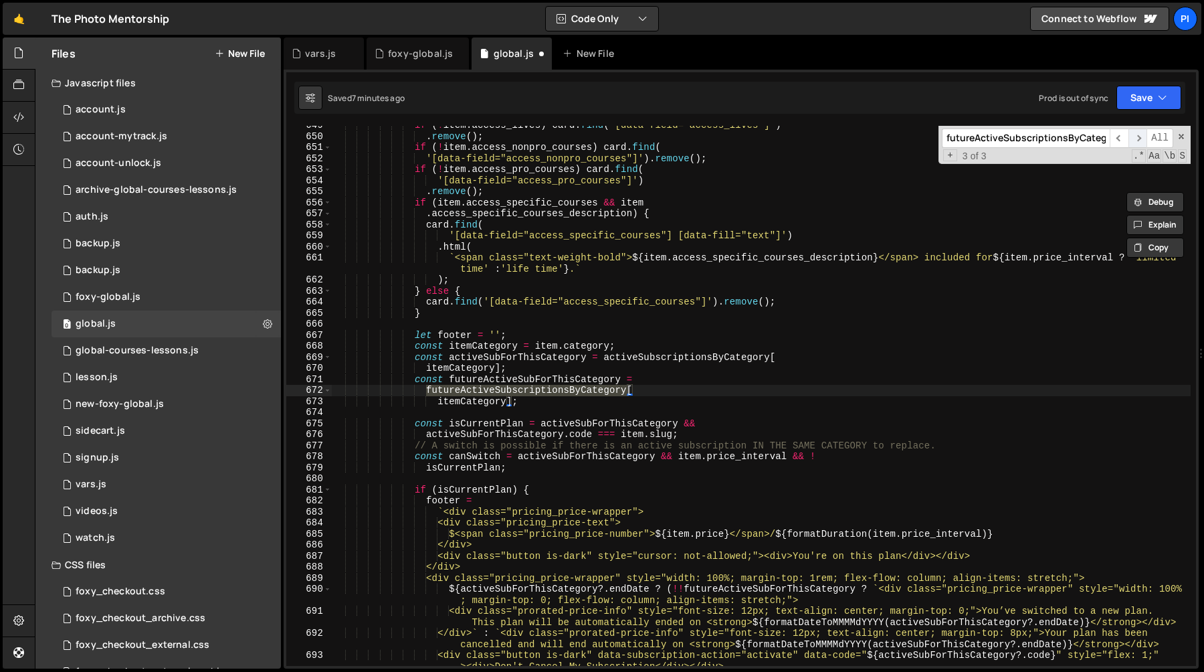
click at [1134, 140] on span "​" at bounding box center [1137, 137] width 19 height 19
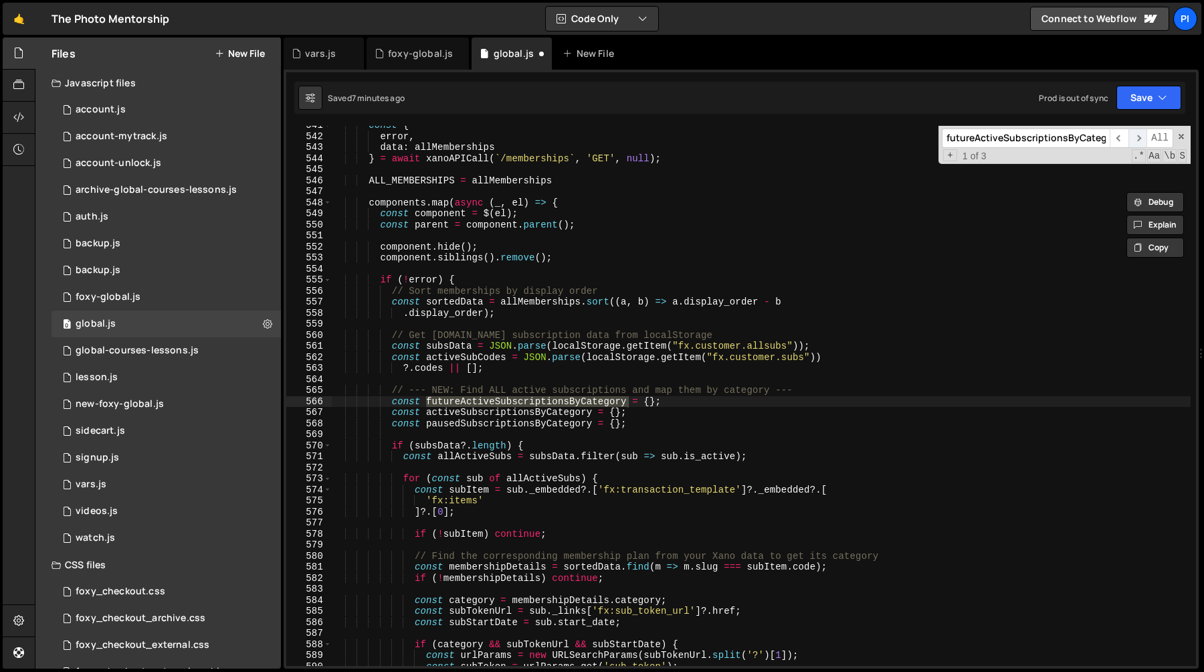
click at [1134, 140] on span "​" at bounding box center [1137, 137] width 19 height 19
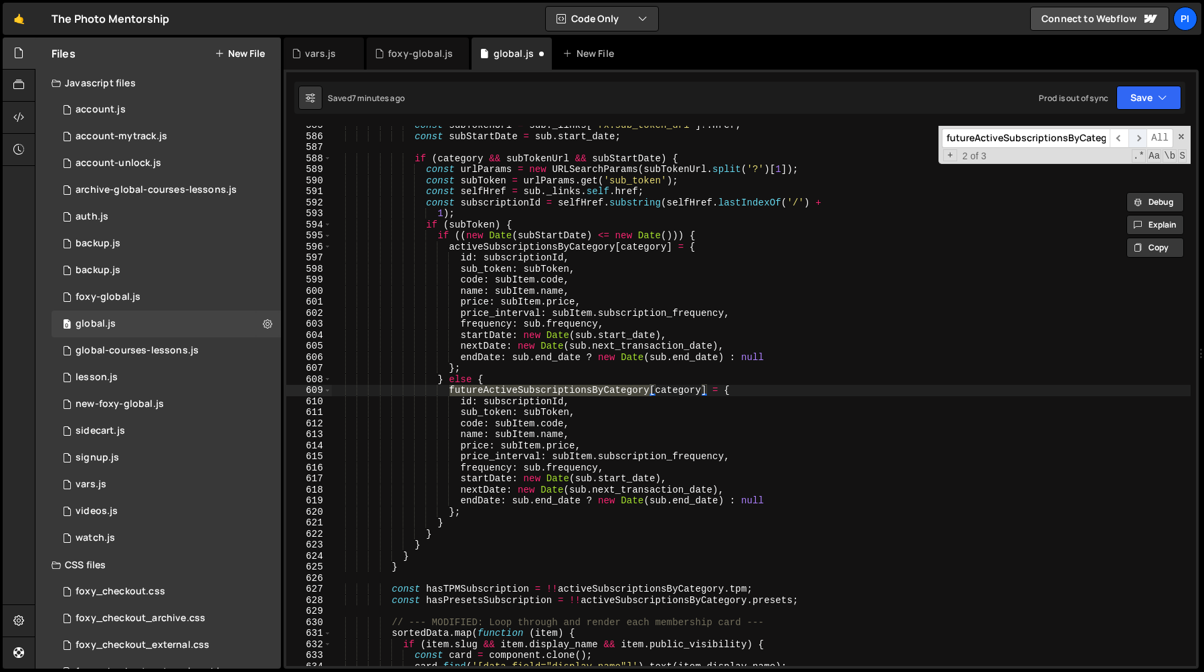
click at [1134, 140] on span "​" at bounding box center [1137, 137] width 19 height 19
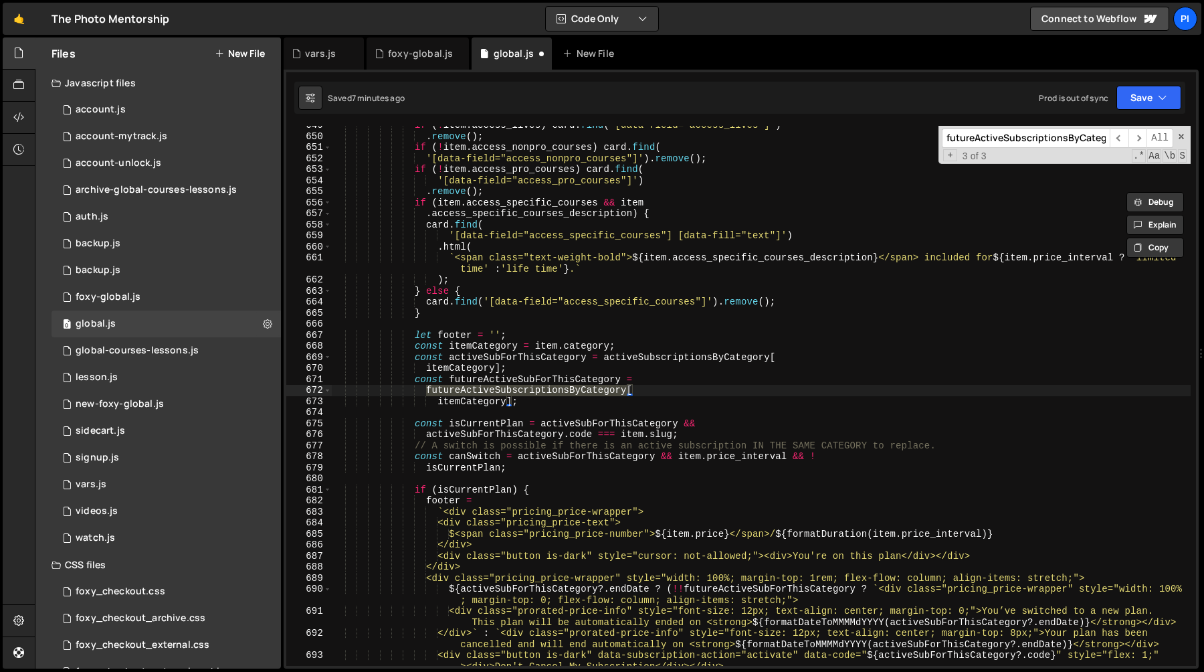
click at [526, 381] on div "if ( ! item . access_lives ) card . find ( '[data-field="access_lives"]' ) . re…" at bounding box center [761, 406] width 859 height 573
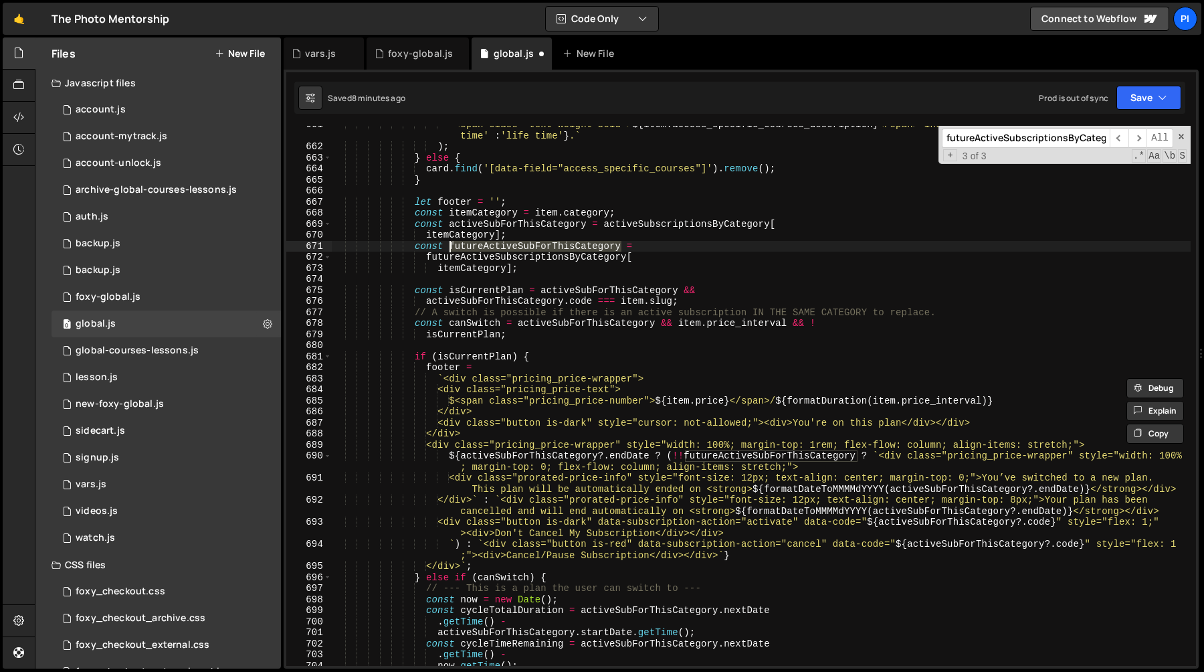
scroll to position [7380, 0]
click at [583, 488] on div "` <span class="text-weight-bold"> ${ item . access_specific_courses_description…" at bounding box center [761, 404] width 859 height 573
type textarea "<div class="prorated-price-info" style="font-size: 12px; text-align: center; ma…"
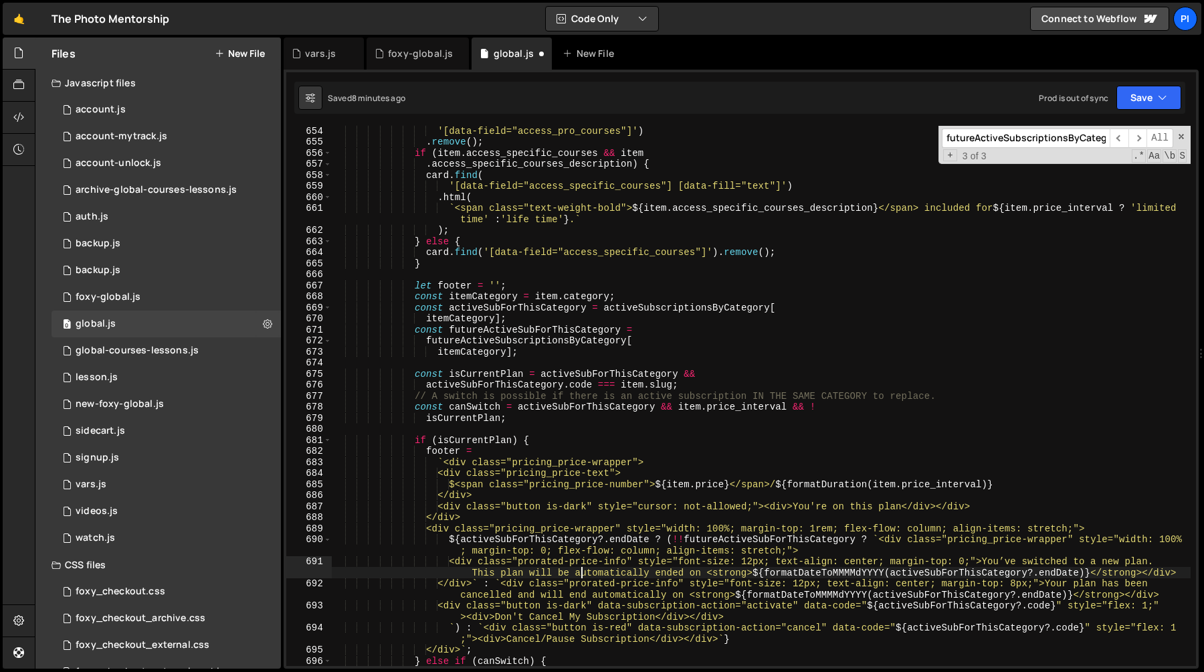
scroll to position [7291, 0]
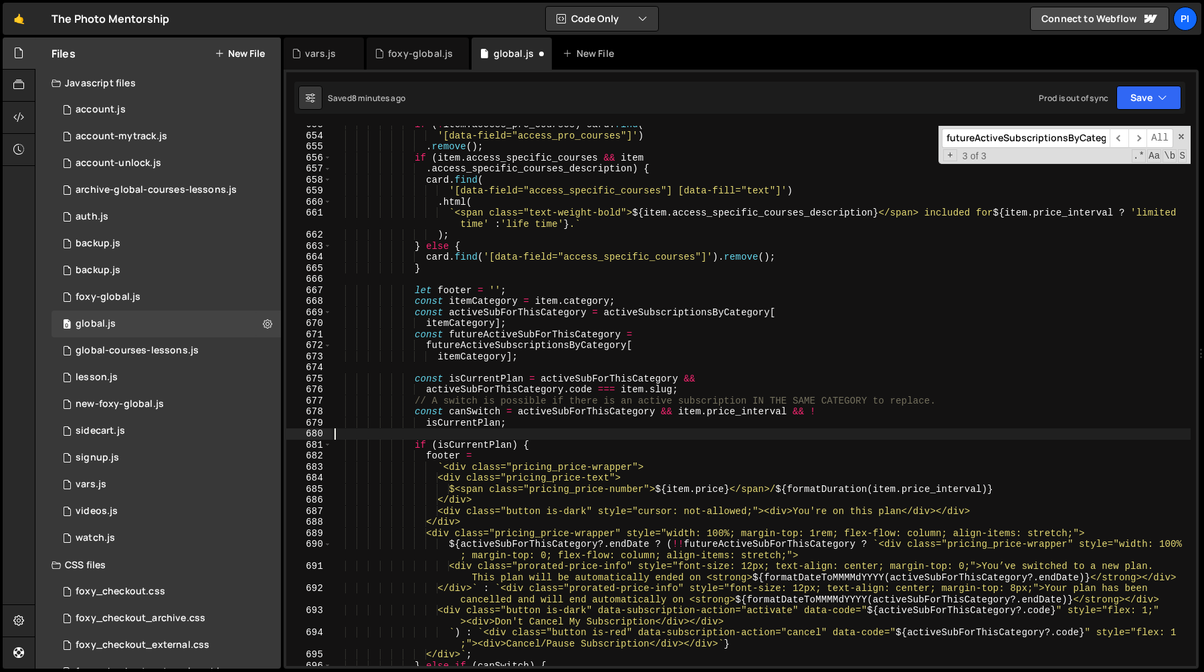
click at [567, 432] on div "if ( ! item . access_pro_courses ) card . find ( '[data-field="access_pro_cours…" at bounding box center [761, 400] width 859 height 562
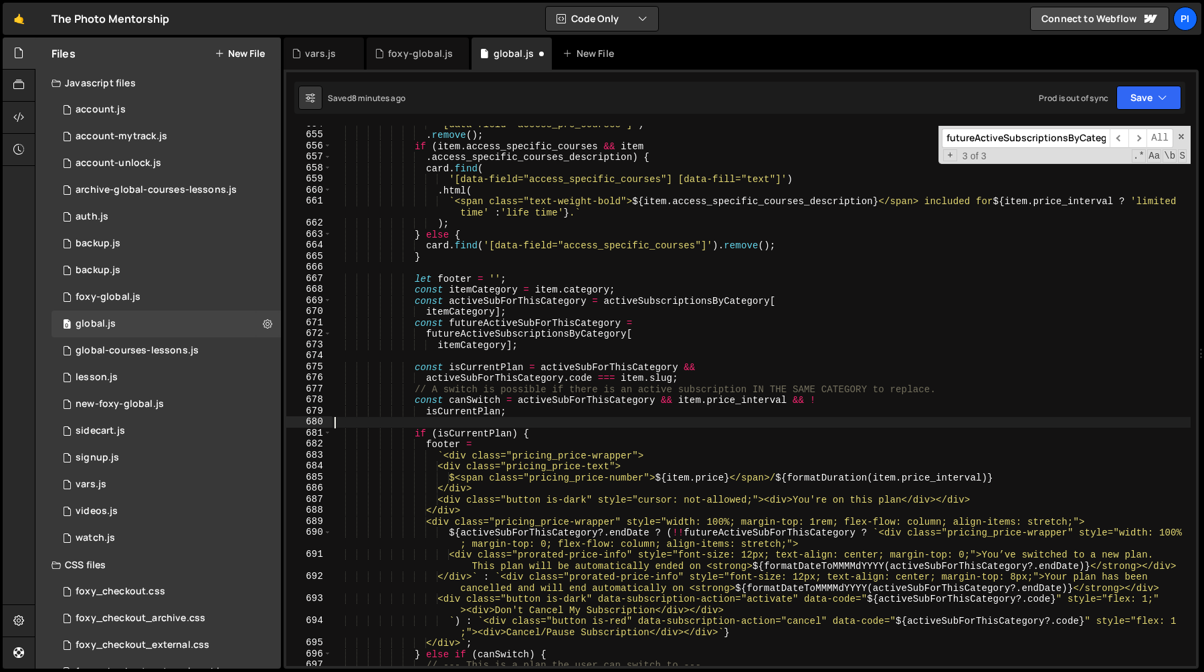
scroll to position [7305, 0]
click at [569, 442] on div "'[data-field="access_pro_courses"]' ) . remove ( ) ; if ( item . access_specifi…" at bounding box center [761, 397] width 859 height 562
click at [565, 436] on div "'[data-field="access_pro_courses"]' ) . remove ( ) ; if ( item . access_specifi…" at bounding box center [761, 397] width 859 height 562
click at [603, 317] on div "'[data-field="access_pro_courses"]' ) . remove ( ) ; if ( item . access_specifi…" at bounding box center [761, 397] width 859 height 562
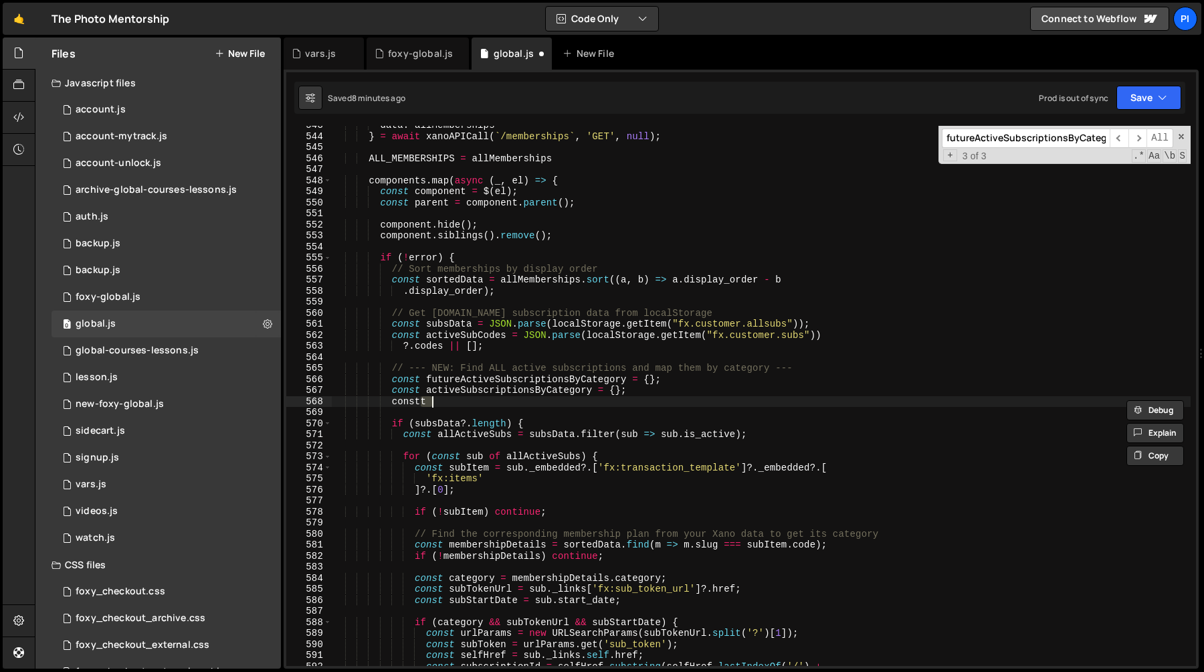
type textarea "constt"
type textarea "const activeSubscriptionsByCategory = {};"
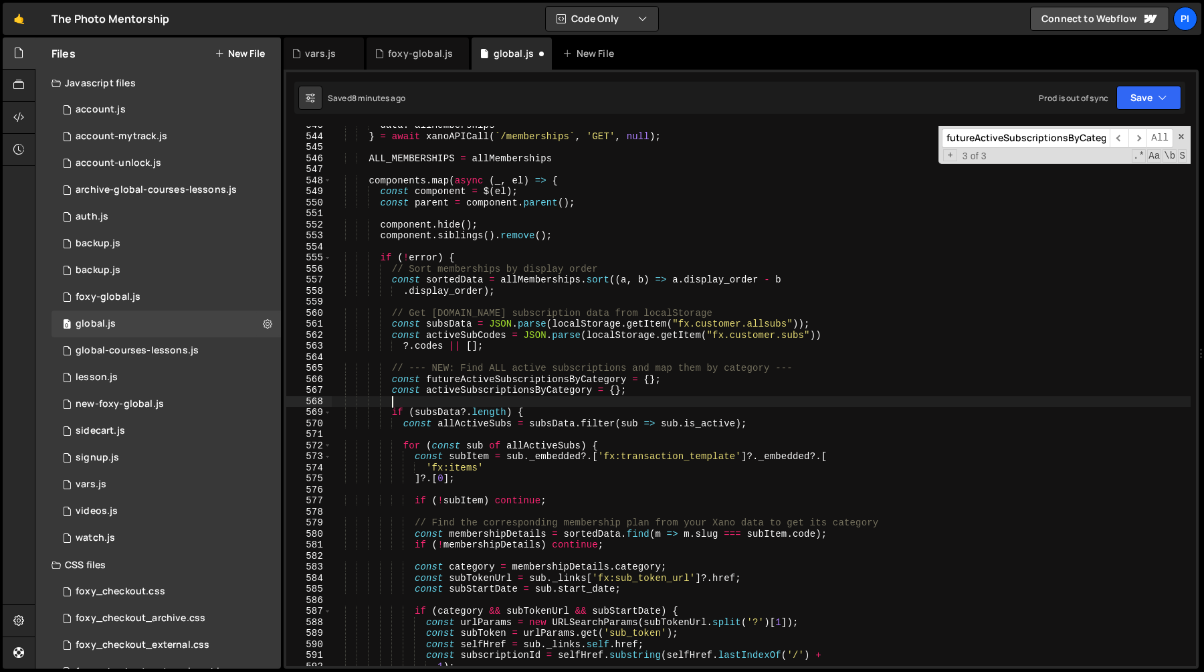
scroll to position [0, 3]
click at [601, 381] on div "data : allMemberships } = await xanoAPICall ( ` /memberships ` , 'GET' , null )…" at bounding box center [761, 401] width 859 height 562
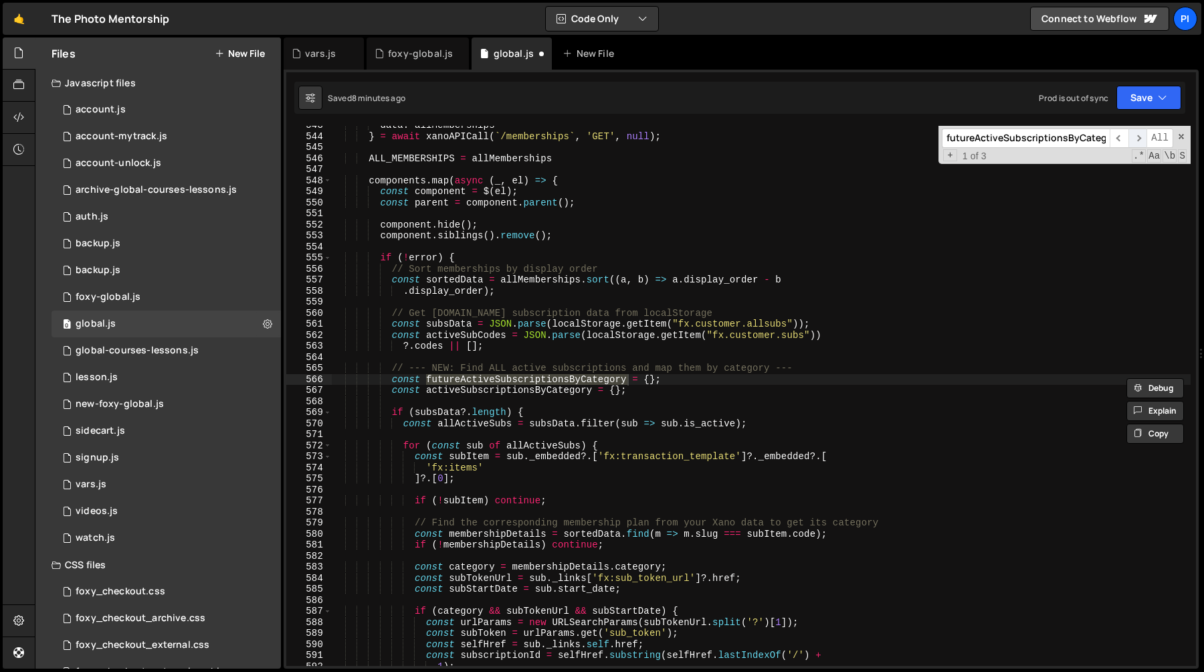
click at [1139, 138] on span "​" at bounding box center [1137, 137] width 19 height 19
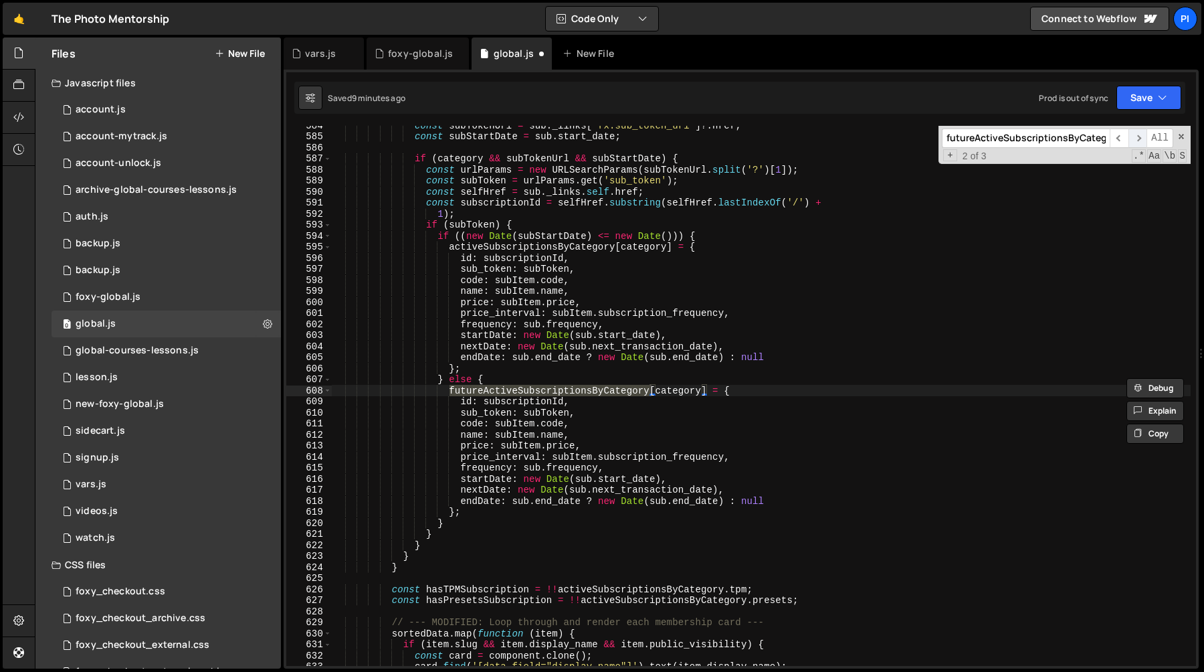
click at [1139, 138] on span "​" at bounding box center [1137, 137] width 19 height 19
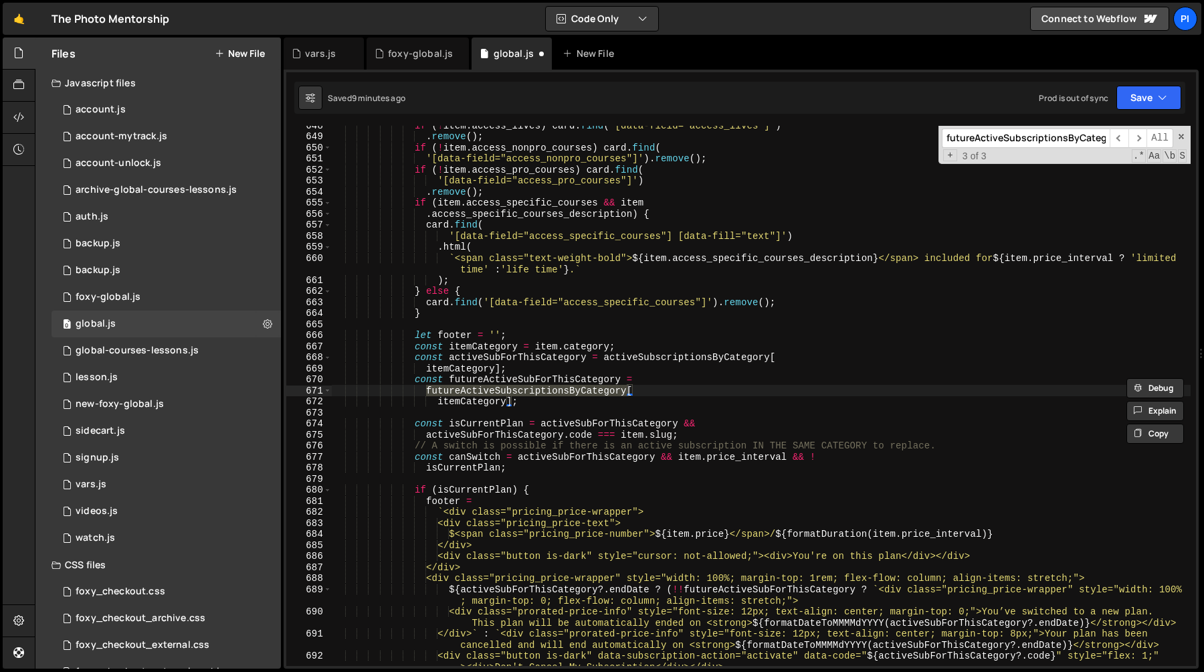
click at [494, 381] on div "if ( ! item . access_lives ) card . find ( '[data-field="access_lives"]' ) . re…" at bounding box center [761, 406] width 859 height 573
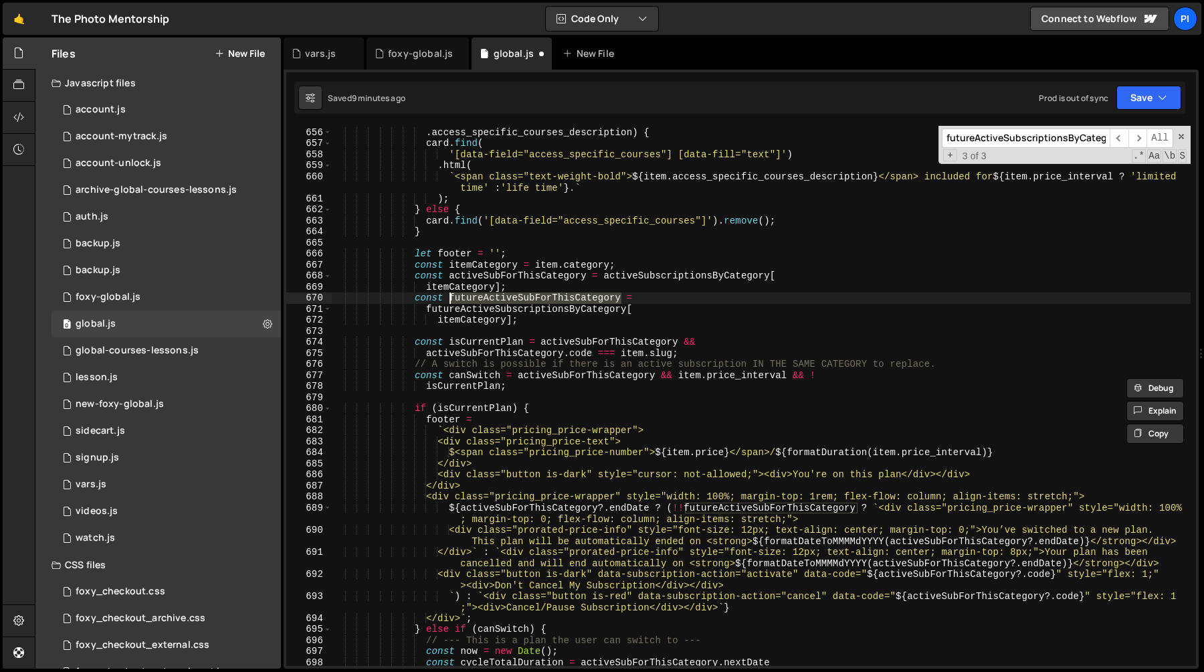
scroll to position [7319, 0]
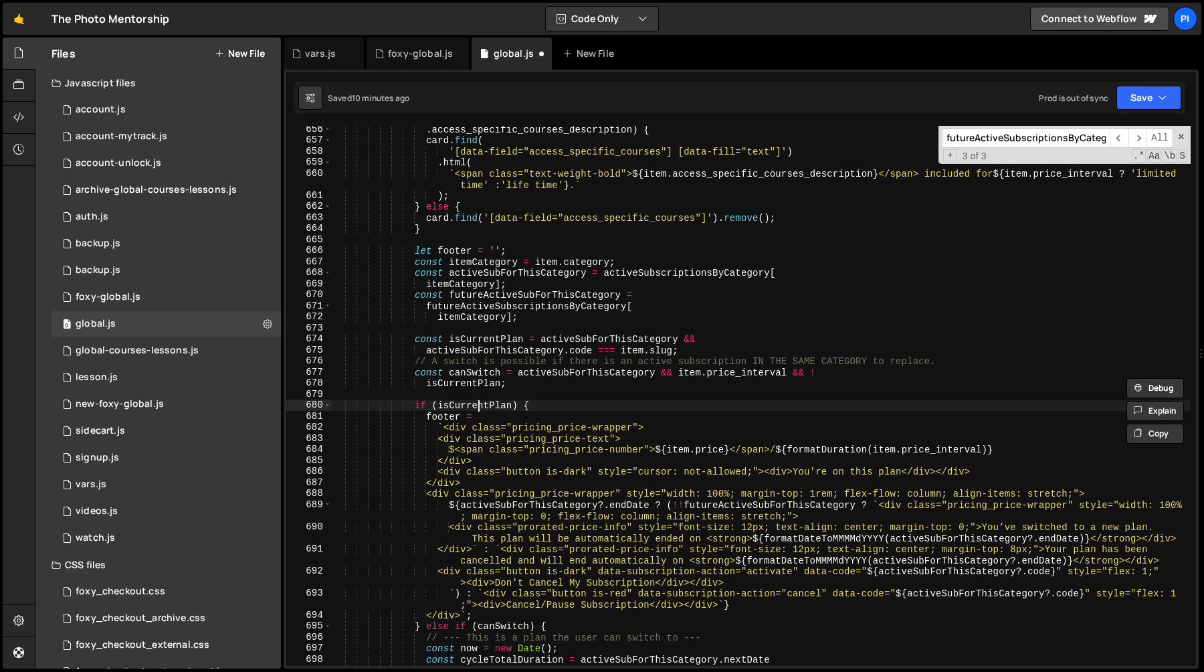
click at [476, 407] on div ". access_specific_courses_description ) { card . find ( '[data-field="access_sp…" at bounding box center [761, 405] width 859 height 562
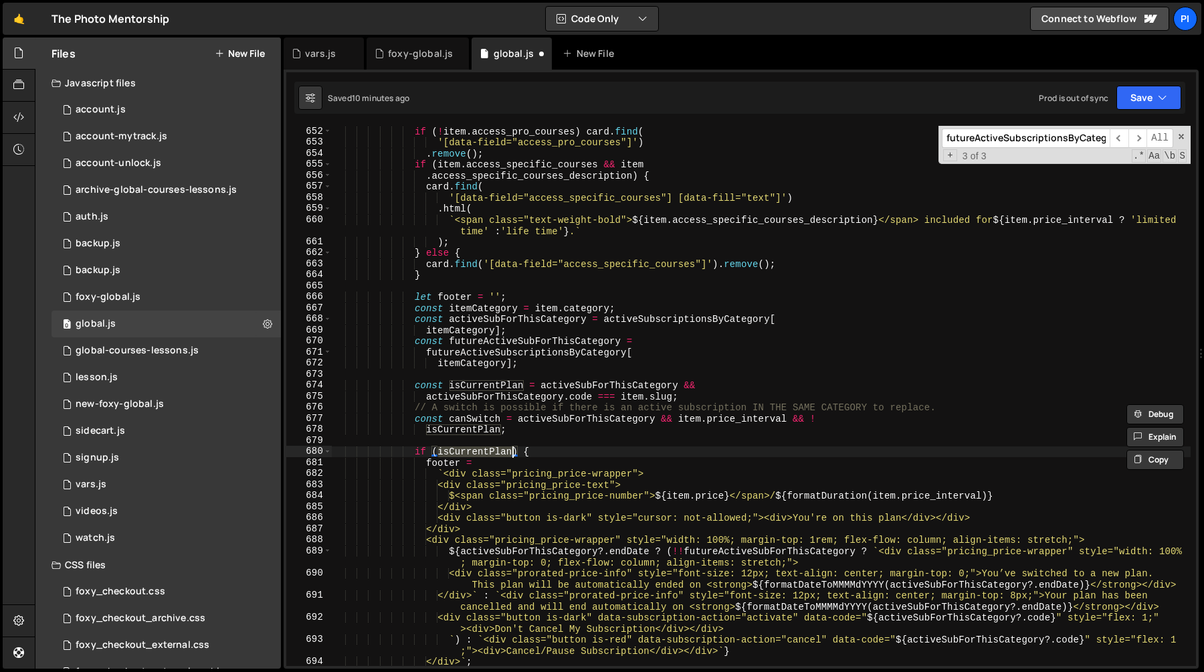
scroll to position [7273, 0]
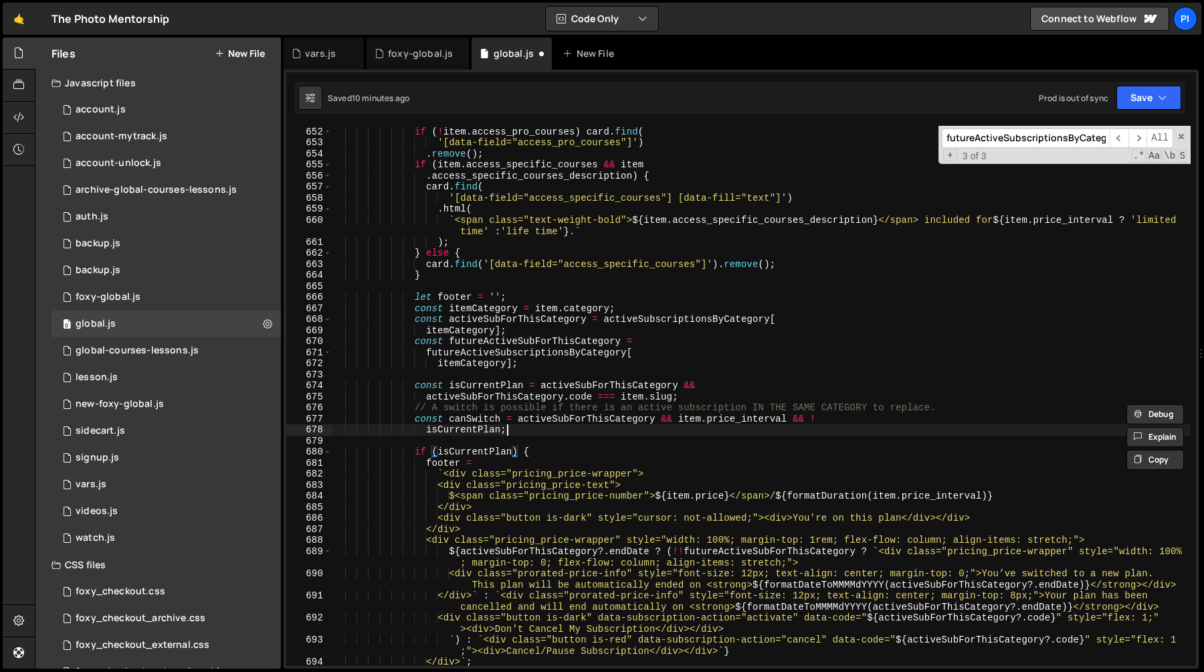
click at [522, 433] on div "'[data-field="access_nonpro_courses"]' ) . remove ( ) ; if ( ! item . access_pr…" at bounding box center [761, 396] width 859 height 562
type textarea "isCurrentPlan;"
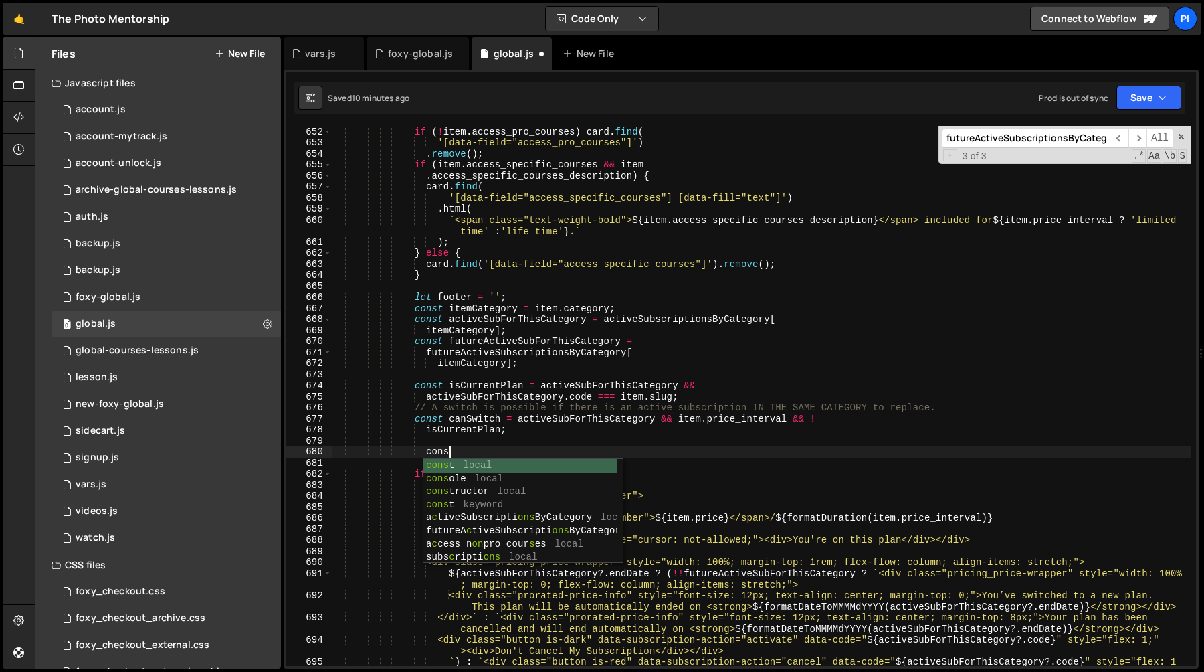
scroll to position [0, 7]
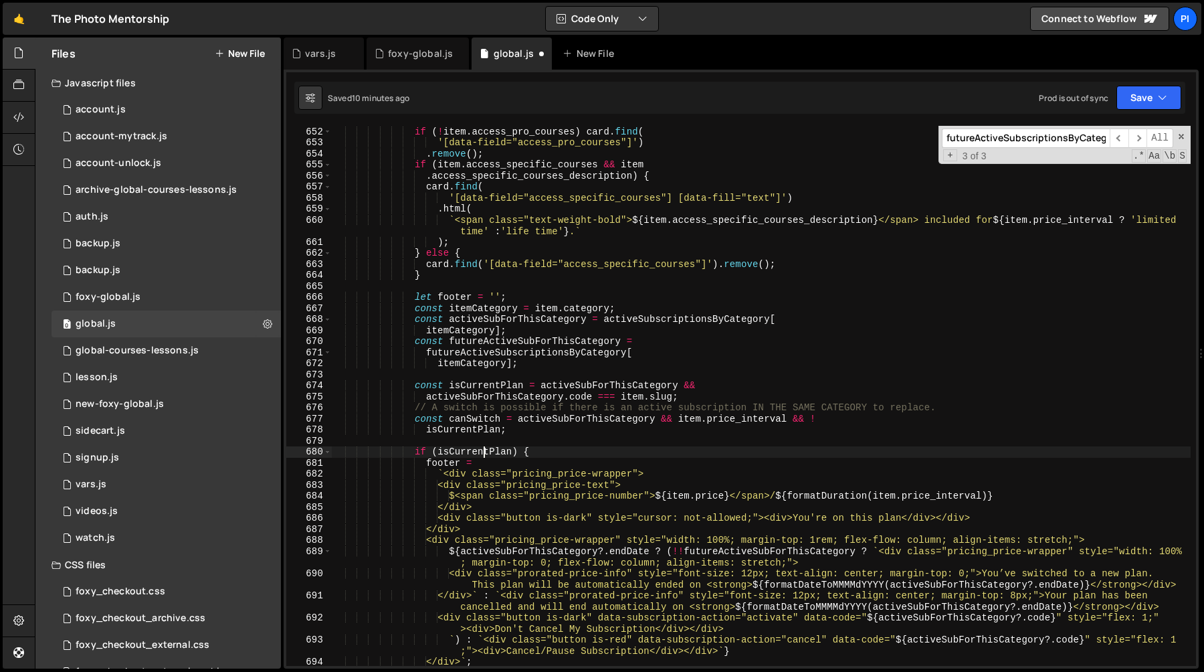
click at [482, 450] on div "'[data-field="access_nonpro_courses"]' ) . remove ( ) ; if ( ! item . access_pr…" at bounding box center [761, 396] width 859 height 562
type textarea "if (isCurrentPlan) {"
click at [482, 450] on div "'[data-field="access_nonpro_courses"]' ) . remove ( ) ; if ( ! item . access_pr…" at bounding box center [761, 396] width 859 height 562
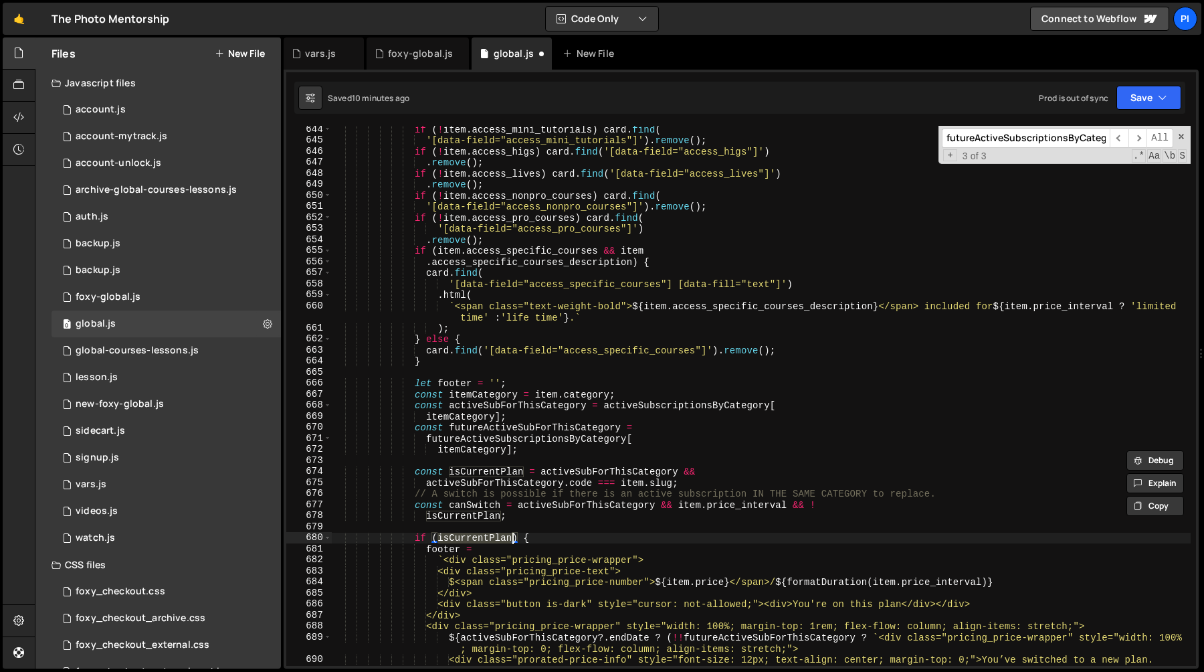
scroll to position [7203, 0]
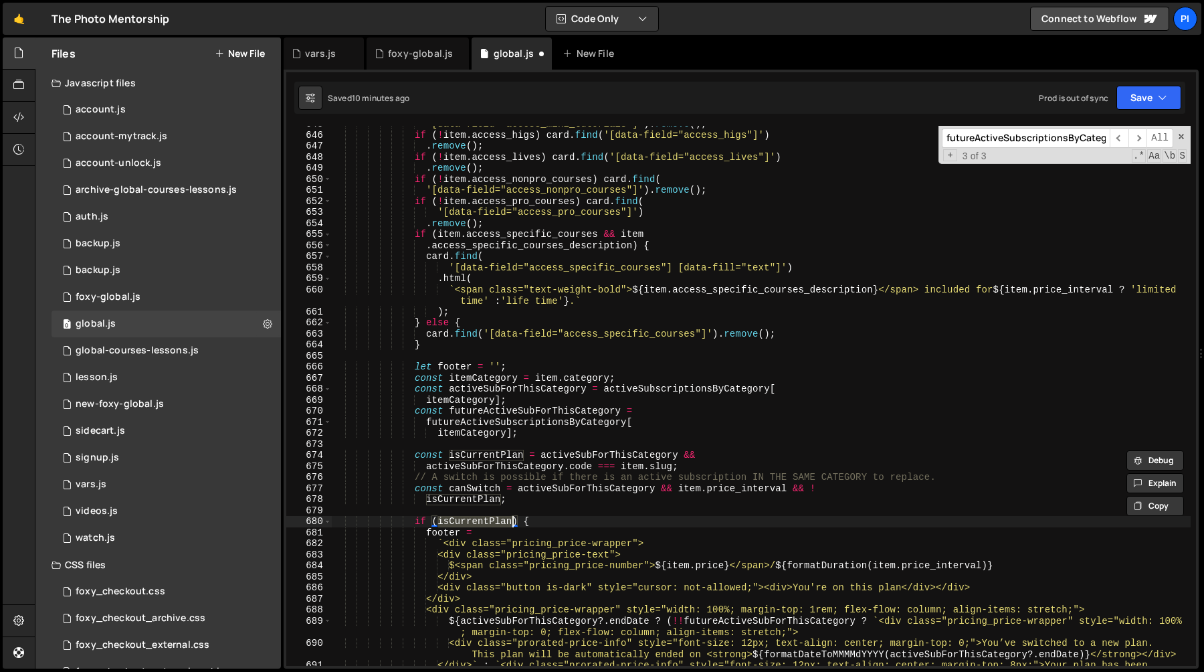
click at [468, 508] on div "'[data-field="access_mini_tutorials"]' ) . remove ( ) ; if ( ! item . access_hi…" at bounding box center [761, 404] width 859 height 573
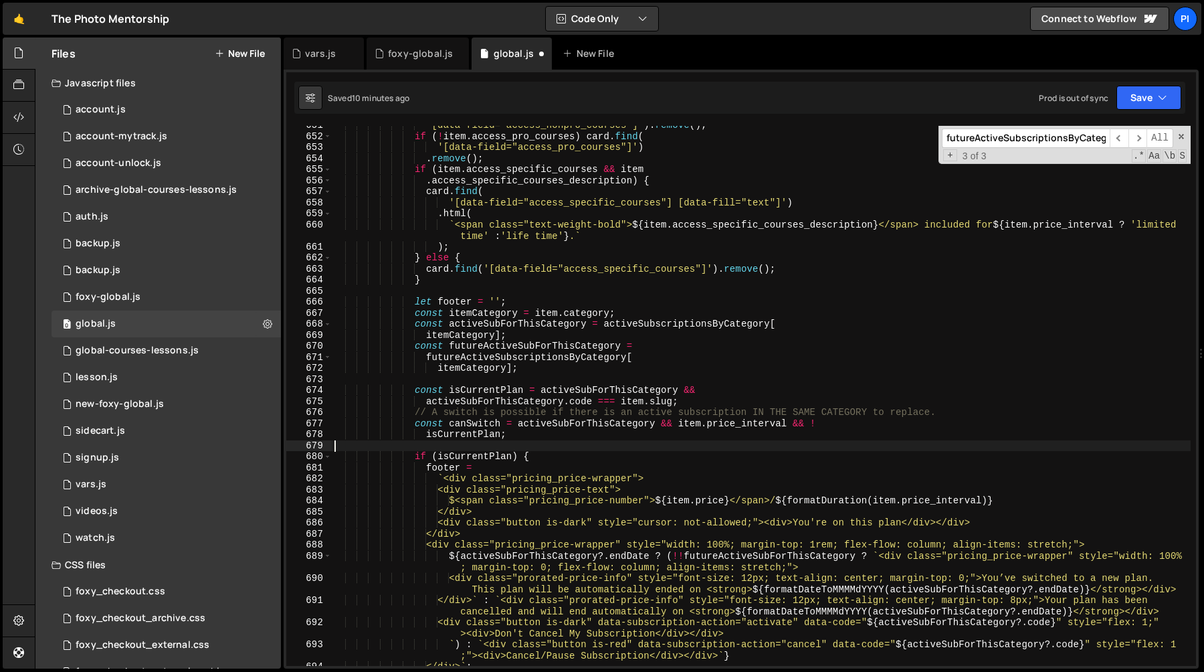
scroll to position [7287, 0]
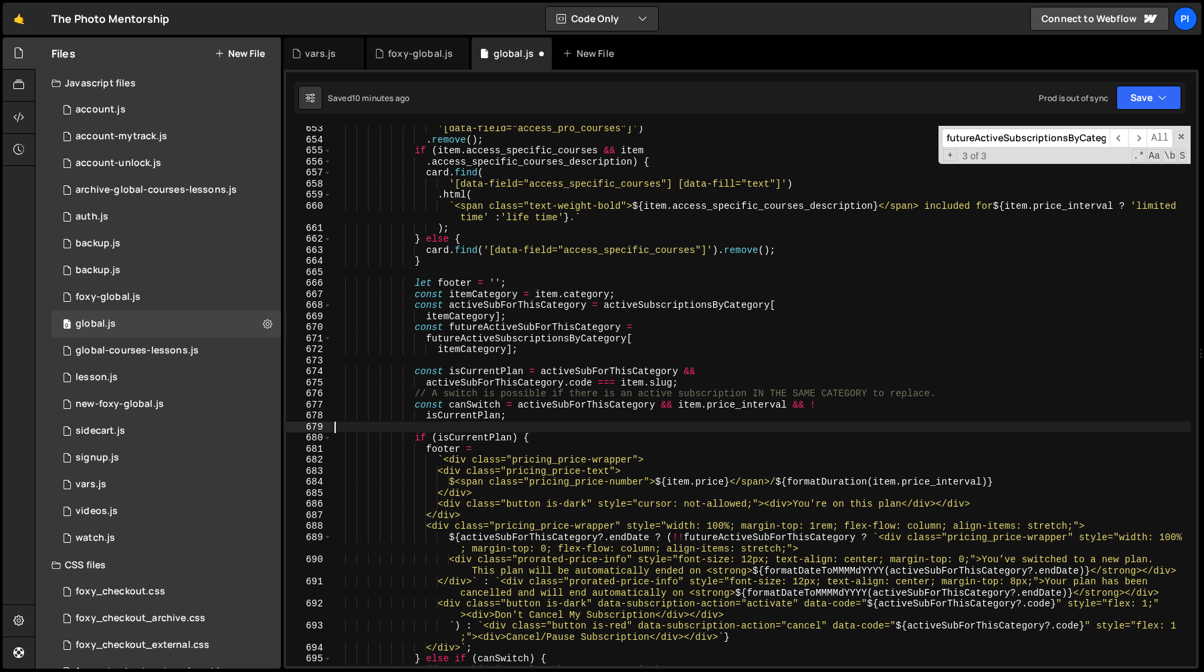
click at [481, 440] on div "'[data-field="access_pro_courses"]' ) . remove ( ) ; if ( item . access_specifi…" at bounding box center [761, 404] width 859 height 562
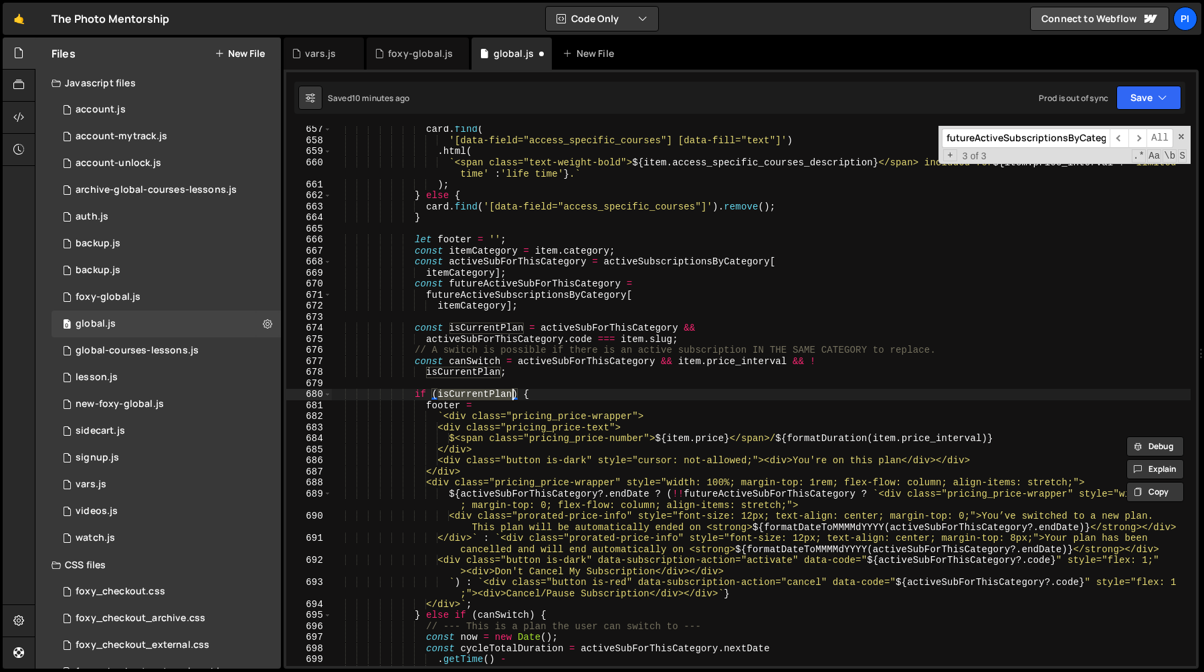
scroll to position [7318, 0]
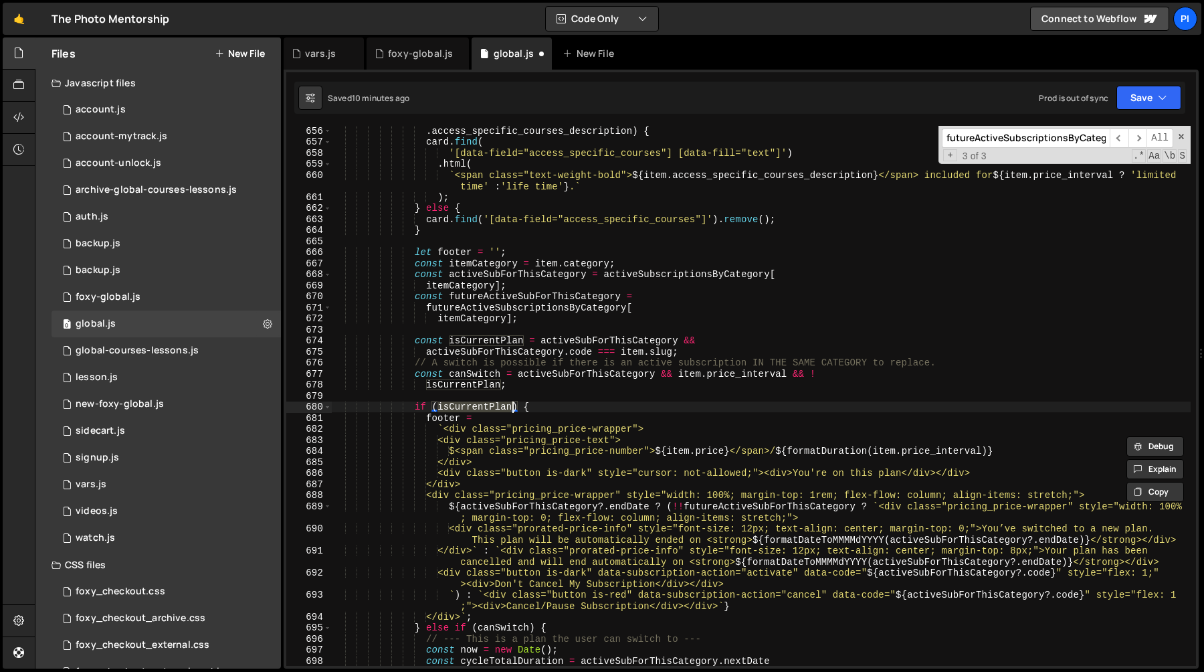
click at [595, 336] on div ". access_specific_courses_description ) { card . find ( '[data-field="access_sp…" at bounding box center [761, 406] width 859 height 562
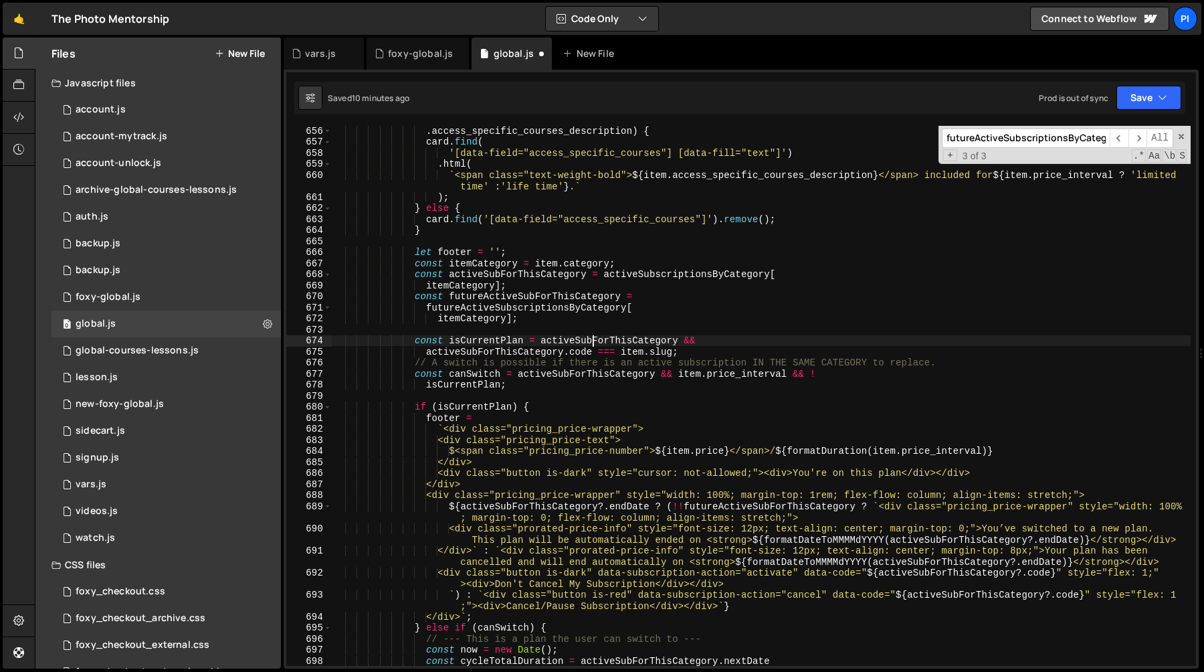
click at [595, 336] on div ". access_specific_courses_description ) { card . find ( '[data-field="access_sp…" at bounding box center [761, 406] width 859 height 562
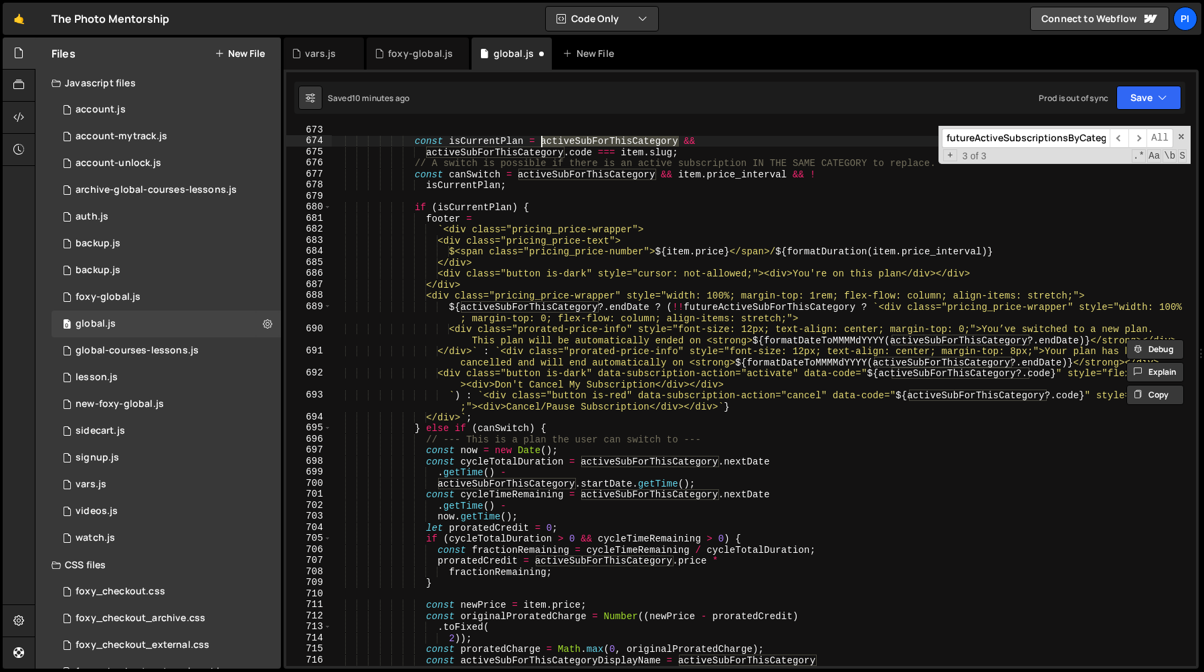
scroll to position [7531, 0]
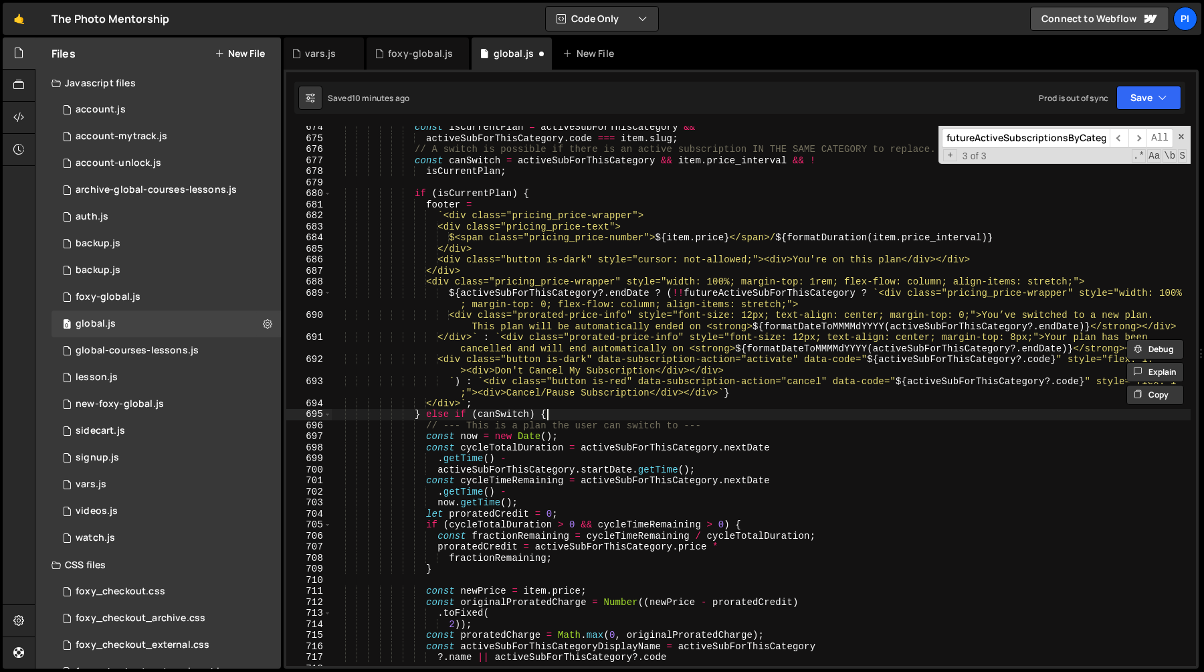
click at [551, 413] on div "const isCurrentPlan = activeSubForThisCategory && activeSubForThisCategory . co…" at bounding box center [761, 403] width 859 height 562
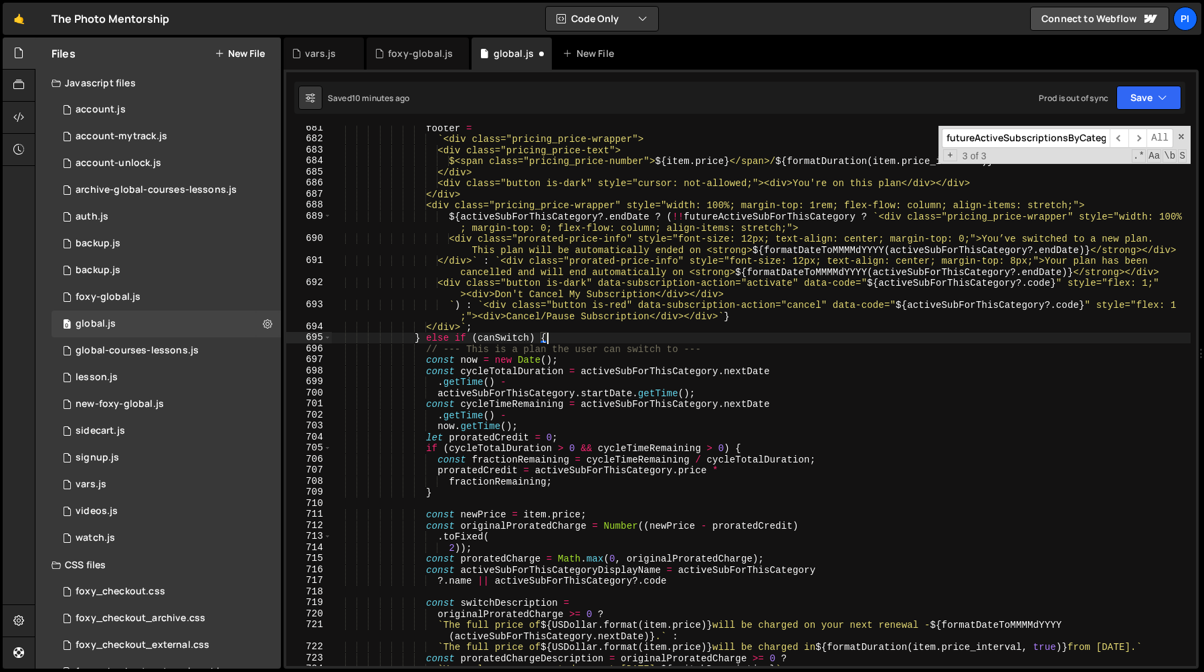
scroll to position [7609, 0]
click at [672, 219] on div "footer = ` <div class="pricing_price-wrapper"> <div class="pricing_price-text">…" at bounding box center [761, 402] width 859 height 562
click at [668, 217] on div "footer = ` <div class="pricing_price-wrapper"> <div class="pricing_price-text">…" at bounding box center [761, 402] width 859 height 562
click at [869, 212] on div "footer = ` <div class="pricing_price-wrapper"> <div class="pricing_price-text">…" at bounding box center [761, 402] width 859 height 562
click at [672, 248] on div "footer = ` <div class="pricing_price-wrapper"> <div class="pricing_price-text">…" at bounding box center [761, 402] width 859 height 562
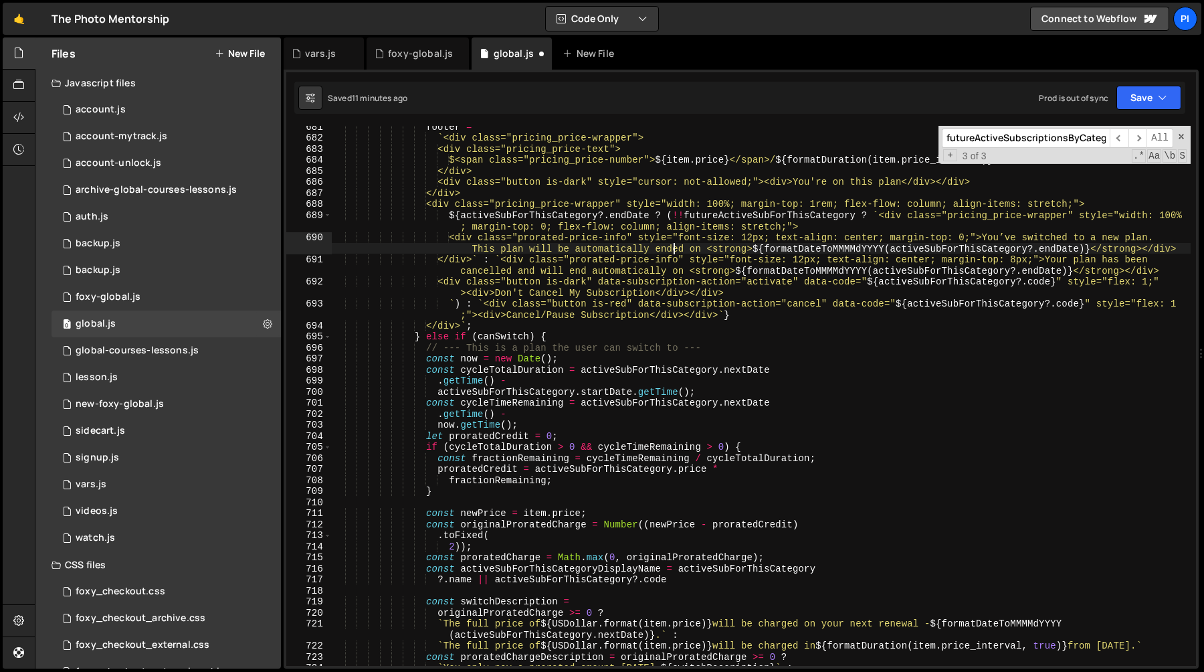
click at [672, 248] on div "footer = ` <div class="pricing_price-wrapper"> <div class="pricing_price-text">…" at bounding box center [761, 402] width 859 height 562
click at [461, 303] on div "footer = ` <div class="pricing_price-wrapper"> <div class="pricing_price-text">…" at bounding box center [761, 402] width 859 height 562
type textarea "`) : `<div class="button is-red" data-subscription-action="cancel" data-code="$…"
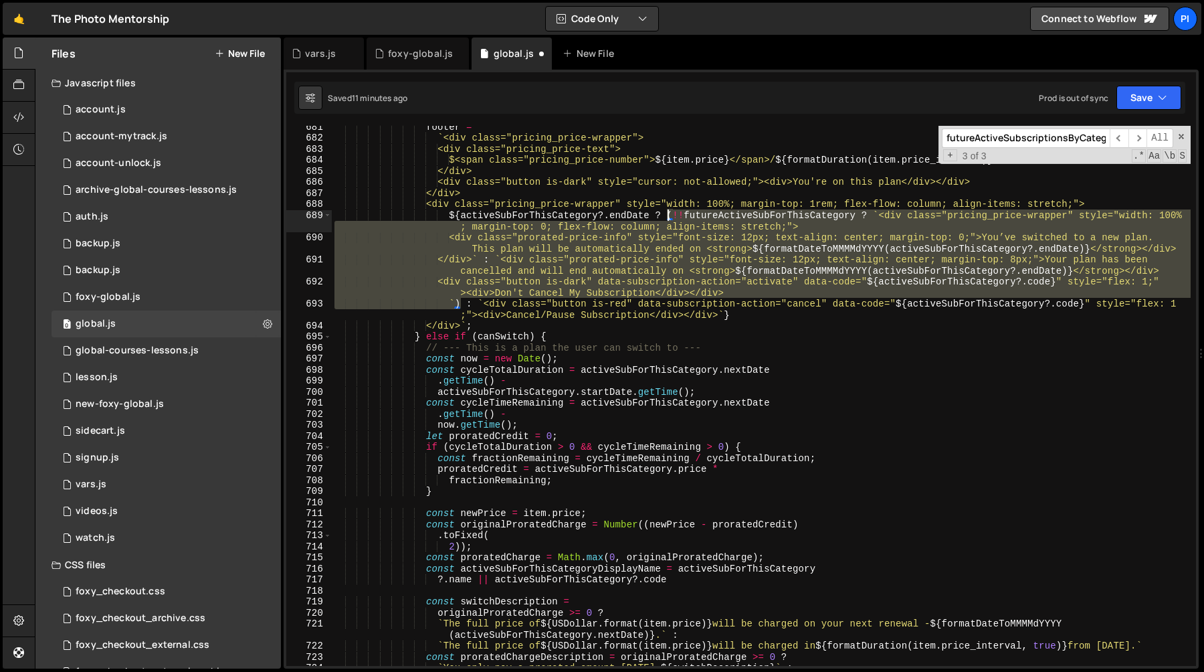
click at [669, 216] on div "footer = ` <div class="pricing_price-wrapper"> <div class="pricing_price-text">…" at bounding box center [761, 402] width 859 height 562
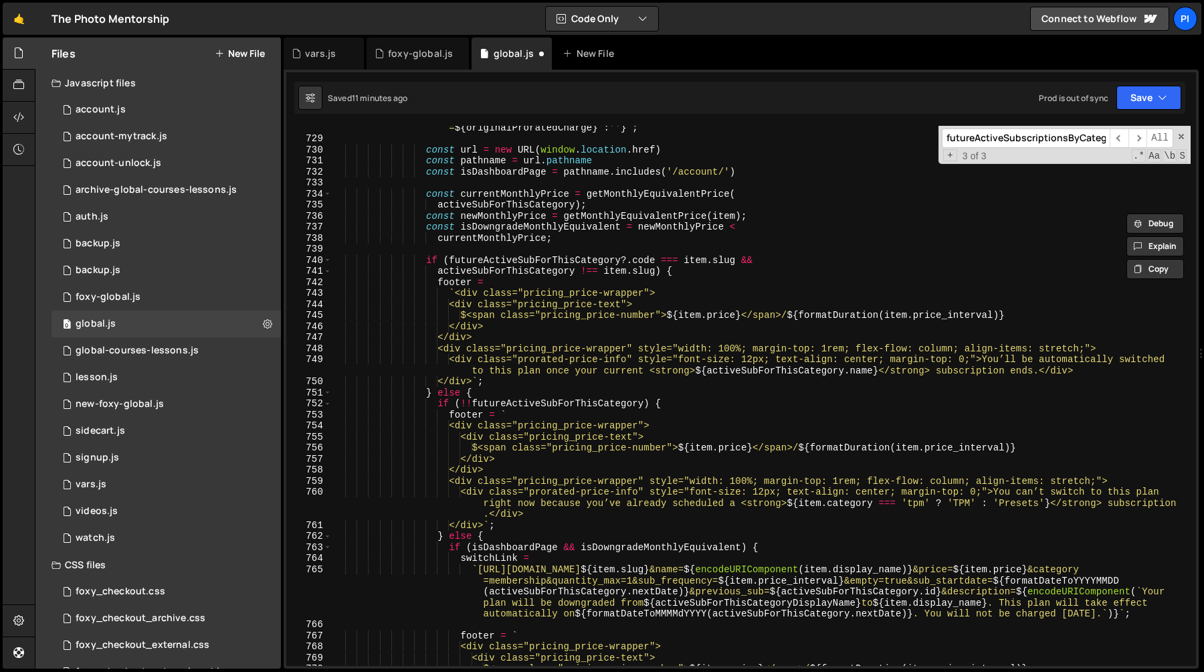
scroll to position [8271, 0]
click at [579, 368] on div "` [URL][DOMAIN_NAME] ${ item . slug } &name= ${ encodeURIComponent ( item . dis…" at bounding box center [761, 370] width 859 height 628
click at [494, 255] on div "` [URL][DOMAIN_NAME] ${ item . slug } &name= ${ encodeURIComponent ( item . dis…" at bounding box center [761, 370] width 859 height 628
click at [575, 272] on div "` [URL][DOMAIN_NAME] ${ item . slug } &name= ${ encodeURIComponent ( item . dis…" at bounding box center [761, 370] width 859 height 628
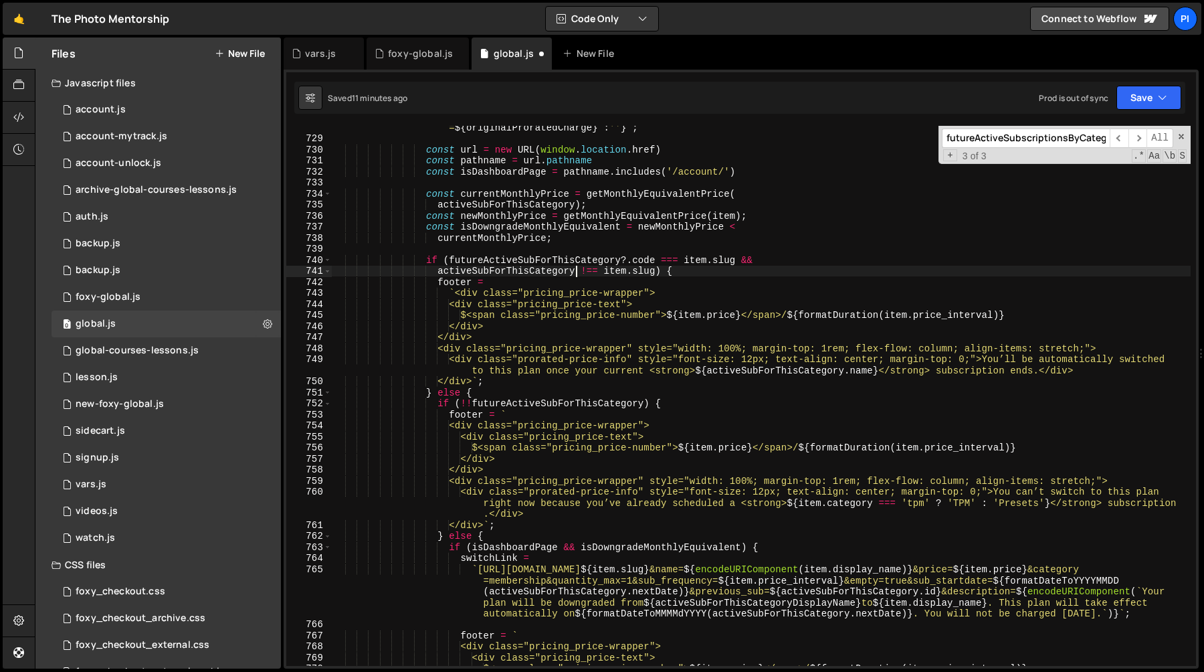
click at [426, 256] on div "` [URL][DOMAIN_NAME] ${ item . slug } &name= ${ encodeURIComponent ( item . dis…" at bounding box center [761, 370] width 859 height 628
type textarea "if (futureActiveSubForThisCategory?.code === item.slug &&"
click at [426, 252] on div "` [URL][DOMAIN_NAME] ${ item . slug } &name= ${ encodeURIComponent ( item . dis…" at bounding box center [761, 370] width 859 height 628
click at [427, 258] on div "` [URL][DOMAIN_NAME] ${ item . slug } &name= ${ encodeURIComponent ( item . dis…" at bounding box center [761, 370] width 859 height 628
click at [501, 271] on div "` [URL][DOMAIN_NAME] ${ item . slug } &name= ${ encodeURIComponent ( item . dis…" at bounding box center [761, 370] width 859 height 628
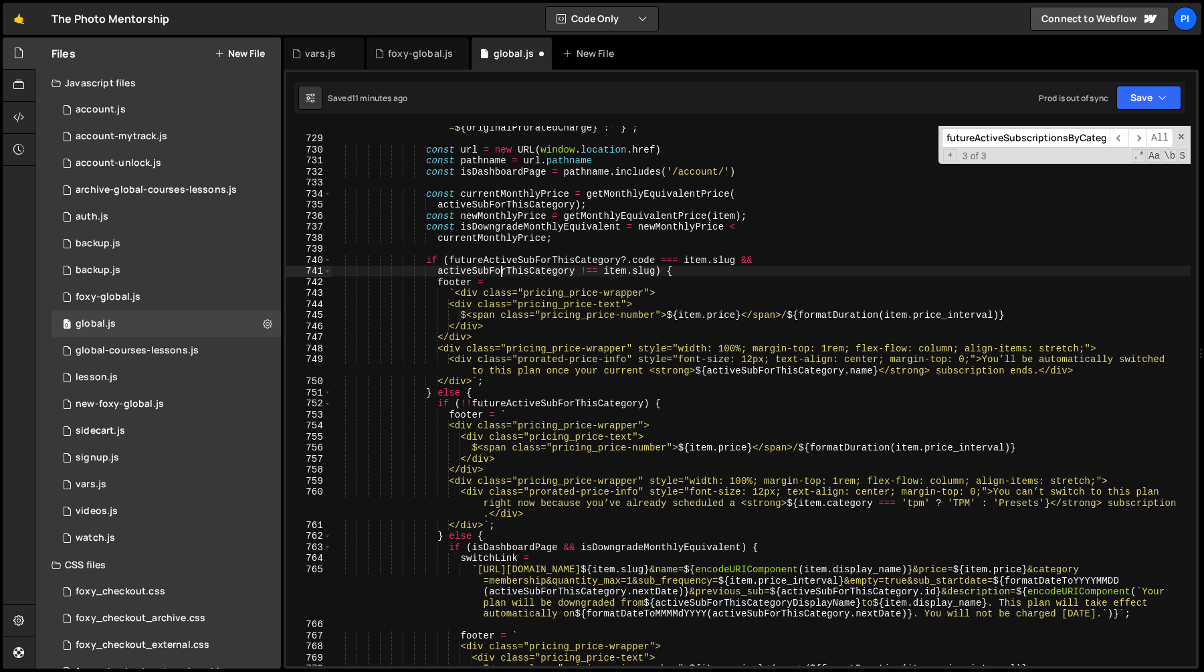
type textarea "activeSubForThisCategory !== item.slug) {"
click at [501, 271] on div "` [URL][DOMAIN_NAME] ${ item . slug } &name= ${ encodeURIComponent ( item . dis…" at bounding box center [761, 370] width 859 height 628
click at [493, 244] on div "` [URL][DOMAIN_NAME] ${ item . slug } &name= ${ encodeURIComponent ( item . dis…" at bounding box center [761, 370] width 859 height 628
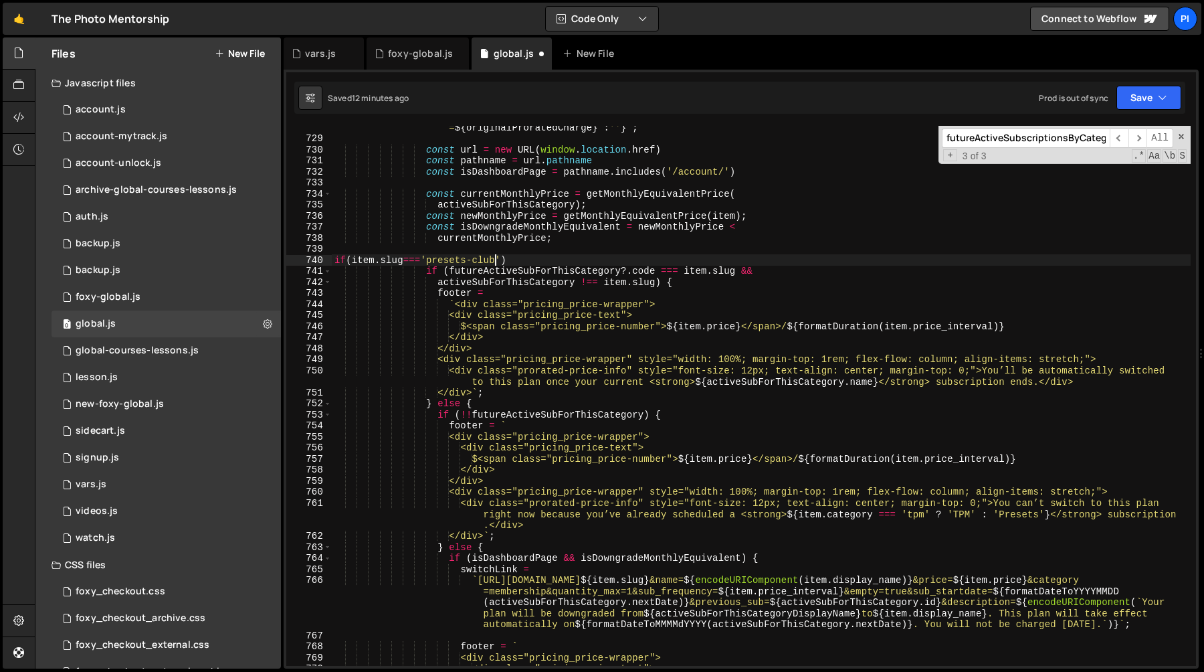
scroll to position [0, 11]
click at [502, 258] on div "` [URL][DOMAIN_NAME] ${ item . slug } &name= ${ encodeURIComponent ( item . dis…" at bounding box center [761, 370] width 859 height 628
click at [532, 258] on div "` [URL][DOMAIN_NAME] ${ item . slug } &name= ${ encodeURIComponent ( item . dis…" at bounding box center [761, 370] width 859 height 628
type textarea "if(item.slug==='presets-club') {}"
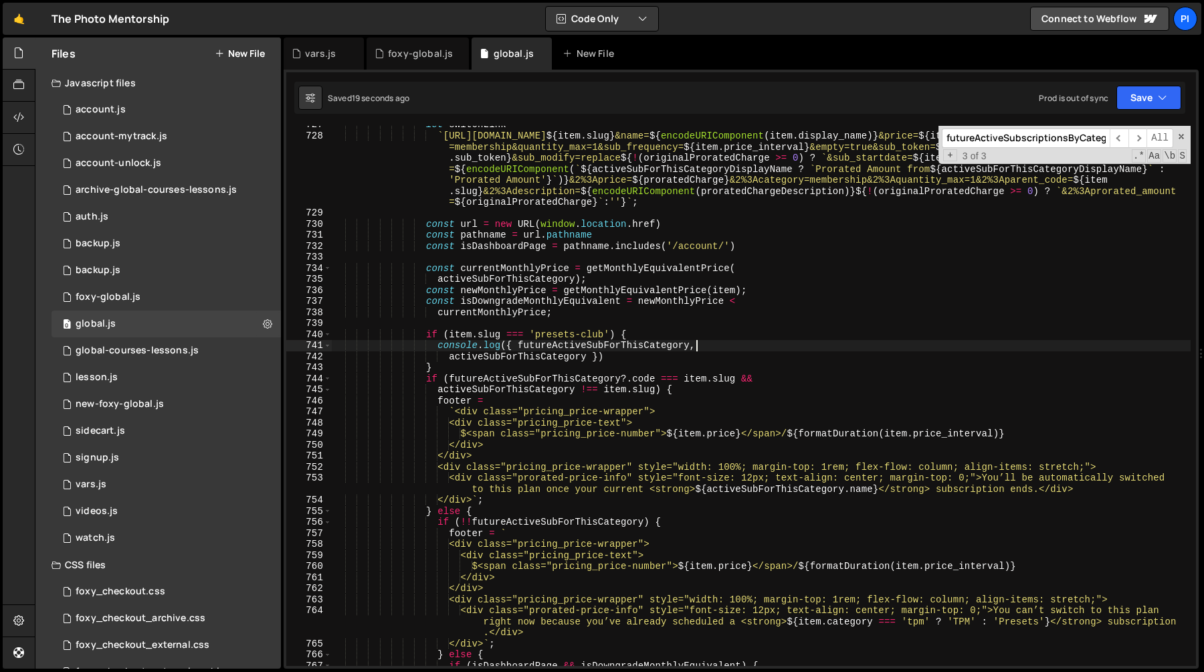
scroll to position [8195, 0]
click at [486, 338] on div "let switchLink = ` [URL][DOMAIN_NAME] ${ item . slug } &name= ${ encodeURICompo…" at bounding box center [761, 401] width 859 height 562
type textarea "if (item.slug === 'presets-club') {"
click at [486, 338] on div "let switchLink = ` [URL][DOMAIN_NAME] ${ item . slug } &name= ${ encodeURICompo…" at bounding box center [761, 401] width 859 height 562
click at [526, 335] on div "let switchLink = ` [URL][DOMAIN_NAME] ${ item . slug } &name= ${ encodeURICompo…" at bounding box center [761, 401] width 859 height 562
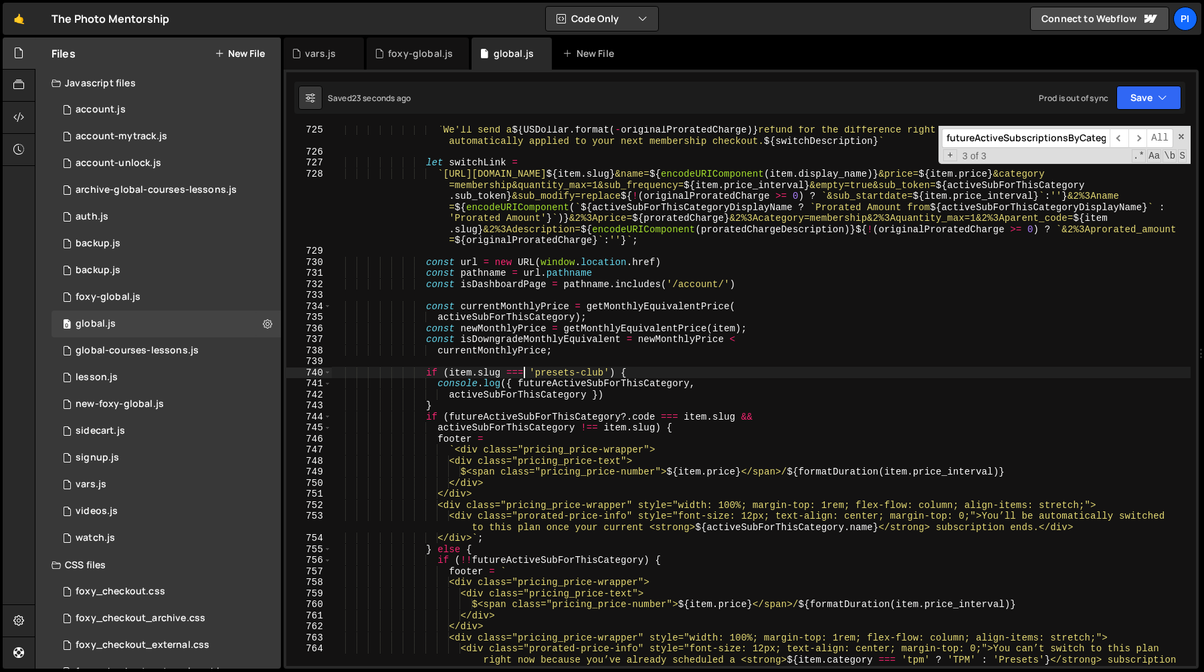
scroll to position [8145, 0]
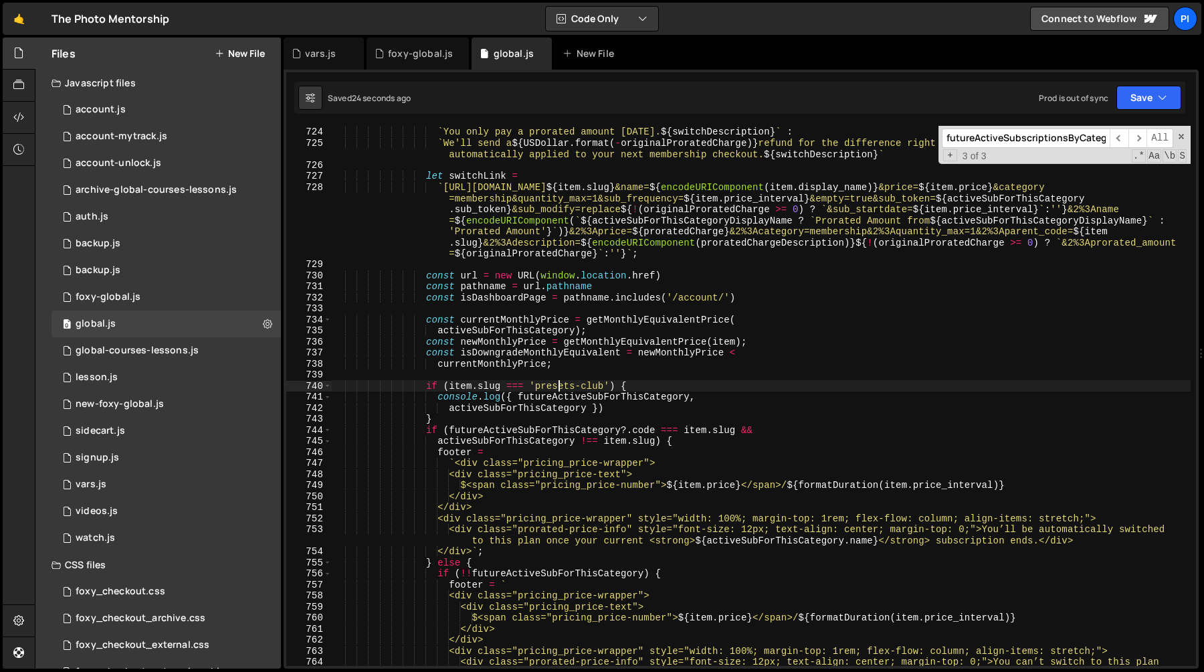
click at [559, 390] on div "const proratedChargeDescription = originalProratedCharge >= 0 ? ` You only pay …" at bounding box center [761, 407] width 859 height 584
click at [657, 385] on div "const proratedChargeDescription = originalProratedCharge >= 0 ? ` You only pay …" at bounding box center [761, 407] width 859 height 584
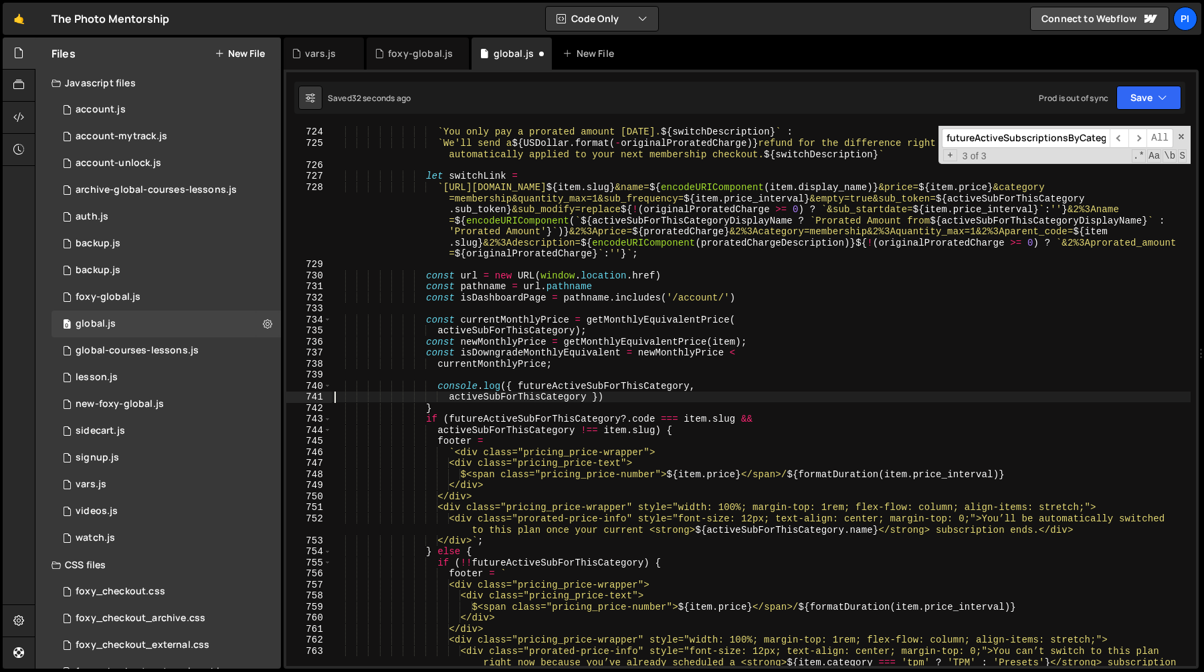
type textarea "}"
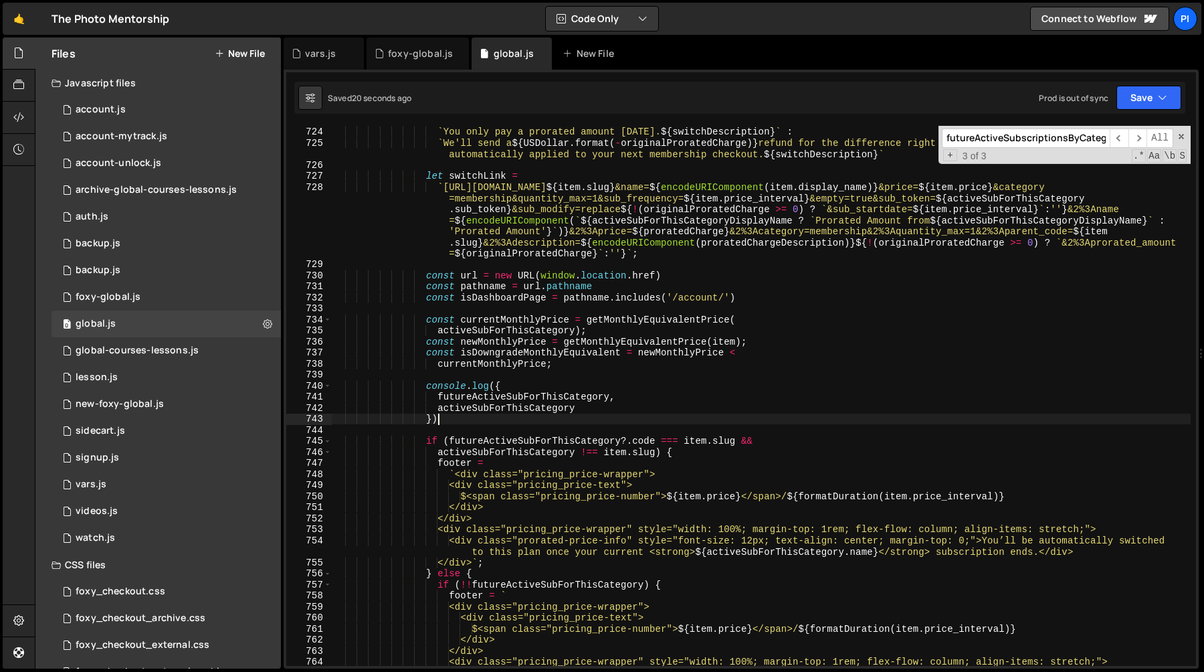
click at [498, 424] on div "const proratedChargeDescription = originalProratedCharge >= 0 ? ` You only pay …" at bounding box center [761, 396] width 859 height 562
type textarea "})"
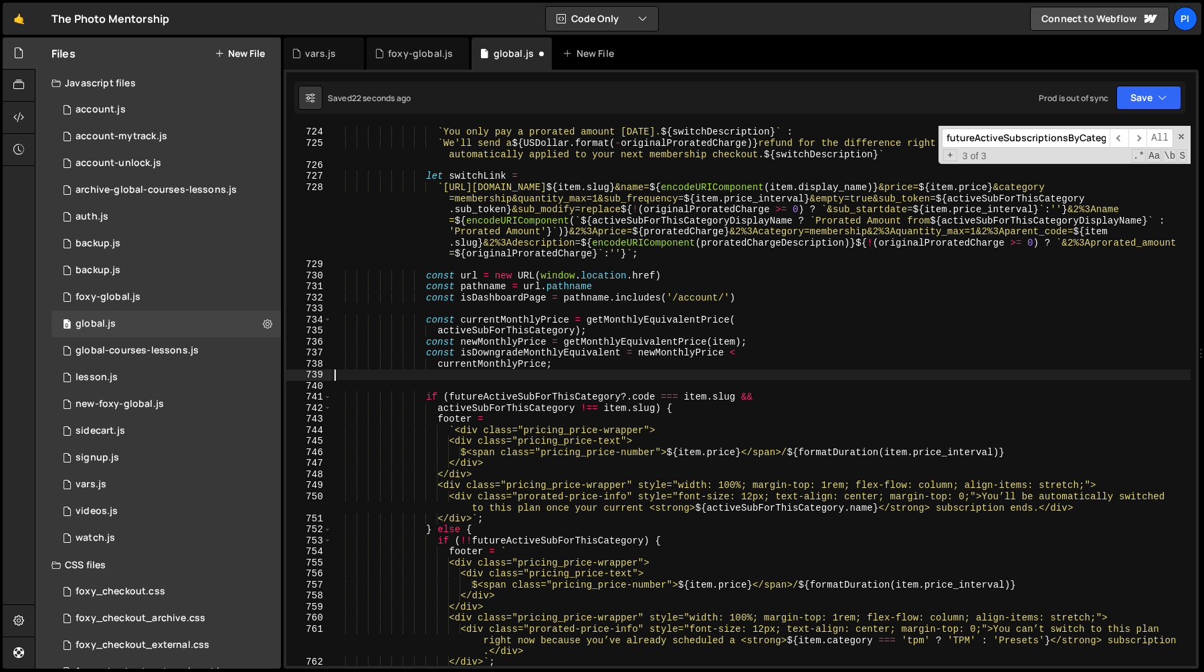
drag, startPoint x: 500, startPoint y: 424, endPoint x: 435, endPoint y: 377, distance: 79.9
click at [435, 377] on div "const proratedChargeDescription = originalProratedCharge >= 0 ? ` You only pay …" at bounding box center [761, 396] width 859 height 562
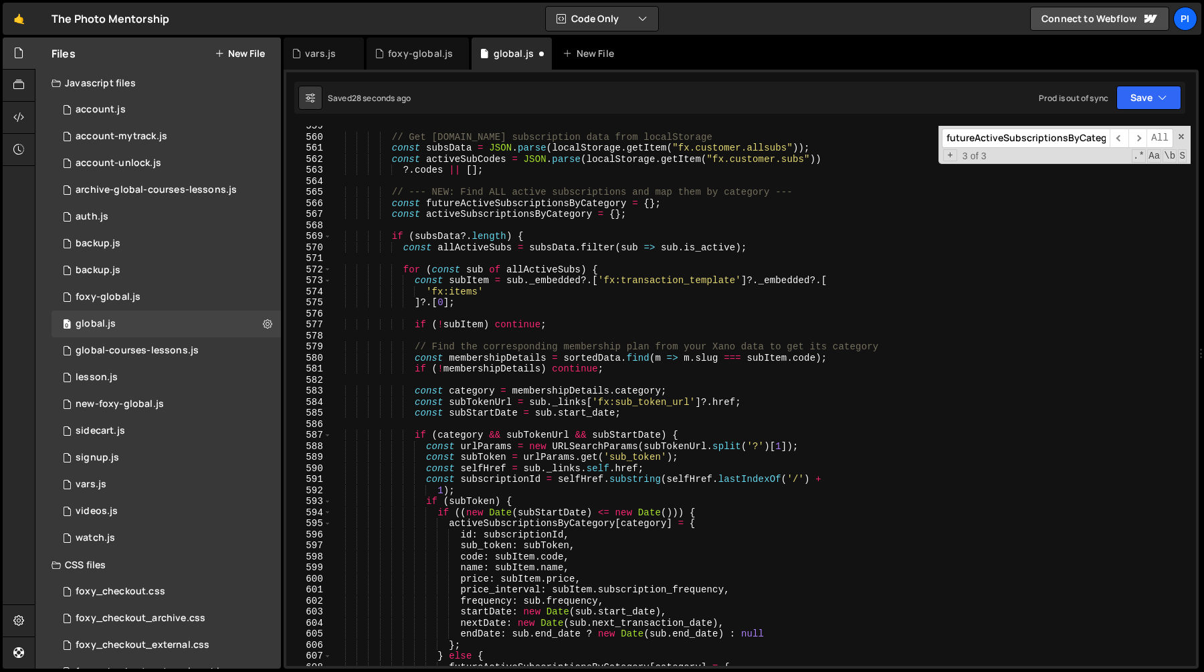
scroll to position [6252, 0]
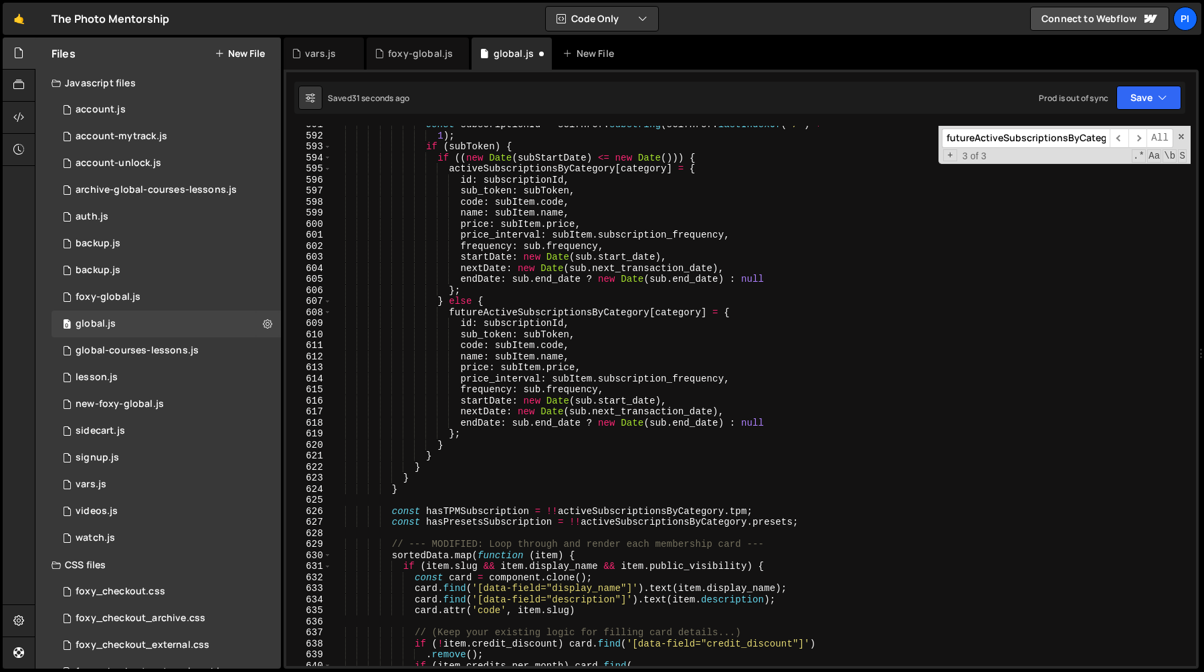
click at [416, 490] on div "const subscriptionId = selfHref . substring ( selfHref . lastIndexOf ( '/' ) + …" at bounding box center [761, 400] width 859 height 562
type textarea "}"
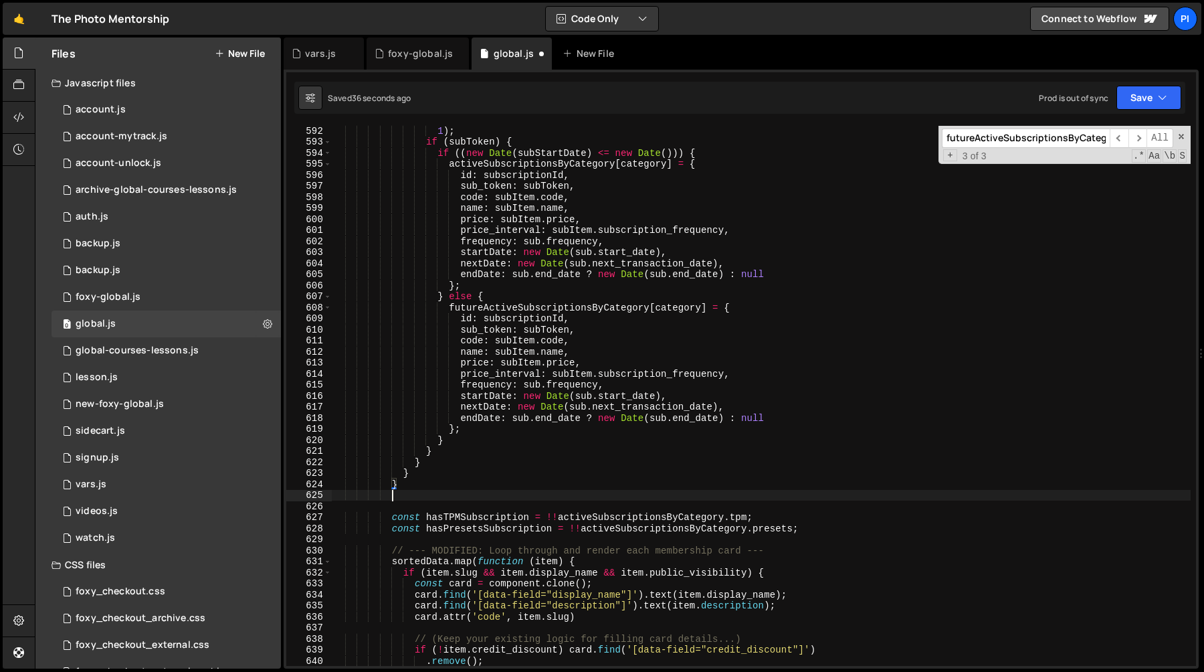
scroll to position [0, 3]
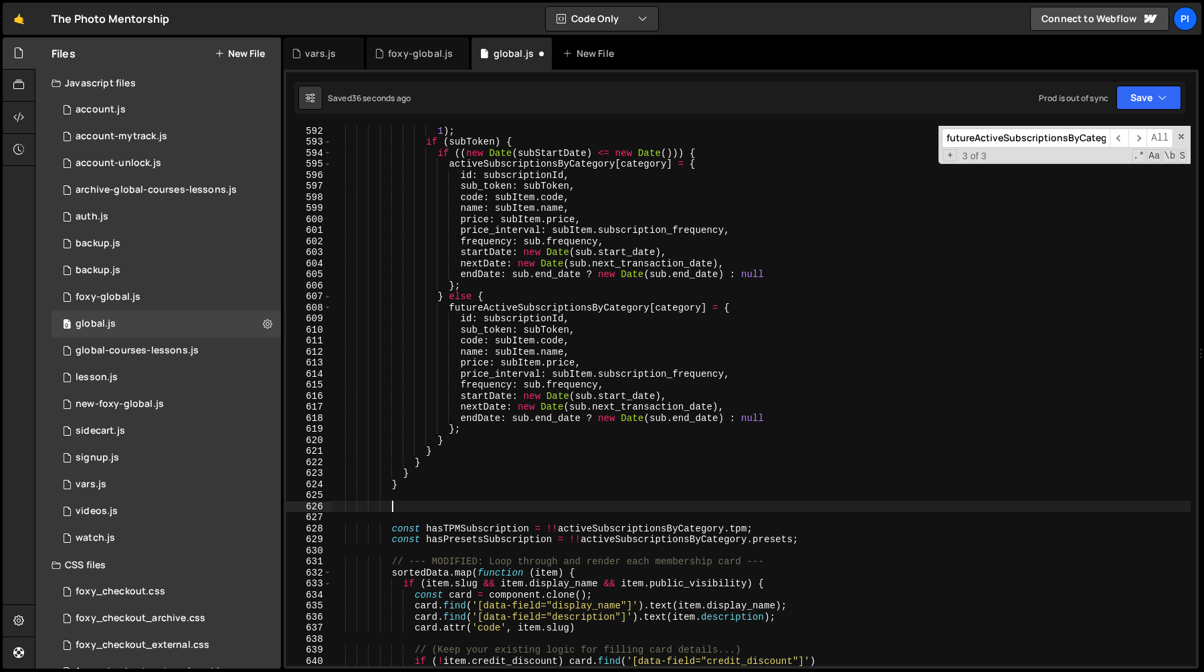
paste textarea "})"
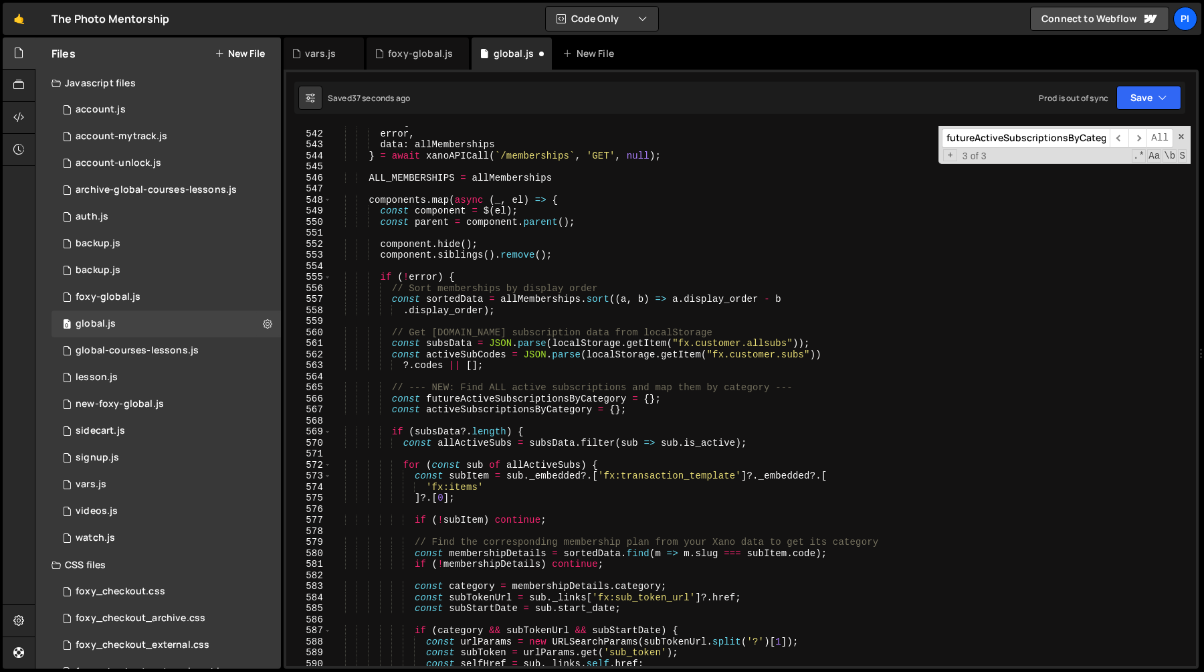
scroll to position [6040, 0]
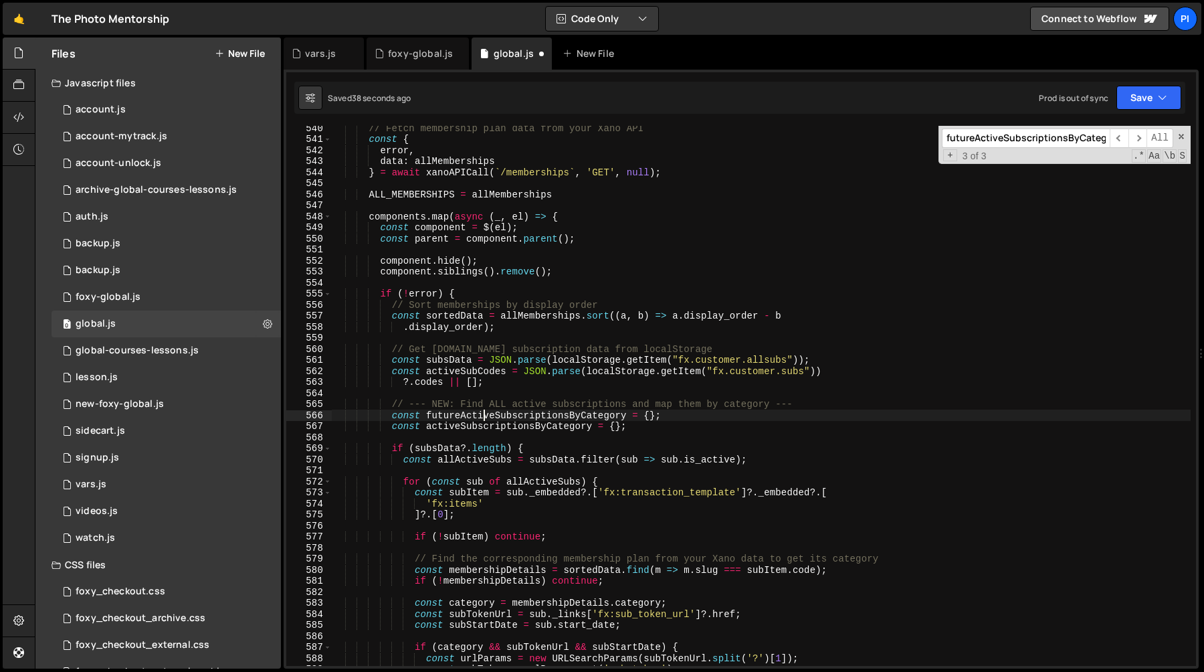
click at [482, 414] on div "// Fetch membership plan data from your Xano API const { error , data : allMemb…" at bounding box center [761, 403] width 859 height 562
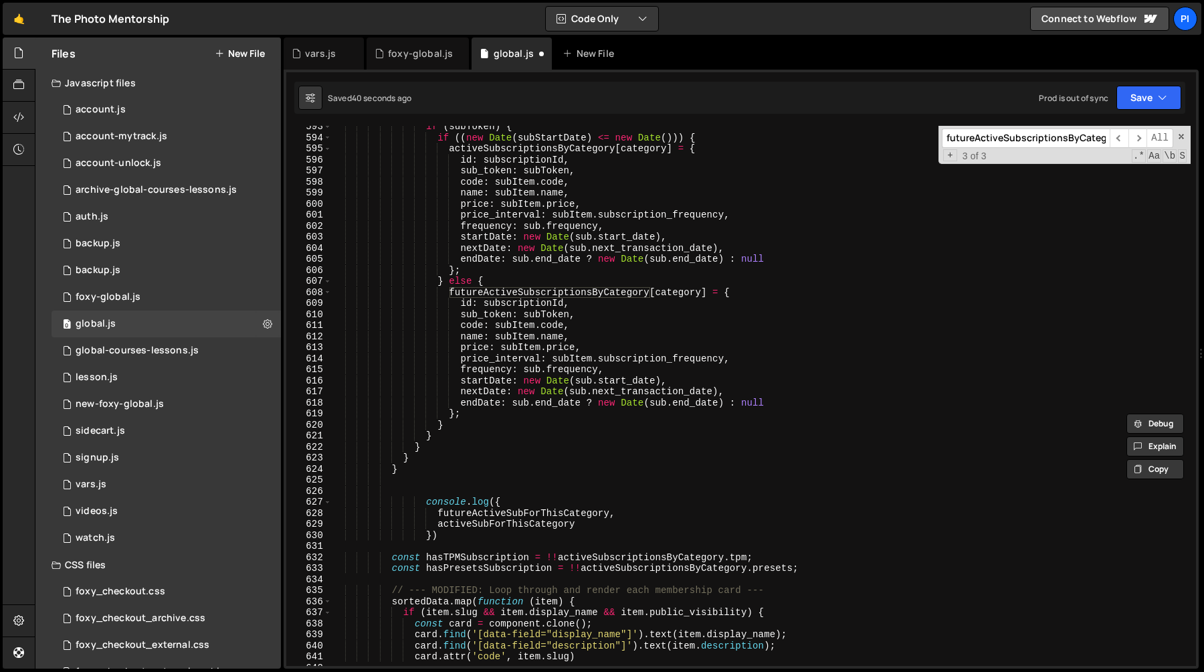
scroll to position [6639, 0]
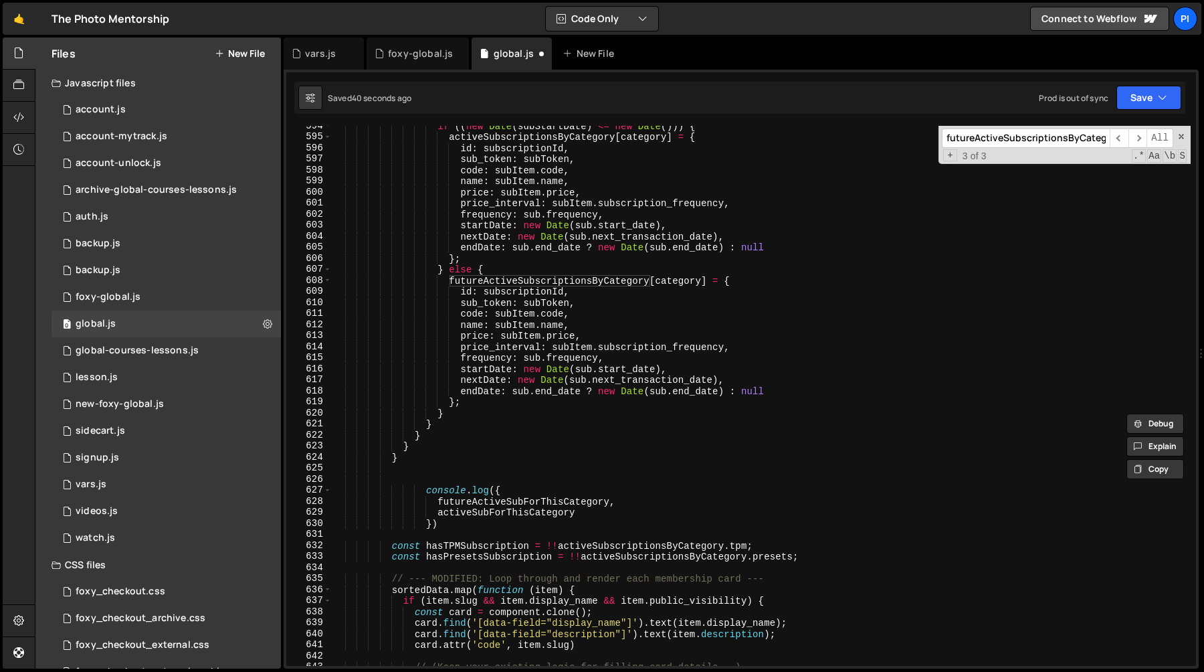
click at [484, 502] on div "if (( new Date ( subStartDate ) <= new Date ( ))) { activeSubscriptionsByCatego…" at bounding box center [761, 401] width 859 height 562
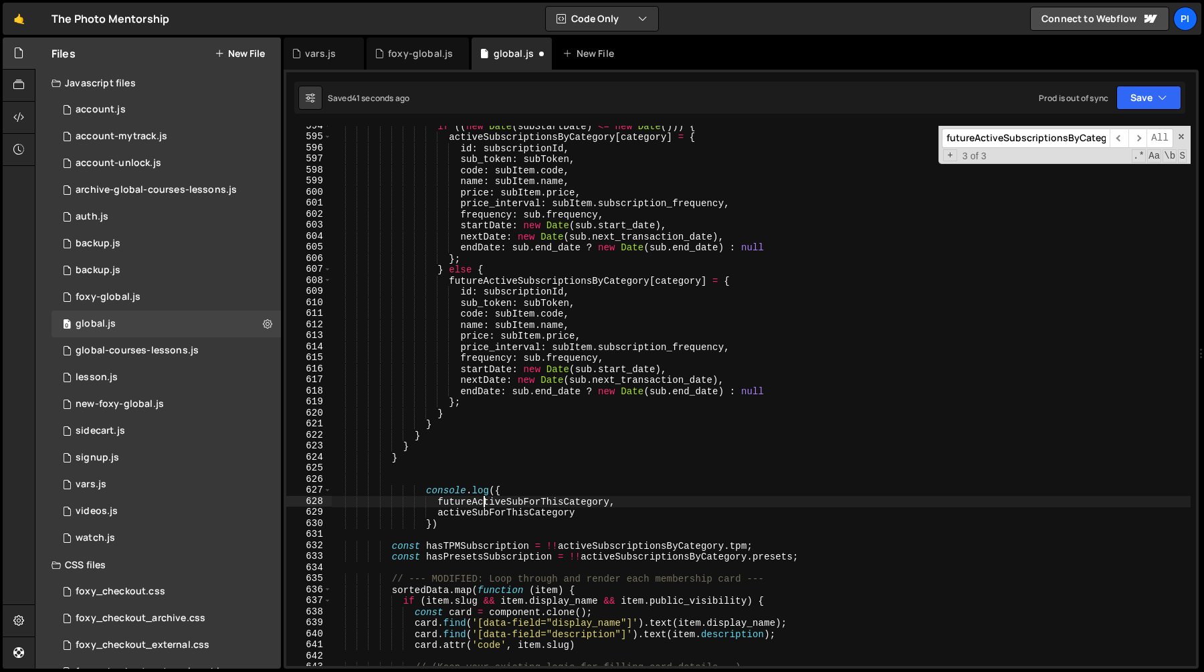
click at [484, 502] on div "if (( new Date ( subStartDate ) <= new Date ( ))) { activeSubscriptionsByCatego…" at bounding box center [761, 401] width 859 height 562
paste textarea "scriptionsBy"
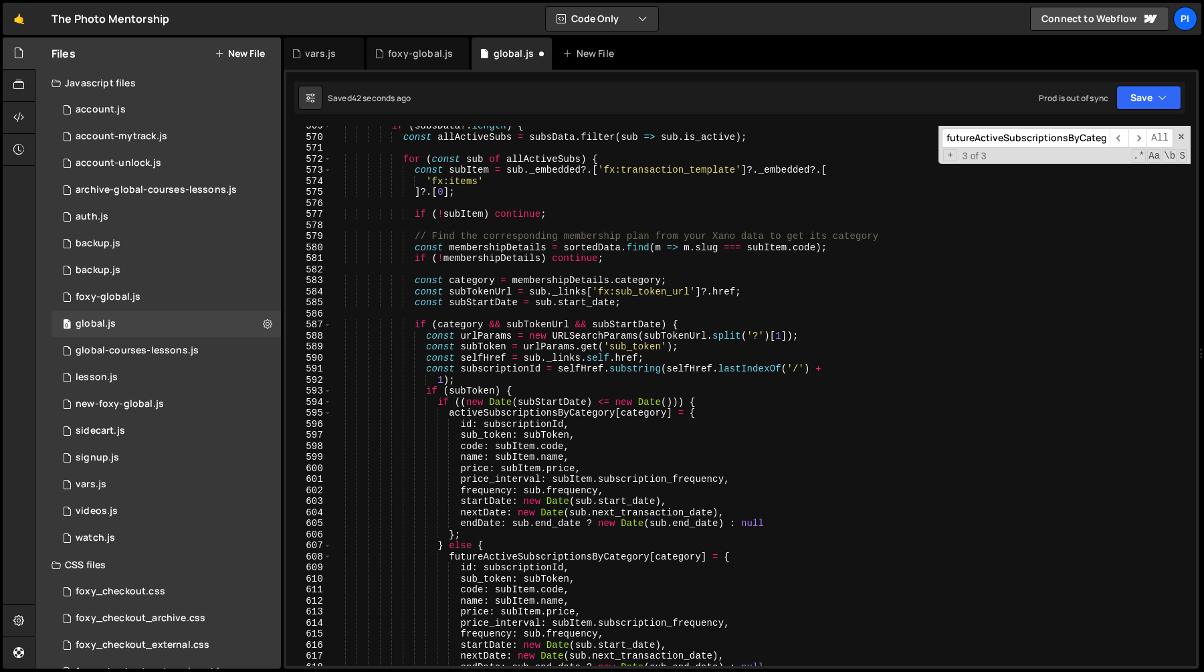
scroll to position [6316, 0]
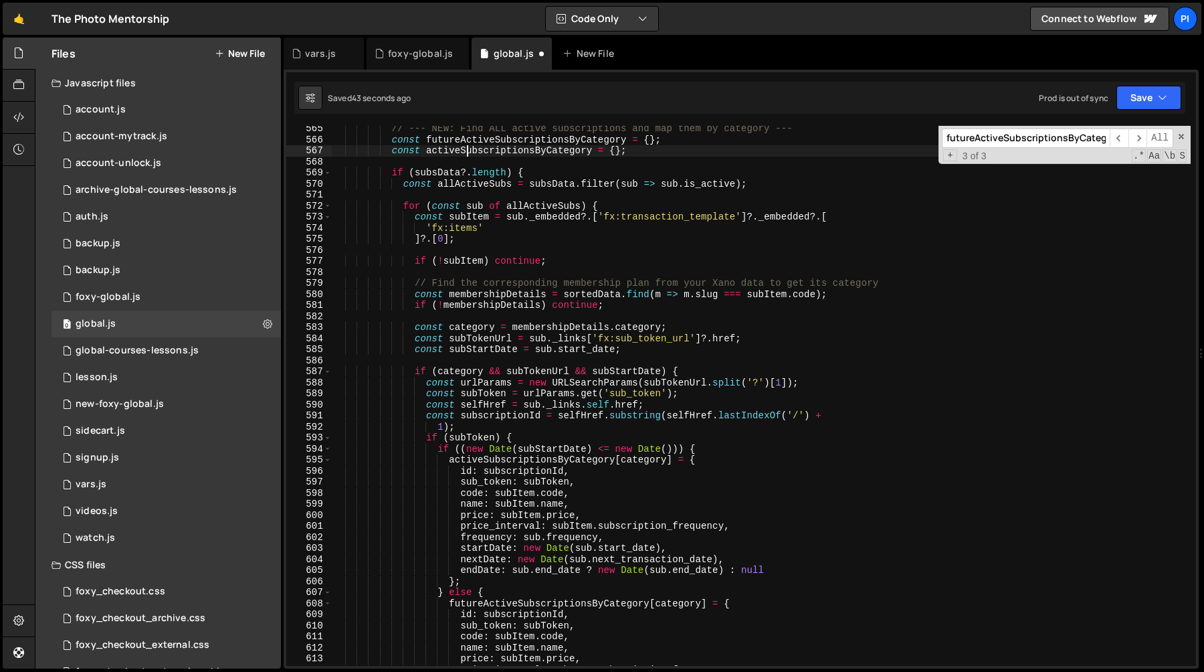
click at [467, 153] on div "// --- NEW: Find ALL active subscriptions and map them by category --- const fu…" at bounding box center [761, 404] width 859 height 562
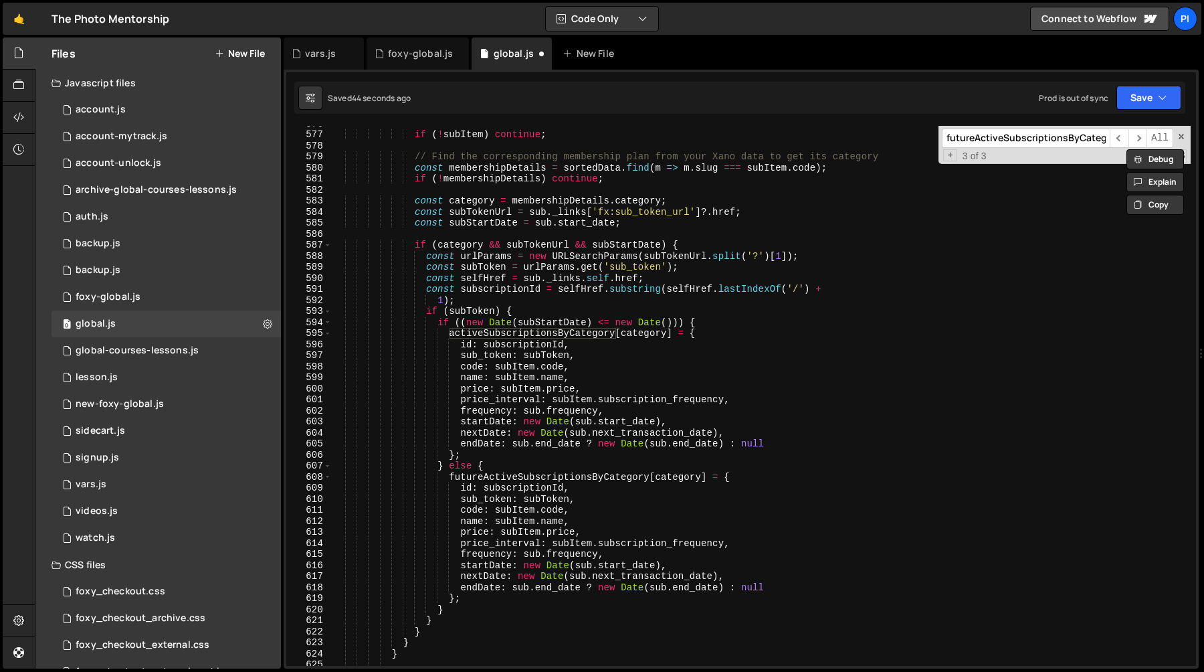
scroll to position [6675, 0]
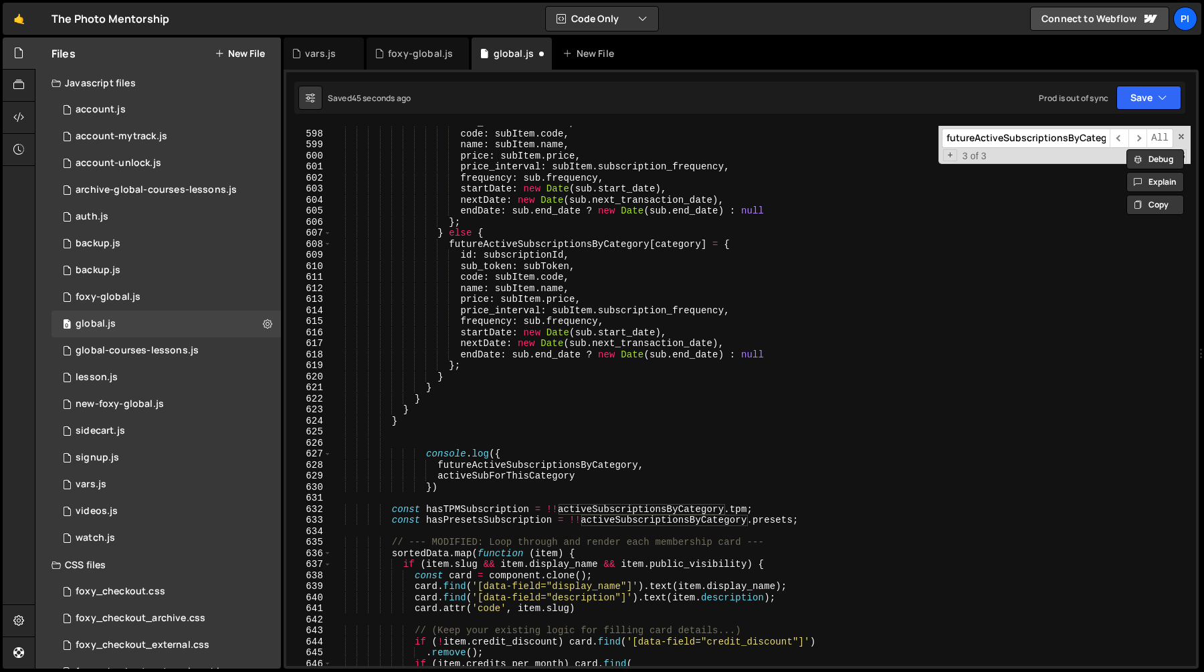
click at [474, 477] on div "sub_token : subToken , code : subItem . code , name : subItem . name , price : …" at bounding box center [761, 398] width 859 height 562
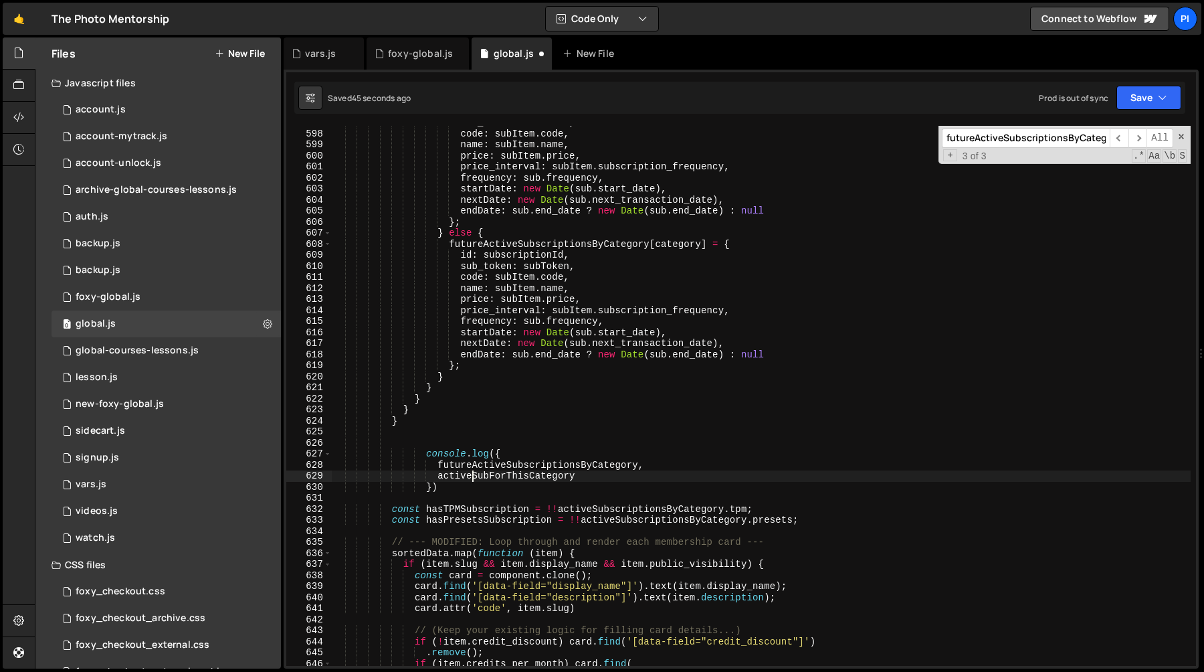
click at [474, 477] on div "sub_token : subToken , code : subItem . code , name : subItem . name , price : …" at bounding box center [761, 398] width 859 height 562
paste textarea "scriptionsBy"
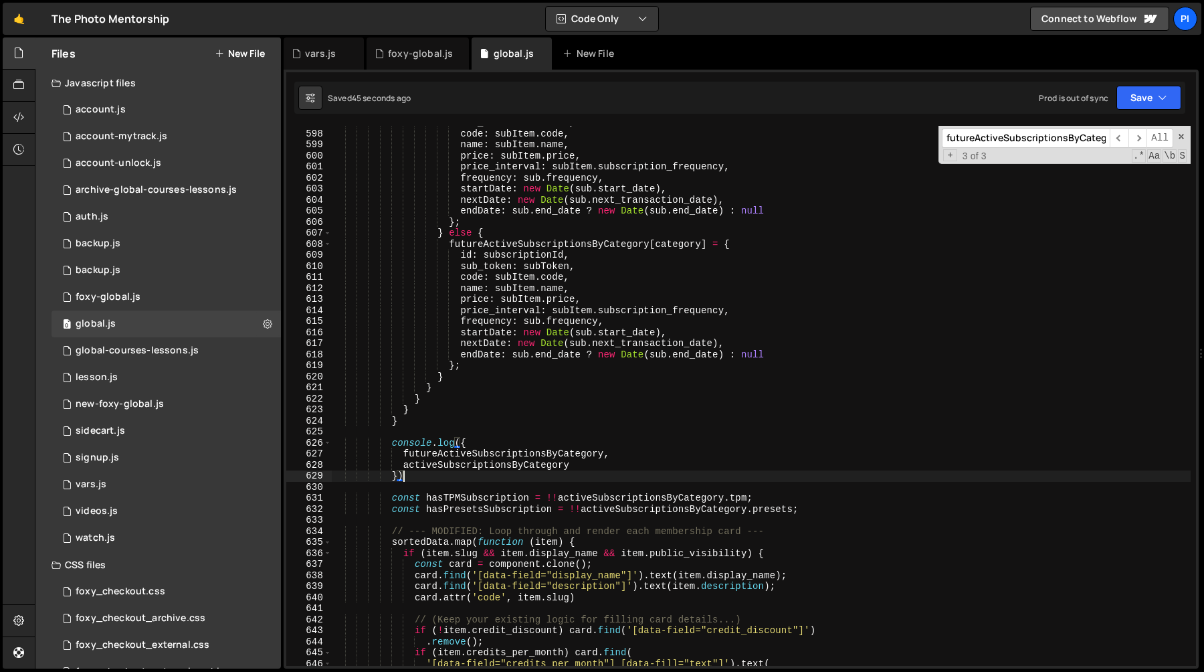
click at [397, 422] on div "sub_token : subToken , code : subItem . code , name : subItem . name , price : …" at bounding box center [761, 398] width 859 height 562
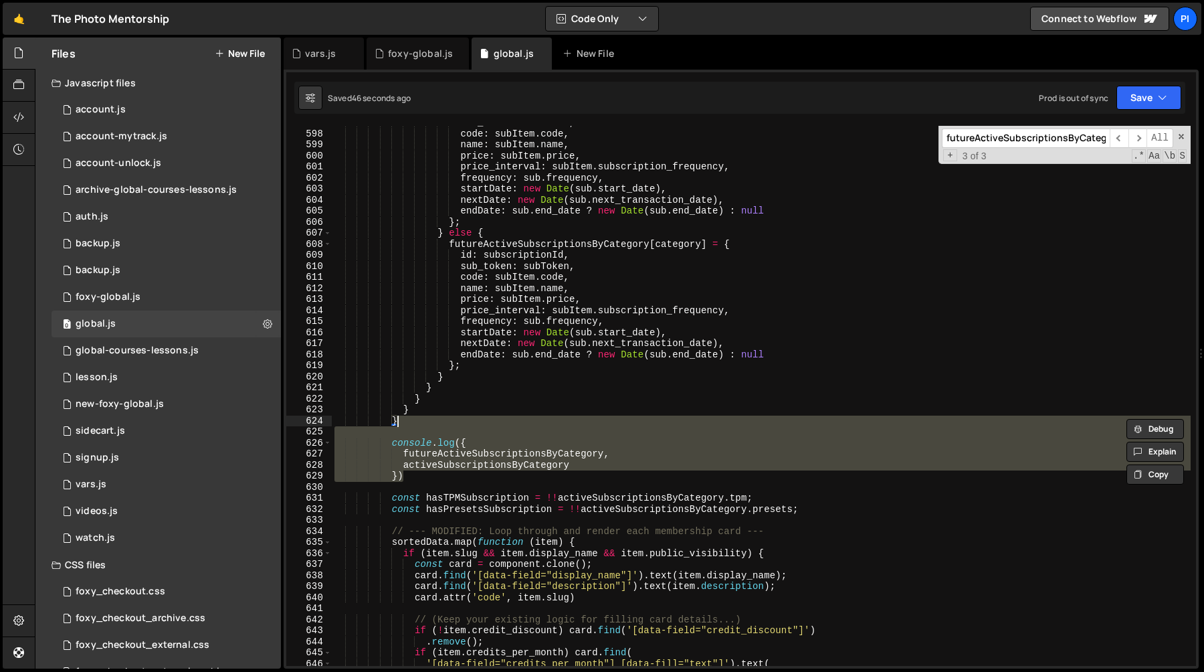
click at [406, 429] on div "sub_token : subToken , code : subItem . code , name : subItem . name , price : …" at bounding box center [761, 396] width 859 height 540
click at [410, 422] on div "sub_token : subToken , code : subItem . code , name : subItem . name , price : …" at bounding box center [761, 398] width 859 height 562
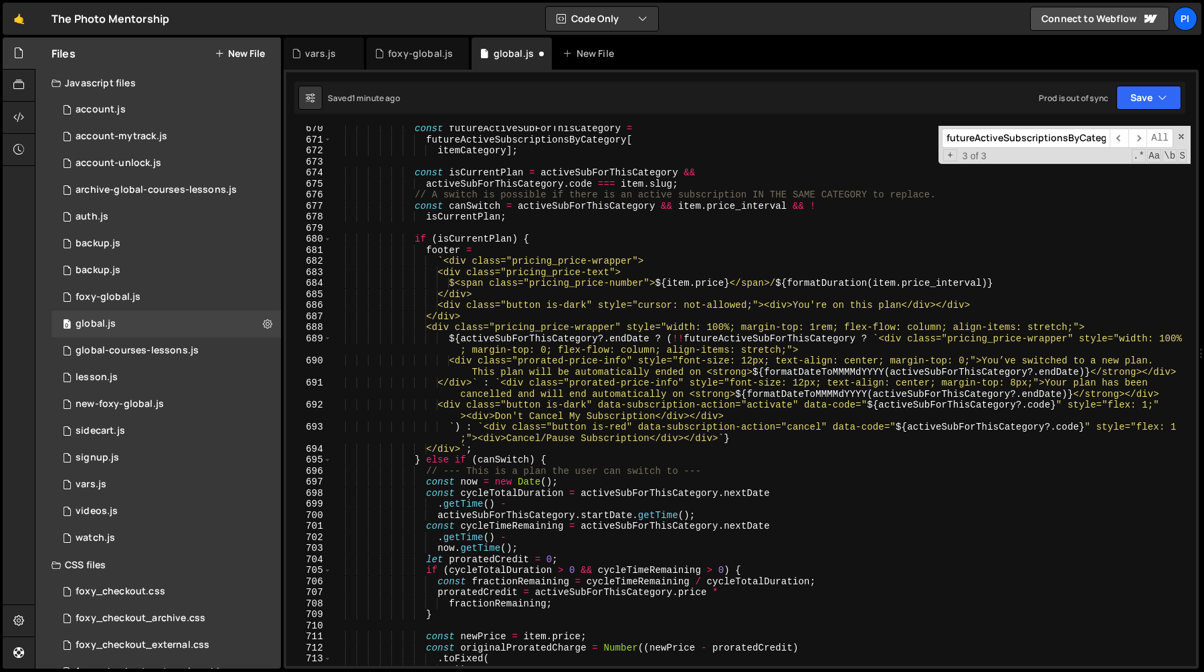
scroll to position [7444, 0]
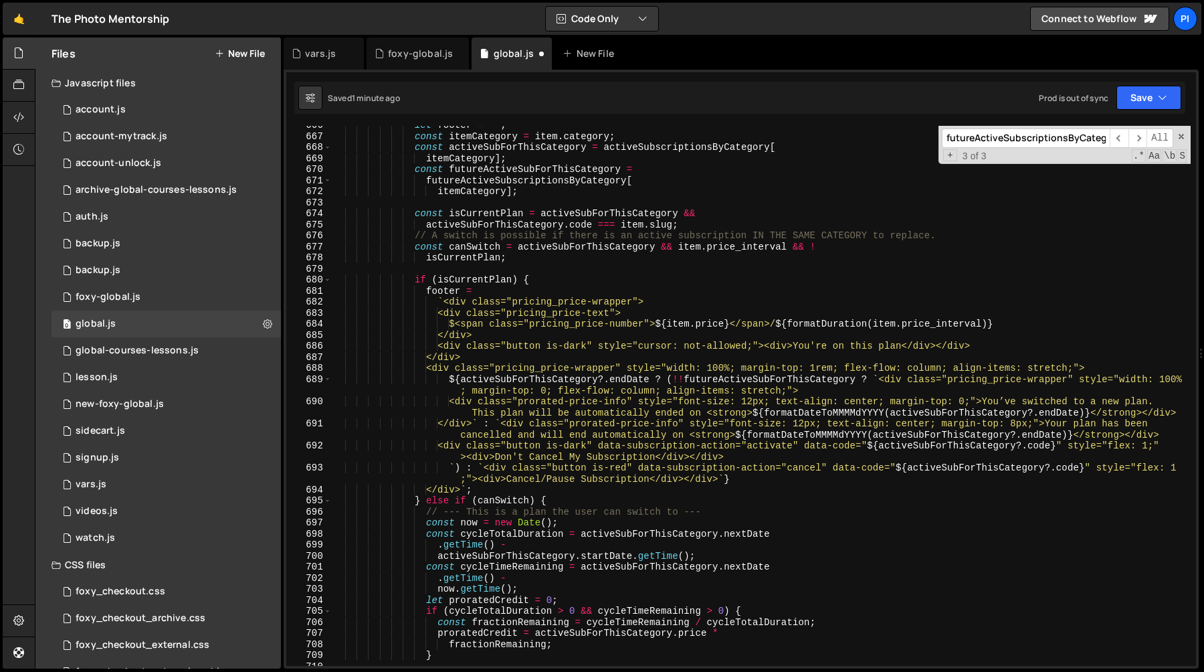
click at [463, 281] on div "let footer = '' ; const itemCategory = item . category ; const activeSubForThis…" at bounding box center [761, 401] width 859 height 562
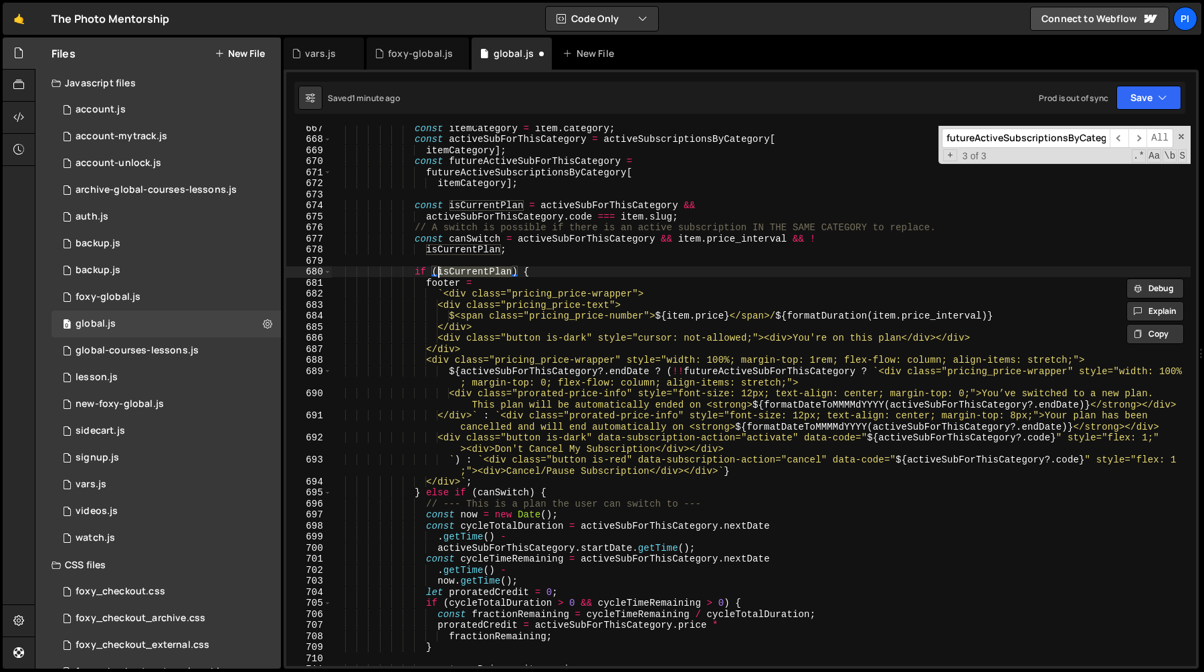
scroll to position [7462, 0]
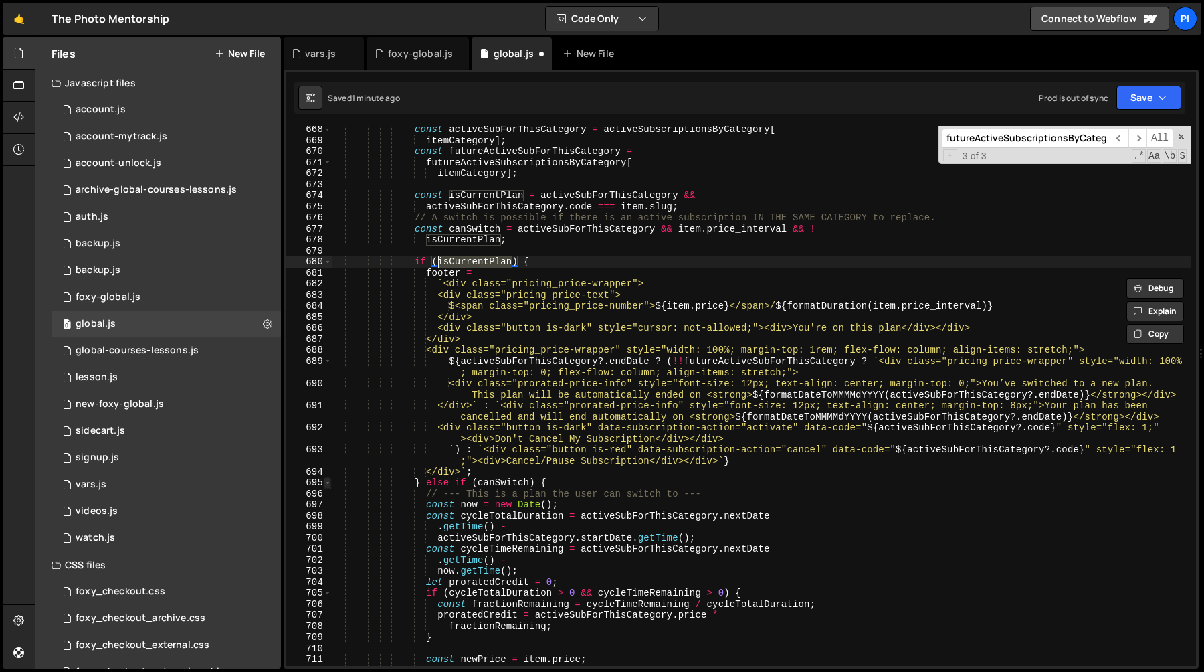
click at [326, 480] on span at bounding box center [327, 482] width 7 height 11
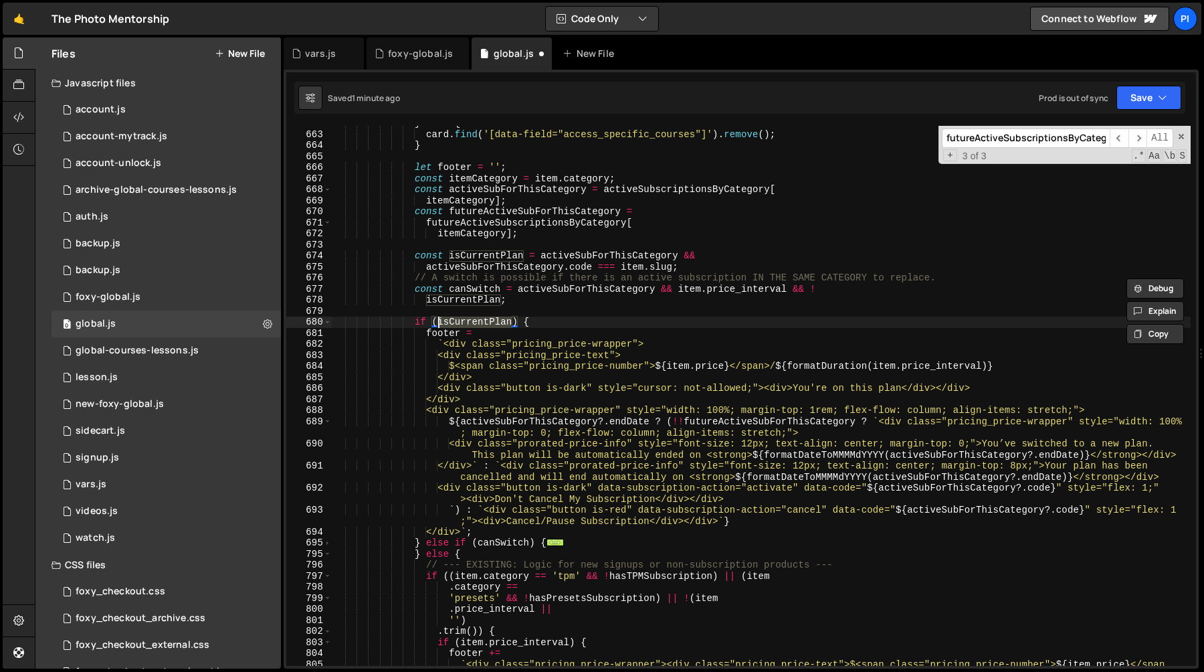
scroll to position [7402, 0]
click at [551, 324] on div "} else { card . find ( '[data-field="access_specific_courses"]' ) . remove ( ) …" at bounding box center [761, 415] width 859 height 595
click at [413, 324] on div "} else { card . find ( '[data-field="access_specific_courses"]' ) . remove ( ) …" at bounding box center [761, 415] width 859 height 595
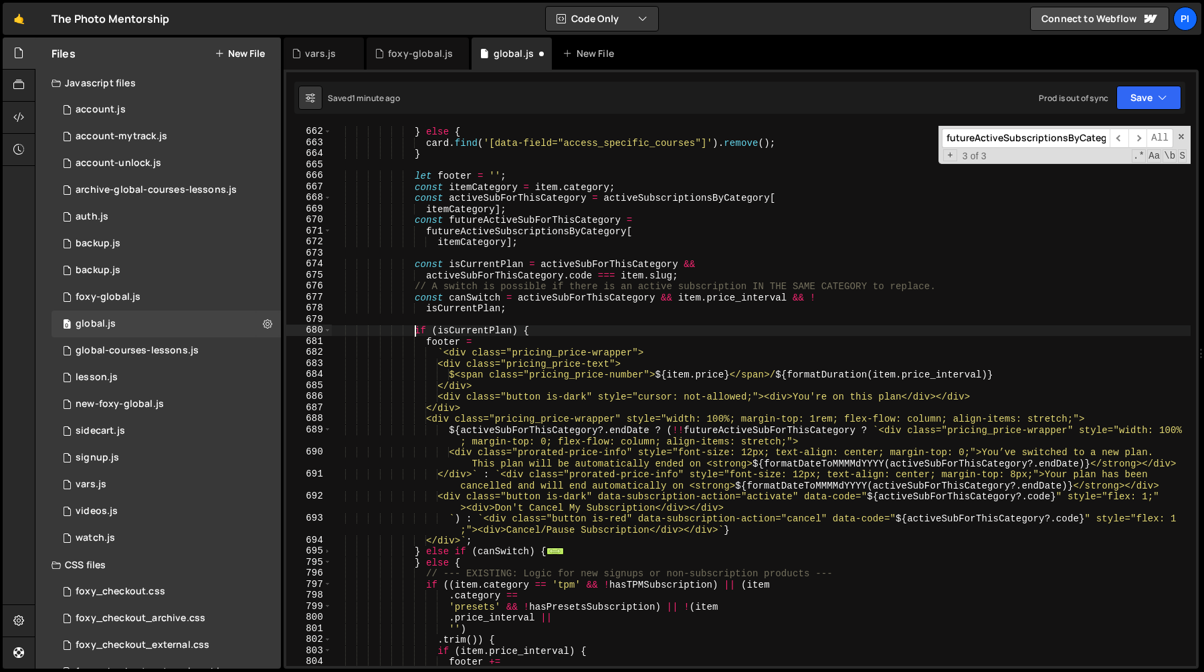
scroll to position [7380, 0]
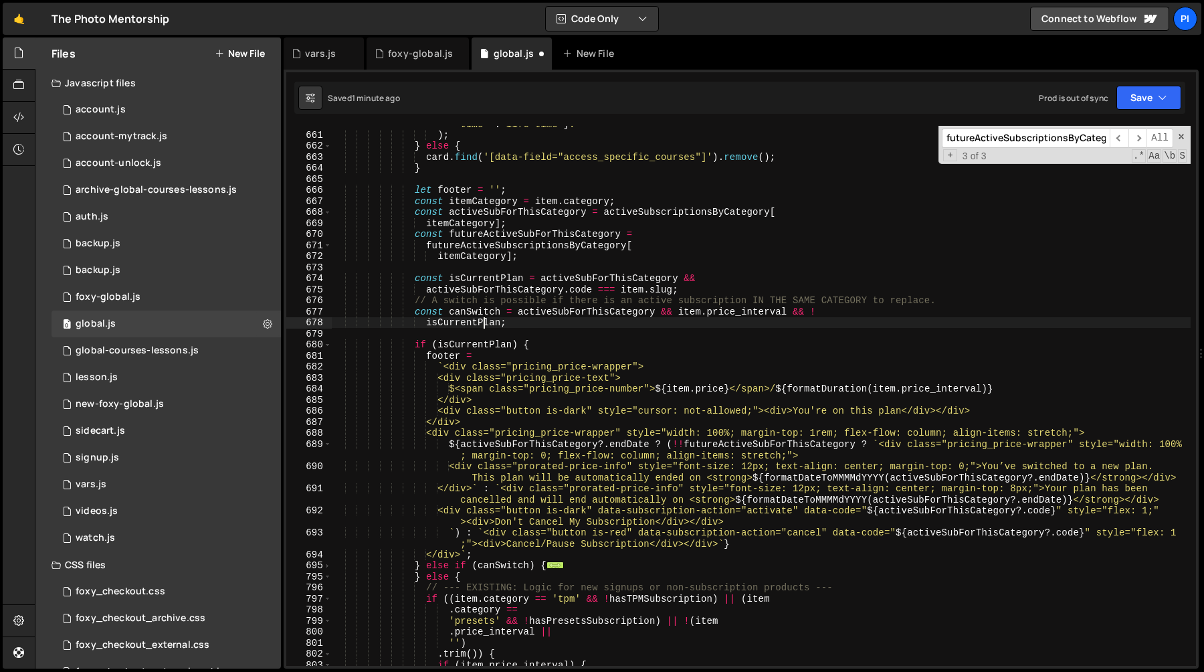
click at [484, 320] on div "` <span class="text-weight-bold"> ${ item . access_specific_courses_description…" at bounding box center [761, 393] width 859 height 573
click at [484, 311] on div "` <span class="text-weight-bold"> ${ item . access_specific_courses_description…" at bounding box center [761, 393] width 859 height 573
click at [547, 312] on div "` <span class="text-weight-bold"> ${ item . access_specific_courses_description…" at bounding box center [761, 393] width 859 height 573
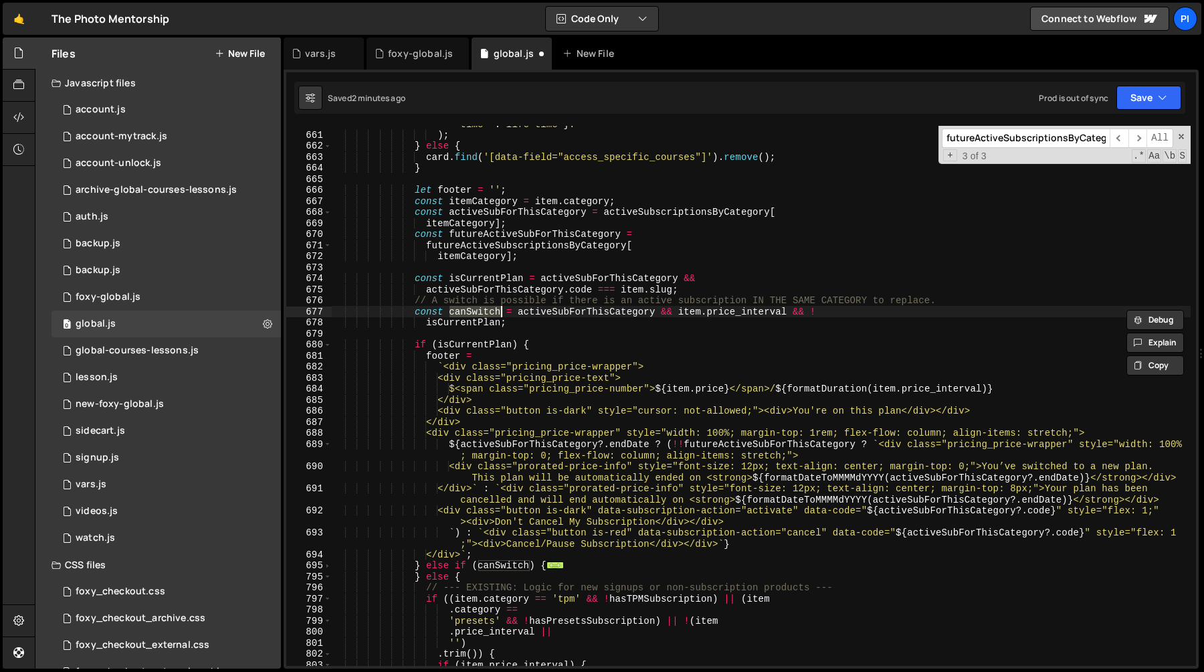
click at [547, 312] on div "` <span class="text-weight-bold"> ${ item . access_specific_courses_description…" at bounding box center [761, 393] width 859 height 573
click at [476, 322] on div "` <span class="text-weight-bold"> ${ item . access_specific_courses_description…" at bounding box center [761, 393] width 859 height 573
click at [566, 312] on div "` <span class="text-weight-bold"> ${ item . access_specific_courses_description…" at bounding box center [761, 393] width 859 height 573
type textarea "const canSwitch = activeSubForThisCategory && item.price_interval && !"
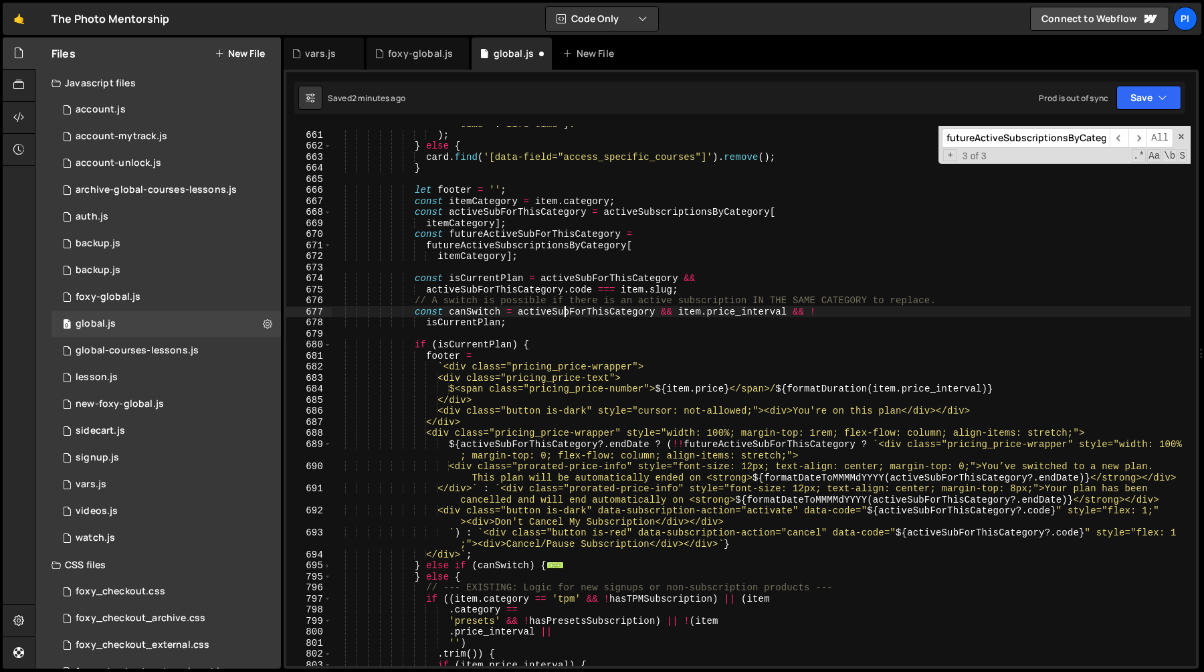
click at [566, 312] on div "` <span class="text-weight-bold"> ${ item . access_specific_courses_description…" at bounding box center [761, 393] width 859 height 573
click at [441, 332] on div "` <span class="text-weight-bold"> ${ item . access_specific_courses_description…" at bounding box center [761, 393] width 859 height 573
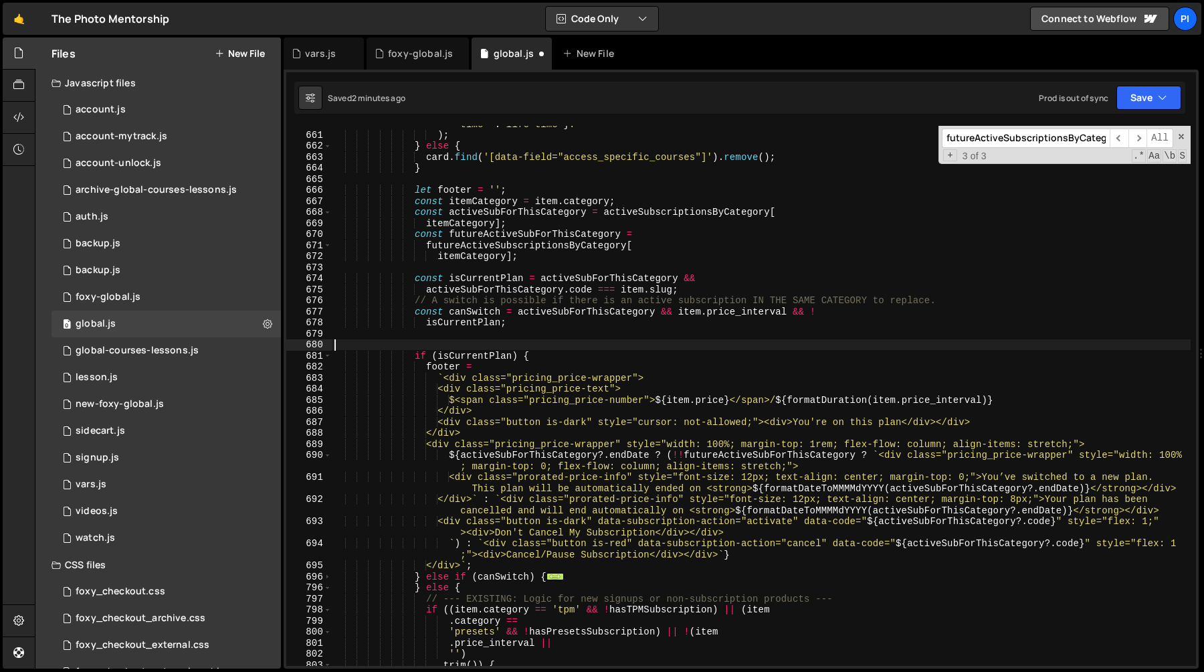
type textarea "if"
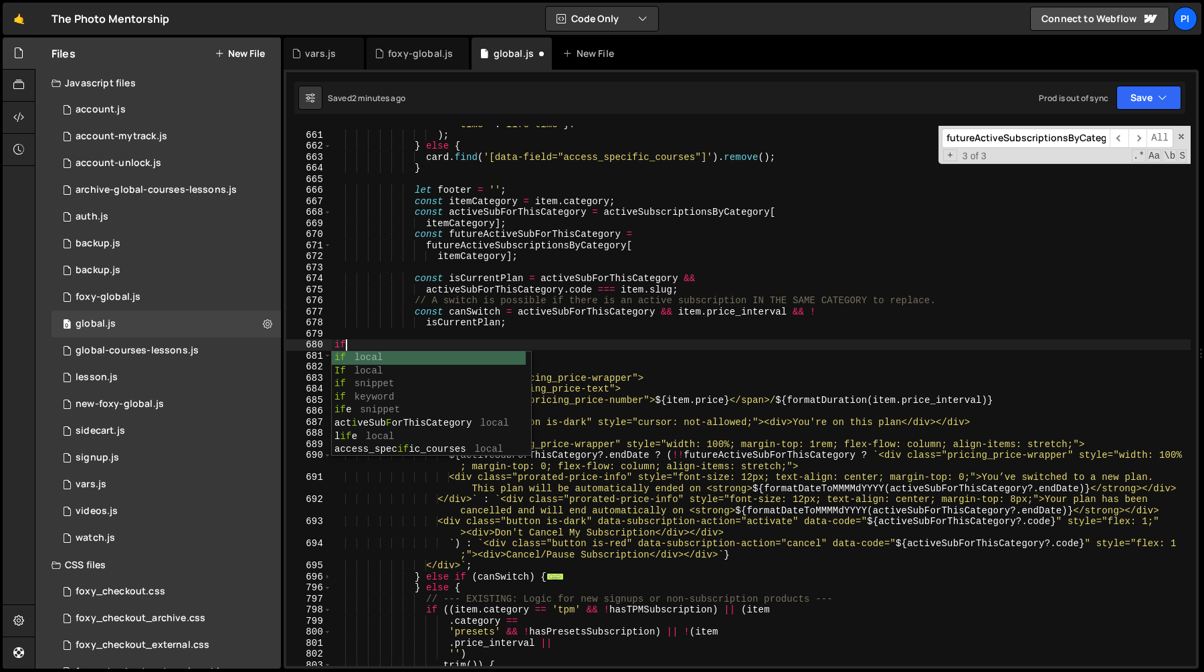
scroll to position [0, 1]
type textarea "if()"
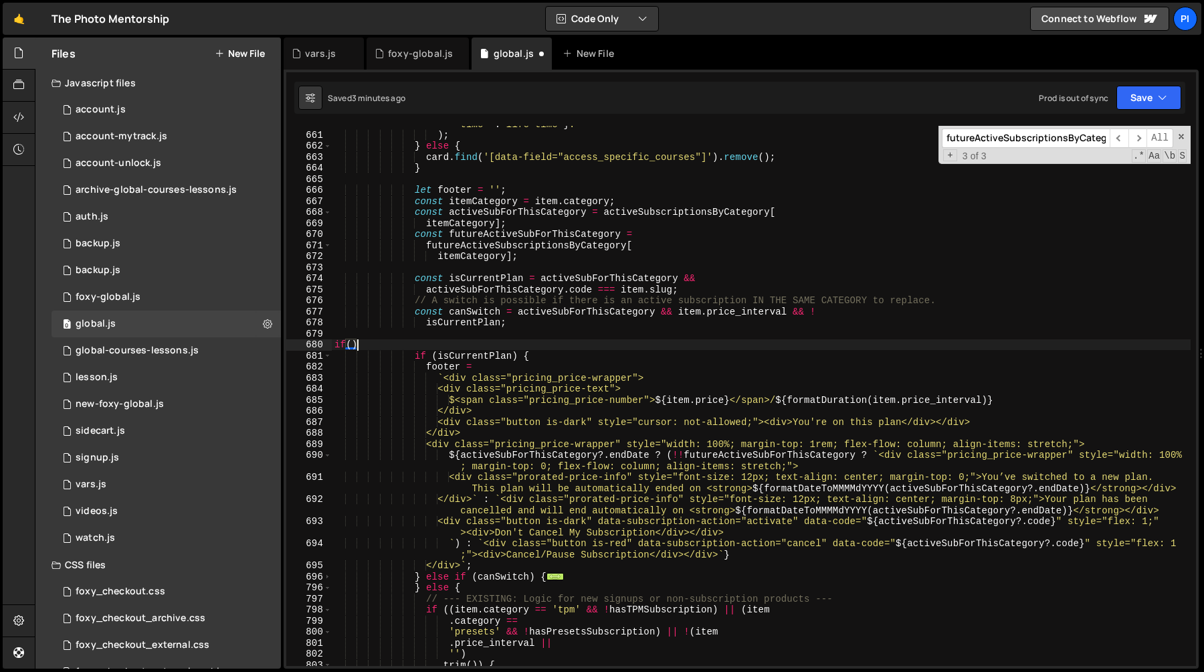
click at [407, 344] on div "` <span class="text-weight-bold"> ${ item . access_specific_courses_description…" at bounding box center [761, 393] width 859 height 573
drag, startPoint x: 407, startPoint y: 344, endPoint x: 320, endPoint y: 342, distance: 87.7
click at [320, 342] on div "660 661 662 663 664 665 666 667 668 669 670 671 672 673 674 675 676 677 678 679…" at bounding box center [741, 396] width 910 height 540
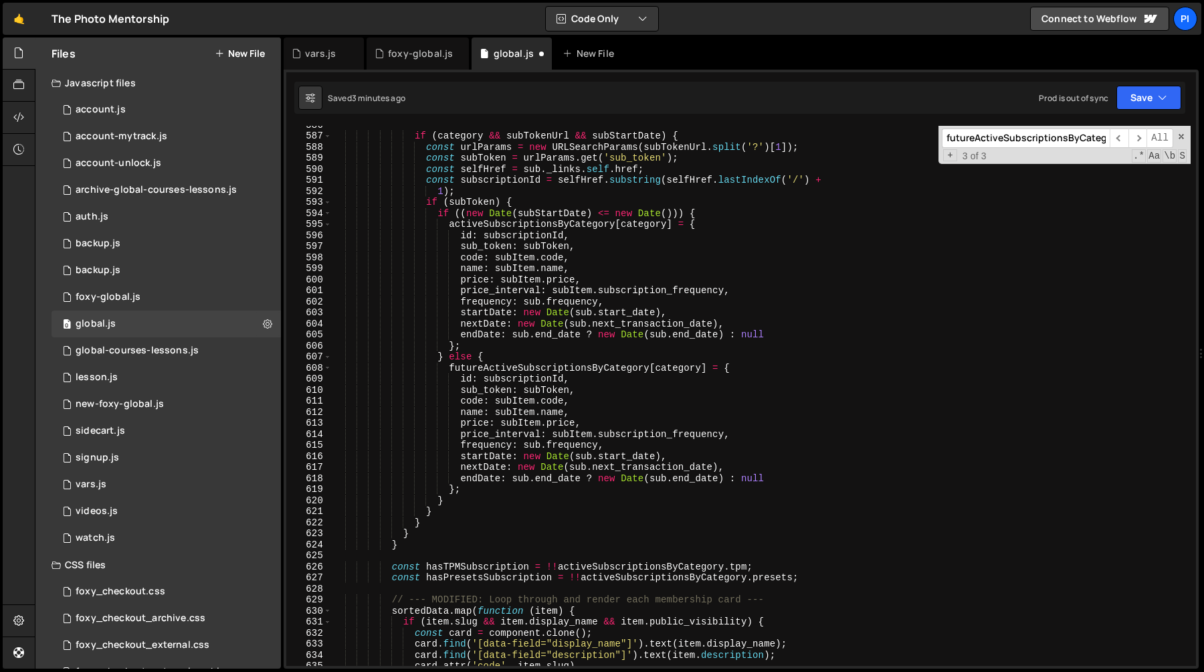
scroll to position [6555, 0]
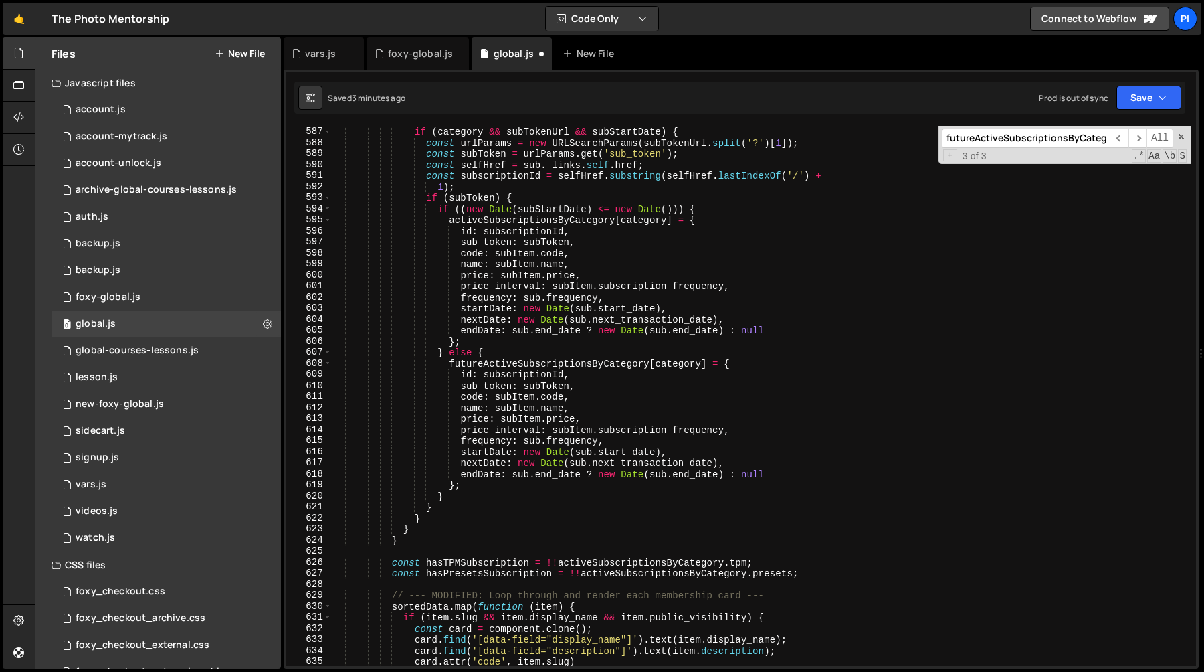
click at [512, 353] on div "if ( category && subTokenUrl && subStartDate ) { const urlParams = new URLSearc…" at bounding box center [761, 396] width 859 height 562
type textarea "} else {"
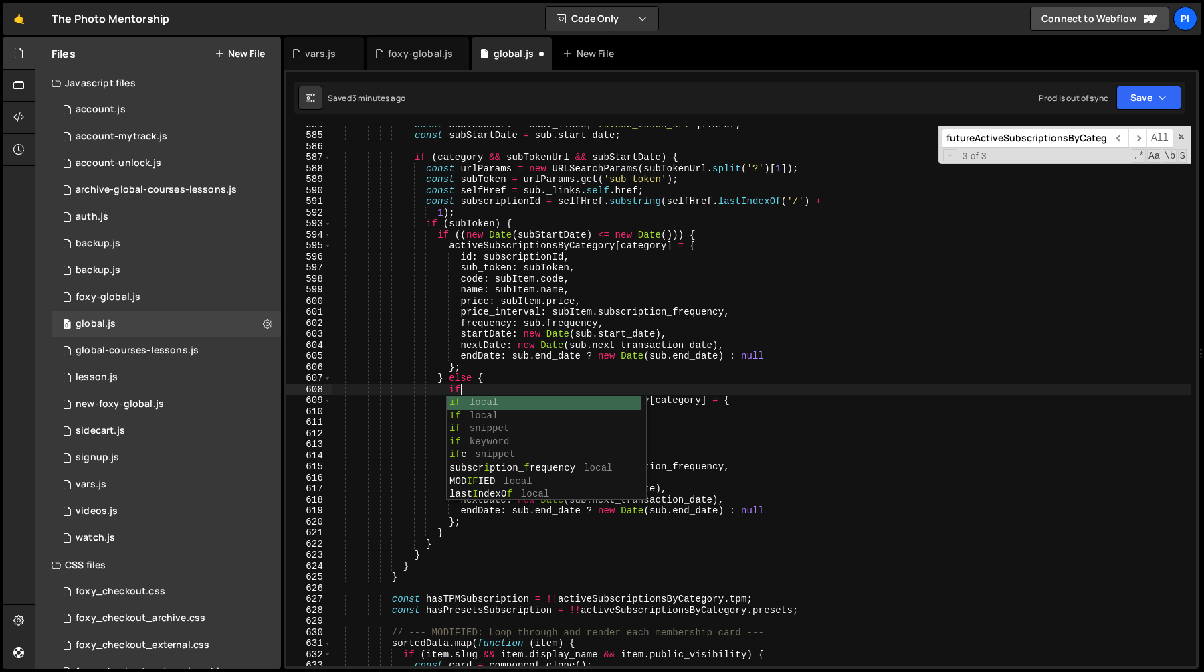
scroll to position [0, 8]
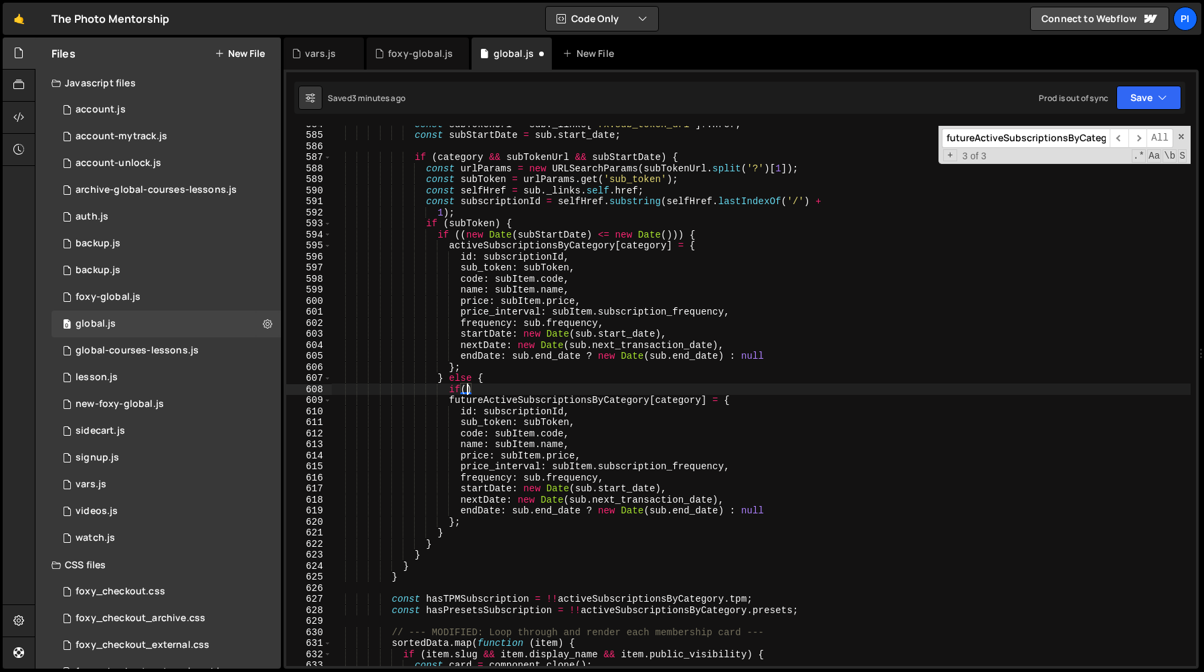
click at [662, 490] on div "const subTokenUrl = sub . _links [ 'fx:sub_token_url' ] ?. href ; const subStar…" at bounding box center [761, 399] width 859 height 562
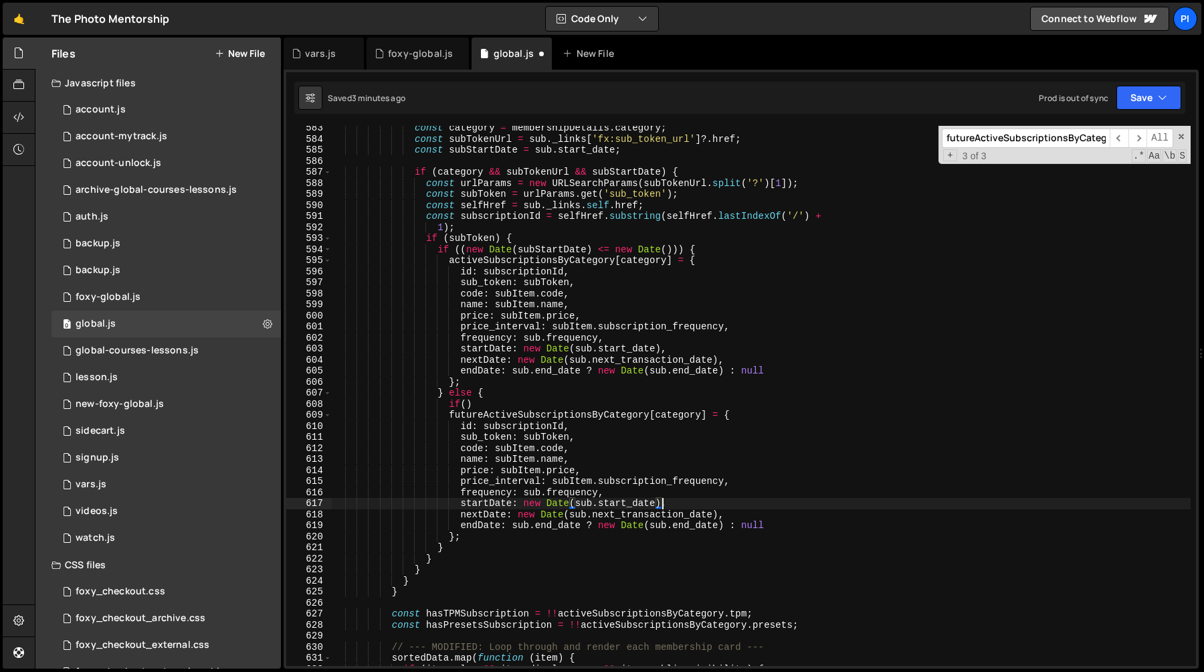
scroll to position [6515, 0]
click at [467, 405] on div "const category = membershipDetails . category ; const subTokenUrl = sub . _link…" at bounding box center [761, 403] width 859 height 562
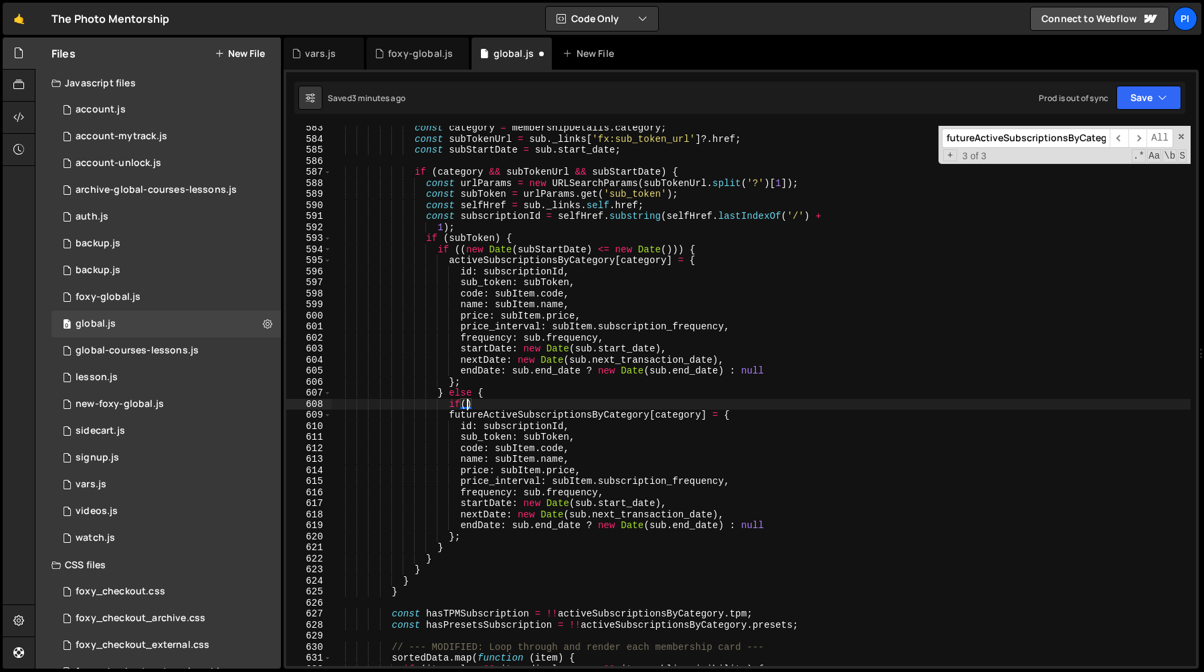
paste textarea ".getSeconds() === 10"
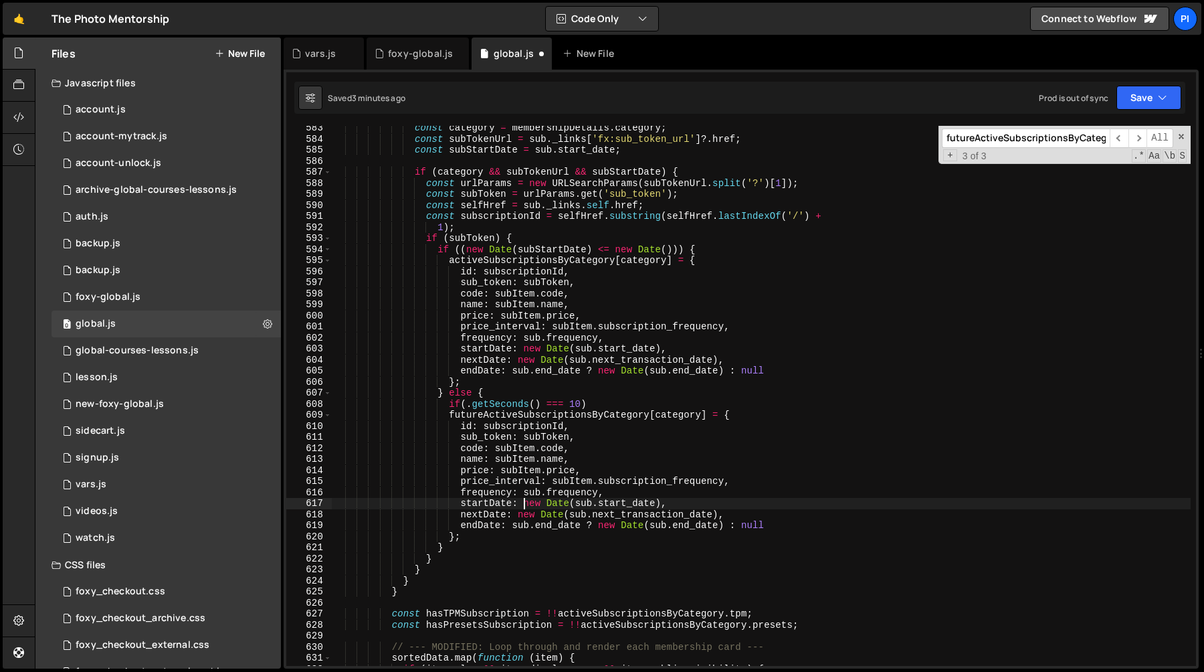
click at [524, 505] on div "const category = membershipDetails . category ; const subTokenUrl = sub . _link…" at bounding box center [761, 403] width 859 height 562
click at [663, 504] on div "const category = membershipDetails . category ; const subTokenUrl = sub . _link…" at bounding box center [761, 403] width 859 height 562
click at [468, 406] on div "const category = membershipDetails . category ; const subTokenUrl = sub . _link…" at bounding box center [761, 403] width 859 height 562
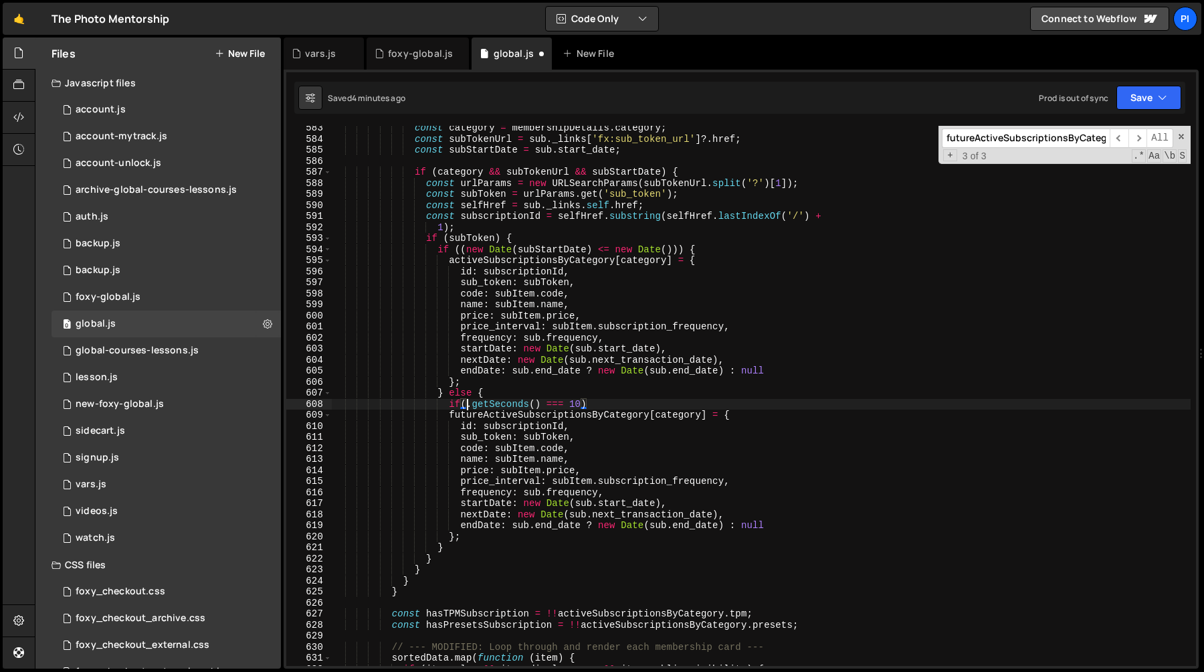
paste textarea "new Date(sub.start_date)"
click at [744, 403] on div "const category = membershipDetails . category ; const subTokenUrl = sub . _link…" at bounding box center [761, 403] width 859 height 562
type textarea "if(new Date(sub.start_date).getSeconds() === 10) {}"
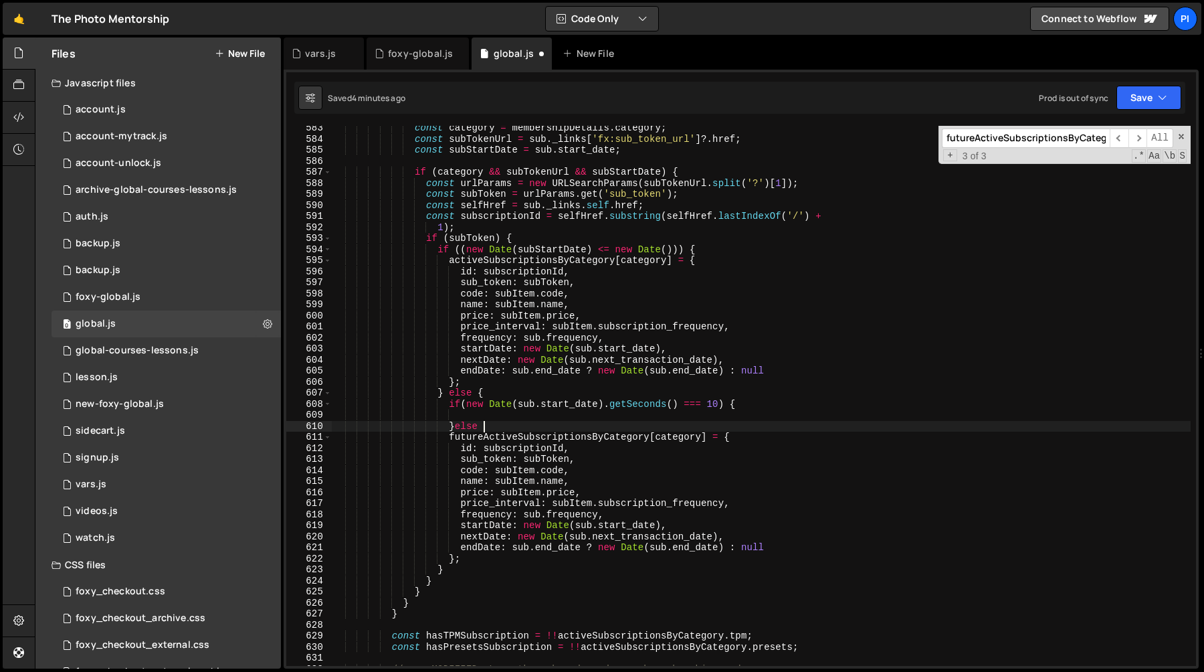
scroll to position [0, 10]
type textarea "};"
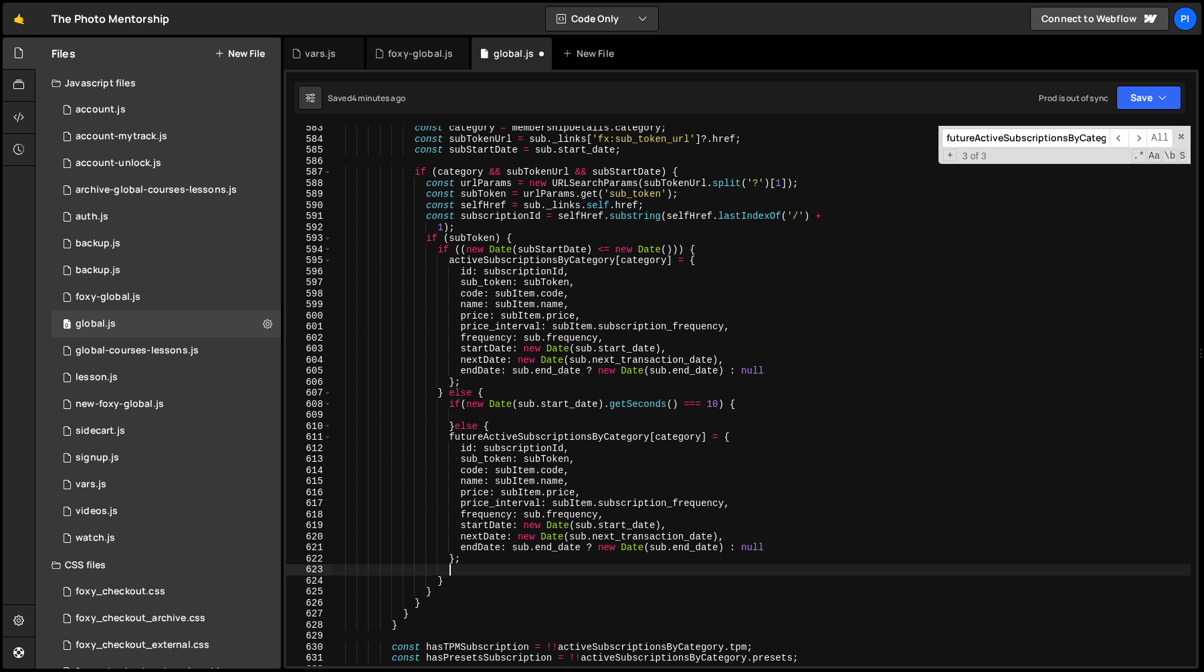
scroll to position [0, 7]
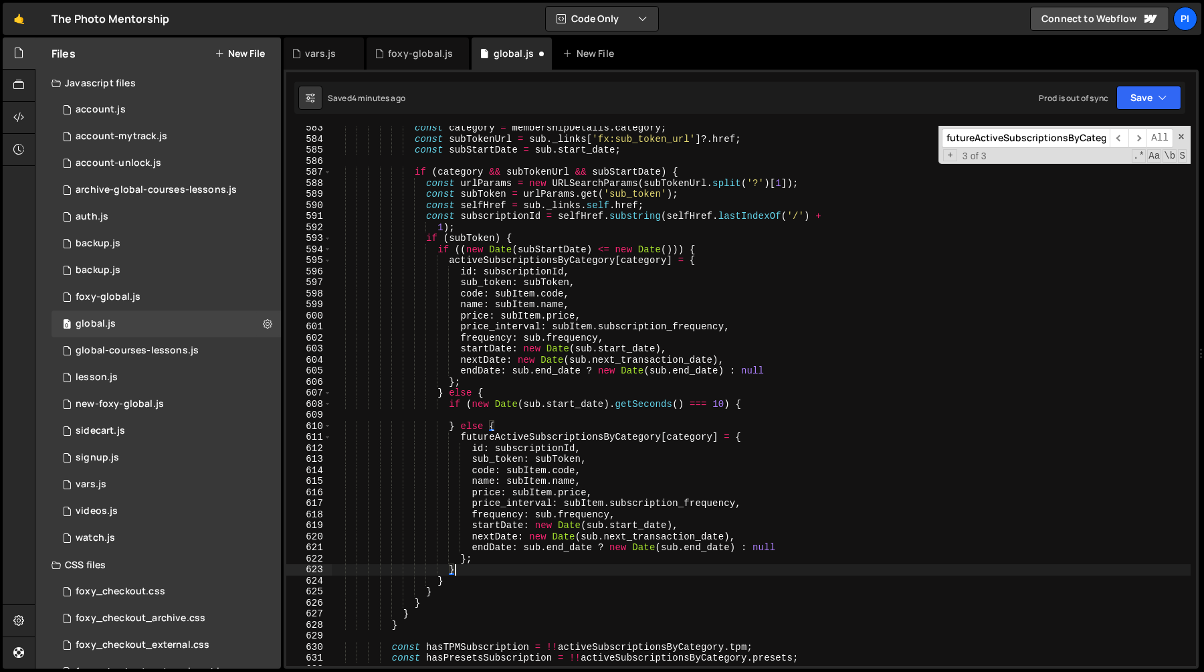
click at [458, 439] on div "const category = membershipDetails . category ; const subTokenUrl = sub . _link…" at bounding box center [761, 403] width 859 height 562
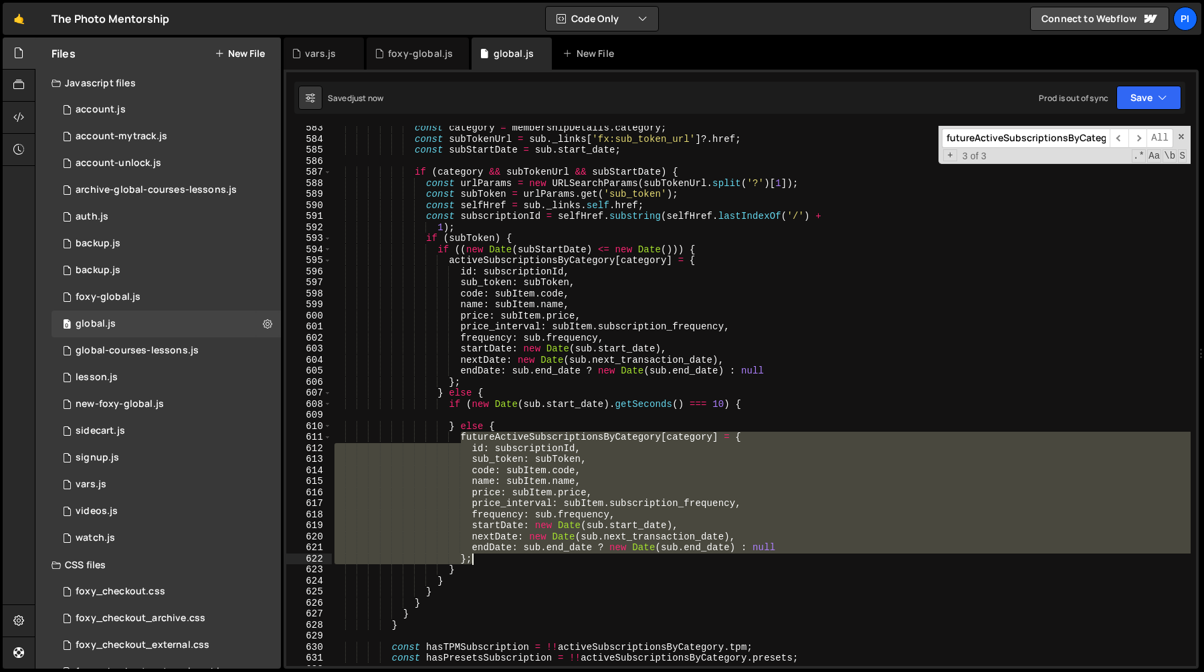
click at [479, 557] on div "const category = membershipDetails . category ; const subTokenUrl = sub . _link…" at bounding box center [761, 403] width 859 height 562
type textarea "endDate: sub.end_date ? new Date(sub.end_date) : null };"
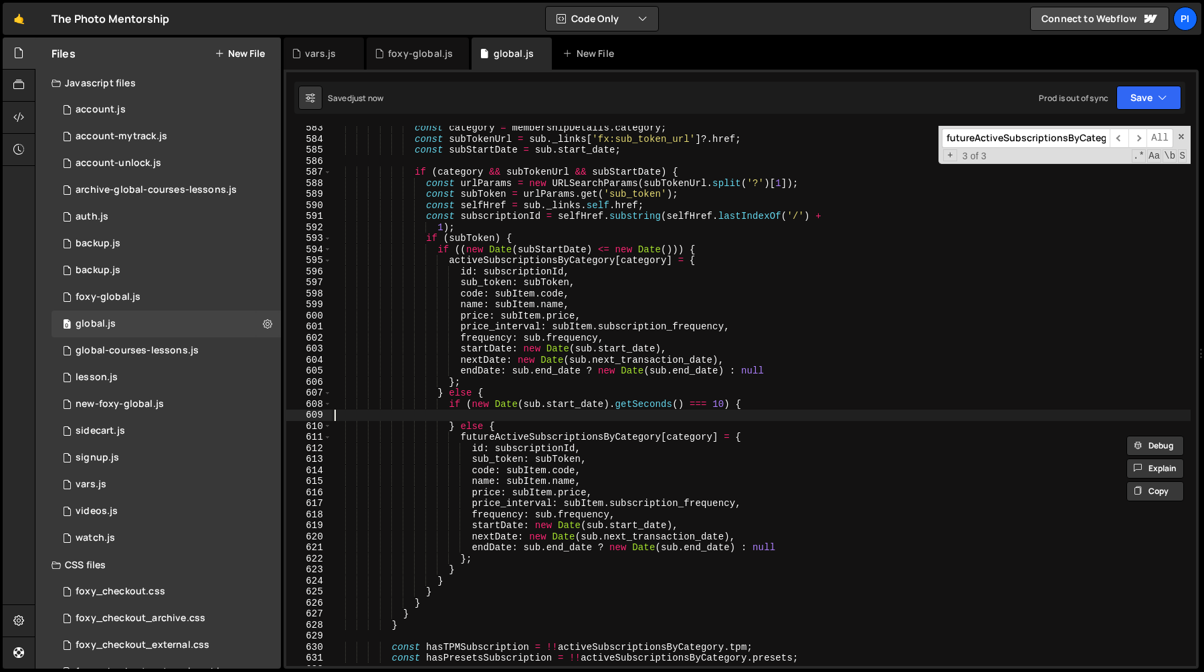
click at [484, 410] on div "const category = membershipDetails . category ; const subTokenUrl = sub . _link…" at bounding box center [761, 403] width 859 height 562
paste textarea "};"
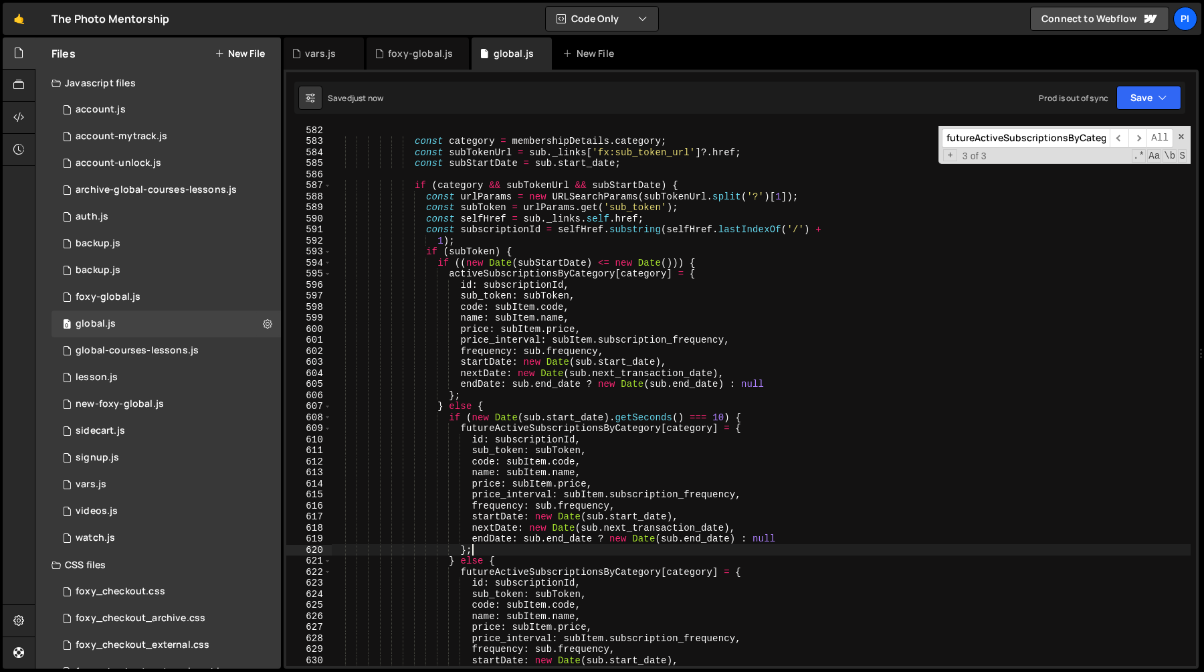
scroll to position [6494, 0]
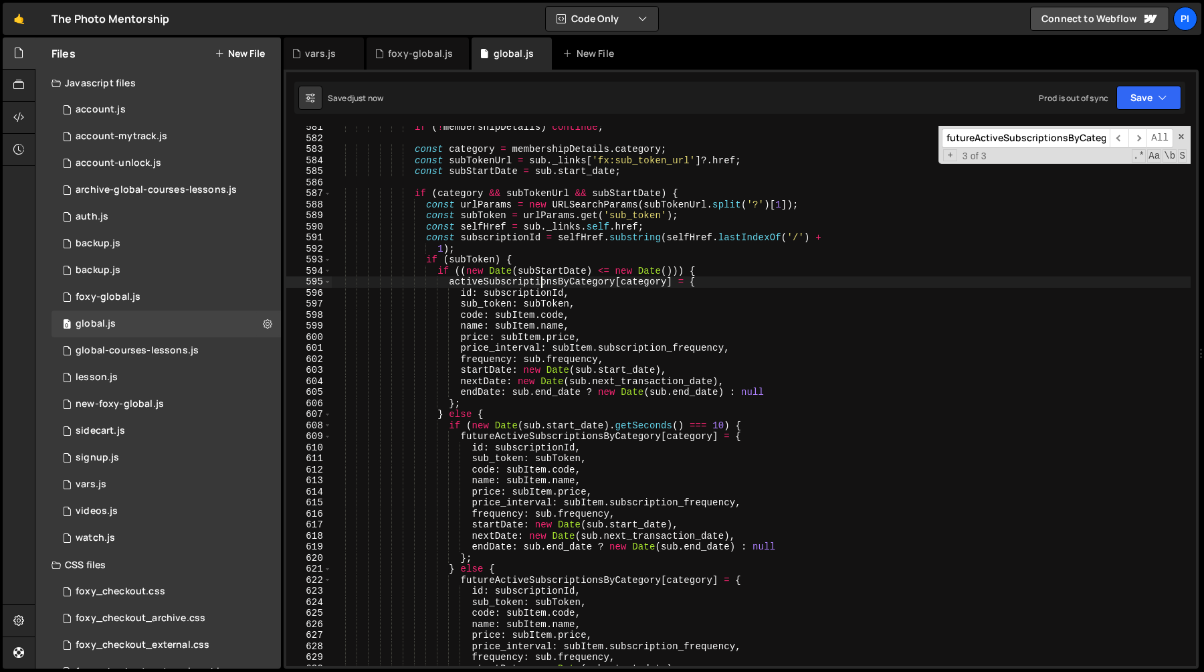
click at [538, 281] on div "if ( ! membershipDetails ) continue ; const category = membershipDetails . cate…" at bounding box center [761, 403] width 859 height 562
click at [523, 435] on div "if ( ! membershipDetails ) continue ; const category = membershipDetails . cate…" at bounding box center [761, 403] width 859 height 562
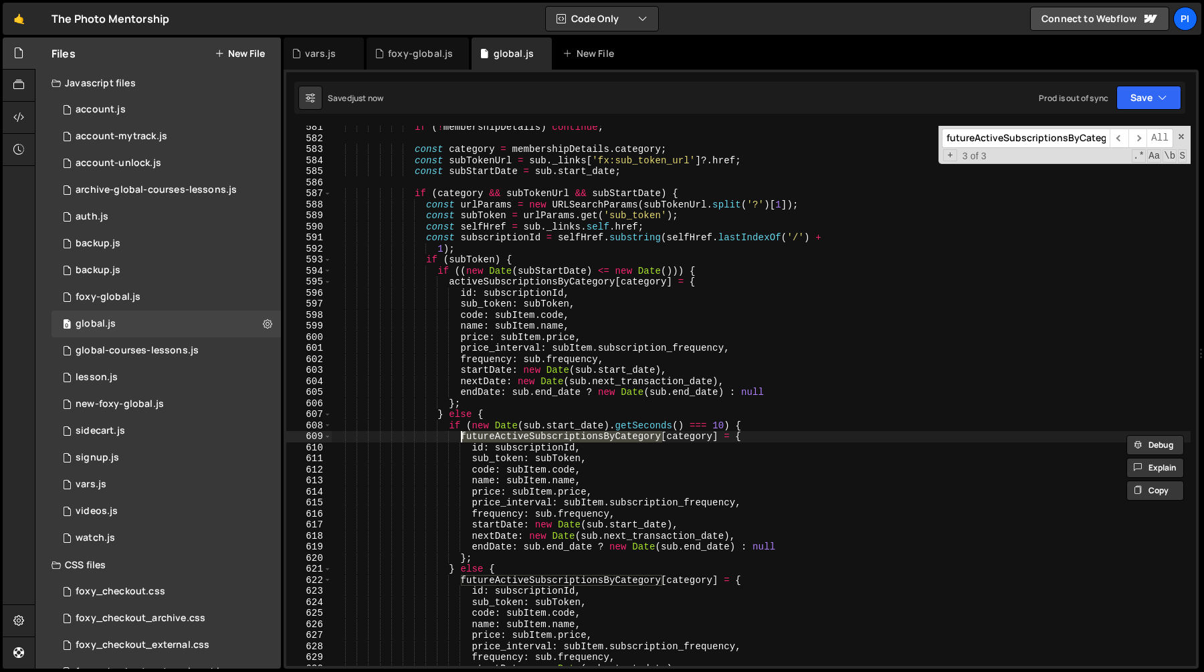
paste textarea "a"
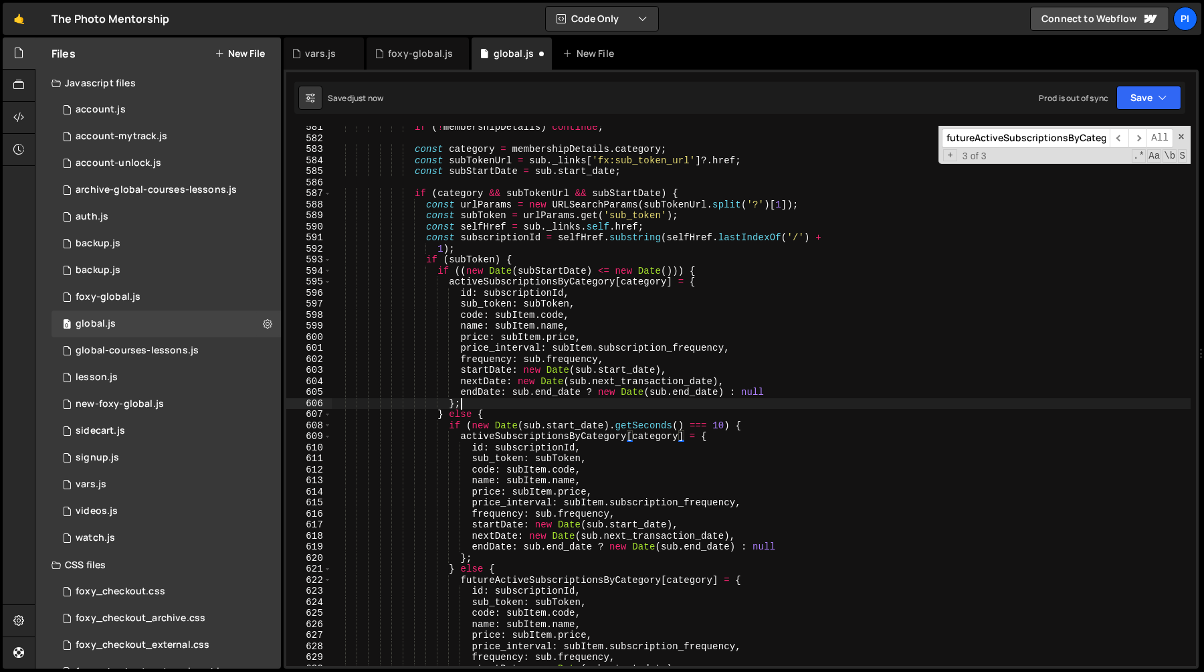
click at [585, 402] on div "if ( ! membershipDetails ) continue ; const category = membershipDetails . cate…" at bounding box center [761, 403] width 859 height 562
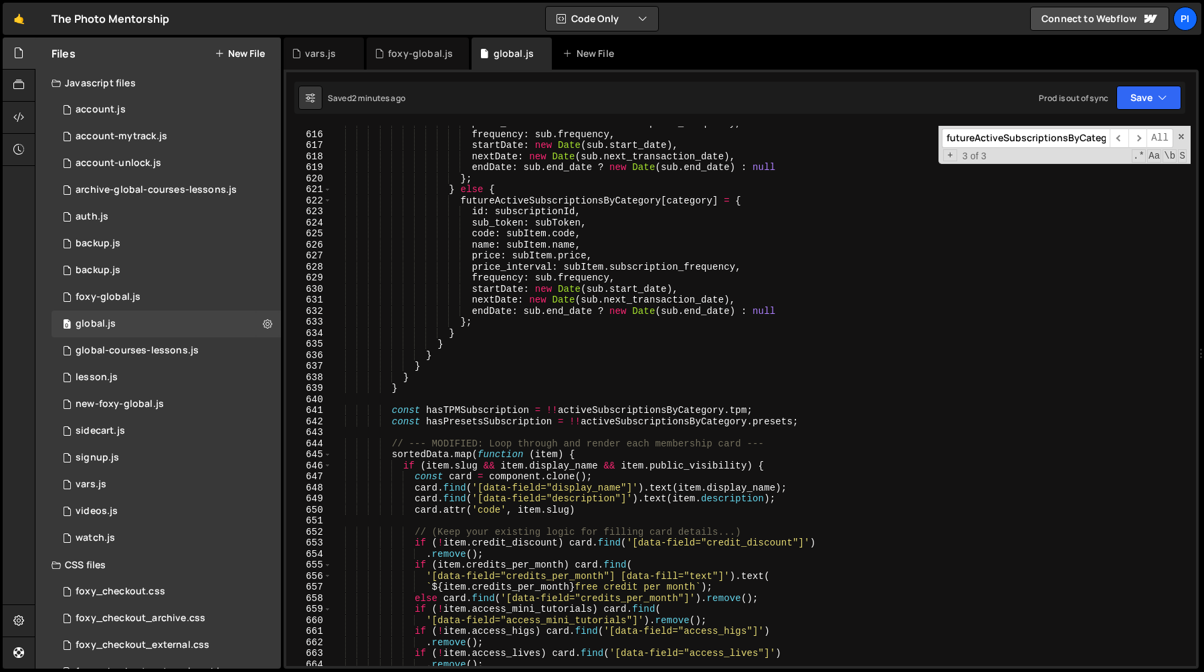
scroll to position [6873, 0]
click at [451, 379] on div "price_interval : subItem . subscription_frequency , frequency : sub . frequency…" at bounding box center [761, 399] width 859 height 562
click at [448, 391] on div "price_interval : subItem . subscription_frequency , frequency : sub . frequency…" at bounding box center [761, 399] width 859 height 562
type textarea "}"
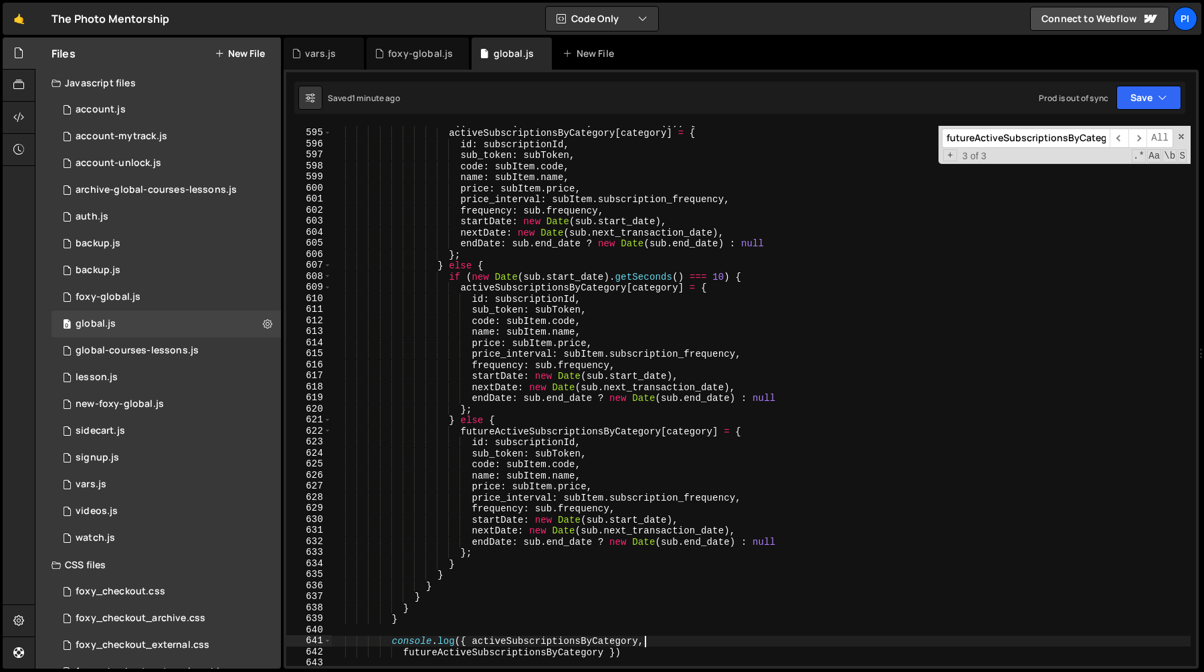
scroll to position [6629, 0]
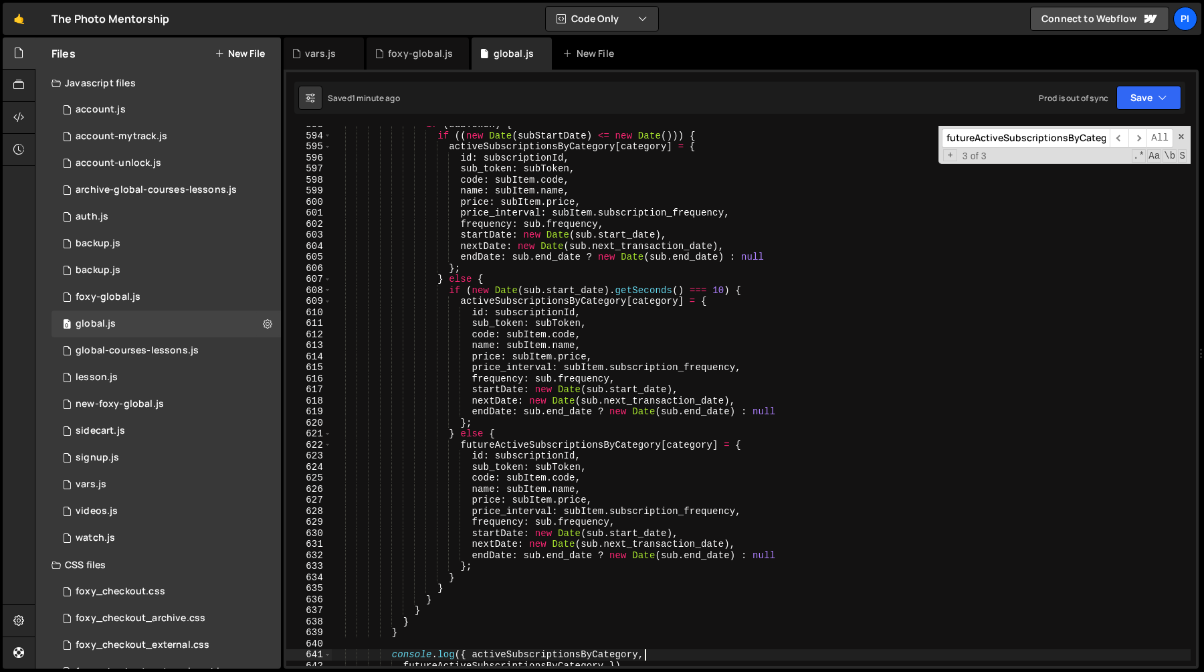
click at [579, 286] on div "if ( subToken ) { if (( new Date ( subStartDate ) <= new Date ( ))) { activeSub…" at bounding box center [761, 400] width 859 height 562
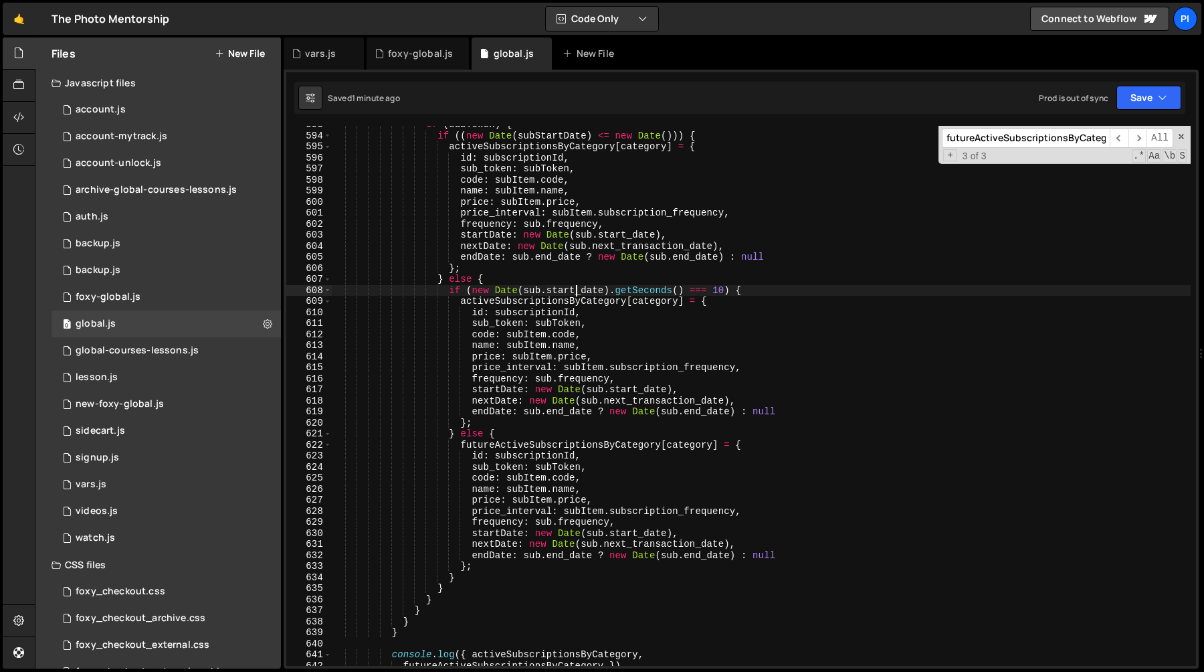
click at [579, 286] on div "if ( subToken ) { if (( new Date ( subStartDate ) <= new Date ( ))) { activeSub…" at bounding box center [761, 400] width 859 height 562
click at [561, 278] on div "if ( subToken ) { if (( new Date ( subStartDate ) <= new Date ( ))) { activeSub…" at bounding box center [761, 400] width 859 height 562
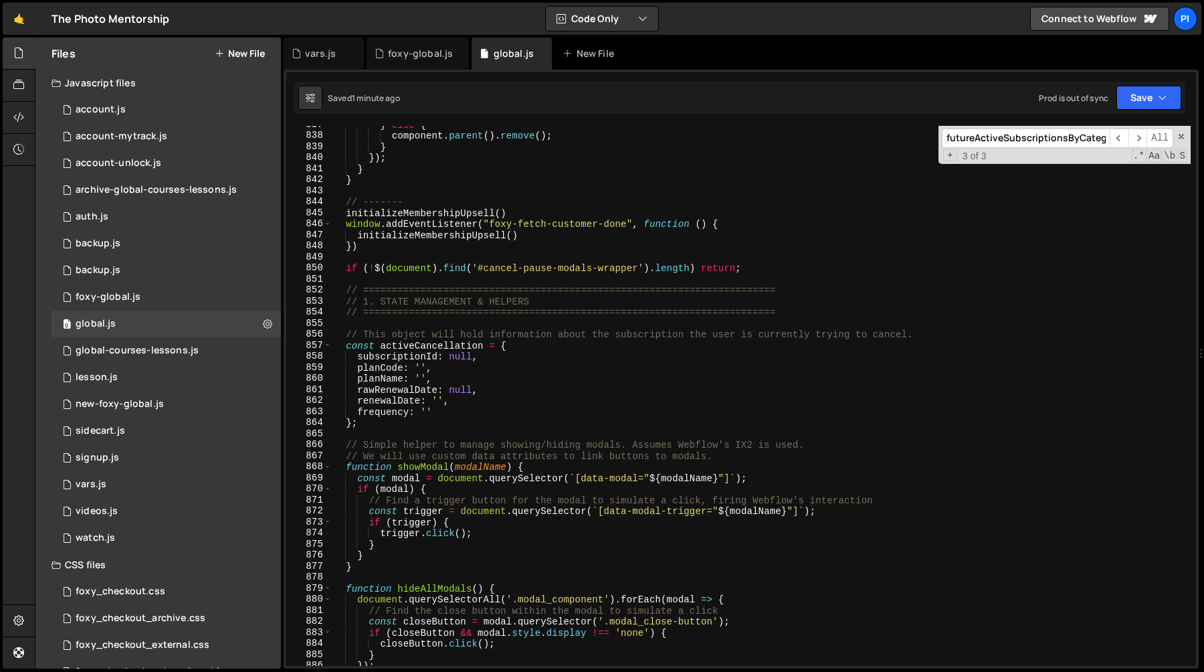
scroll to position [9639, 0]
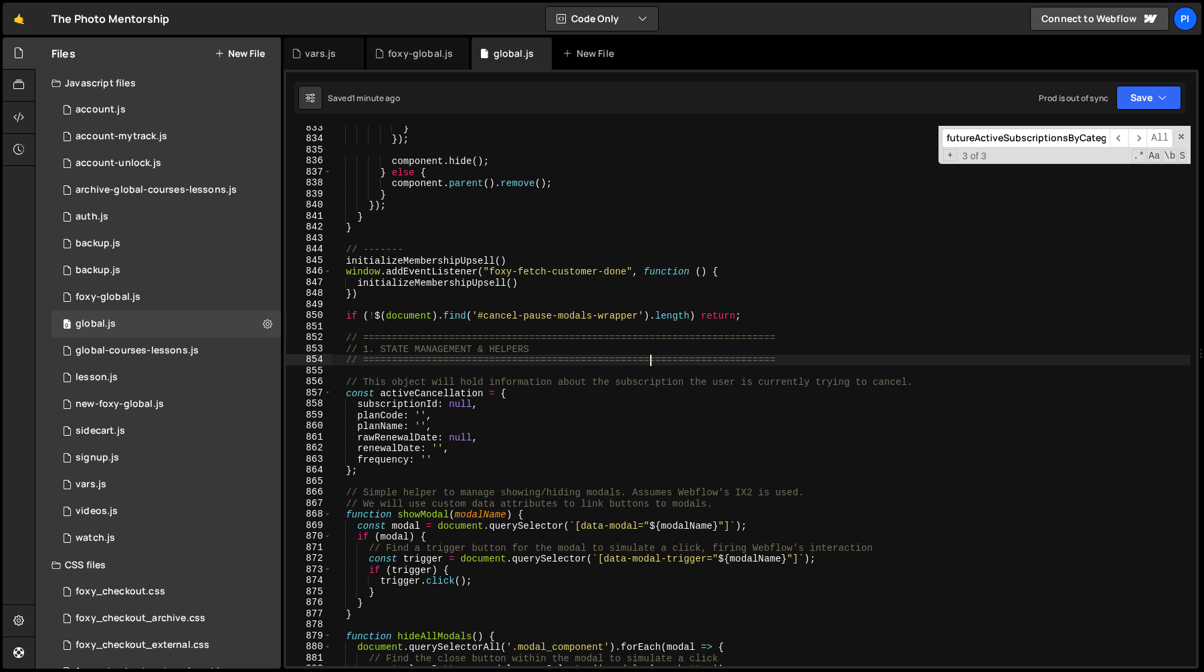
click at [650, 360] on div "} }) ; component . hide ( ) ; } else { component . parent ( ) . remove ( ) ; } …" at bounding box center [761, 403] width 859 height 562
type textarea "// ========================================================================"
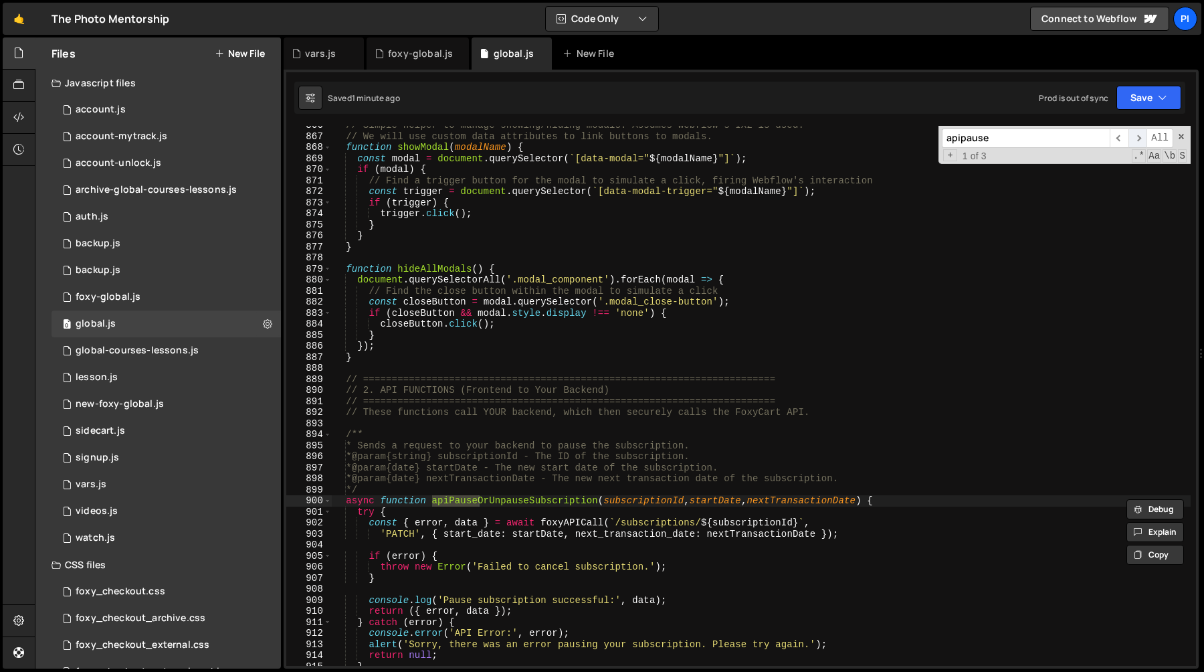
type input "apipause"
click at [1133, 136] on span "​" at bounding box center [1137, 137] width 19 height 19
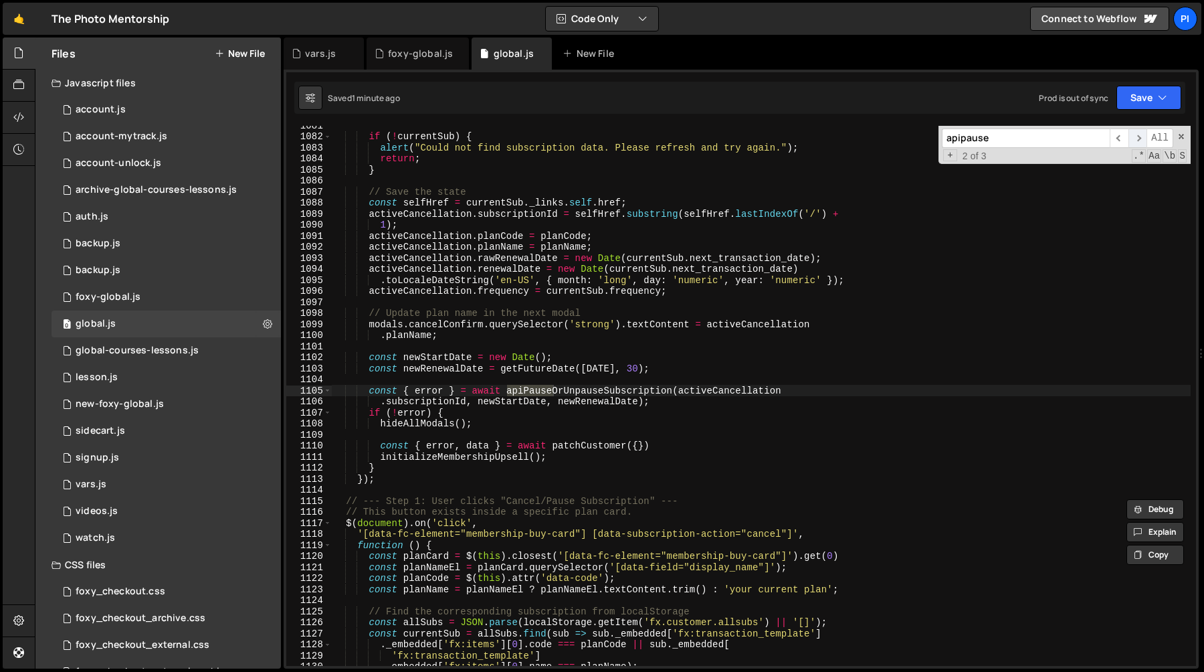
click at [1133, 136] on span "​" at bounding box center [1137, 137] width 19 height 19
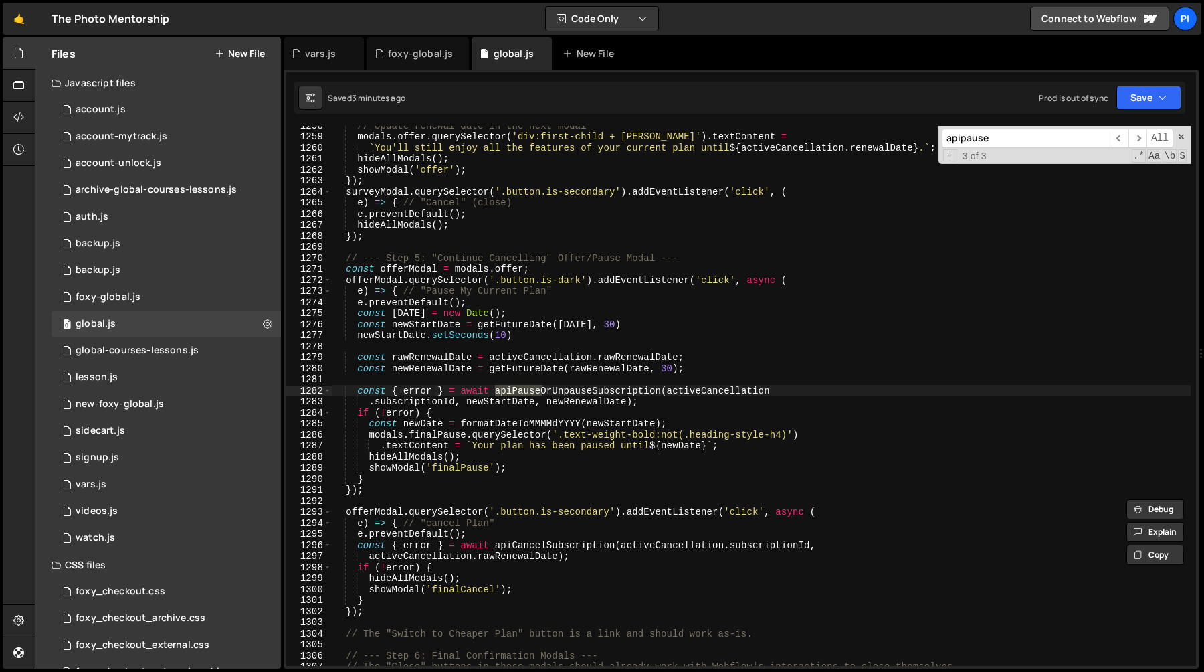
click at [402, 335] on div "// Update renewal date in the next modal modals . offer . querySelector ( 'div:…" at bounding box center [761, 401] width 859 height 562
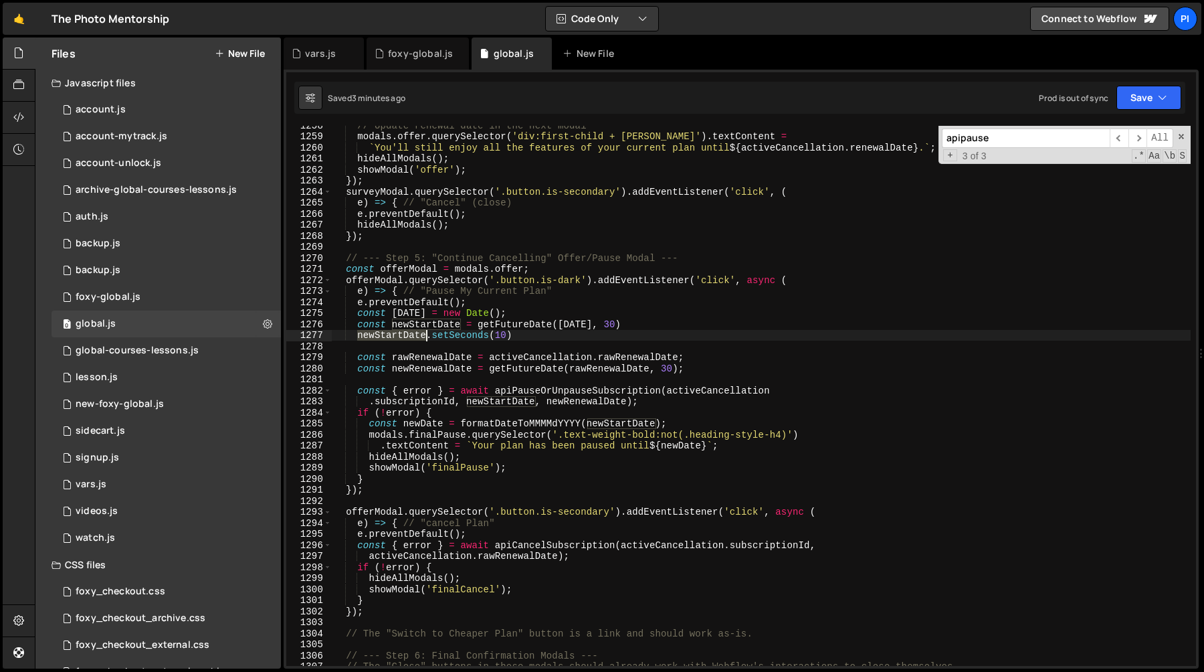
click at [402, 335] on div "// Update renewal date in the next modal modals . offer . querySelector ( 'div:…" at bounding box center [761, 401] width 859 height 562
click at [549, 338] on div "// Update renewal date in the next modal modals . offer . querySelector ( 'div:…" at bounding box center [761, 401] width 859 height 562
click at [500, 336] on div "// Update renewal date in the next modal modals . offer . querySelector ( 'div:…" at bounding box center [761, 401] width 859 height 562
click at [471, 337] on div "// Update renewal date in the next modal modals . offer . querySelector ( 'div:…" at bounding box center [761, 401] width 859 height 562
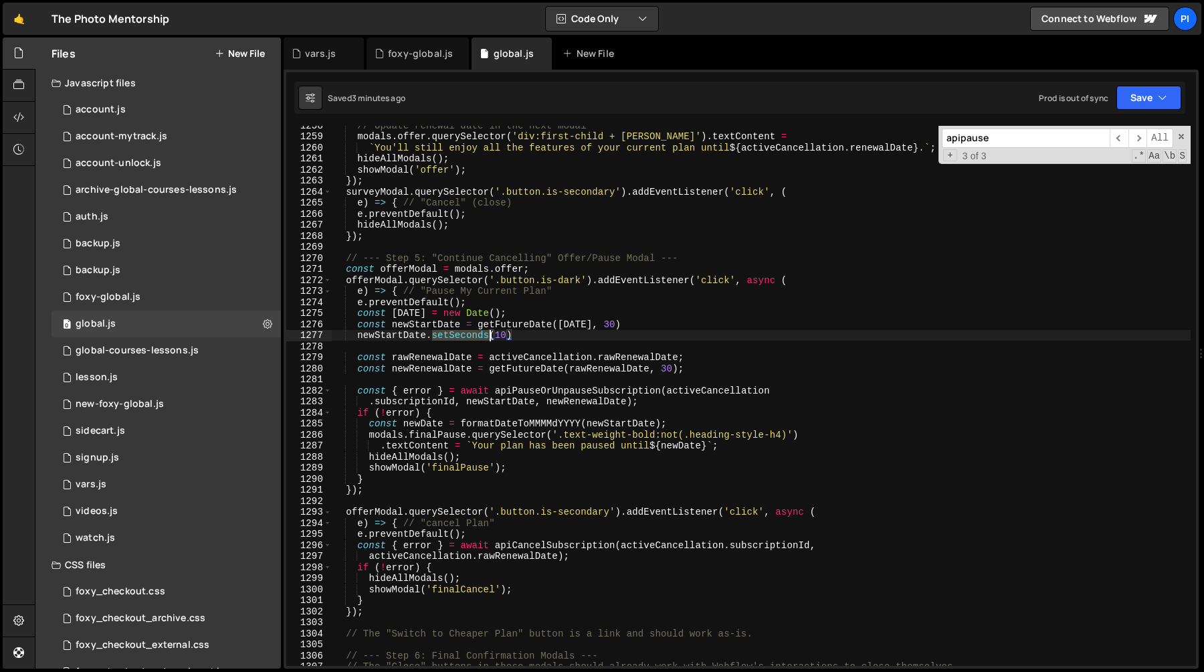
click at [471, 337] on div "// Update renewal date in the next modal modals . offer . querySelector ( 'div:…" at bounding box center [761, 401] width 859 height 562
click at [517, 336] on div "// Update renewal date in the next modal modals . offer . querySelector ( 'div:…" at bounding box center [761, 401] width 859 height 562
click at [490, 336] on div "// Update renewal date in the next modal modals . offer . querySelector ( 'div:…" at bounding box center [761, 401] width 859 height 562
click at [538, 334] on div "// Update renewal date in the next modal modals . offer . querySelector ( 'div:…" at bounding box center [761, 401] width 859 height 562
click at [433, 324] on div "// Update renewal date in the next modal modals . offer . querySelector ( 'div:…" at bounding box center [761, 401] width 859 height 562
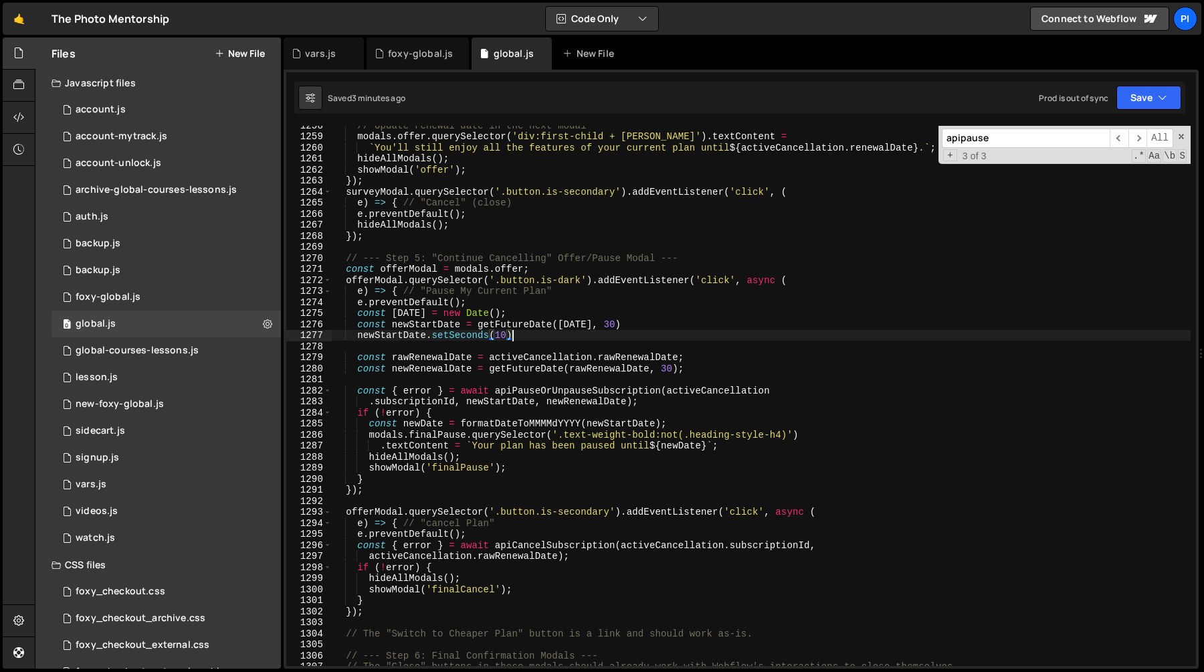
type textarea "const newStartDate = getFutureDate([DATE], 30)"
click at [433, 324] on div "// Update renewal date in the next modal modals . offer . querySelector ( 'div:…" at bounding box center [761, 401] width 859 height 562
click at [467, 375] on div "// Update renewal date in the next modal modals . offer . querySelector ( 'div:…" at bounding box center [761, 401] width 859 height 562
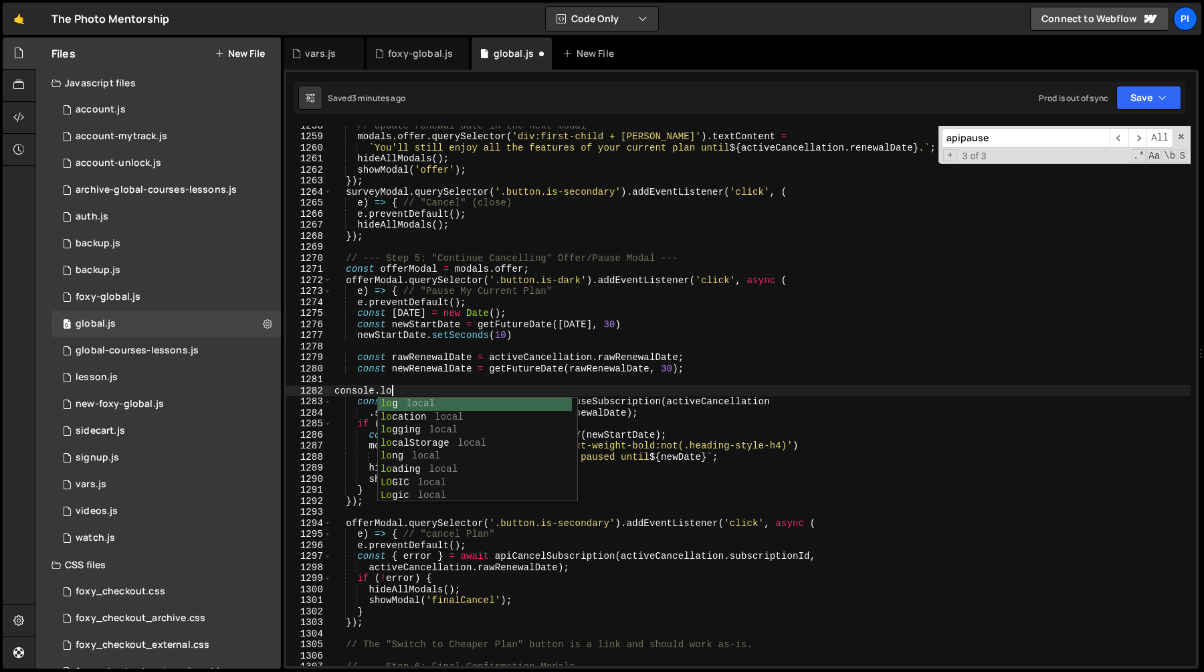
scroll to position [0, 1]
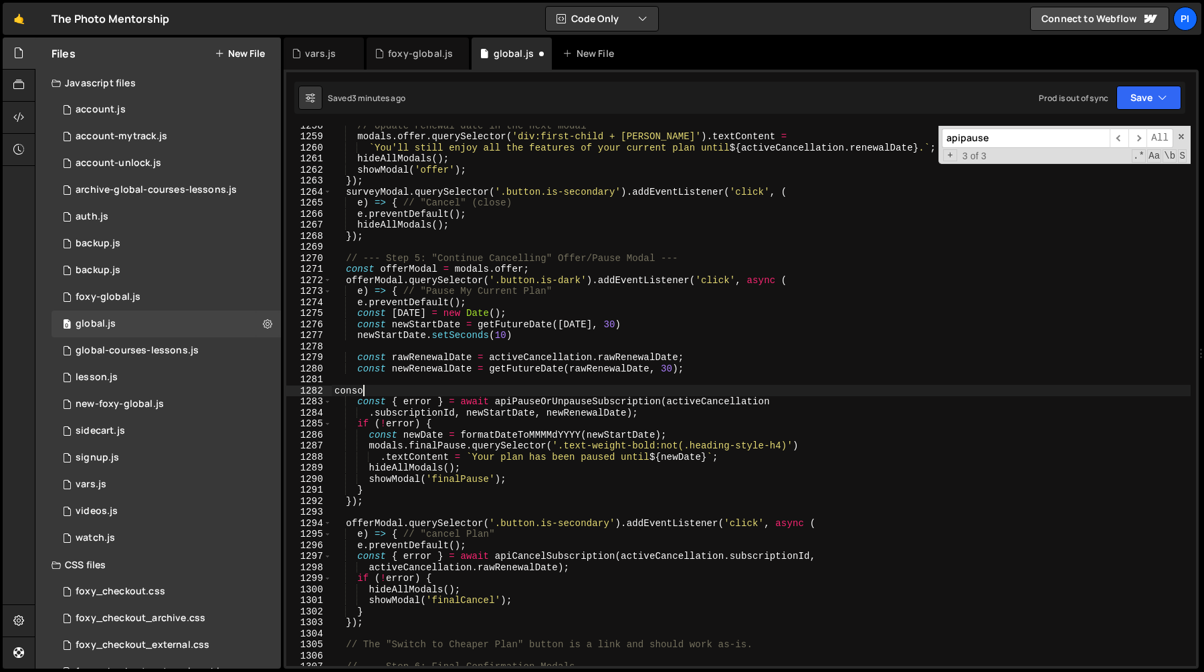
type textarea "consoo"
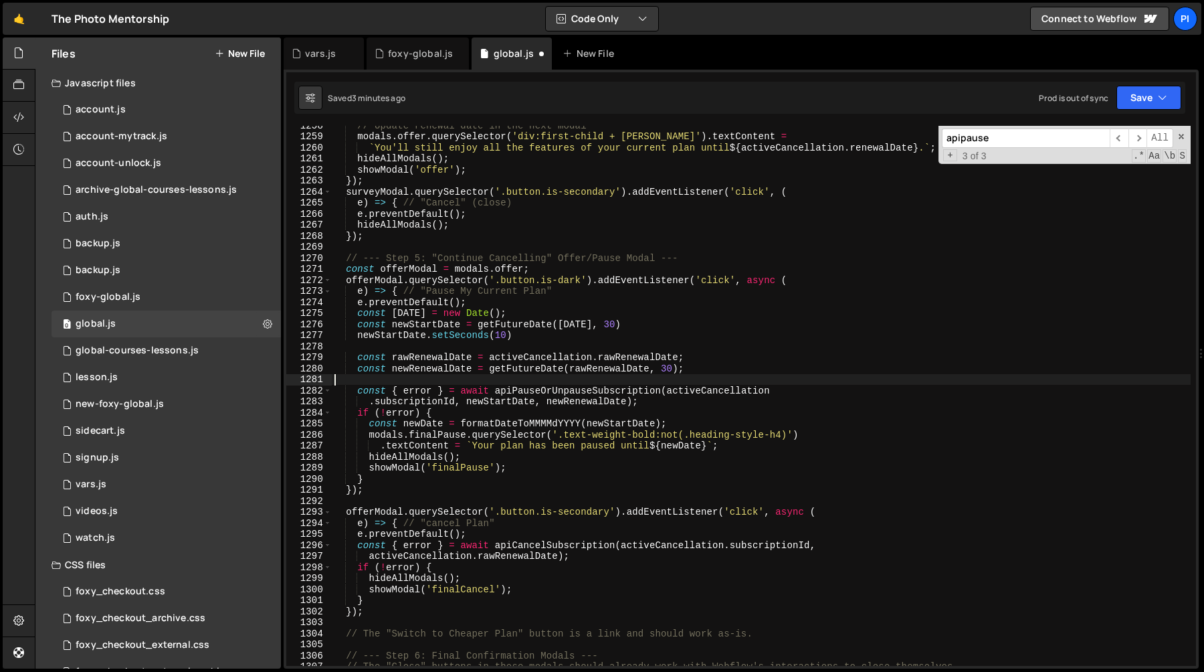
scroll to position [0, 0]
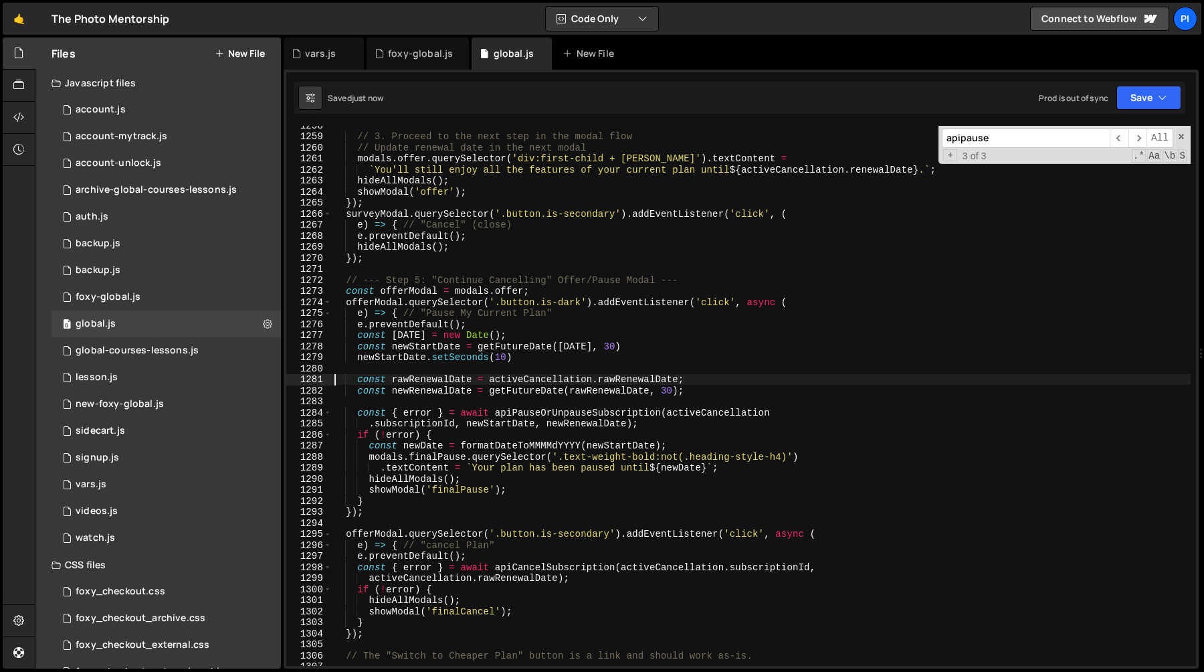
type textarea "const rawRenewalDate = activeCancellation.rawRenewalDate;"
